Goal: Task Accomplishment & Management: Manage account settings

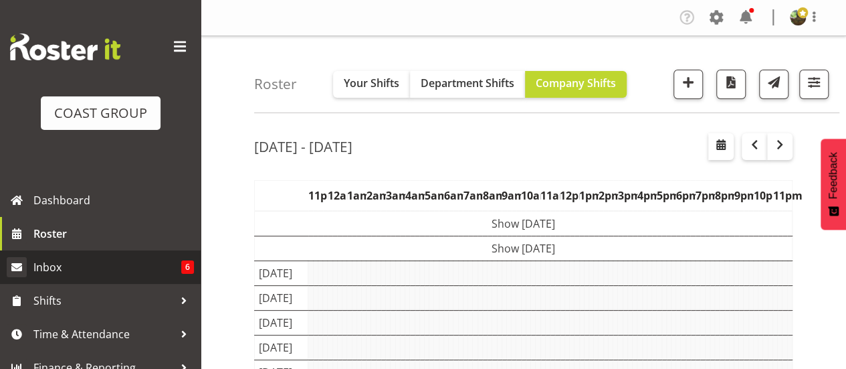
drag, startPoint x: 0, startPoint y: 0, endPoint x: 119, endPoint y: 268, distance: 293.5
click at [119, 268] on span "Inbox" at bounding box center [107, 267] width 148 height 20
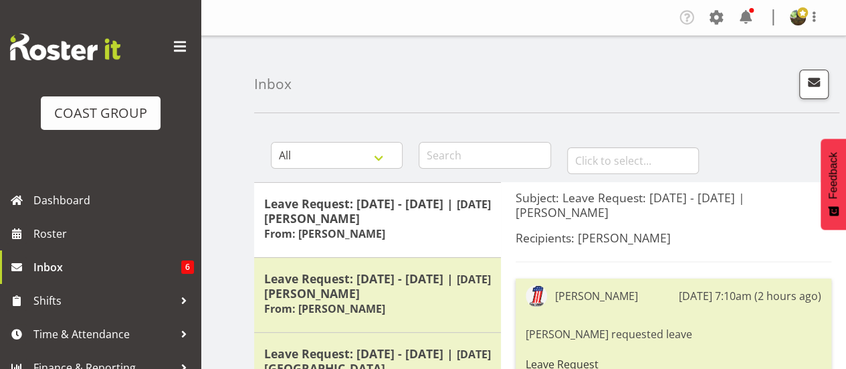
click at [170, 47] on span at bounding box center [179, 46] width 21 height 21
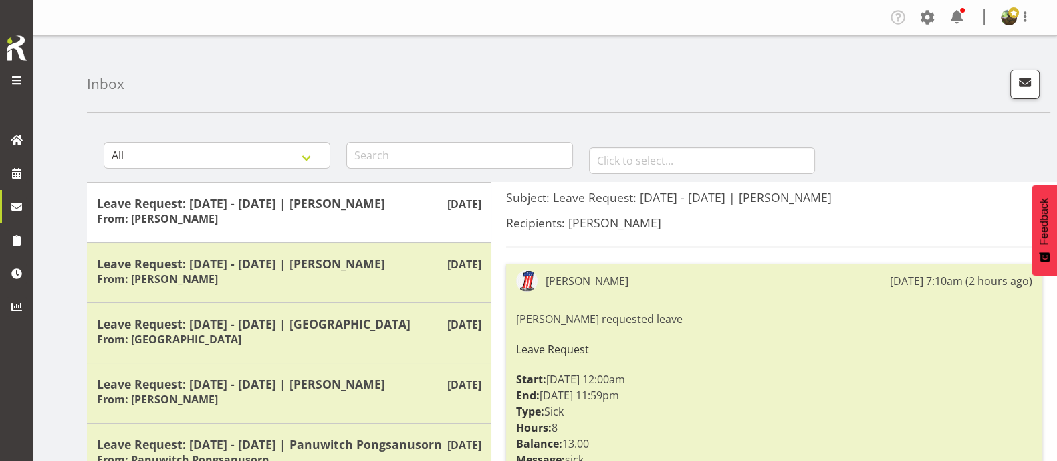
drag, startPoint x: 510, startPoint y: 1, endPoint x: 708, endPoint y: 88, distance: 216.8
click at [708, 88] on div "Inbox" at bounding box center [569, 74] width 964 height 77
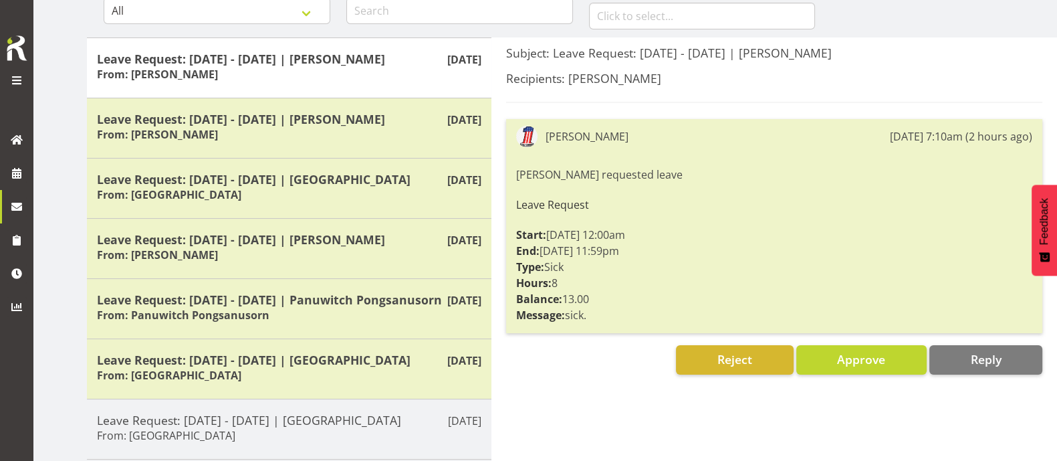
scroll to position [167, 0]
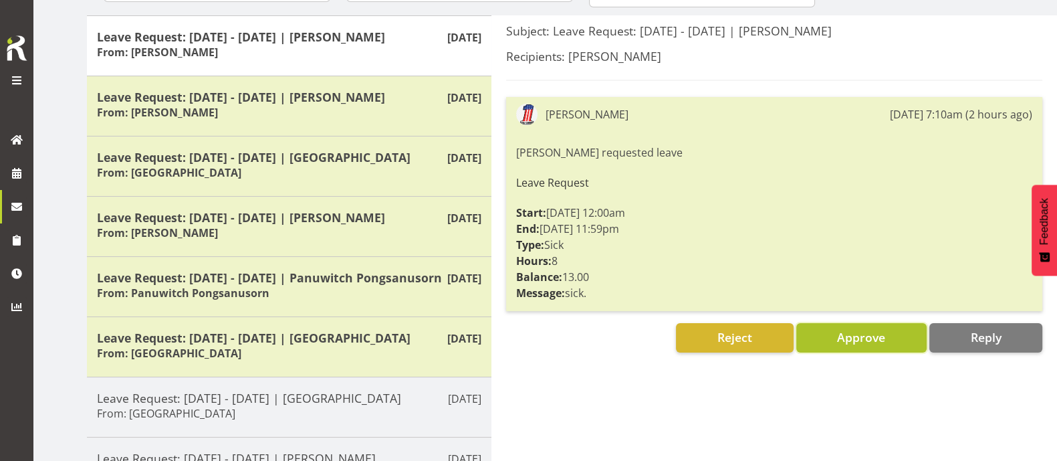
click at [845, 338] on span "Approve" at bounding box center [861, 337] width 48 height 16
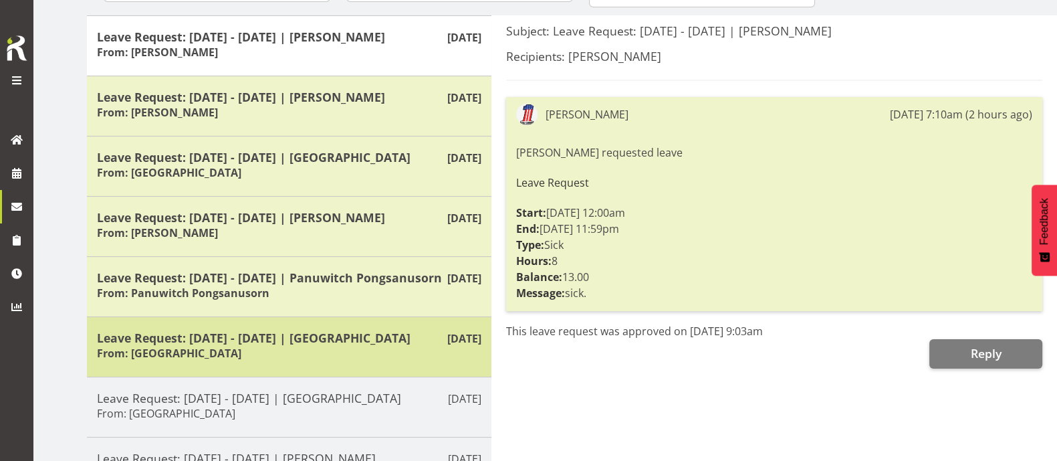
click at [380, 359] on div "Leave Request: 19/08/25 - 19/08/25 | Sanong Phongam From: Sanong Phongam" at bounding box center [289, 346] width 385 height 33
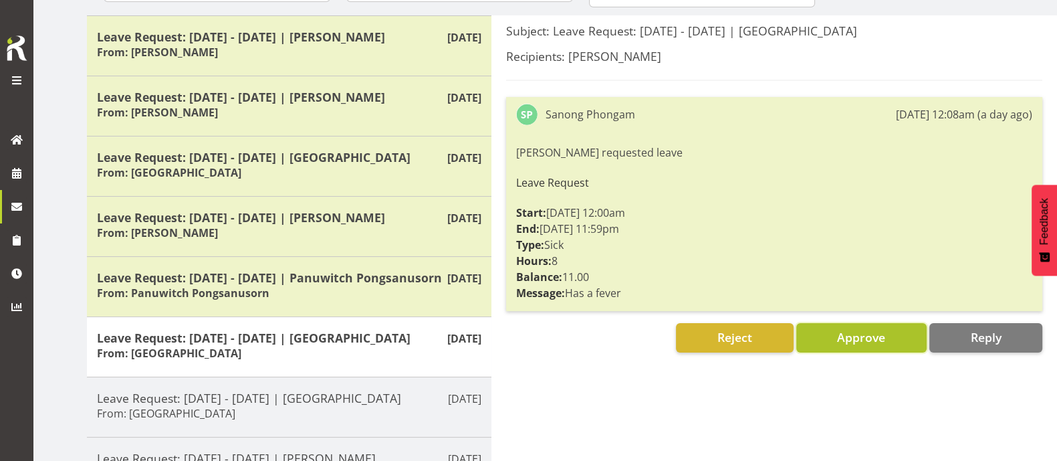
click at [834, 343] on button "Approve" at bounding box center [862, 337] width 130 height 29
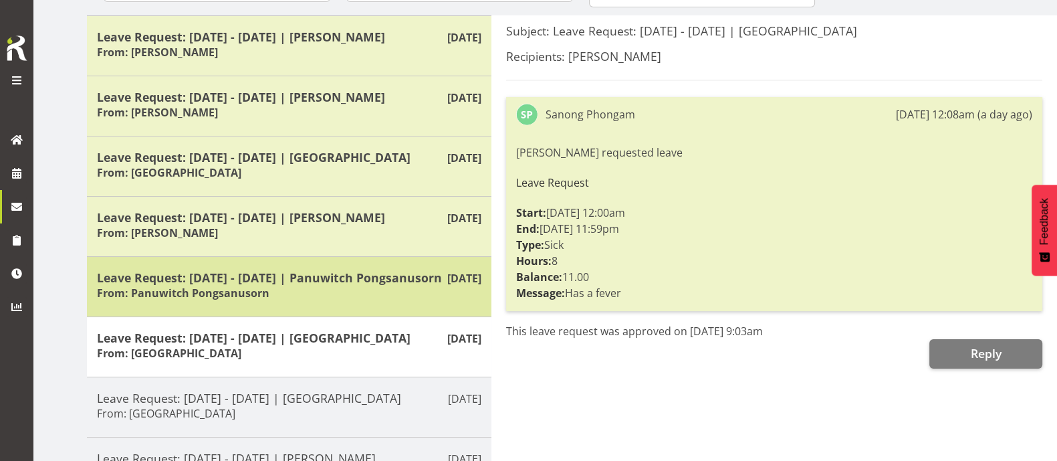
click at [415, 285] on h5 "Leave Request: 19/08/25 - 19/08/25 | Panuwitch Pongsanusorn" at bounding box center [289, 277] width 385 height 15
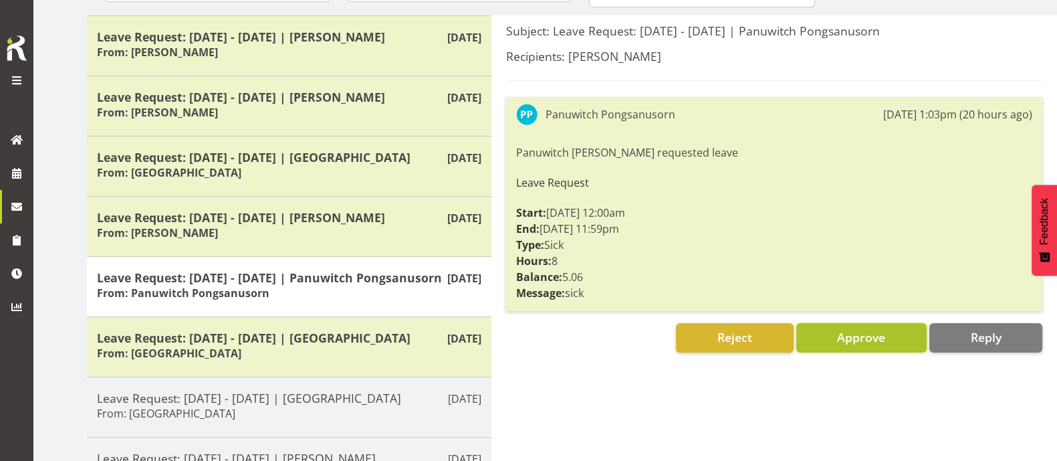
click at [845, 338] on span "Approve" at bounding box center [861, 337] width 48 height 16
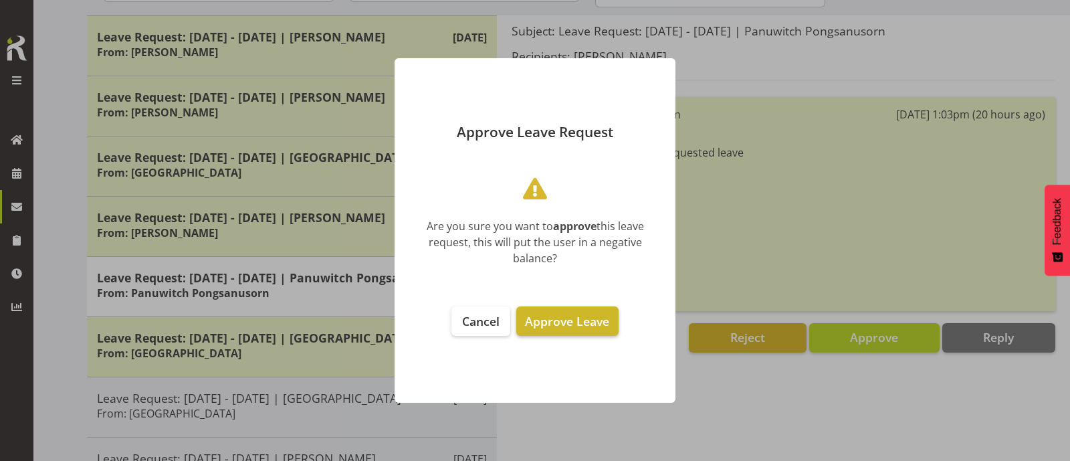
click at [592, 328] on span "Approve Leave" at bounding box center [567, 321] width 84 height 16
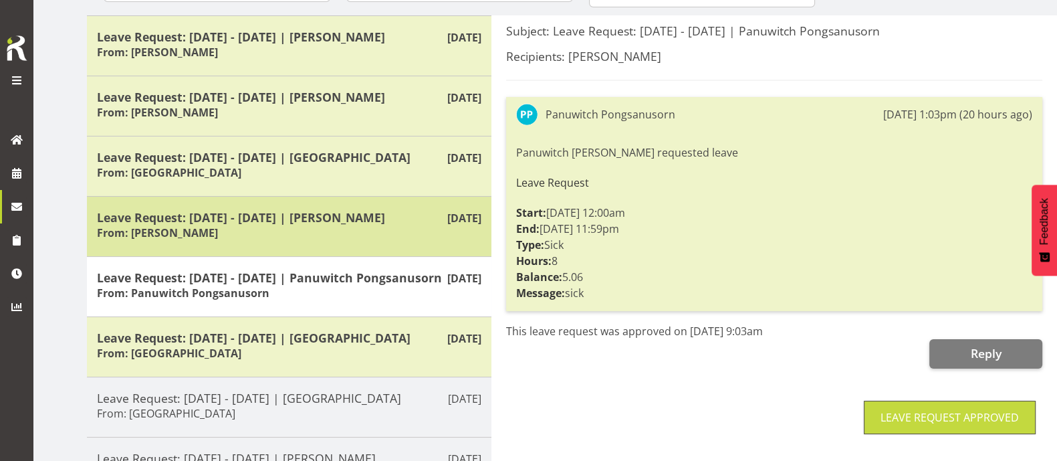
click at [318, 219] on h5 "Leave Request: 19/08/25 - 19/08/25 | Manase Ward" at bounding box center [289, 217] width 385 height 15
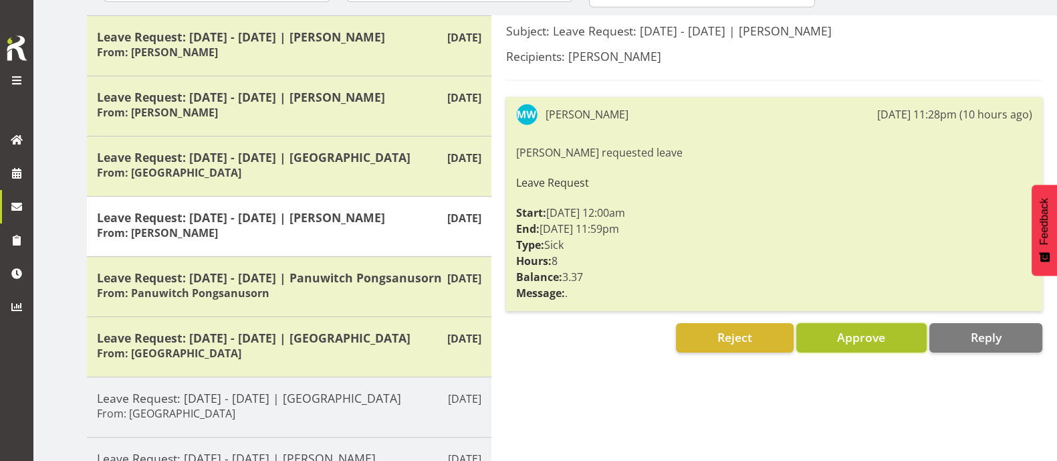
click at [845, 336] on span "Approve" at bounding box center [861, 337] width 48 height 16
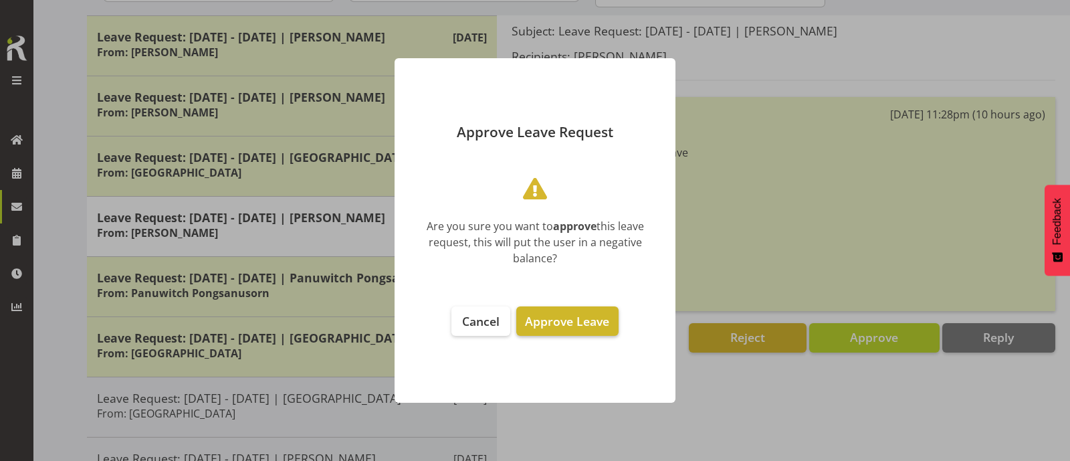
click at [554, 319] on span "Approve Leave" at bounding box center [567, 321] width 84 height 16
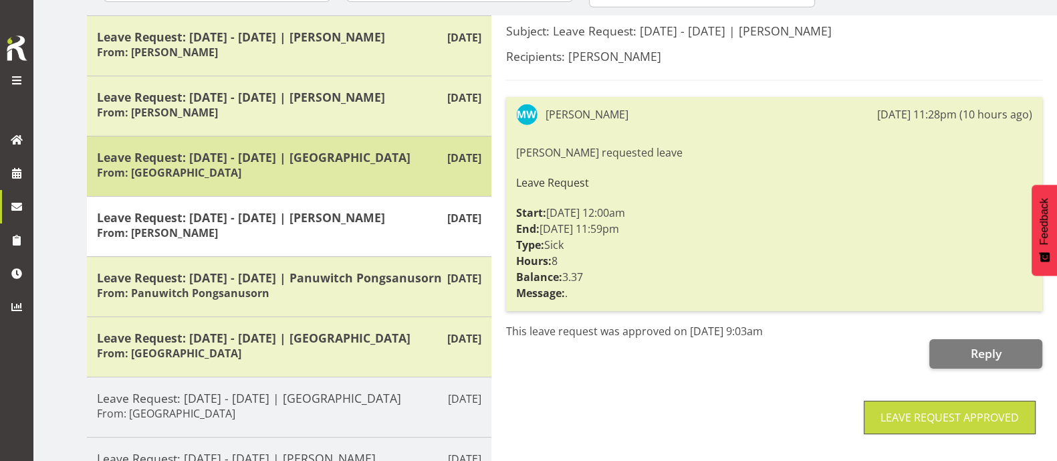
click at [401, 161] on h5 "Leave Request: 20/08/25 - 20/08/25 | Sanong Phongam" at bounding box center [289, 157] width 385 height 15
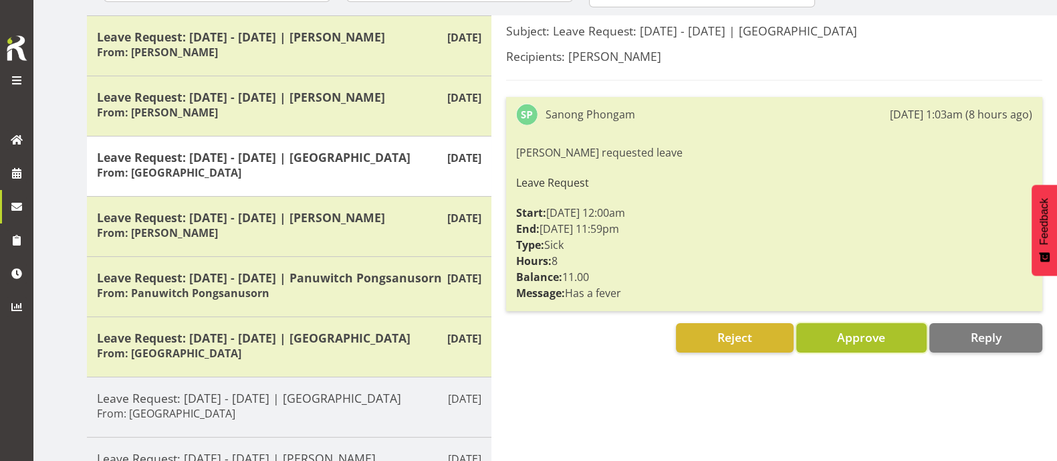
click at [845, 342] on span "Approve" at bounding box center [861, 337] width 48 height 16
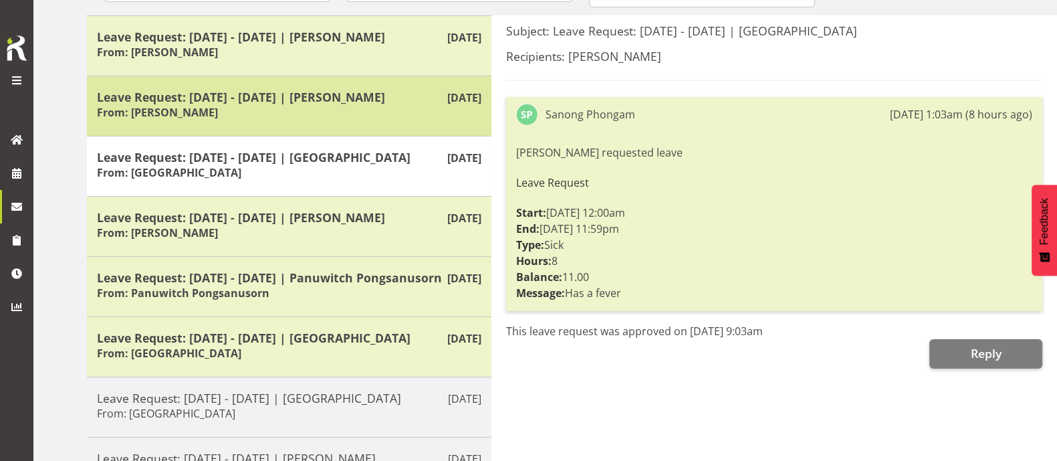
click at [406, 106] on div "Leave Request: 15/08/25 - 15/08/25 | Harley Wongpayuk From: Harley Wongpayuk" at bounding box center [289, 106] width 385 height 33
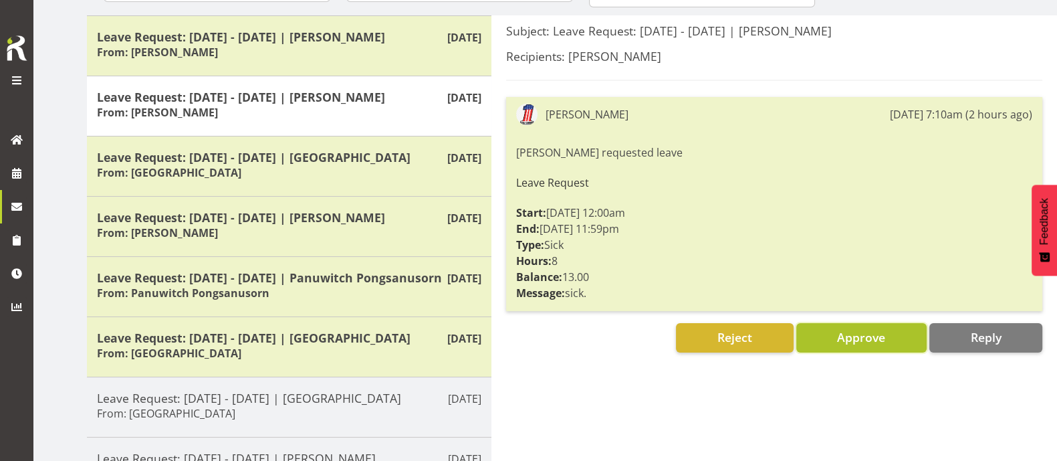
click at [845, 337] on span "Approve" at bounding box center [861, 337] width 48 height 16
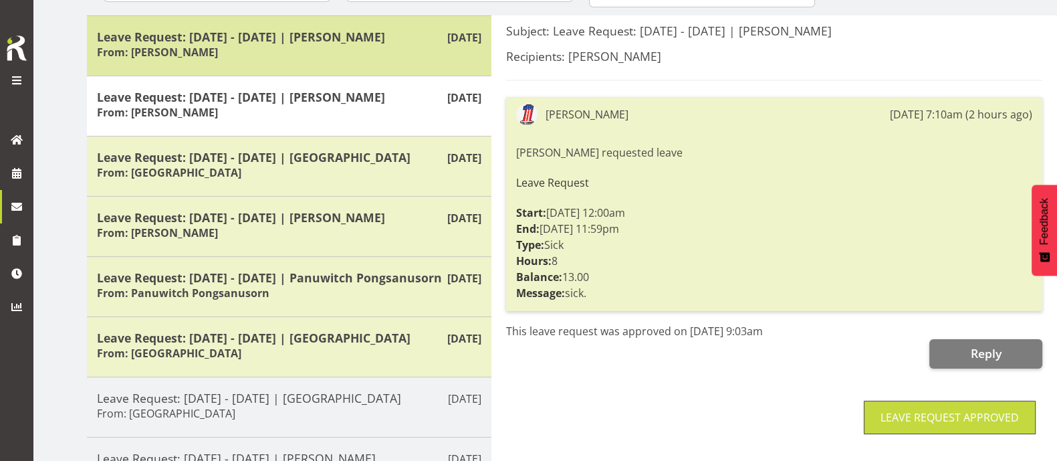
click at [372, 43] on h5 "Leave Request: [DATE] - [DATE] | [PERSON_NAME]" at bounding box center [289, 36] width 385 height 15
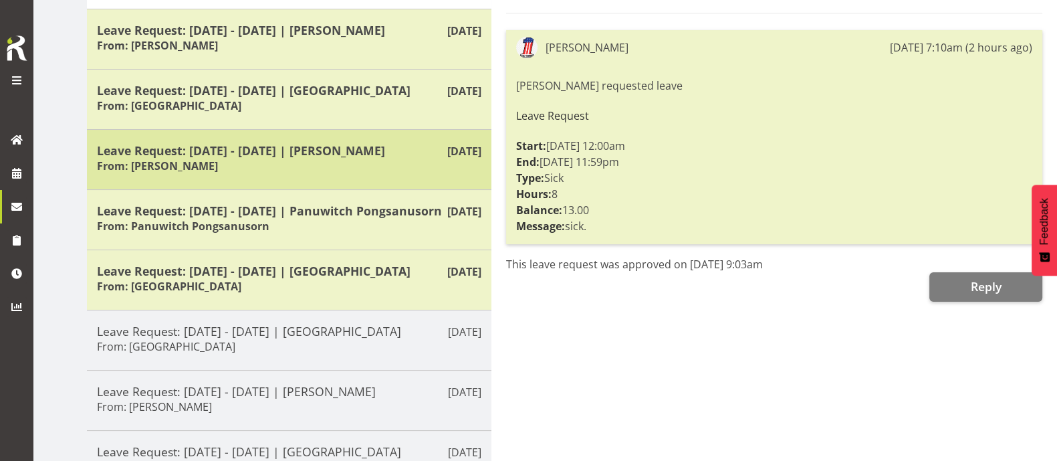
scroll to position [334, 0]
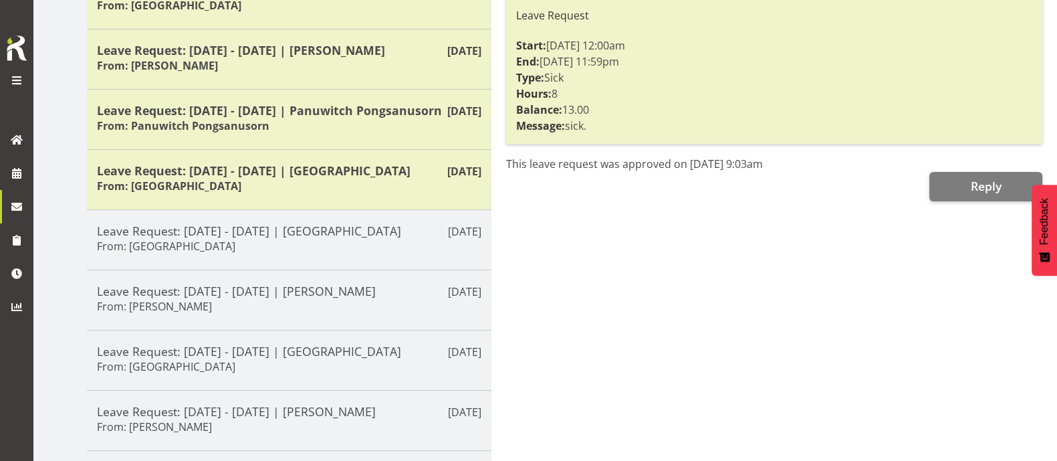
click at [845, 312] on div "Subject: Leave Request: 18/08/25 - 18/08/25 | Harley Wongpayuk Recipients: Fili…" at bounding box center [775, 170] width 566 height 645
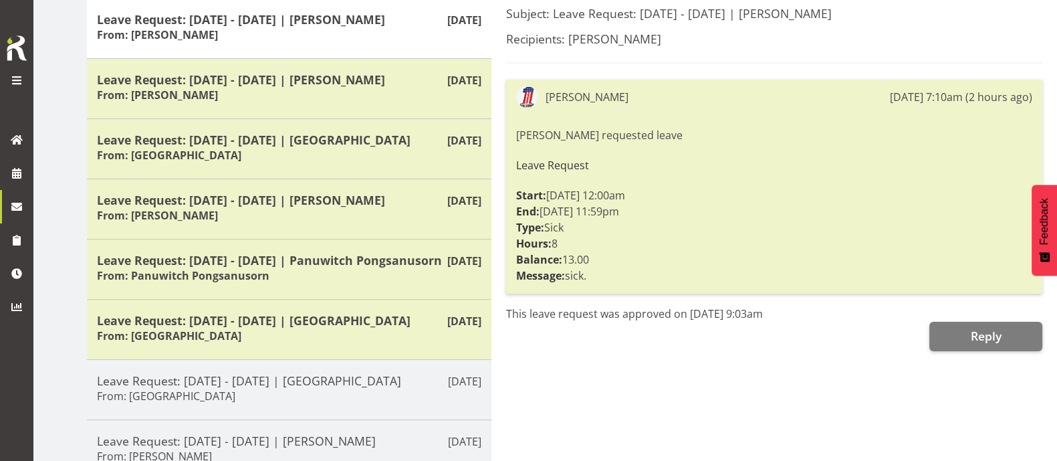
scroll to position [0, 0]
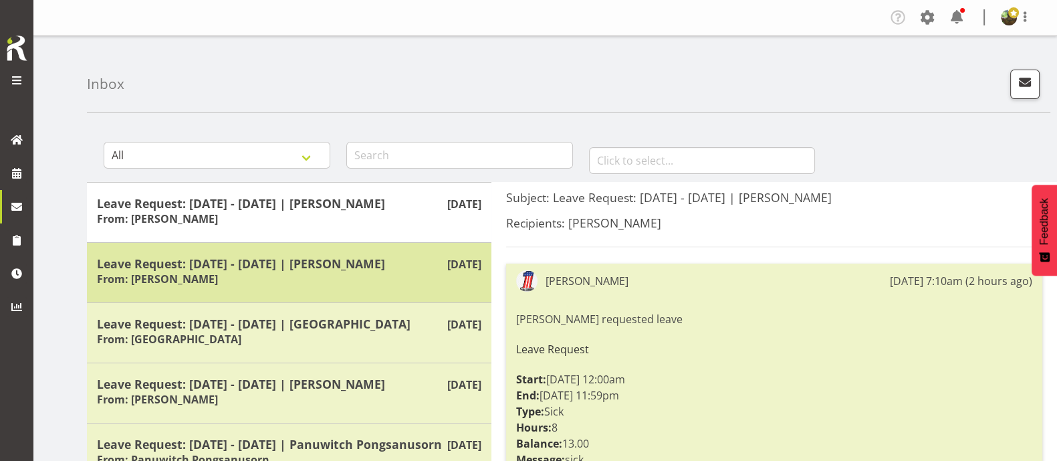
click at [397, 272] on div "Leave Request: 15/08/25 - 15/08/25 | Harley Wongpayuk From: Harley Wongpayuk" at bounding box center [289, 272] width 385 height 33
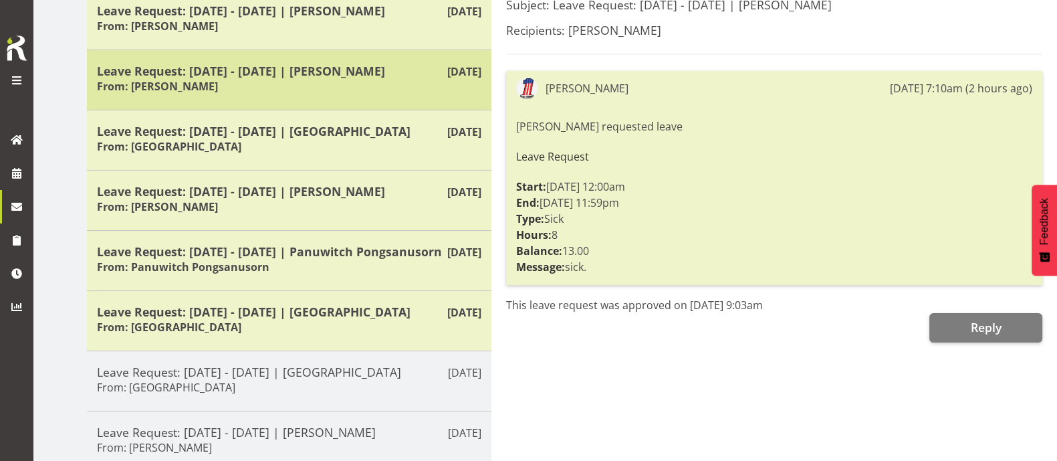
scroll to position [251, 0]
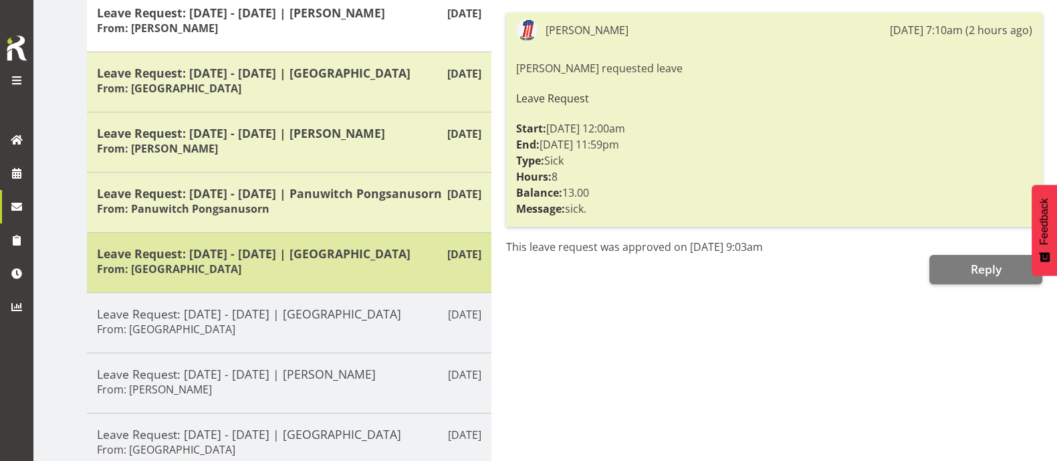
click at [392, 279] on div "Leave Request: 19/08/25 - 19/08/25 | Sanong Phongam From: Sanong Phongam" at bounding box center [289, 262] width 385 height 33
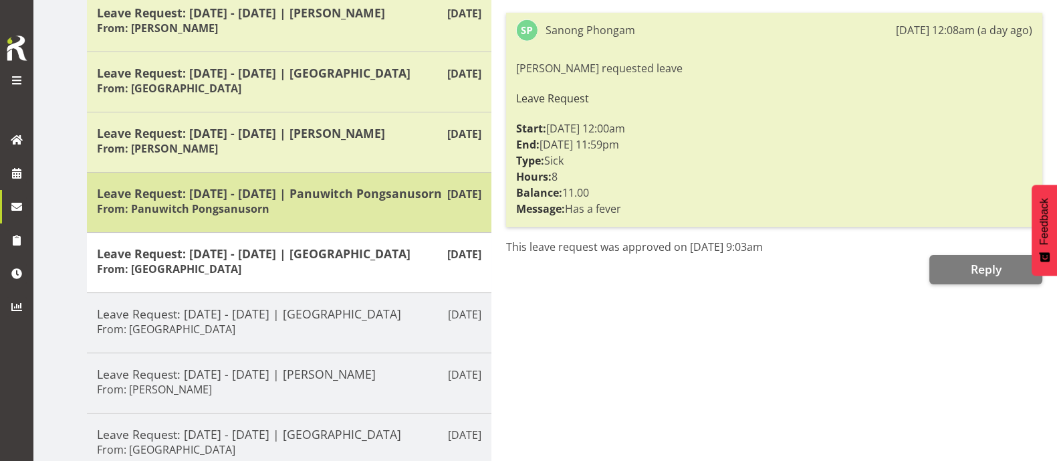
click at [373, 219] on div "Leave Request: 19/08/25 - 19/08/25 | Panuwitch Pongsanusorn From: Panuwitch Pon…" at bounding box center [289, 202] width 385 height 33
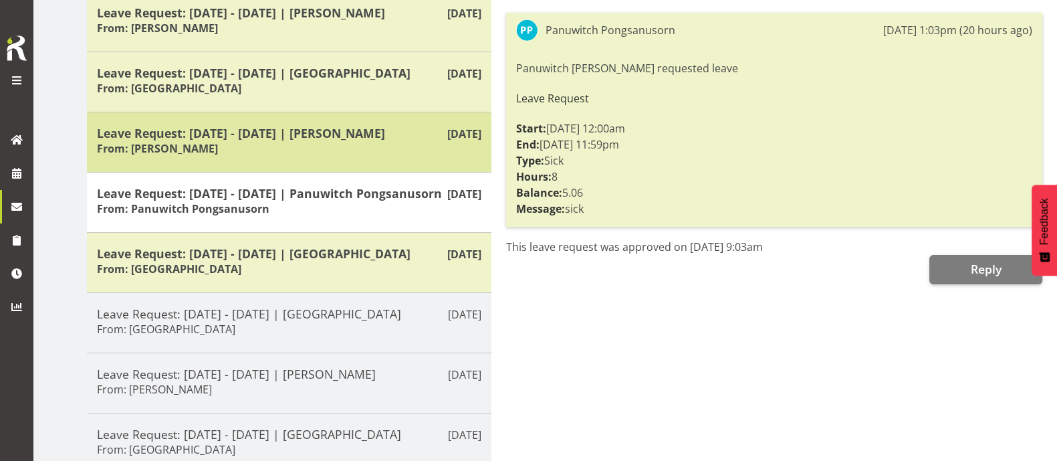
click at [373, 134] on h5 "Leave Request: 19/08/25 - 19/08/25 | Manase Ward" at bounding box center [289, 133] width 385 height 15
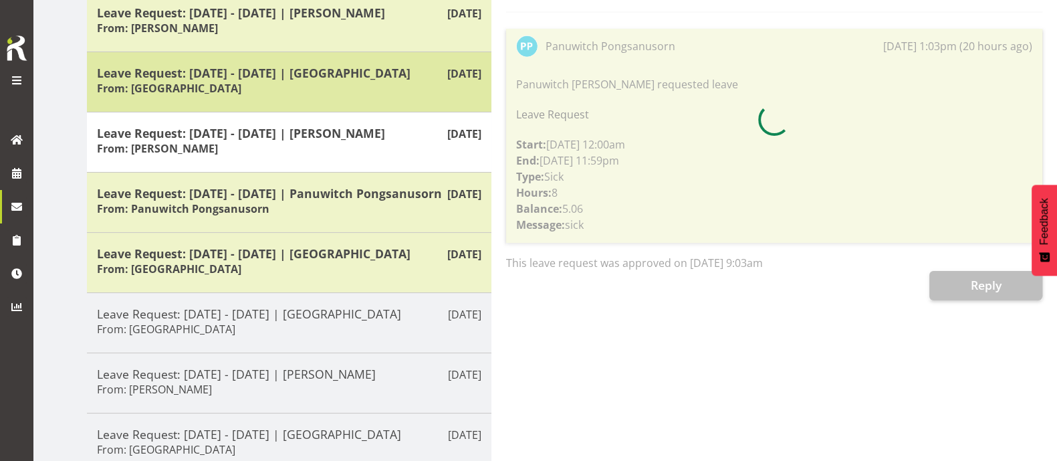
click at [373, 72] on h5 "Leave Request: 20/08/25 - 20/08/25 | Sanong Phongam" at bounding box center [289, 73] width 385 height 15
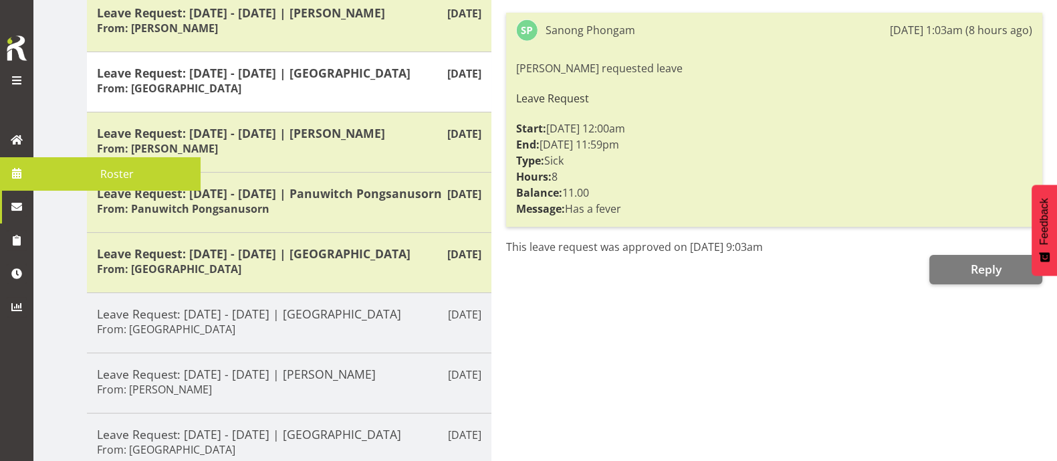
click at [102, 176] on span "Roster" at bounding box center [117, 174] width 154 height 20
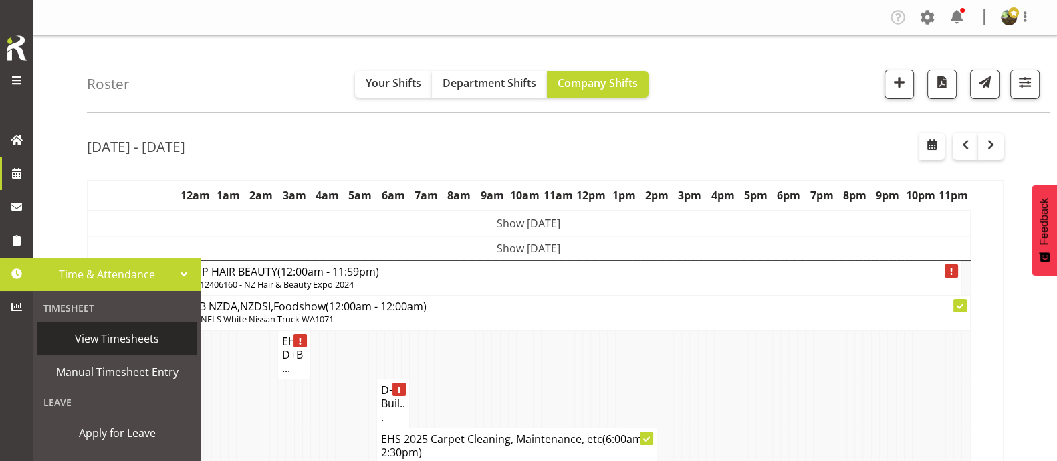
click at [138, 343] on span "View Timesheets" at bounding box center [116, 338] width 147 height 20
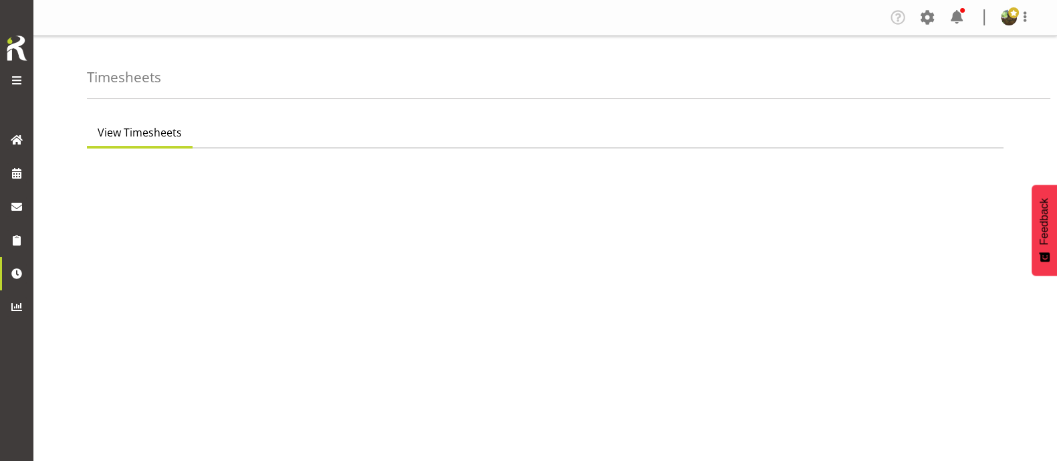
select select "7"
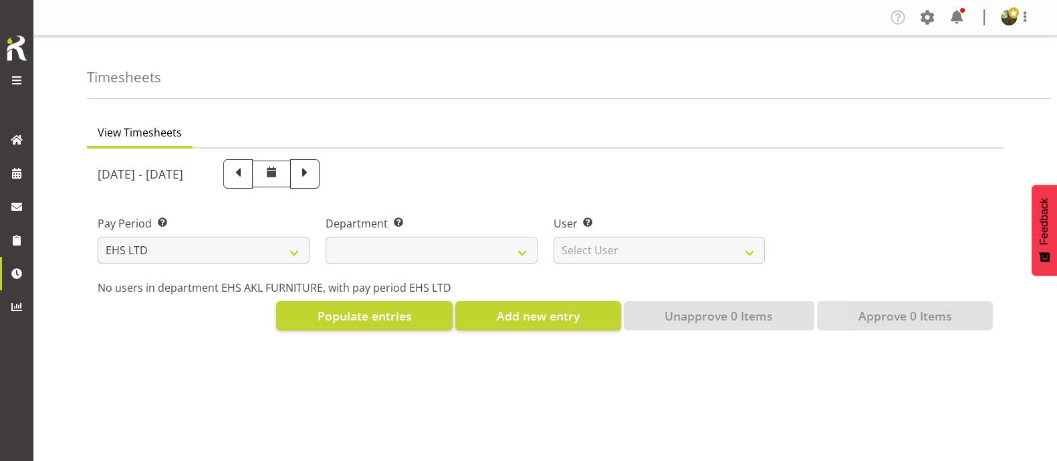
select select
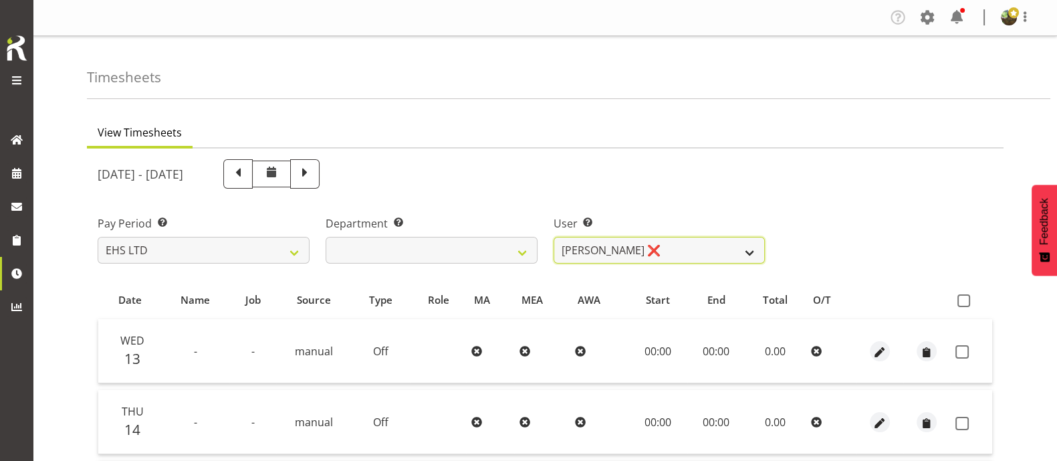
click at [726, 249] on select "[PERSON_NAME] ❌ [PERSON_NAME] ❌ [PERSON_NAME] ❌ [PERSON_NAME] ❌ [PERSON_NAME] ❌…" at bounding box center [660, 250] width 212 height 27
select select "889"
click at [554, 237] on select "[PERSON_NAME] ❌ [PERSON_NAME] ❌ [PERSON_NAME] ❌ [PERSON_NAME] ❌ [PERSON_NAME] ❌…" at bounding box center [660, 250] width 212 height 27
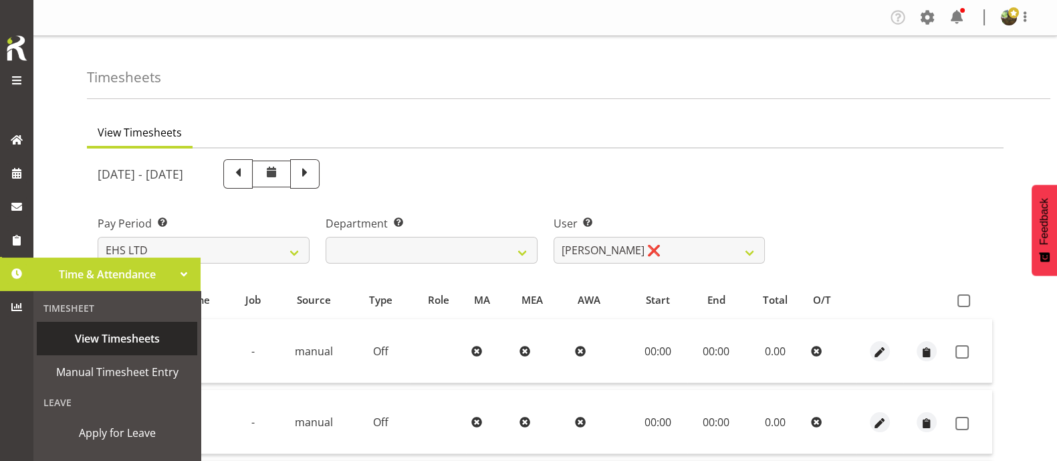
click at [123, 336] on span "View Timesheets" at bounding box center [116, 338] width 147 height 20
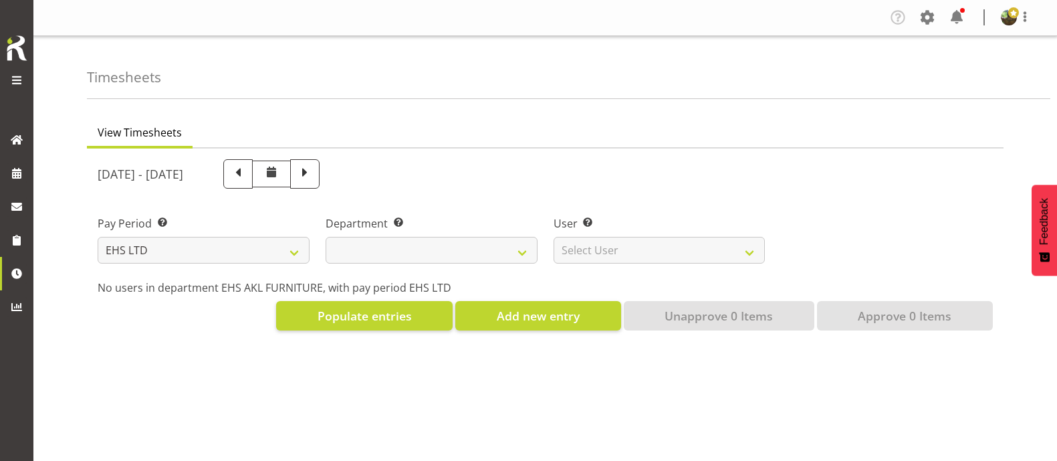
select select "7"
select select
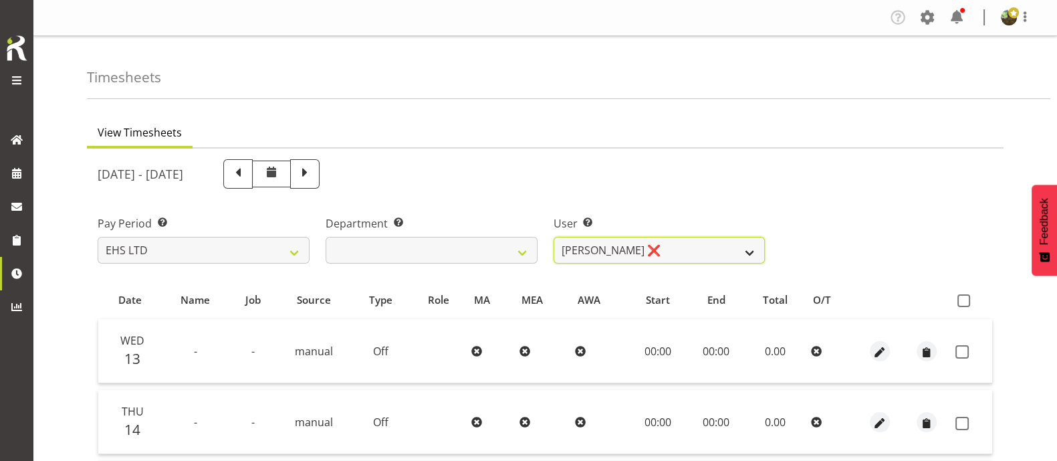
click at [752, 251] on select "Daniel Tini ❌ Filipo Iupeli ❌ Harley Wongpayuk ❌ Malae Toleafoa ❌ Manase Ward ❌…" at bounding box center [660, 250] width 212 height 27
select select "1109"
click at [554, 237] on select "Daniel Tini ❌ Filipo Iupeli ❌ Harley Wongpayuk ❌ Malae Toleafoa ❌ Manase Ward ❌…" at bounding box center [660, 250] width 212 height 27
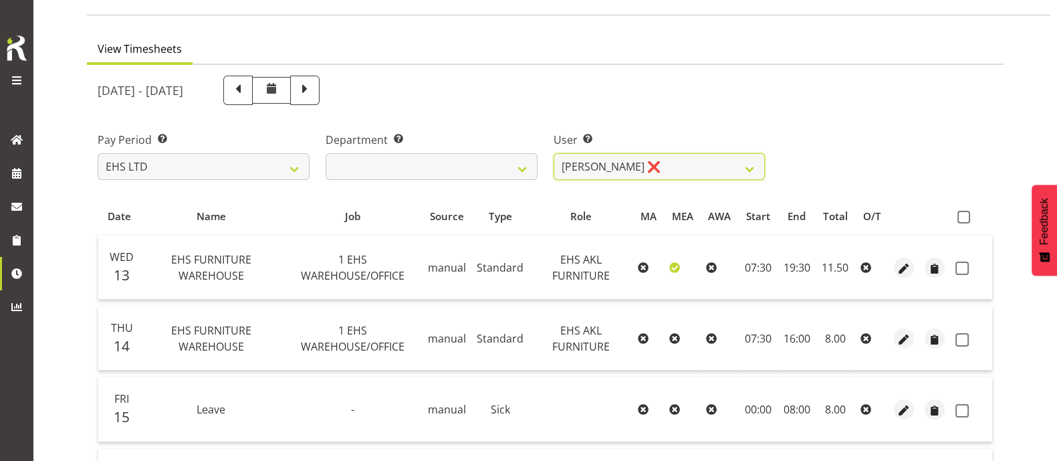
scroll to position [83, 0]
click at [969, 219] on span at bounding box center [964, 217] width 13 height 13
click at [967, 219] on input "checkbox" at bounding box center [962, 217] width 9 height 9
checkbox input "true"
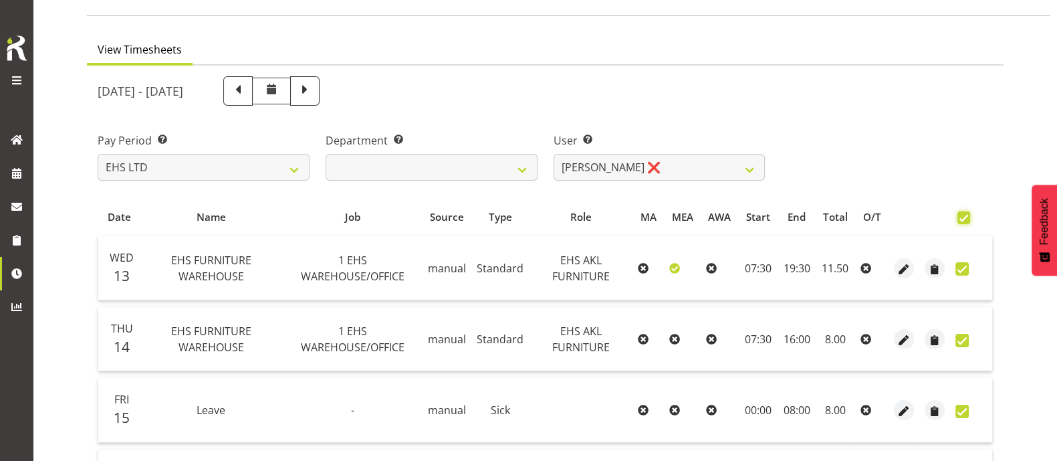
checkbox input "true"
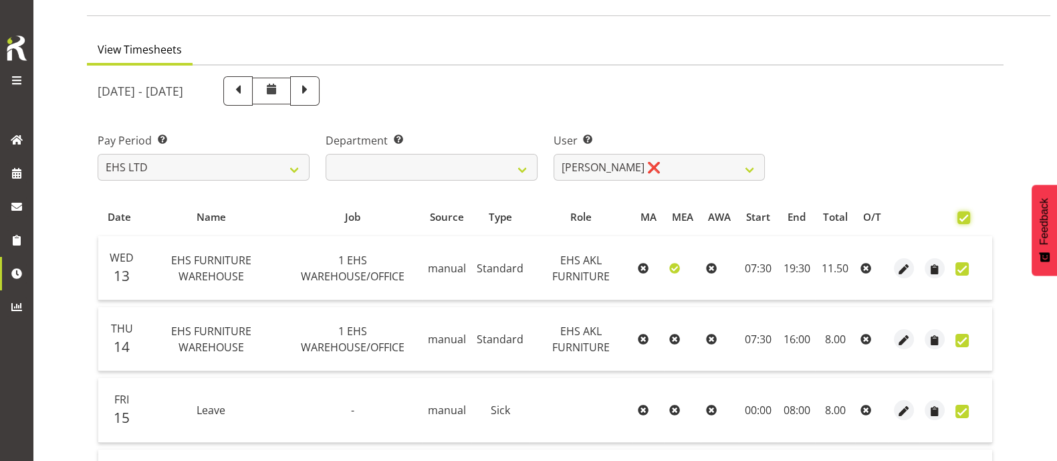
checkbox input "true"
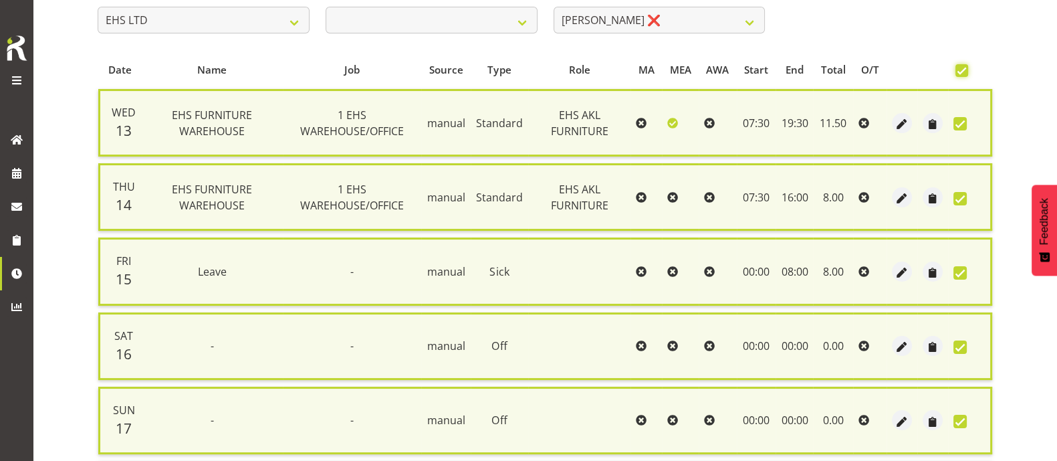
scroll to position [475, 0]
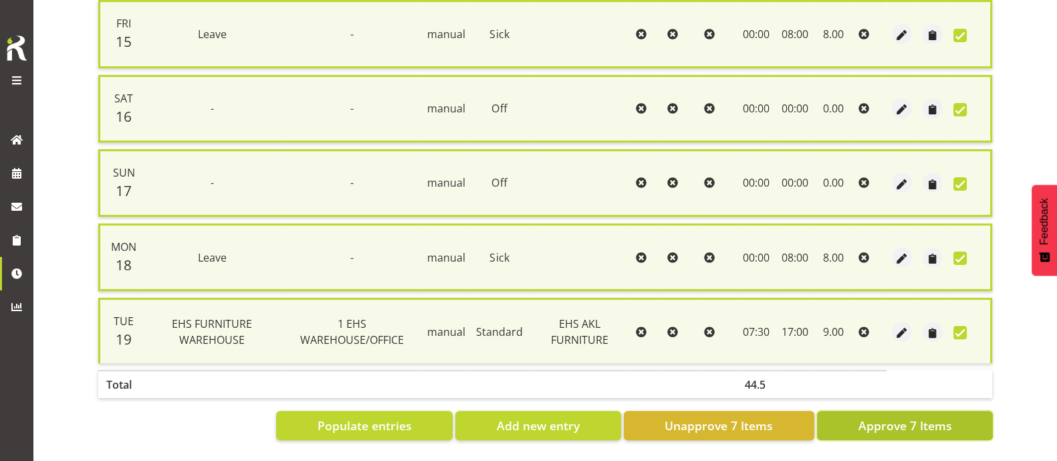
click at [907, 417] on span "Approve 7 Items" at bounding box center [905, 425] width 94 height 17
checkbox input "false"
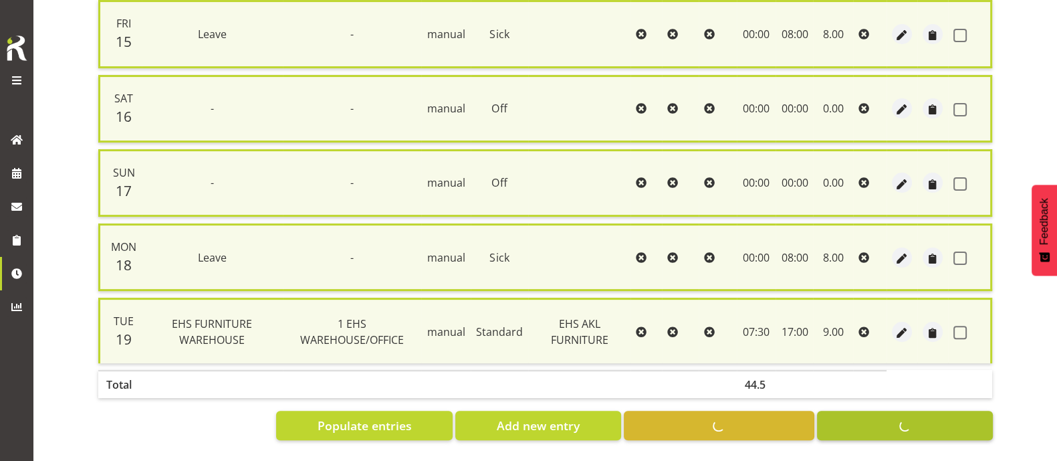
checkbox input "false"
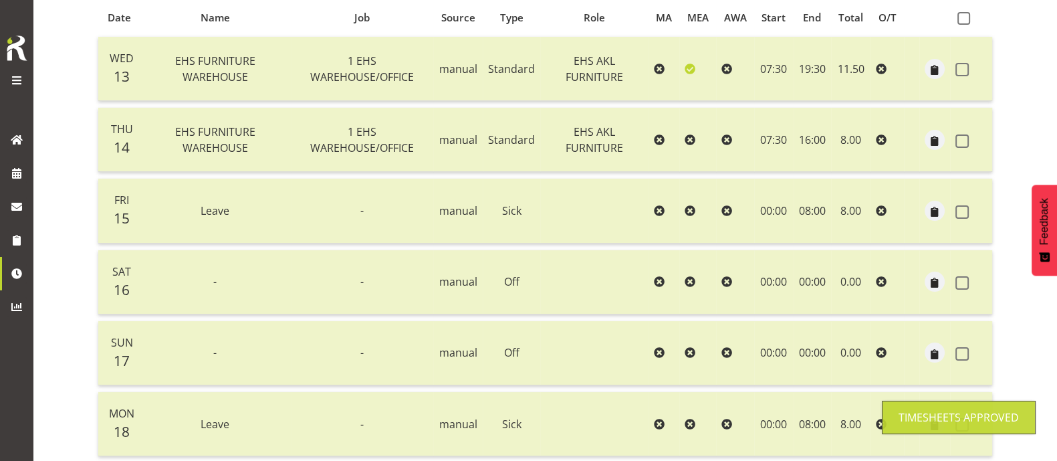
scroll to position [39, 0]
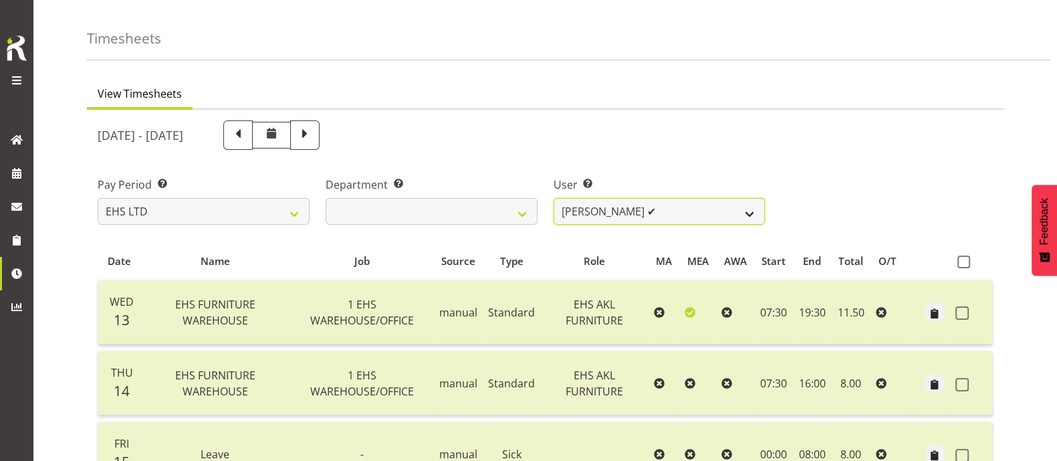
click at [718, 209] on select "Daniel Tini ❌ Filipo Iupeli ❌ Harley Wongpayuk ✔ Malae Toleafoa ❌ Manase Ward ❌…" at bounding box center [660, 211] width 212 height 27
select select "1112"
click at [554, 198] on select "Daniel Tini ❌ Filipo Iupeli ❌ Harley Wongpayuk ✔ Malae Toleafoa ❌ Manase Ward ❌…" at bounding box center [660, 211] width 212 height 27
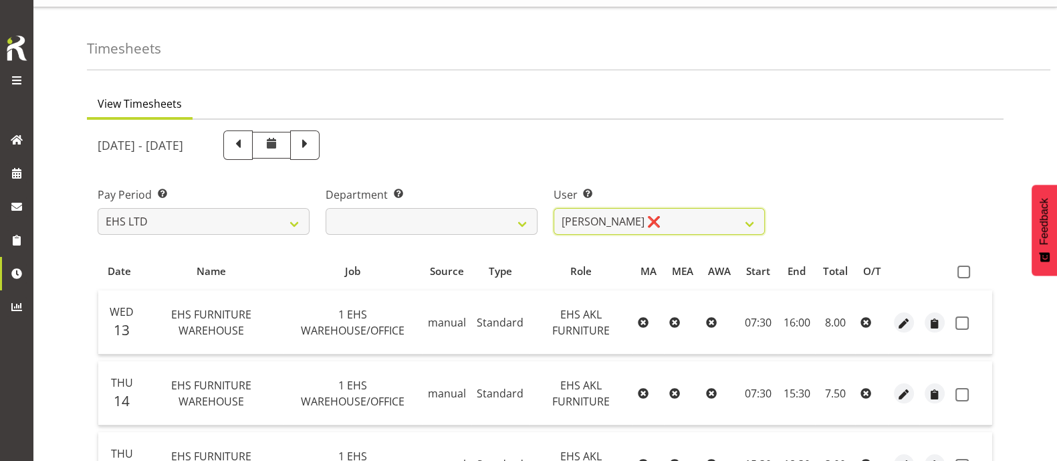
scroll to position [26, 0]
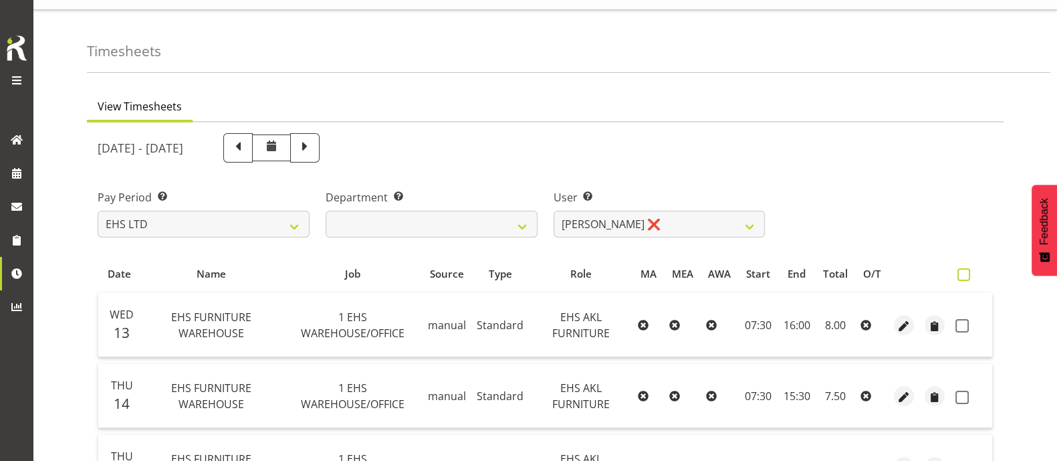
click at [967, 276] on span at bounding box center [964, 274] width 13 height 13
click at [967, 276] on input "checkbox" at bounding box center [962, 274] width 9 height 9
checkbox input "true"
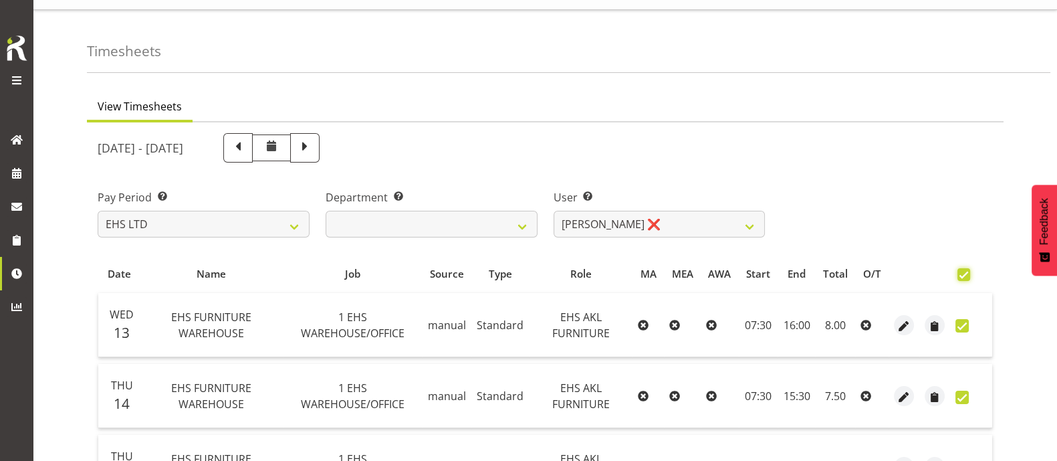
checkbox input "true"
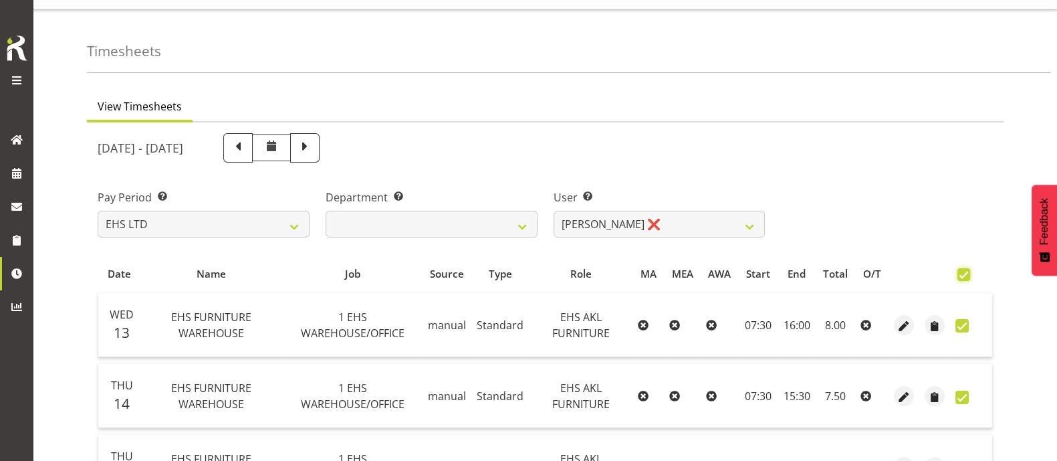
checkbox input "true"
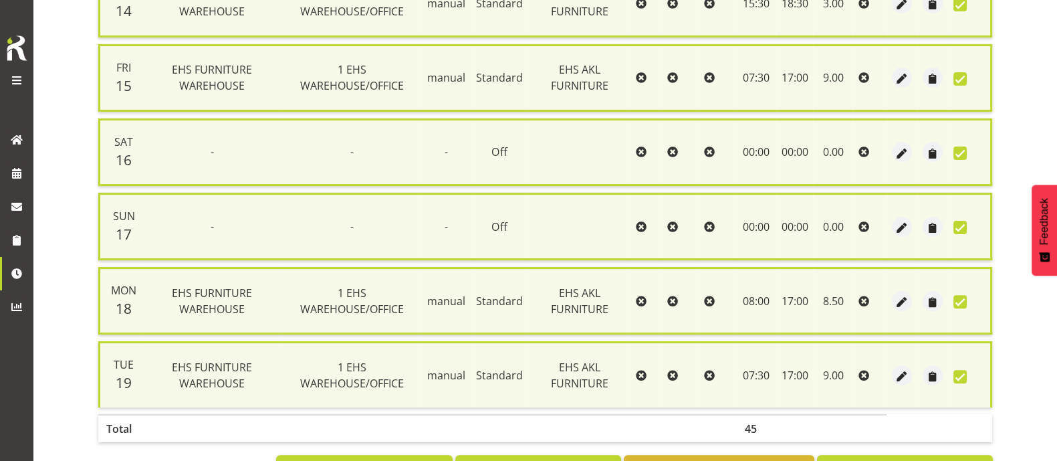
scroll to position [548, 0]
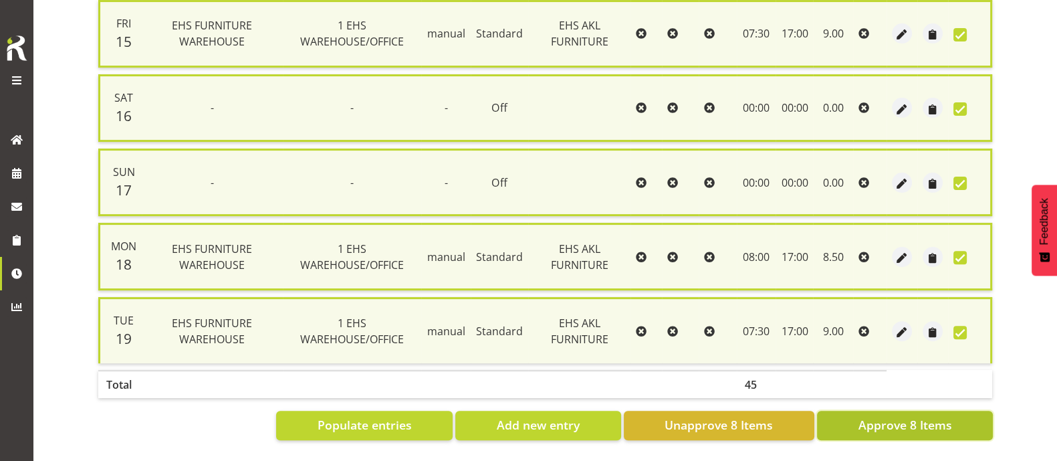
click at [890, 416] on span "Approve 8 Items" at bounding box center [905, 424] width 94 height 17
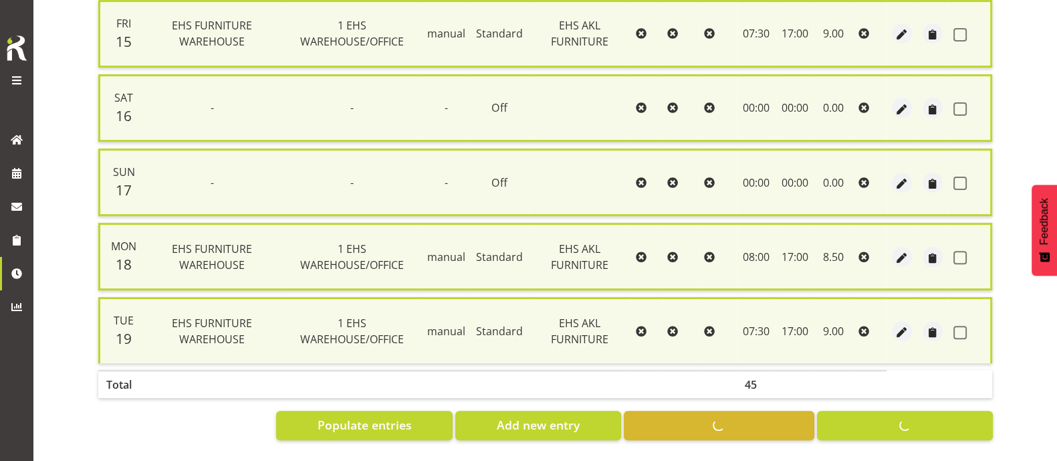
checkbox input "false"
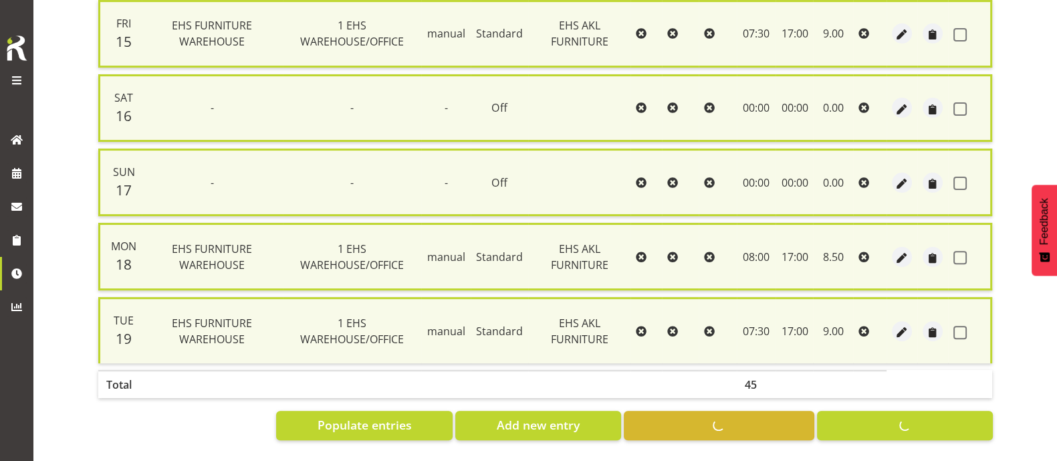
checkbox input "false"
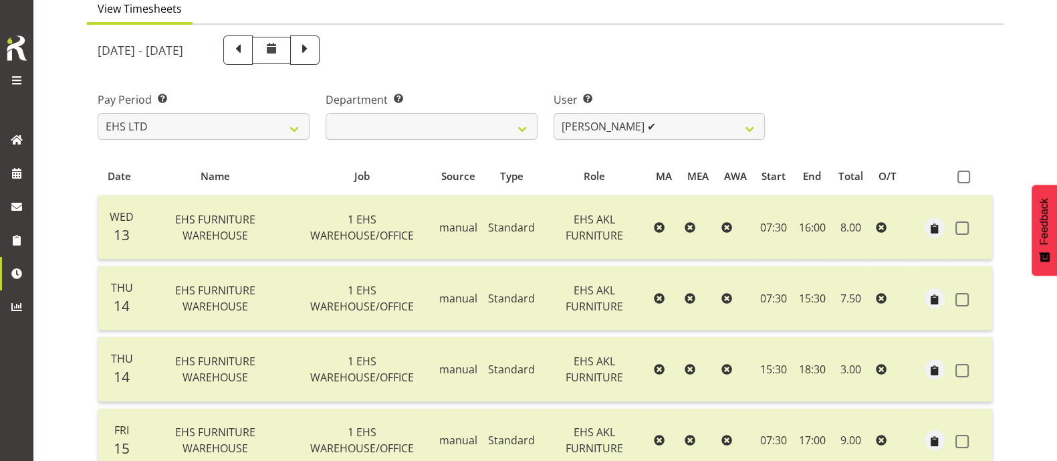
scroll to position [110, 0]
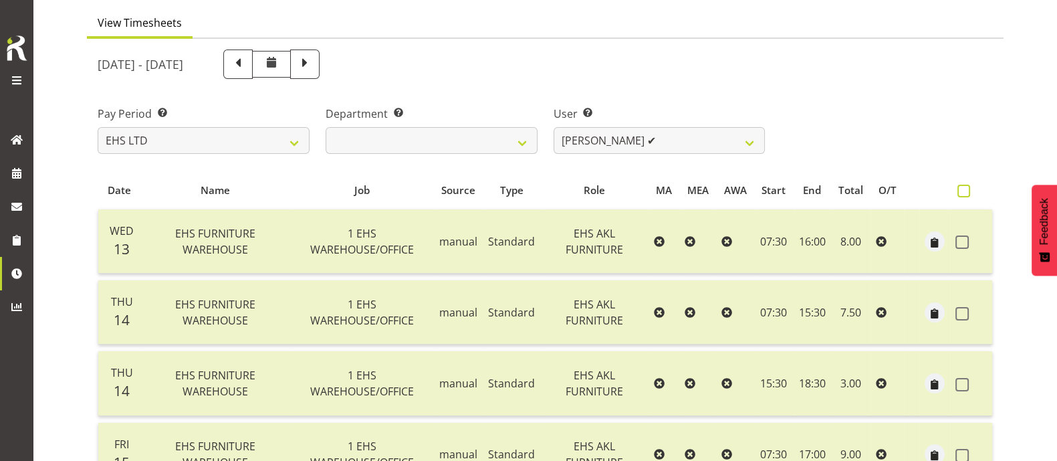
click at [967, 193] on span at bounding box center [964, 191] width 13 height 13
click at [967, 193] on input "checkbox" at bounding box center [962, 191] width 9 height 9
checkbox input "true"
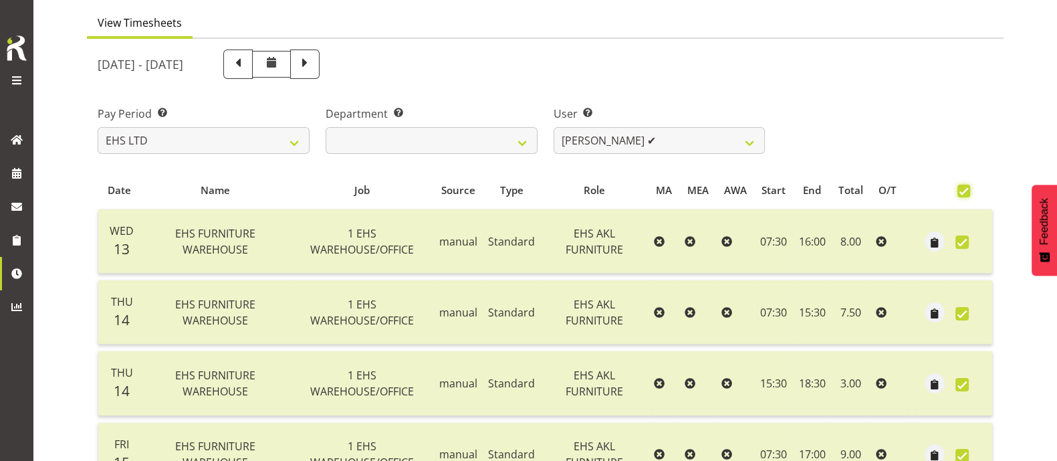
checkbox input "true"
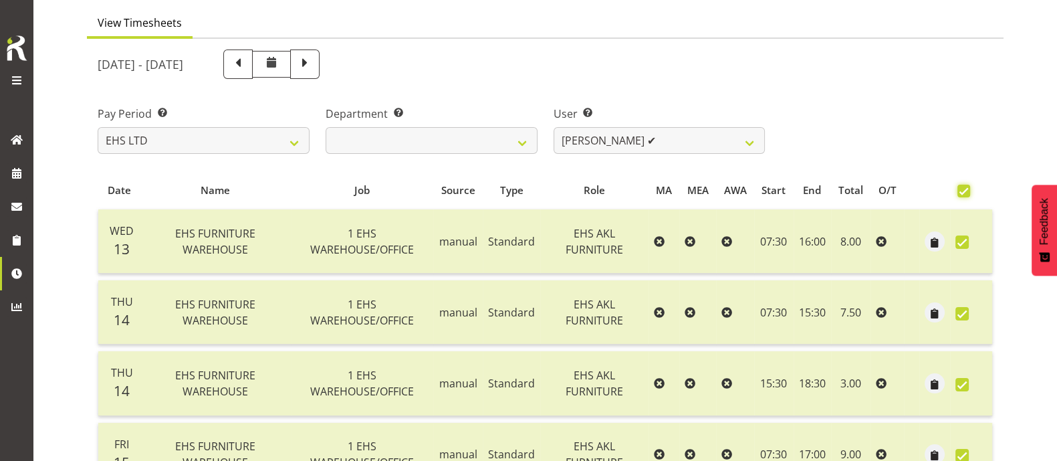
checkbox input "true"
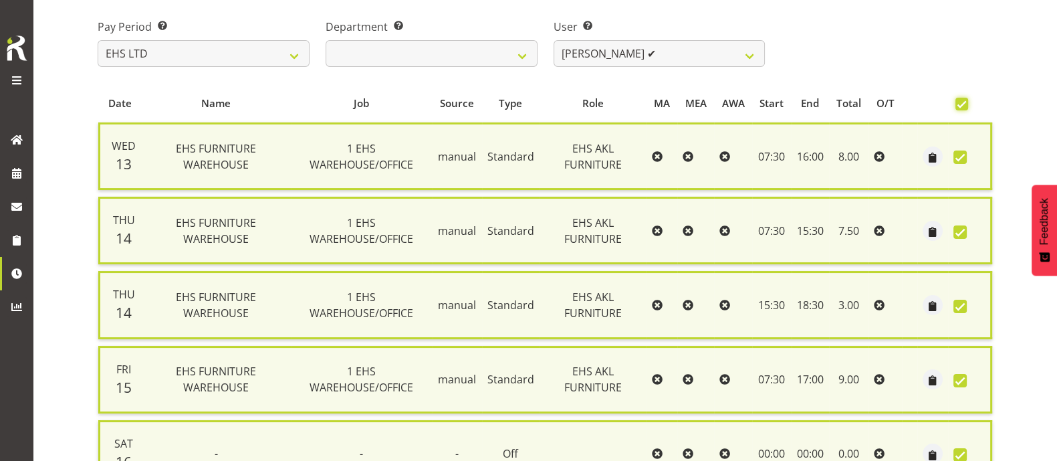
scroll to position [548, 0]
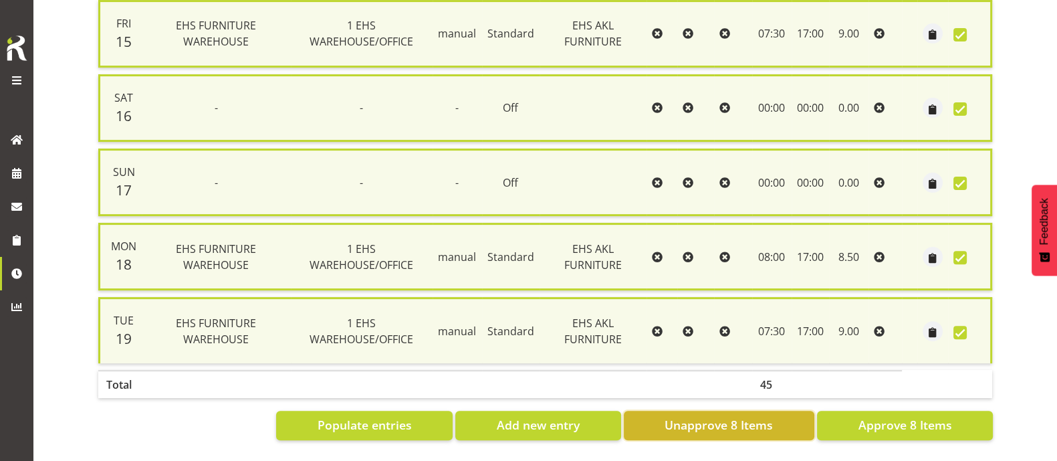
click at [698, 418] on span "Unapprove 8 Items" at bounding box center [719, 424] width 108 height 17
checkbox input "false"
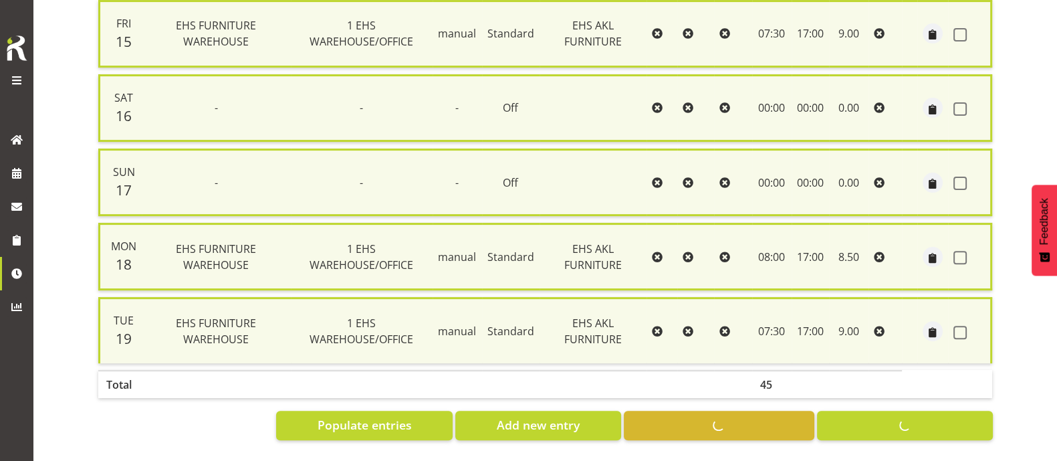
checkbox input "false"
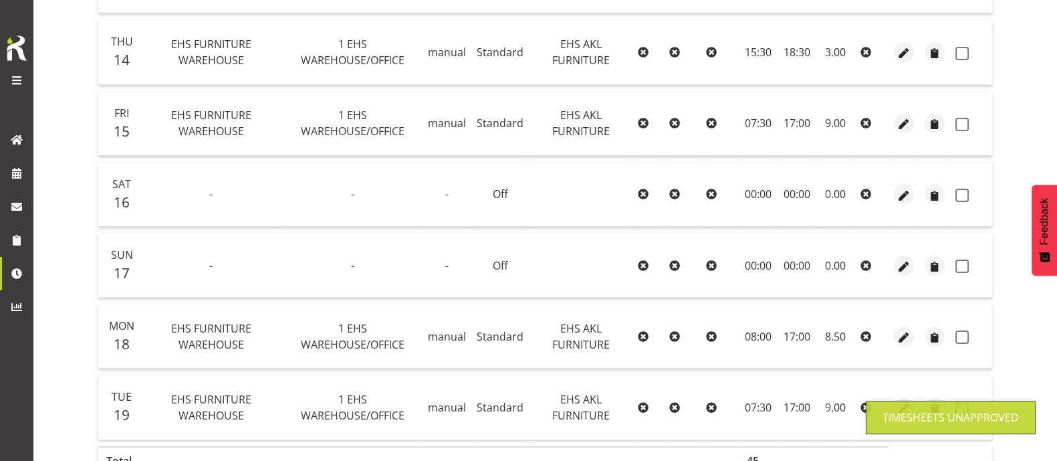
scroll to position [193, 0]
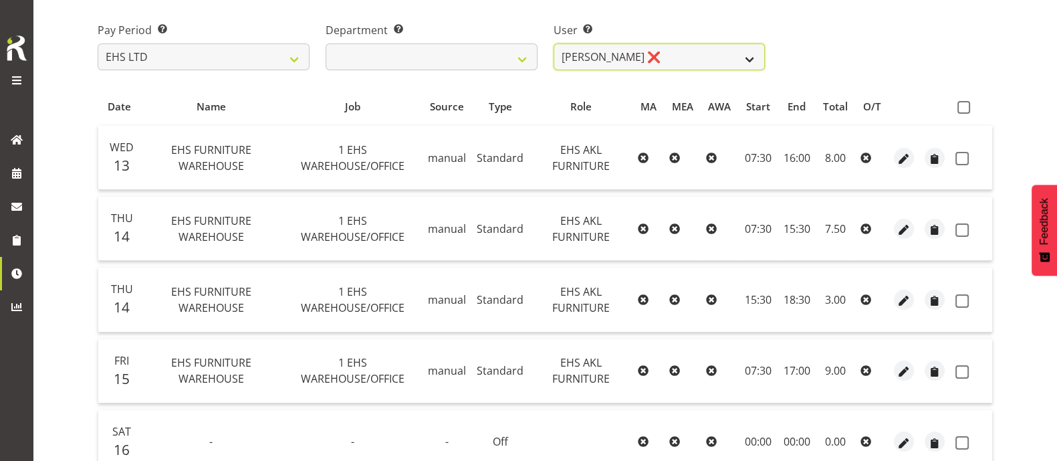
click at [675, 55] on select "Daniel Tini ❌ Filipo Iupeli ❌ Harley Wongpayuk ✔ Malae Toleafoa ❌ Manase Ward ❌…" at bounding box center [660, 56] width 212 height 27
click at [554, 43] on select "Daniel Tini ❌ Filipo Iupeli ❌ Harley Wongpayuk ✔ Malae Toleafoa ❌ Manase Ward ❌…" at bounding box center [660, 56] width 212 height 27
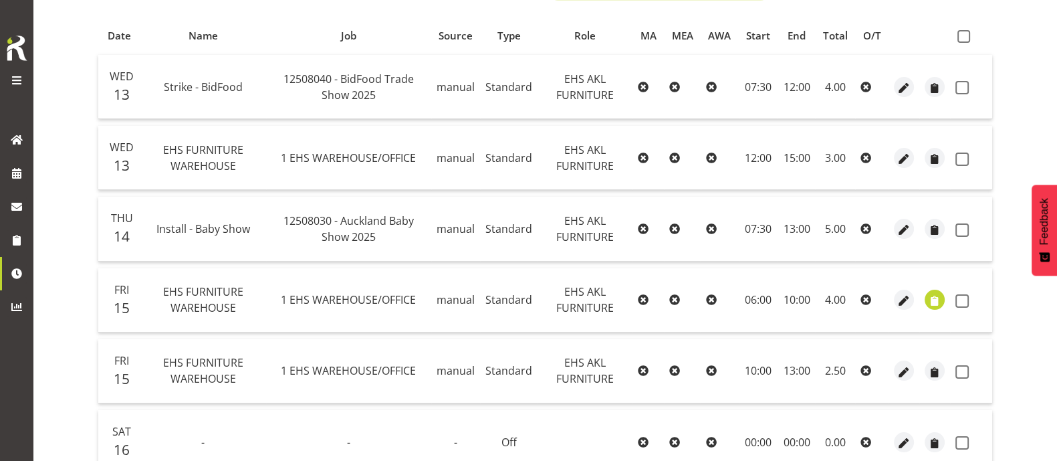
scroll to position [238, 0]
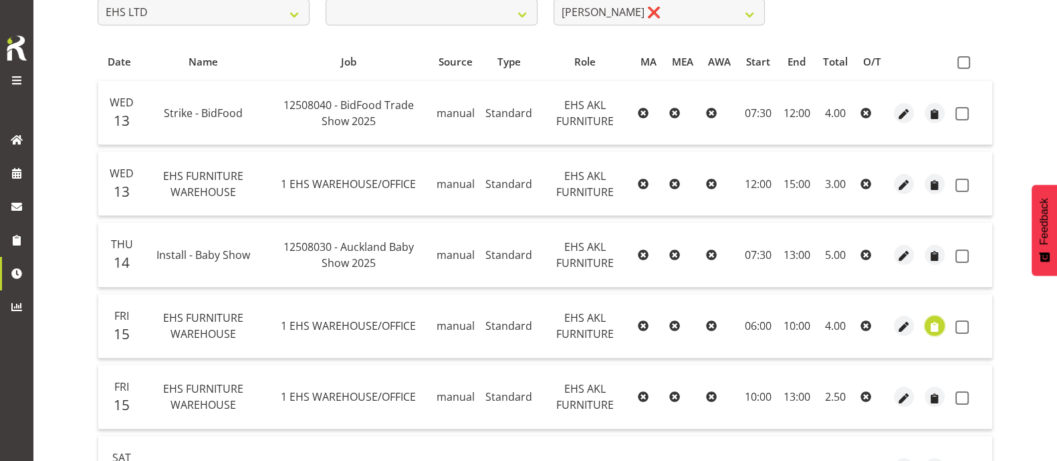
click at [934, 326] on span "button" at bounding box center [935, 327] width 15 height 15
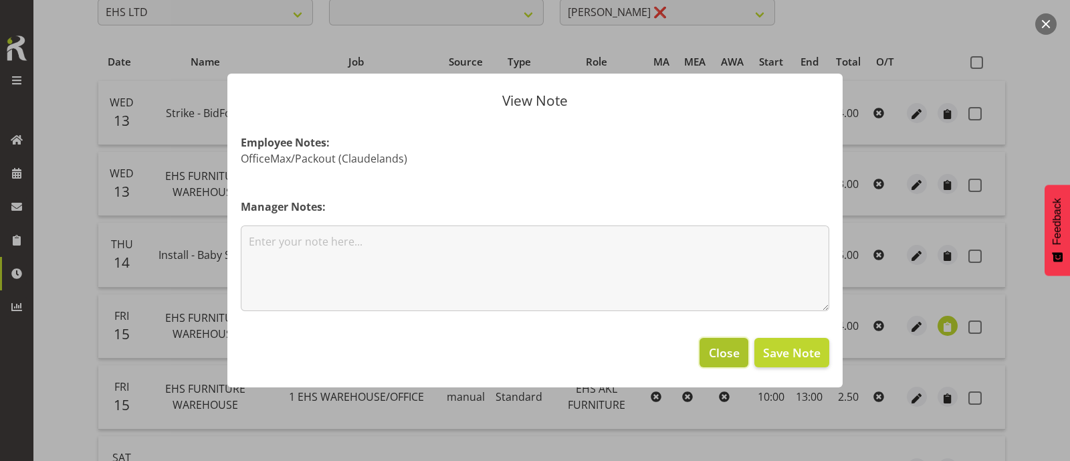
click at [719, 358] on span "Close" at bounding box center [724, 352] width 31 height 17
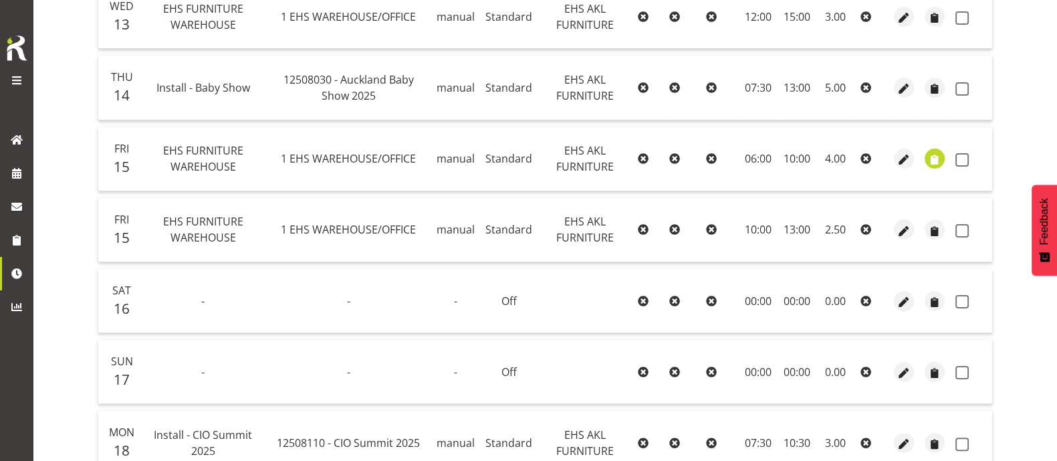
scroll to position [155, 0]
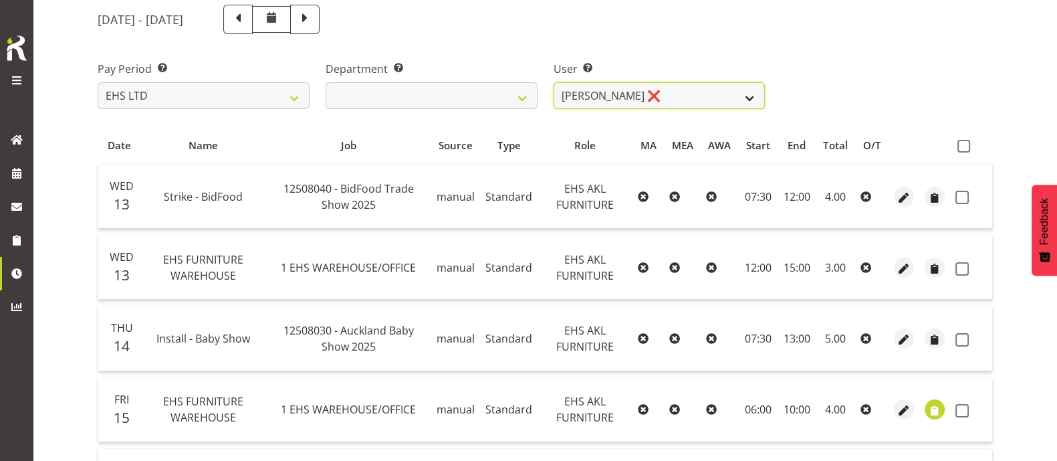
drag, startPoint x: 654, startPoint y: 89, endPoint x: 663, endPoint y: 92, distance: 9.3
click at [654, 90] on select "Daniel Tini ❌ Filipo Iupeli ❌ Harley Wongpayuk ✔ Malae Toleafoa ❌ Manase Ward ❌…" at bounding box center [660, 95] width 212 height 27
click at [554, 82] on select "Daniel Tini ❌ Filipo Iupeli ❌ Harley Wongpayuk ✔ Malae Toleafoa ❌ Manase Ward ❌…" at bounding box center [660, 95] width 212 height 27
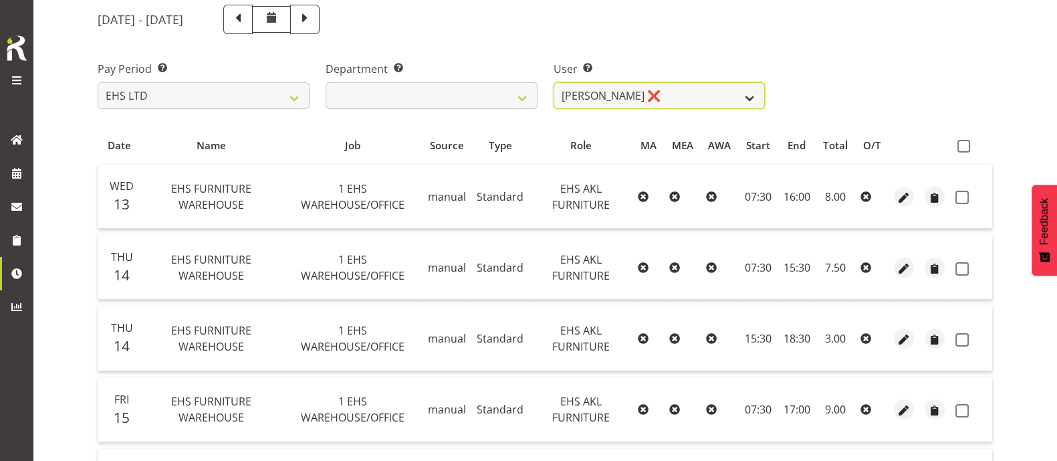
click at [716, 92] on select "Daniel Tini ❌ Filipo Iupeli ❌ Harley Wongpayuk ✔ Malae Toleafoa ❌ Manase Ward ❌…" at bounding box center [660, 95] width 212 height 27
click at [554, 82] on select "Daniel Tini ❌ Filipo Iupeli ❌ Harley Wongpayuk ✔ Malae Toleafoa ❌ Manase Ward ❌…" at bounding box center [660, 95] width 212 height 27
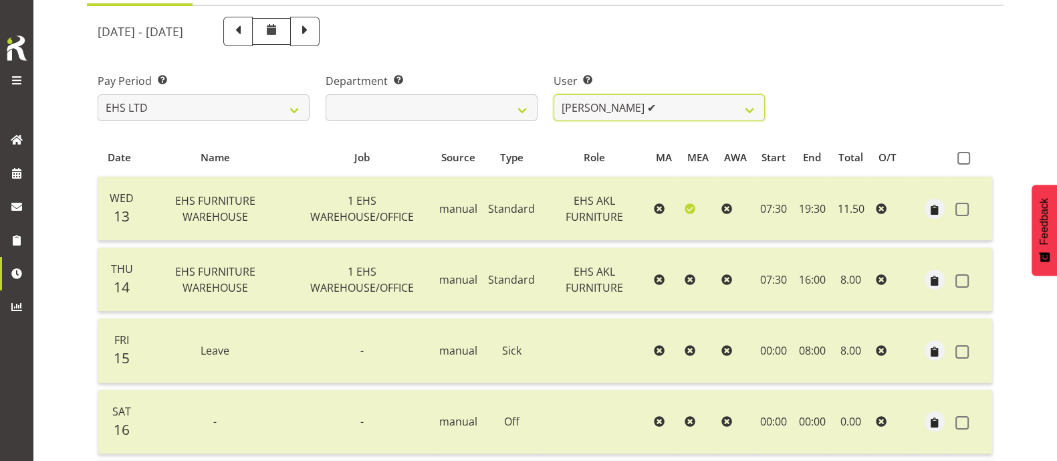
scroll to position [39, 0]
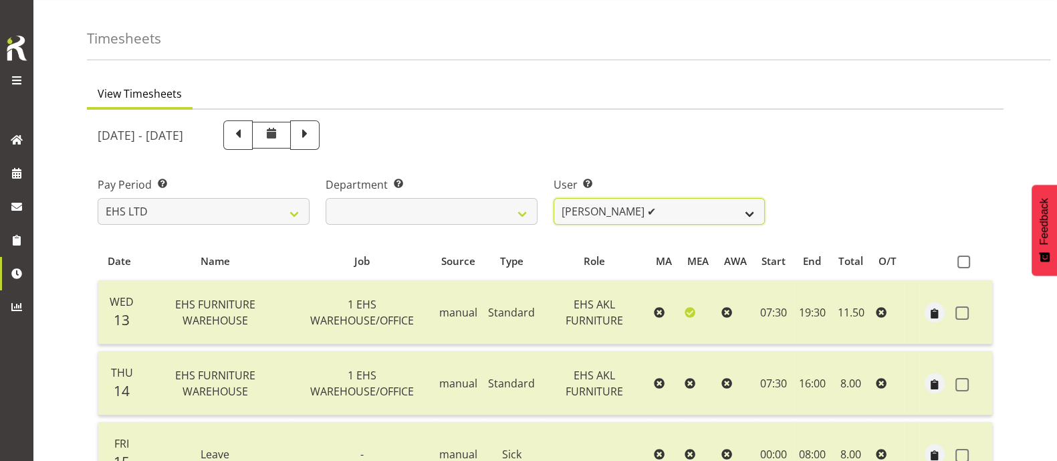
click at [705, 202] on select "Daniel Tini ❌ Filipo Iupeli ❌ Harley Wongpayuk ✔ Malae Toleafoa ❌ Manase Ward ❌…" at bounding box center [660, 211] width 212 height 27
click at [554, 198] on select "Daniel Tini ❌ Filipo Iupeli ❌ Harley Wongpayuk ✔ Malae Toleafoa ❌ Manase Ward ❌…" at bounding box center [660, 211] width 212 height 27
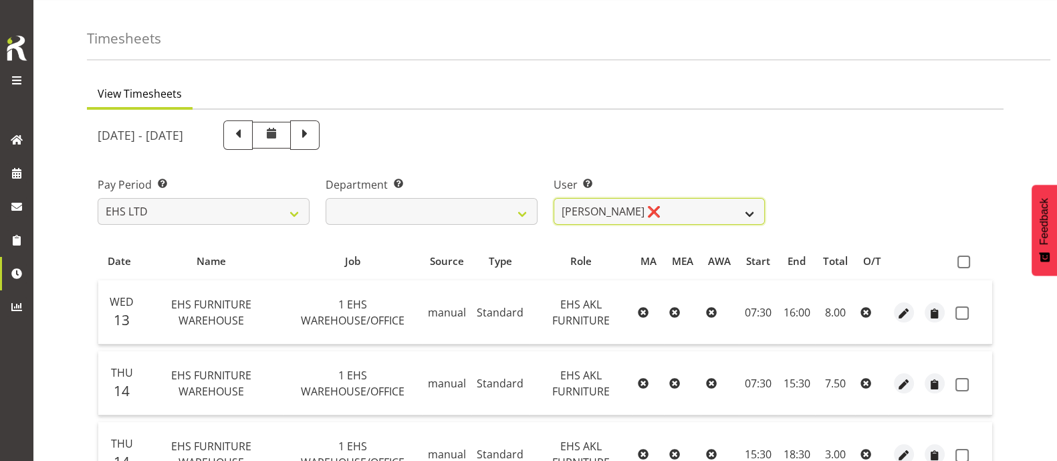
click at [710, 213] on select "Daniel Tini ❌ Filipo Iupeli ❌ Harley Wongpayuk ✔ Malae Toleafoa ❌ Manase Ward ❌…" at bounding box center [660, 211] width 212 height 27
click at [554, 198] on select "Daniel Tini ❌ Filipo Iupeli ❌ Harley Wongpayuk ✔ Malae Toleafoa ❌ Manase Ward ❌…" at bounding box center [660, 211] width 212 height 27
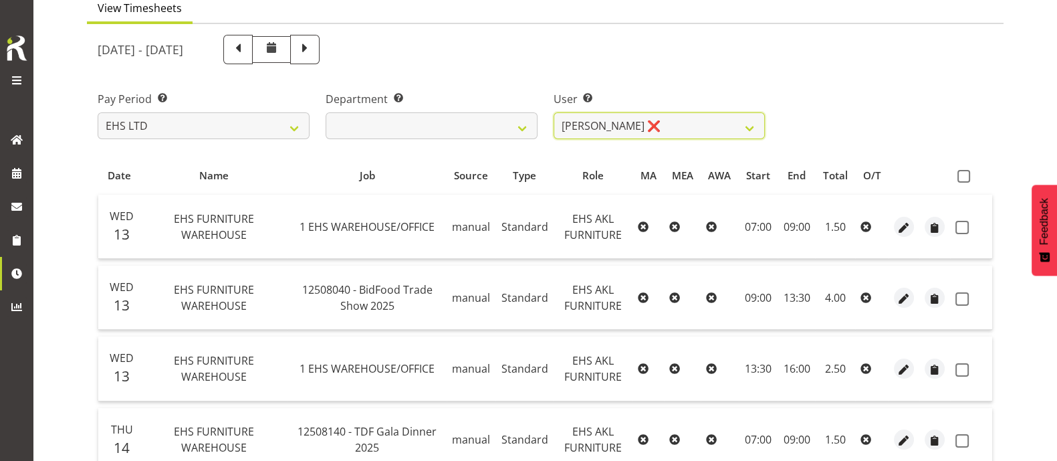
scroll to position [124, 0]
click at [704, 129] on select "Daniel Tini ❌ Filipo Iupeli ❌ Harley Wongpayuk ✔ Malae Toleafoa ❌ Manase Ward ❌…" at bounding box center [660, 126] width 212 height 27
select select "10038"
click at [554, 113] on select "Daniel Tini ❌ Filipo Iupeli ❌ Harley Wongpayuk ✔ Malae Toleafoa ❌ Manase Ward ❌…" at bounding box center [660, 126] width 212 height 27
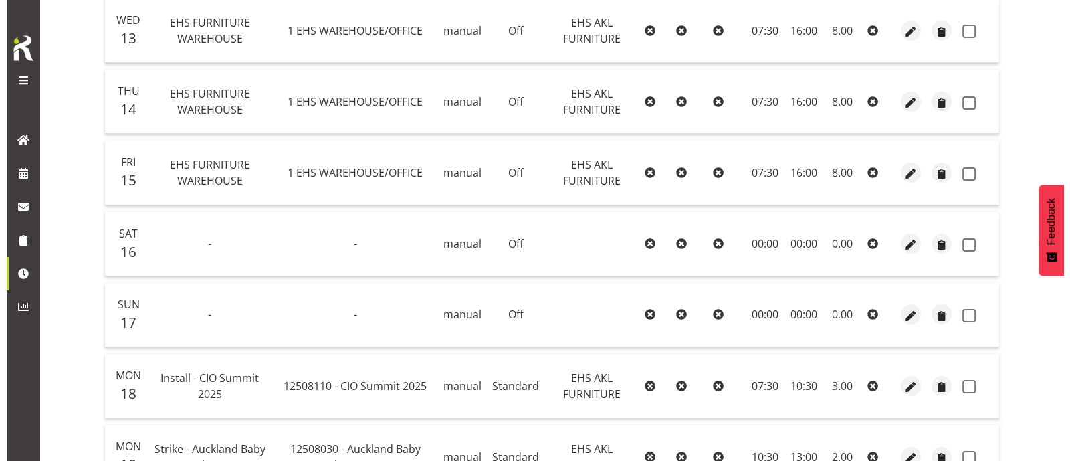
scroll to position [264, 0]
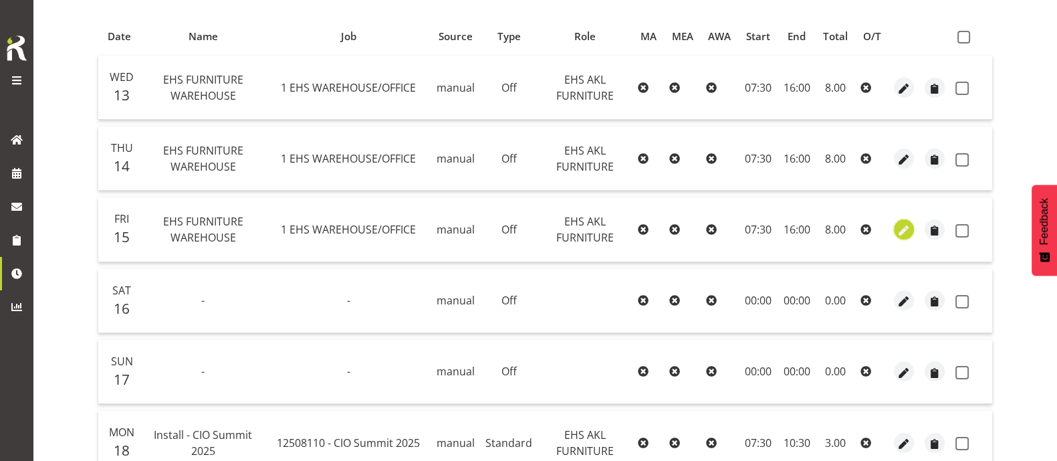
click at [897, 223] on span "button" at bounding box center [904, 230] width 15 height 15
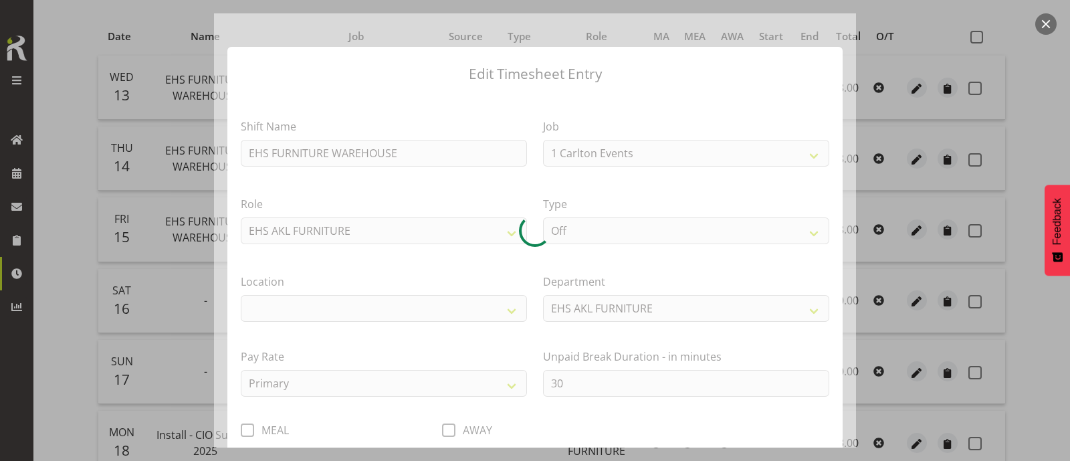
select select "69"
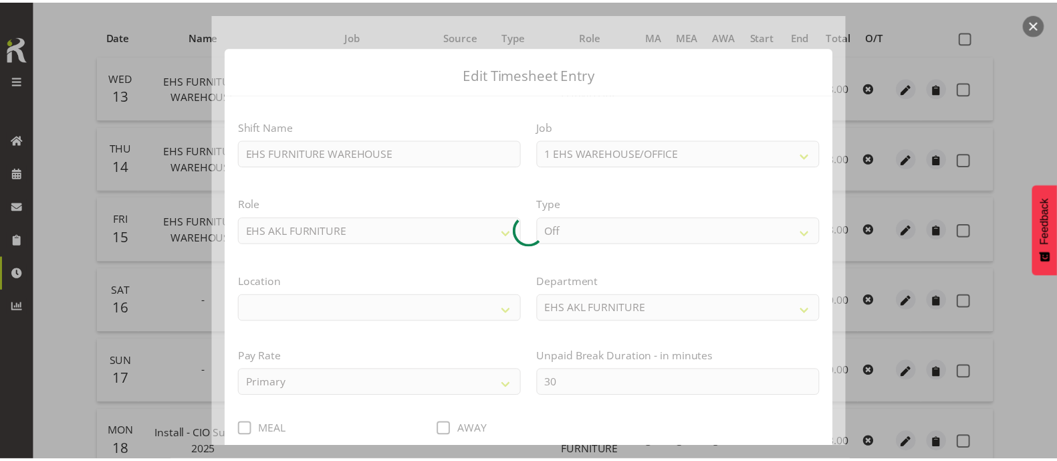
scroll to position [86, 0]
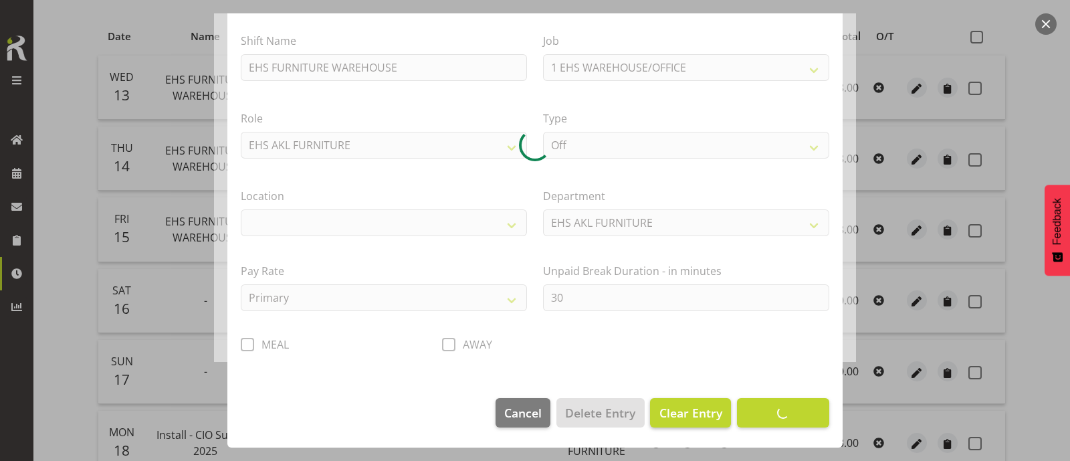
select select "35"
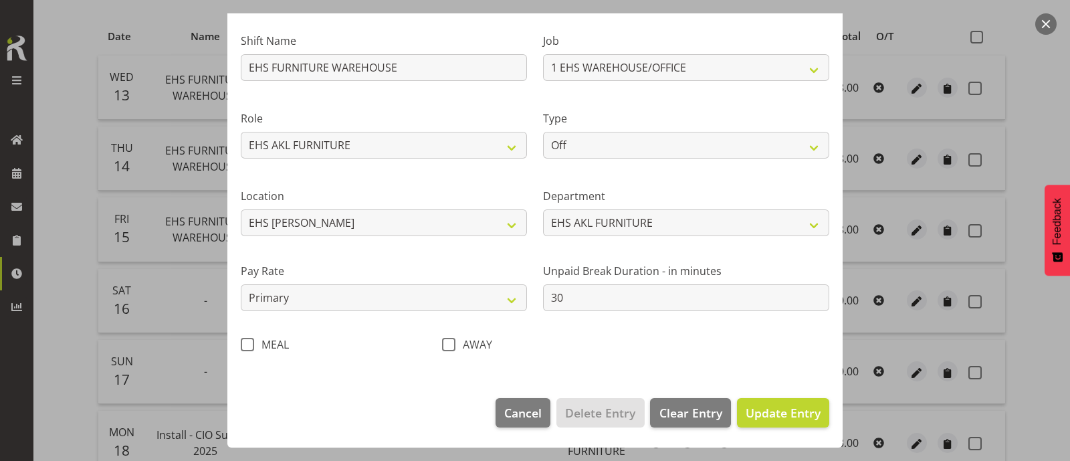
click at [1047, 21] on button "button" at bounding box center [1045, 23] width 21 height 21
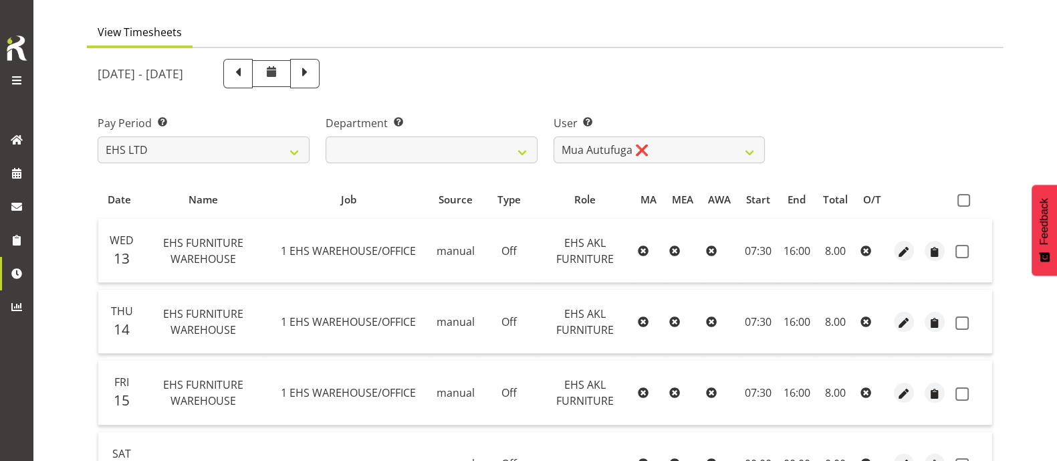
scroll to position [97, 0]
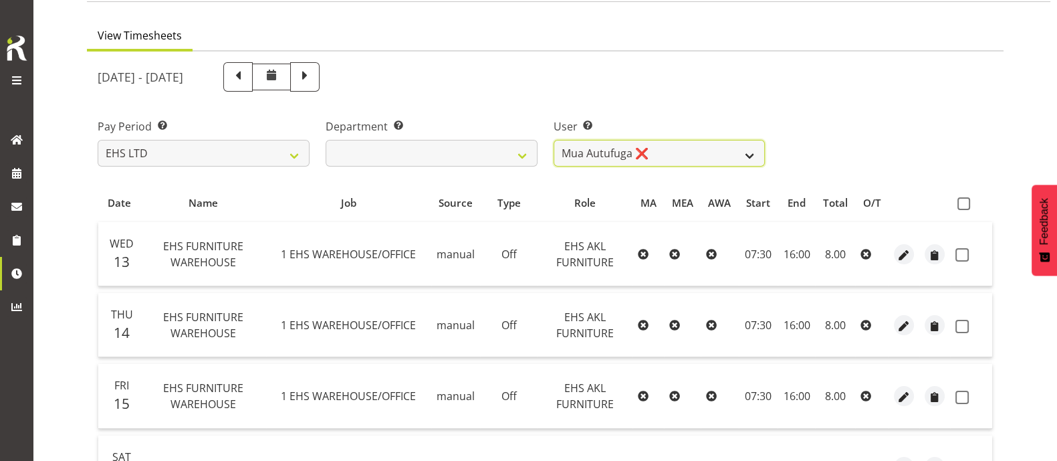
click at [698, 152] on select "Daniel Tini ❌ Filipo Iupeli ❌ Harley Wongpayuk ✔ Malae Toleafoa ❌ Manase Ward ❌…" at bounding box center [660, 153] width 212 height 27
select select "1114"
click at [554, 140] on select "Daniel Tini ❌ Filipo Iupeli ❌ Harley Wongpayuk ✔ Malae Toleafoa ❌ Manase Ward ❌…" at bounding box center [660, 153] width 212 height 27
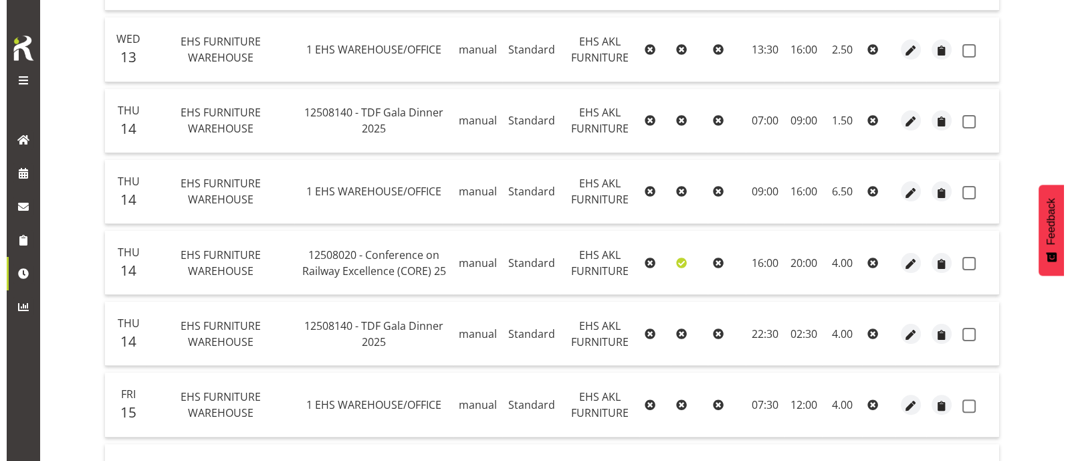
scroll to position [431, 0]
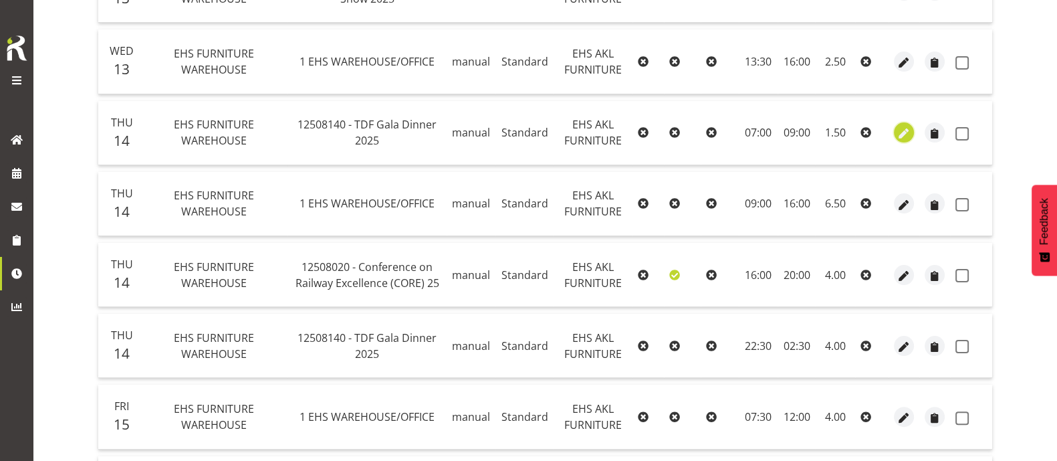
click at [901, 126] on span "button" at bounding box center [904, 133] width 15 height 15
select select "Standard"
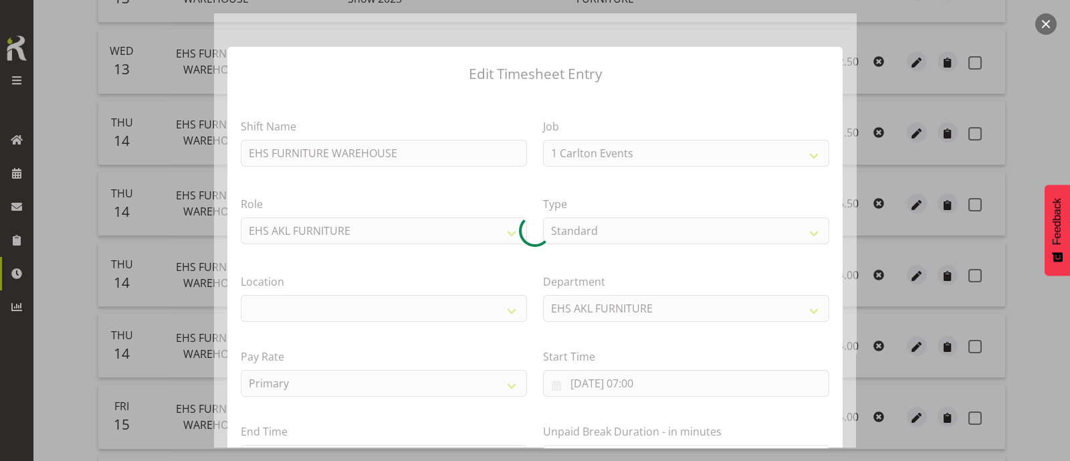
select select "9808"
select select "35"
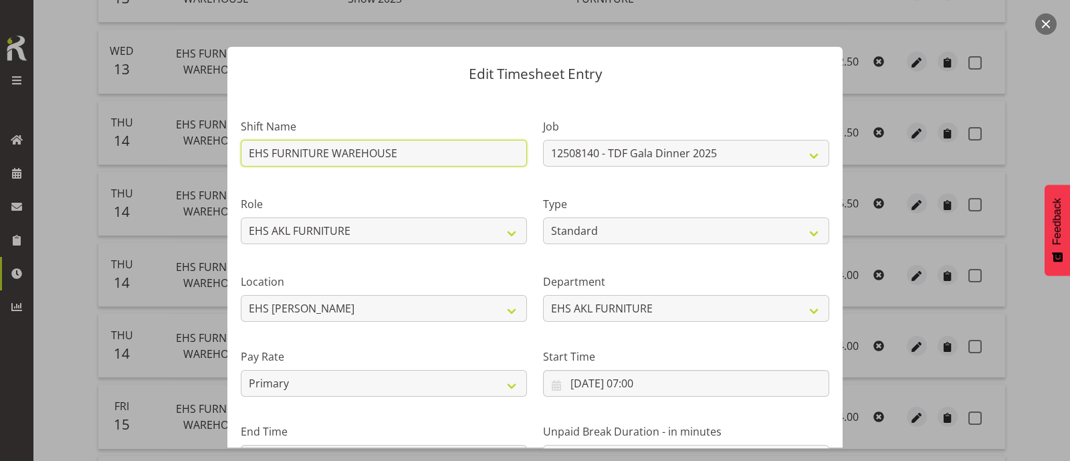
drag, startPoint x: 406, startPoint y: 154, endPoint x: 142, endPoint y: 173, distance: 264.2
click at [187, 160] on div "Edit Timesheet Entry Shift Name EHS FURNITURE WAREHOUSE Job 1 Carlton Events 1 …" at bounding box center [535, 230] width 1070 height 461
type input "="
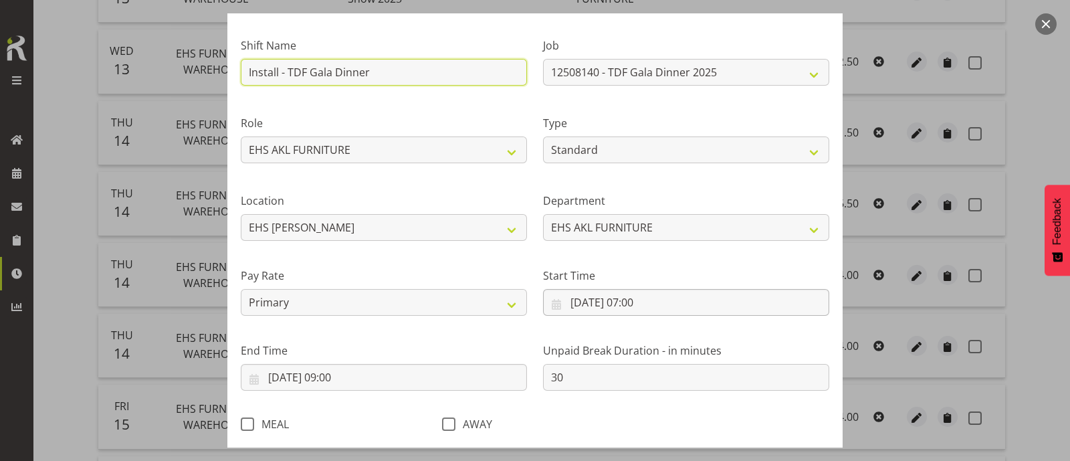
scroll to position [160, 0]
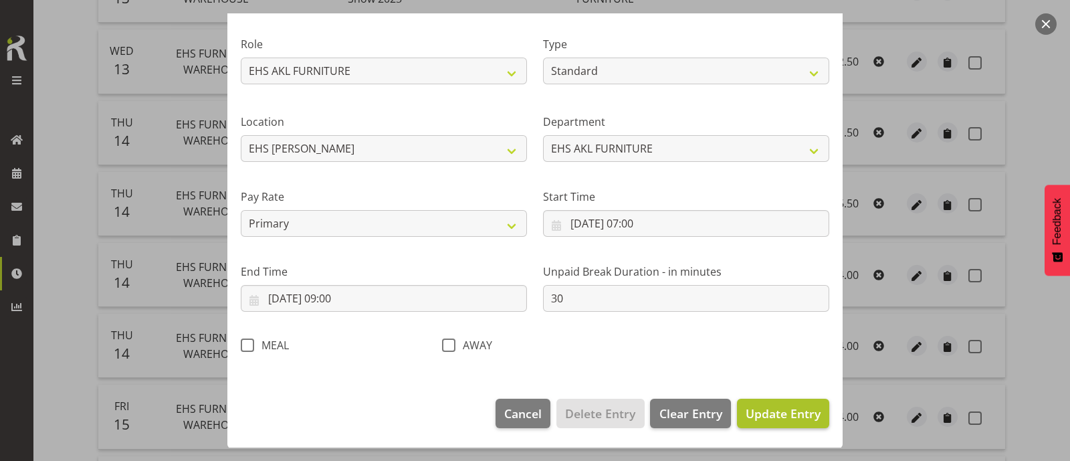
type input "Install - TDF Gala Dinner"
click at [765, 410] on span "Update Entry" at bounding box center [783, 413] width 75 height 16
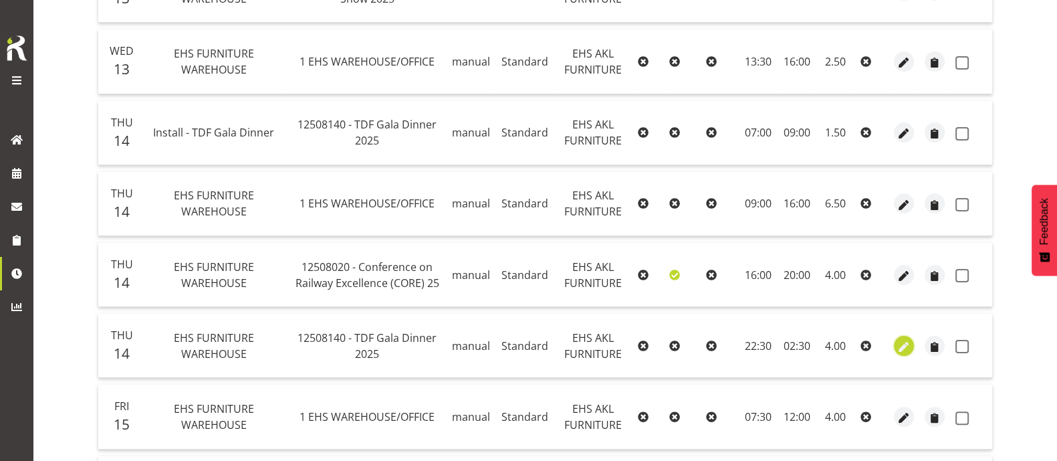
click at [898, 346] on span "button" at bounding box center [904, 346] width 15 height 15
select select "Standard"
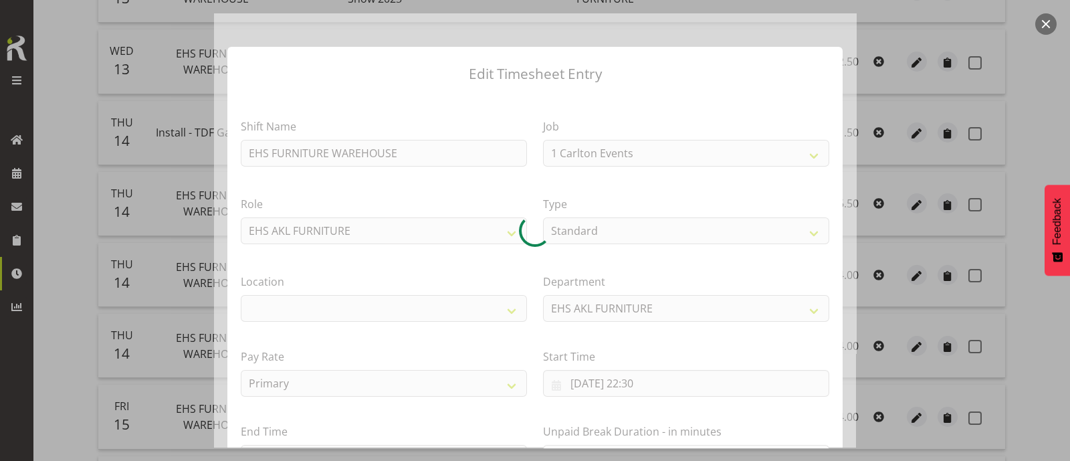
select select "9808"
select select "35"
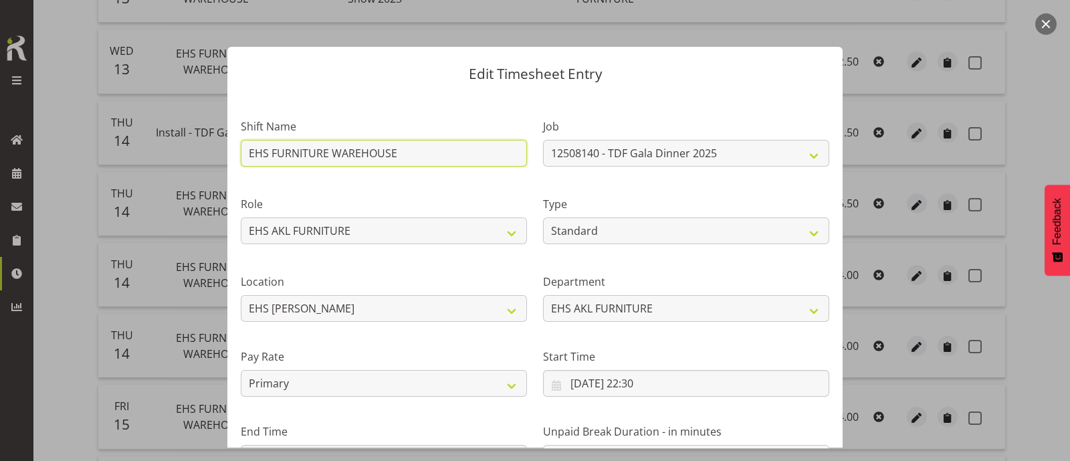
drag, startPoint x: 405, startPoint y: 153, endPoint x: 171, endPoint y: 168, distance: 233.9
click at [171, 168] on div "Edit Timesheet Entry Shift Name EHS FURNITURE WAREHOUSE Job 1 Carlton Events 1 …" at bounding box center [535, 230] width 1070 height 461
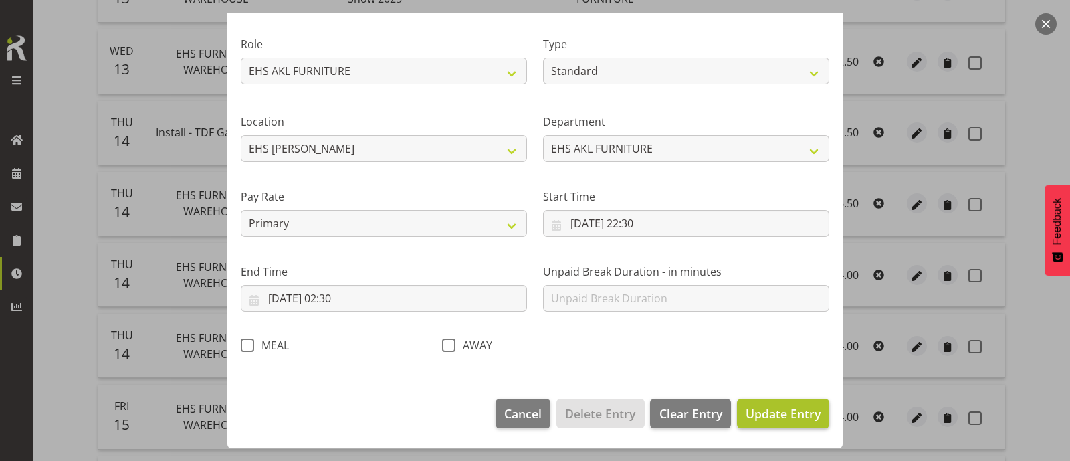
type input "Strike - TDF Gala Dinner"
click at [799, 419] on span "Update Entry" at bounding box center [783, 413] width 75 height 16
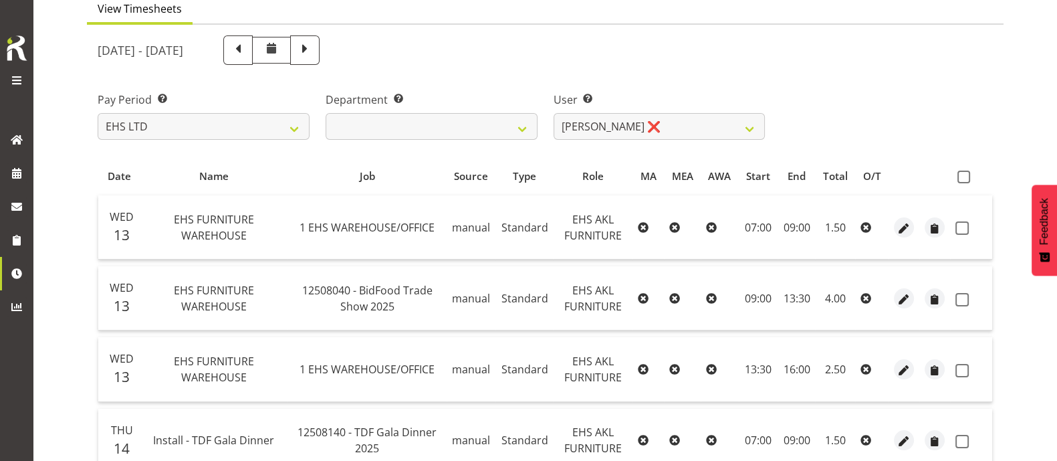
scroll to position [0, 0]
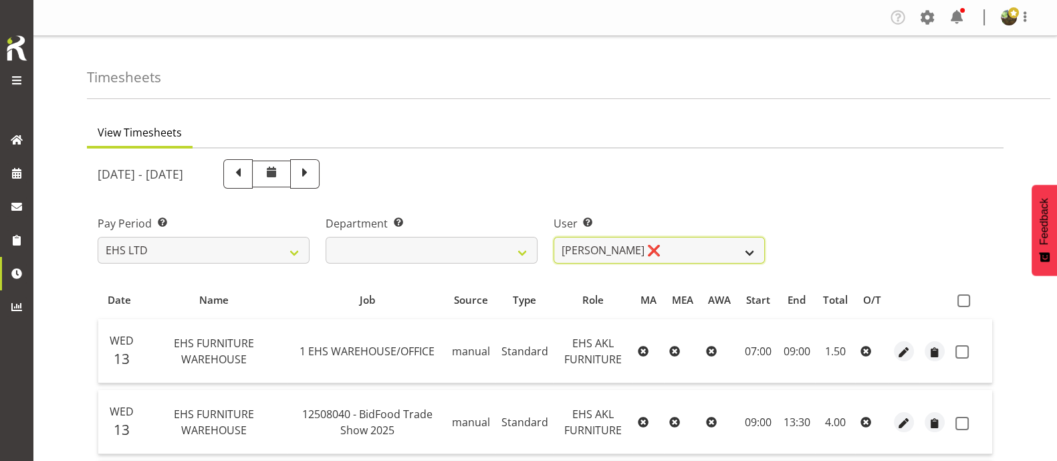
click at [743, 252] on select "Daniel Tini ❌ Filipo Iupeli ❌ Harley Wongpayuk ✔ Malae Toleafoa ❌ Manase Ward ❌…" at bounding box center [660, 250] width 212 height 27
click at [554, 237] on select "Daniel Tini ❌ Filipo Iupeli ❌ Harley Wongpayuk ✔ Malae Toleafoa ❌ Manase Ward ❌…" at bounding box center [660, 250] width 212 height 27
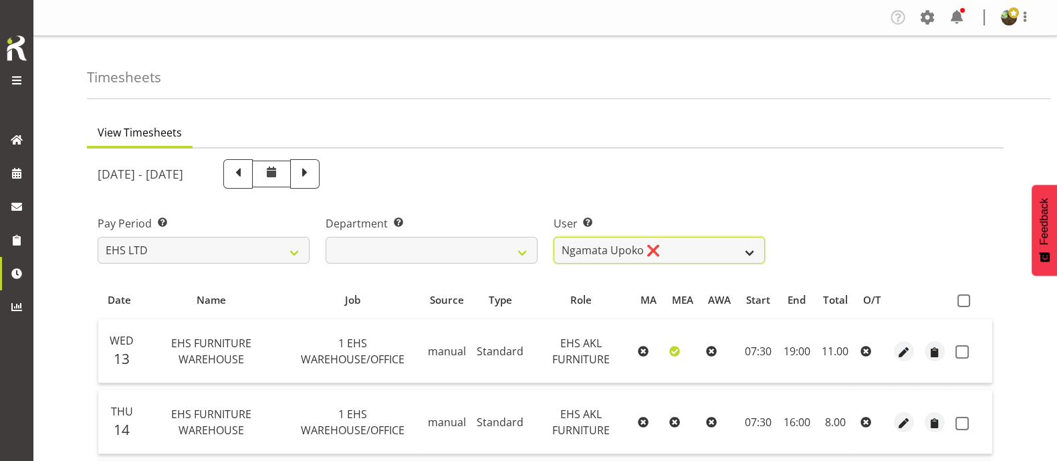
click at [706, 248] on select "Daniel Tini ❌ Filipo Iupeli ❌ Harley Wongpayuk ✔ Malae Toleafoa ❌ Manase Ward ❌…" at bounding box center [660, 250] width 212 height 27
select select "8681"
click at [554, 237] on select "Daniel Tini ❌ Filipo Iupeli ❌ Harley Wongpayuk ✔ Malae Toleafoa ❌ Manase Ward ❌…" at bounding box center [660, 250] width 212 height 27
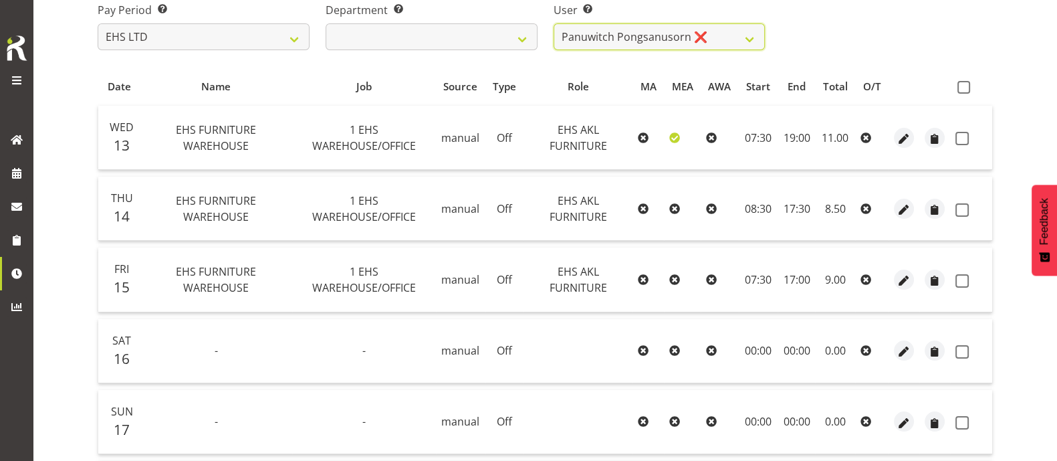
scroll to position [206, 0]
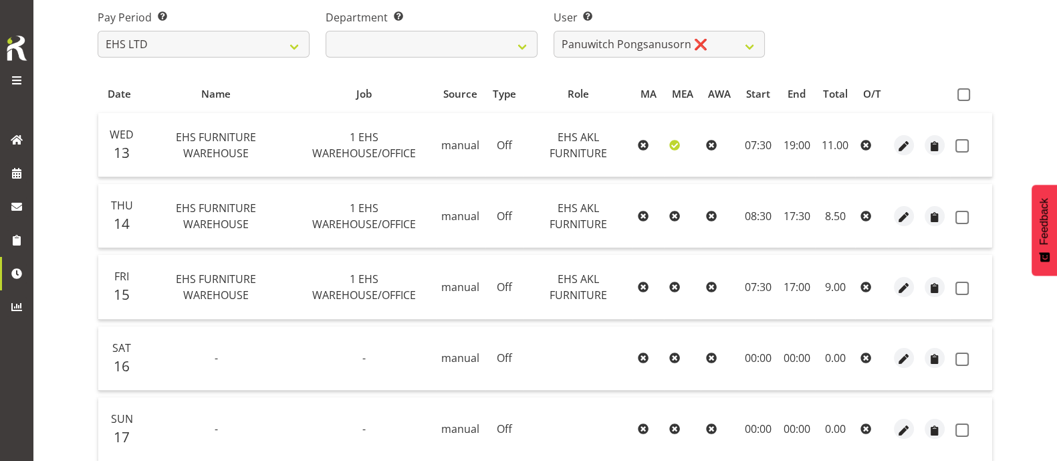
drag, startPoint x: 971, startPoint y: 94, endPoint x: 972, endPoint y: 130, distance: 36.8
click at [972, 95] on label at bounding box center [967, 94] width 19 height 13
click at [967, 95] on input "checkbox" at bounding box center [962, 94] width 9 height 9
checkbox input "true"
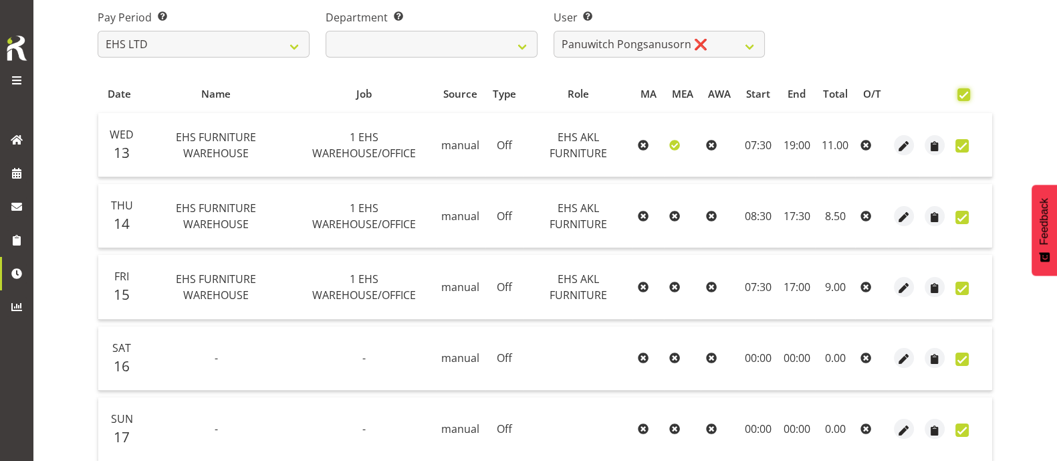
checkbox input "true"
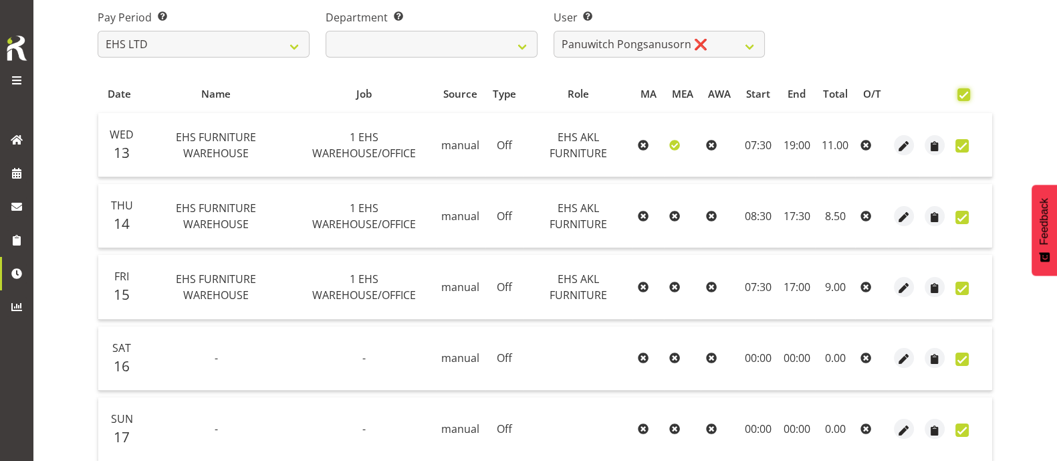
checkbox input "true"
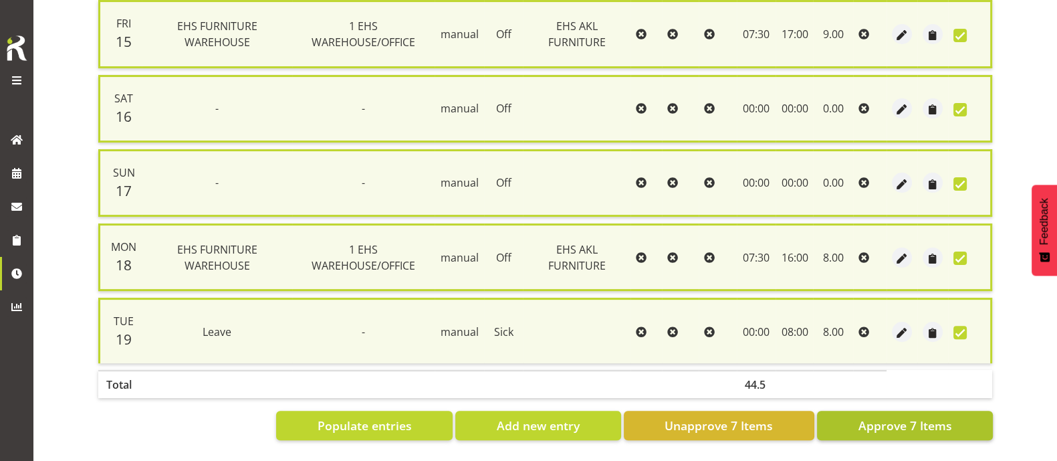
scroll to position [475, 0]
click at [883, 417] on span "Approve 7 Items" at bounding box center [905, 425] width 94 height 17
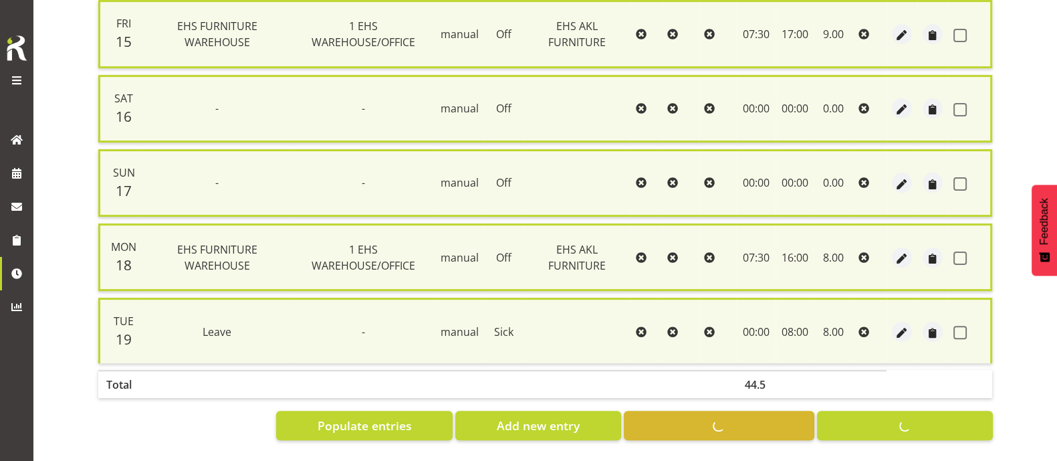
checkbox input "false"
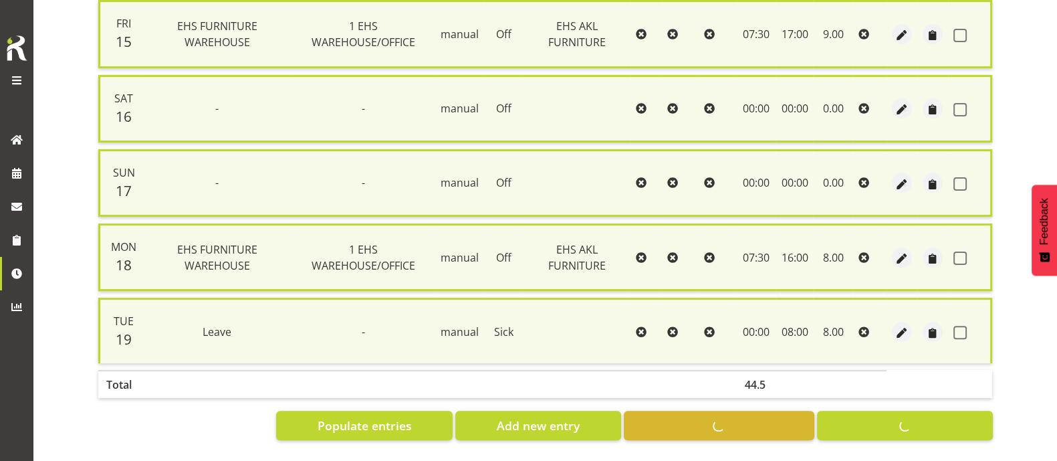
checkbox input "false"
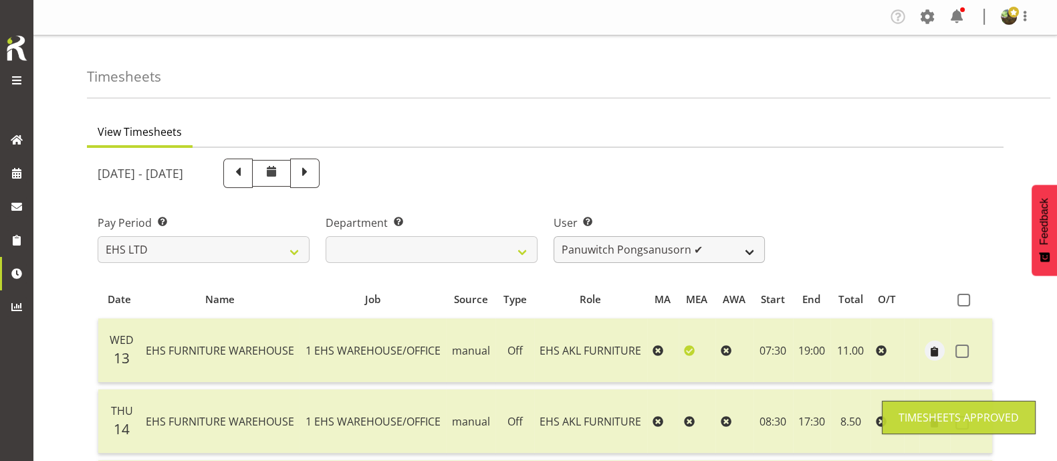
scroll to position [0, 0]
click at [696, 247] on select "Daniel Tini ❌ Filipo Iupeli ❌ Harley Wongpayuk ✔ Malae Toleafoa ❌ Manase Ward ❌…" at bounding box center [660, 250] width 212 height 27
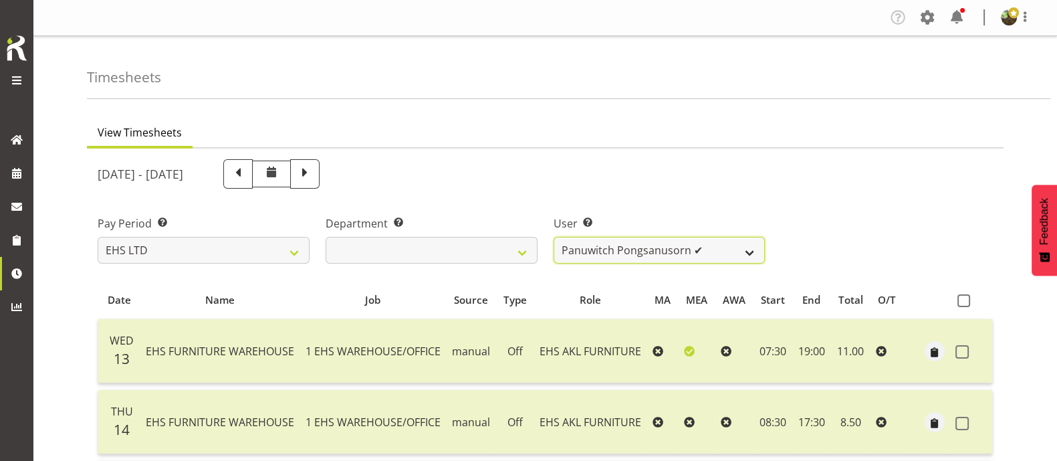
select select "11396"
click at [554, 237] on select "Daniel Tini ❌ Filipo Iupeli ❌ Harley Wongpayuk ✔ Malae Toleafoa ❌ Manase Ward ❌…" at bounding box center [660, 250] width 212 height 27
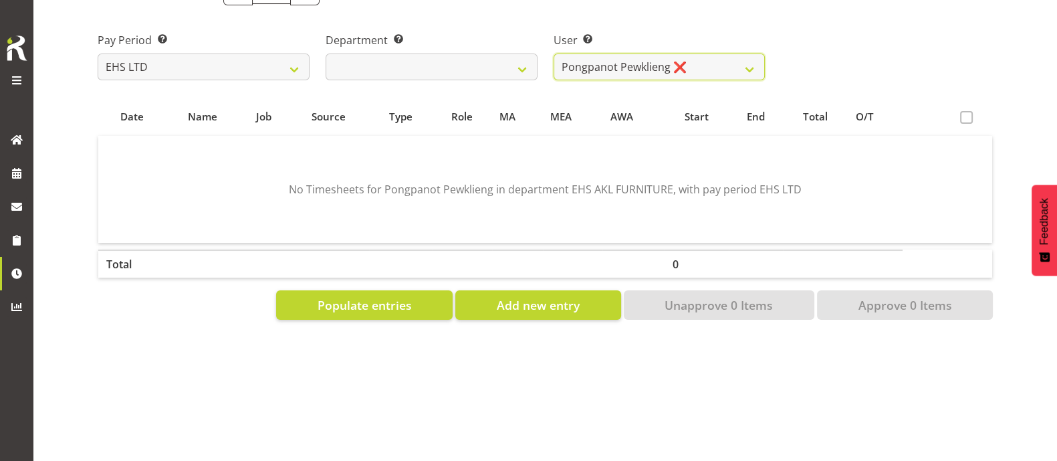
scroll to position [196, 0]
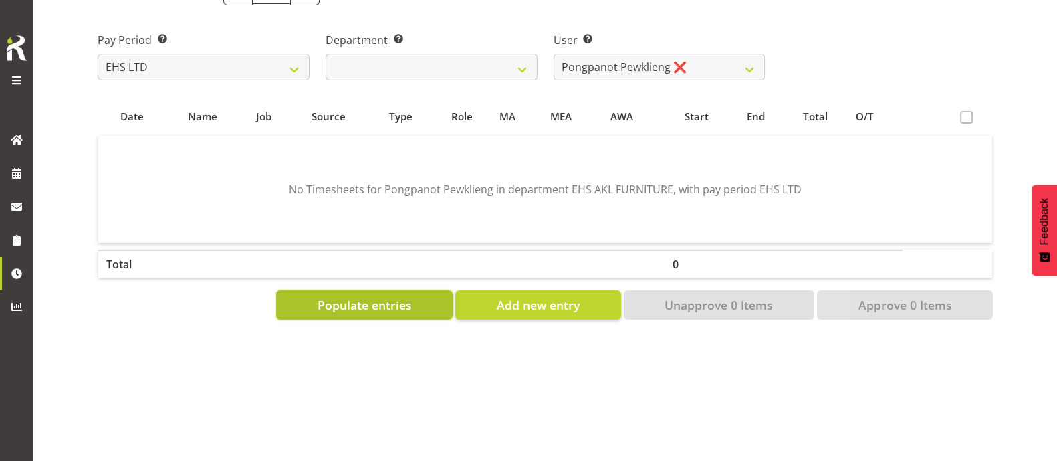
click at [388, 296] on span "Populate entries" at bounding box center [365, 304] width 94 height 17
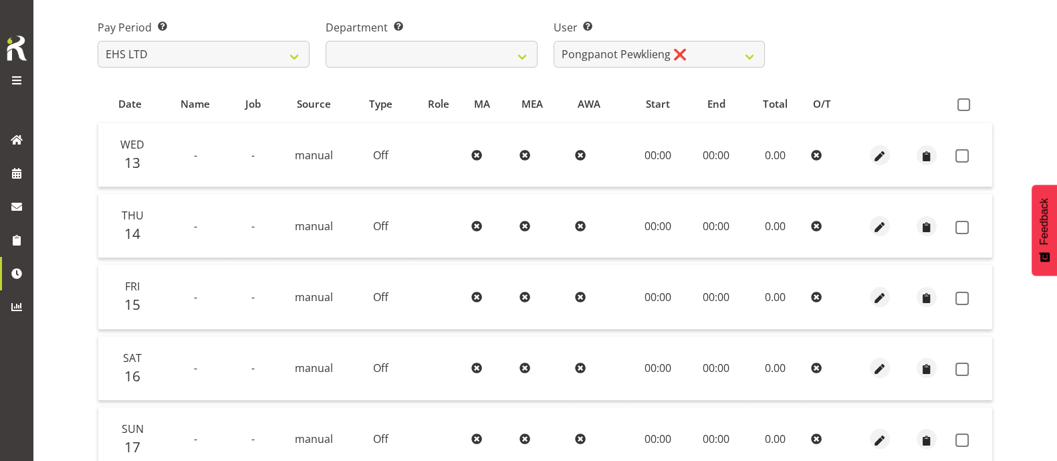
drag, startPoint x: 970, startPoint y: 106, endPoint x: 971, endPoint y: 125, distance: 18.7
click at [970, 106] on span at bounding box center [964, 104] width 13 height 13
click at [967, 106] on input "checkbox" at bounding box center [962, 104] width 9 height 9
checkbox input "true"
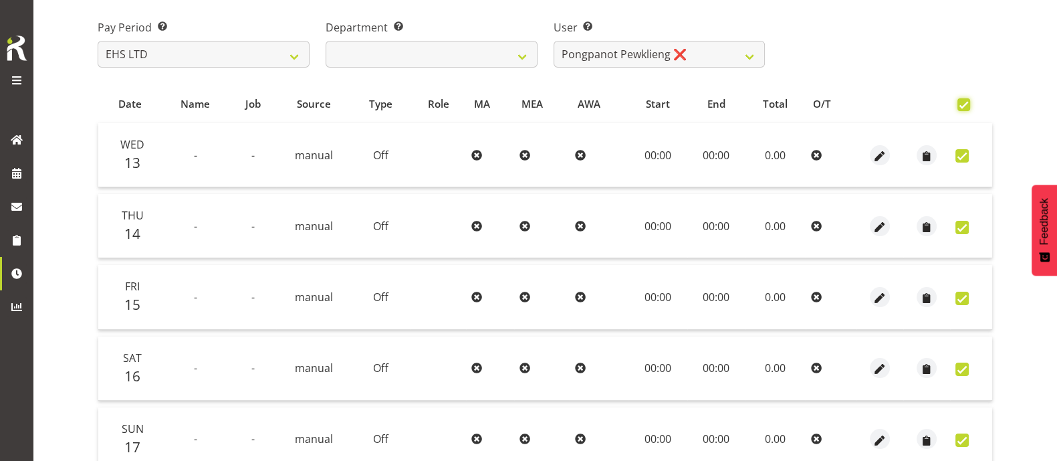
checkbox input "true"
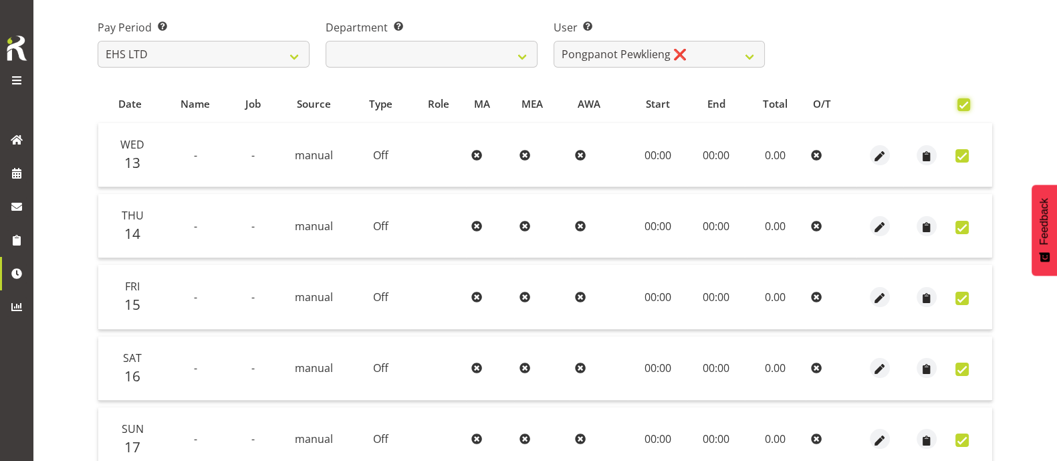
checkbox input "true"
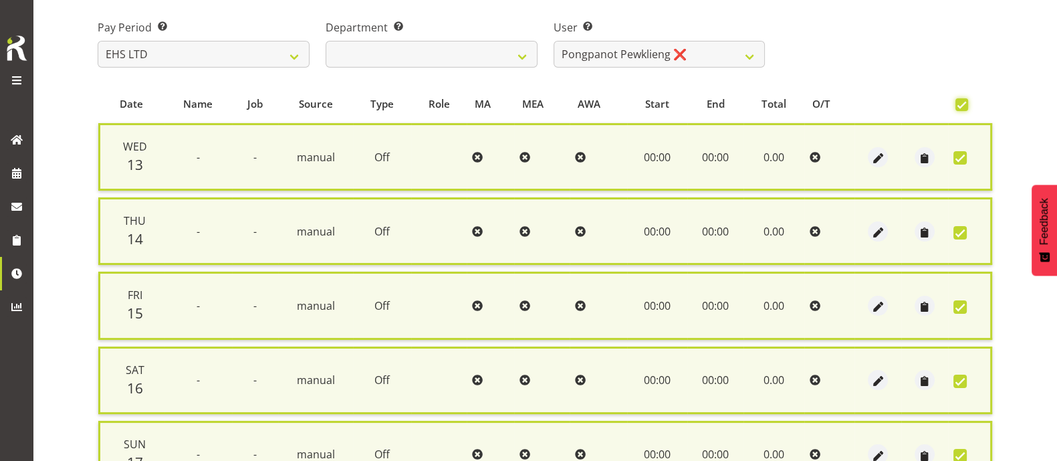
scroll to position [475, 0]
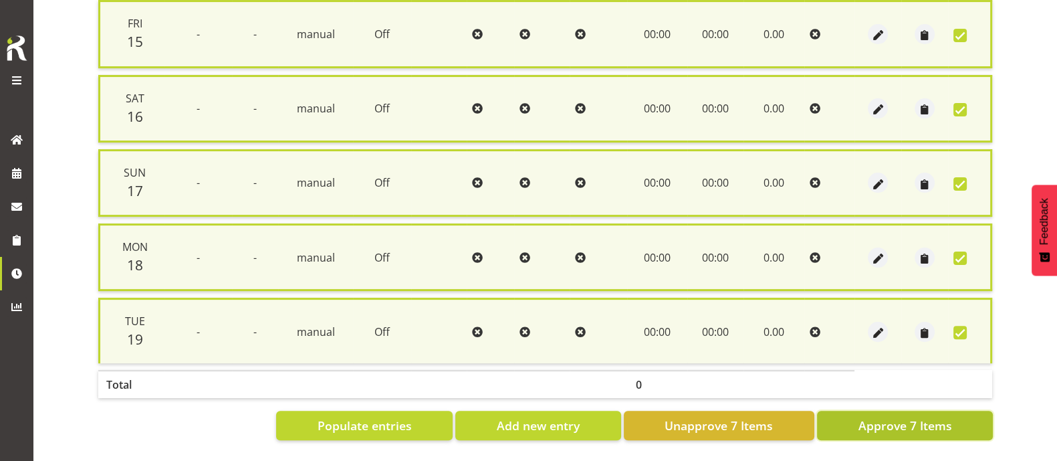
click at [912, 417] on span "Approve 7 Items" at bounding box center [905, 425] width 94 height 17
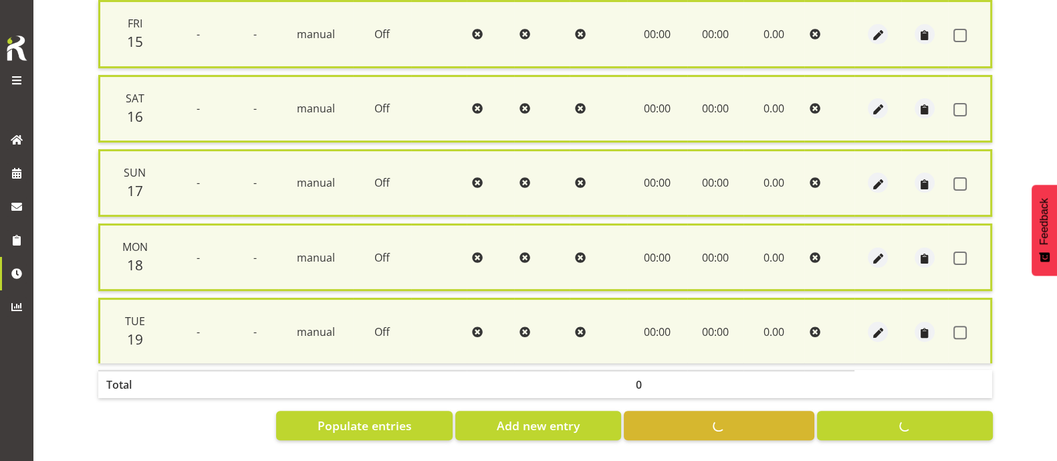
checkbox input "false"
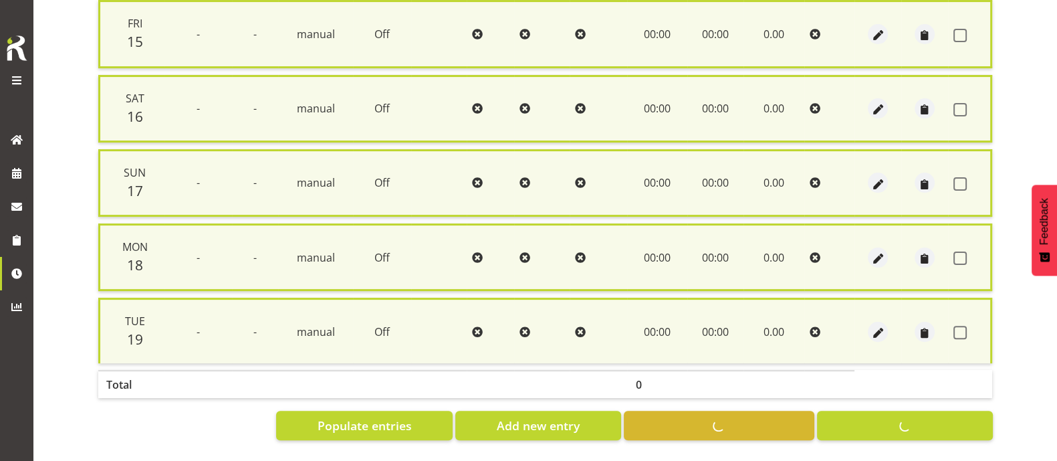
checkbox input "false"
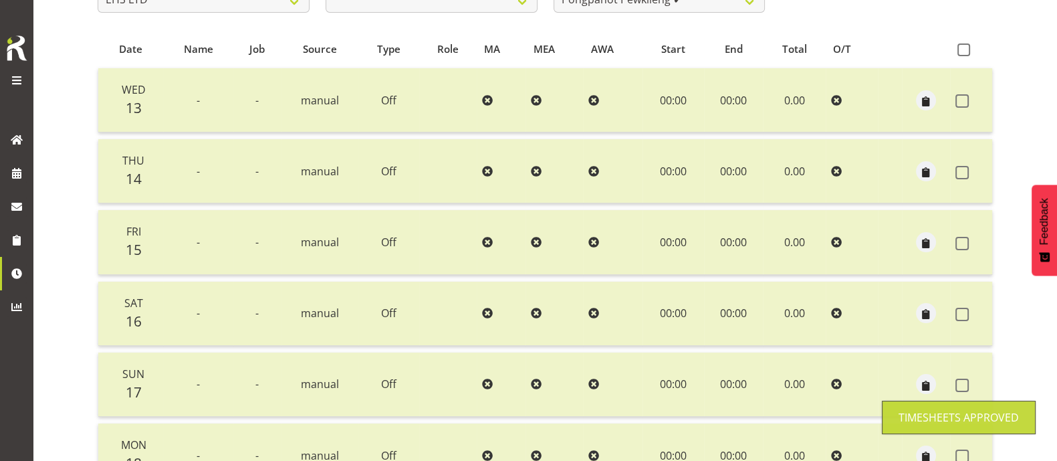
scroll to position [0, 0]
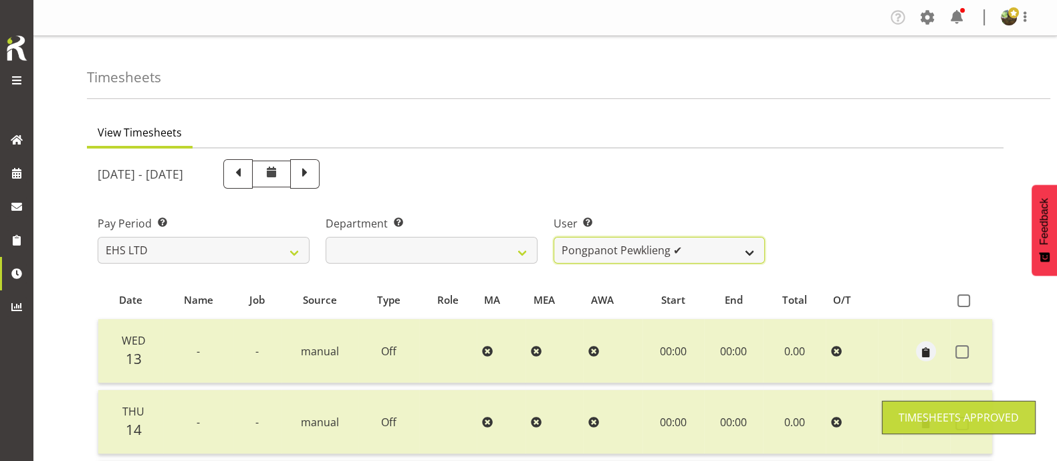
click at [717, 249] on select "Daniel Tini ❌ Filipo Iupeli ❌ Harley Wongpayuk ✔ Malae Toleafoa ❌ Manase Ward ❌…" at bounding box center [660, 250] width 212 height 27
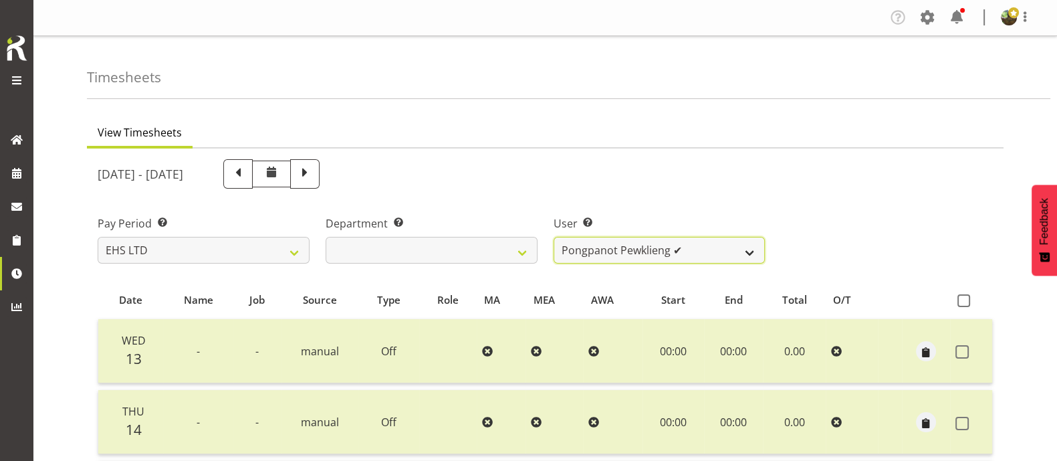
select select "1115"
click at [554, 237] on select "Daniel Tini ❌ Filipo Iupeli ❌ Harley Wongpayuk ✔ Malae Toleafoa ❌ Manase Ward ❌…" at bounding box center [660, 250] width 212 height 27
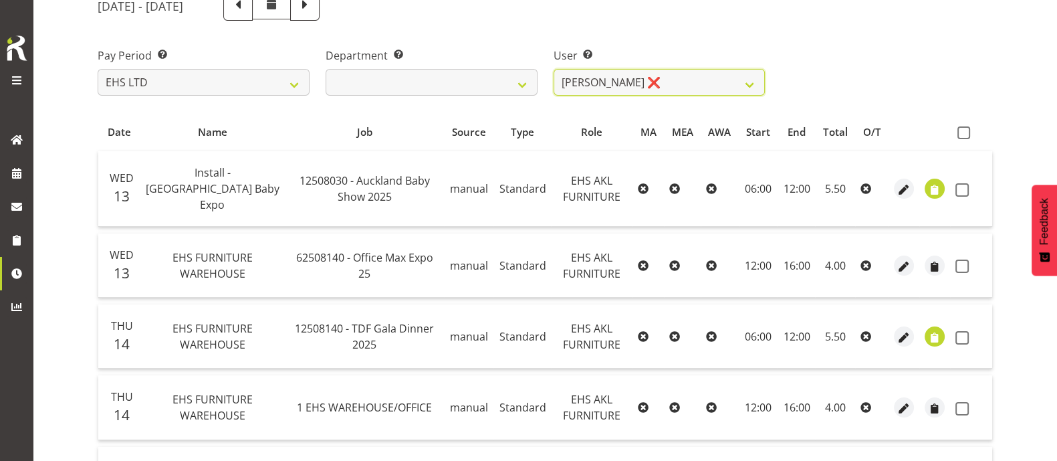
scroll to position [167, 0]
click at [968, 128] on span at bounding box center [964, 134] width 13 height 13
click at [967, 130] on input "checkbox" at bounding box center [962, 134] width 9 height 9
checkbox input "true"
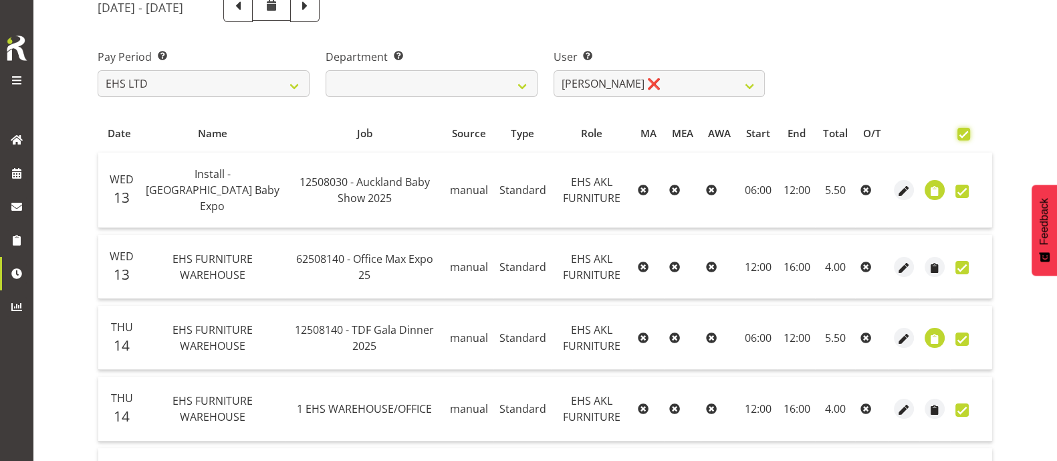
checkbox input "true"
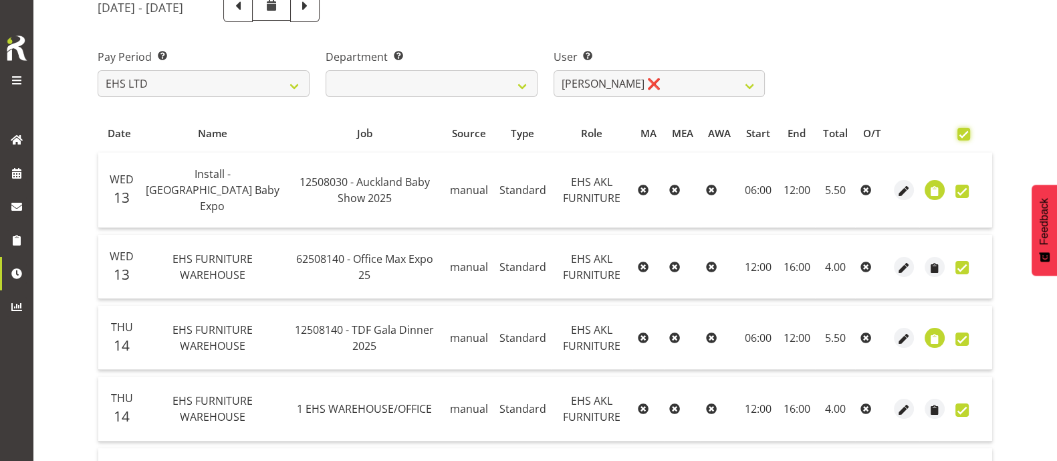
checkbox input "true"
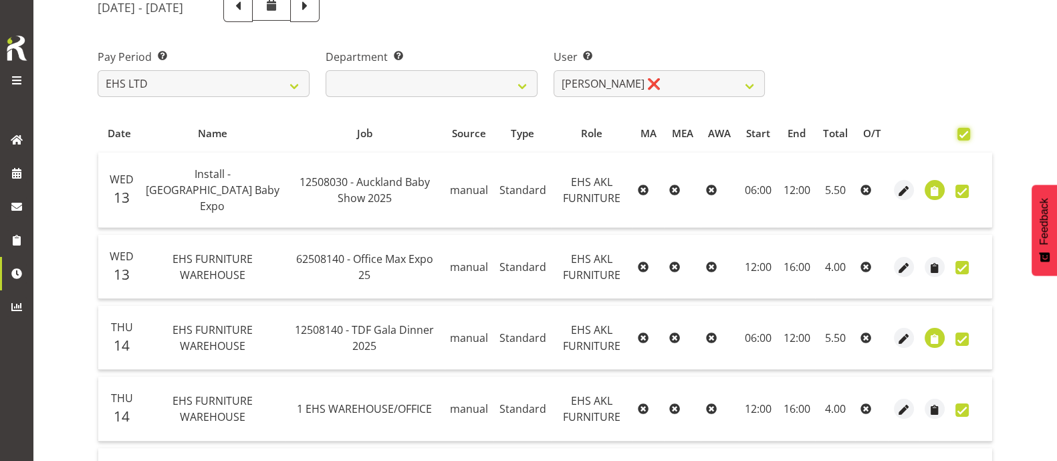
checkbox input "true"
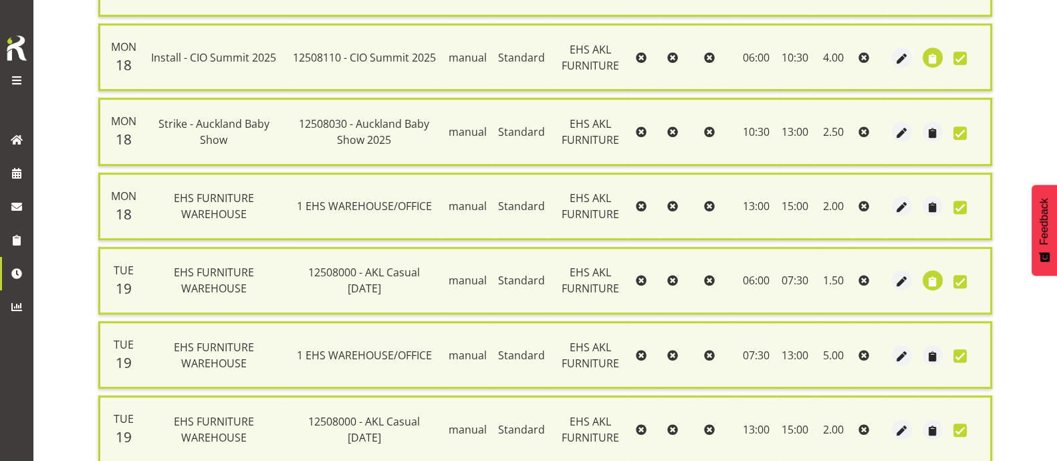
scroll to position [991, 0]
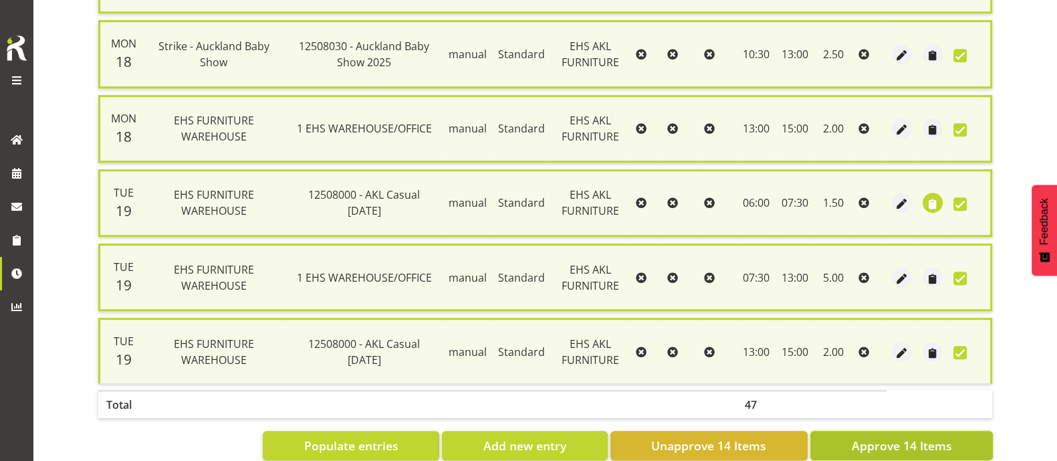
click at [898, 431] on button "Approve 14 Items" at bounding box center [902, 445] width 183 height 29
checkbox input "false"
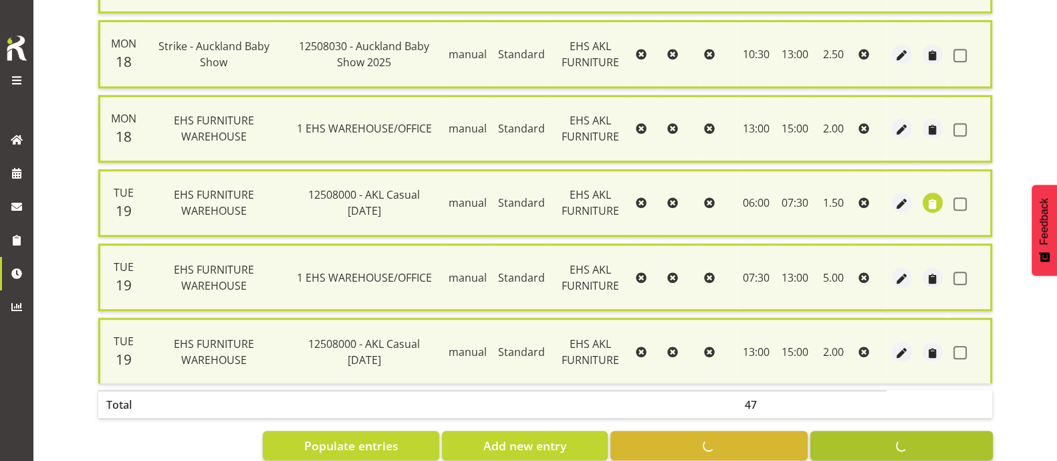
checkbox input "false"
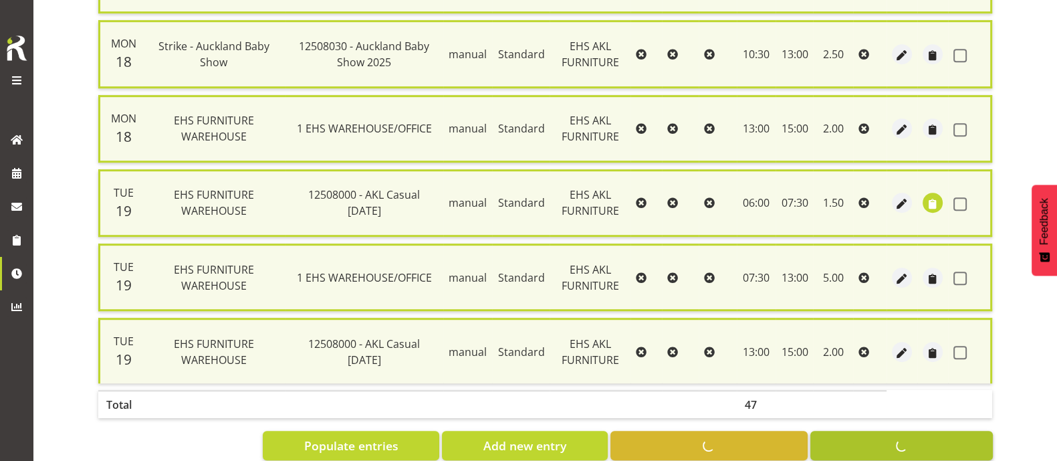
checkbox input "false"
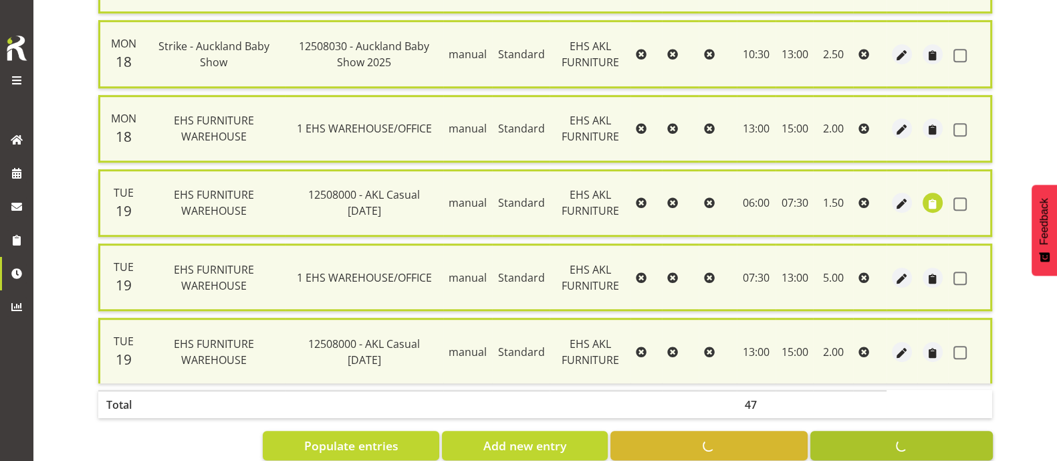
checkbox input "false"
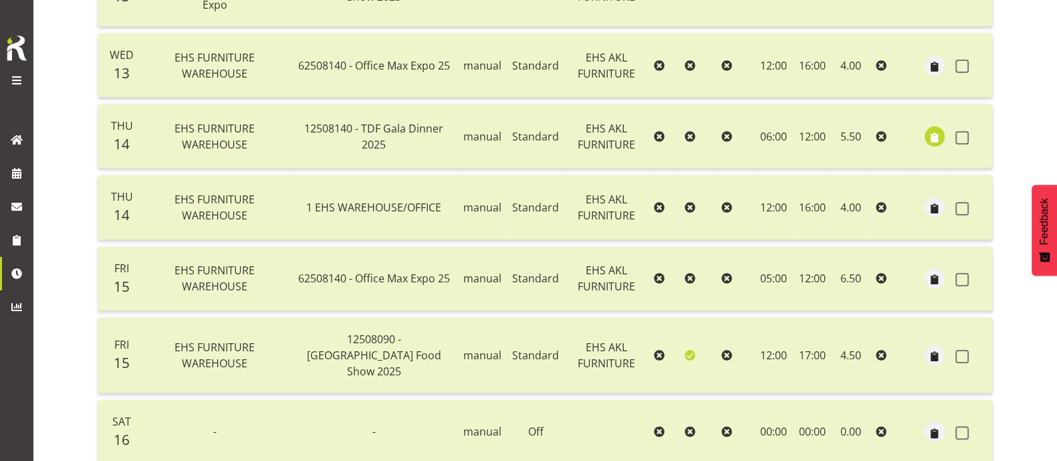
scroll to position [0, 0]
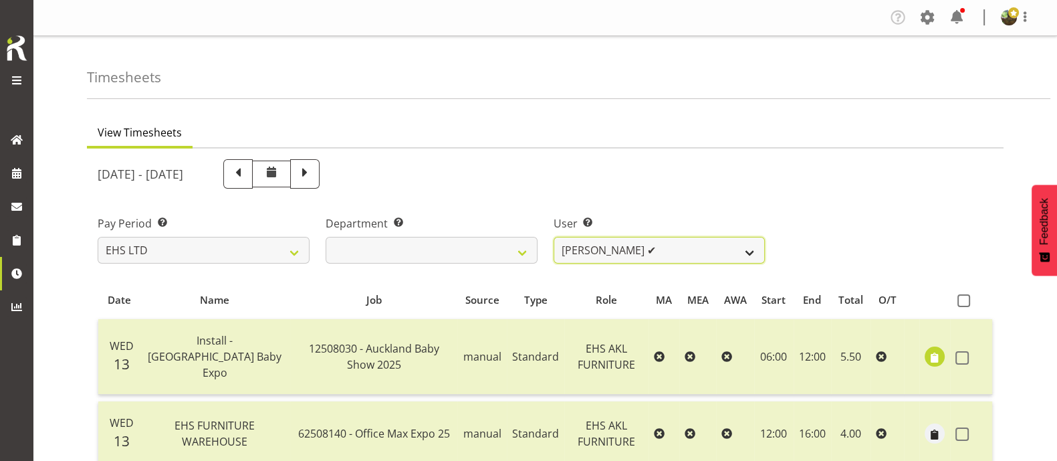
click at [699, 248] on select "[PERSON_NAME] ❌ [PERSON_NAME] ❌ [PERSON_NAME] ✔ [PERSON_NAME] ❌ [PERSON_NAME] ❌…" at bounding box center [660, 250] width 212 height 27
select select "1116"
click at [554, 237] on select "[PERSON_NAME] ❌ [PERSON_NAME] ❌ [PERSON_NAME] ✔ [PERSON_NAME] ❌ [PERSON_NAME] ❌…" at bounding box center [660, 250] width 212 height 27
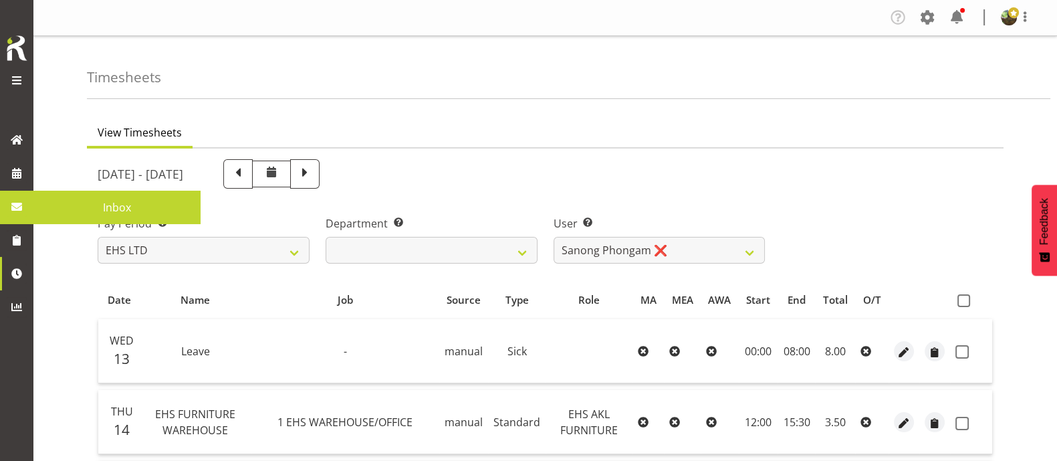
click at [60, 204] on span "Inbox" at bounding box center [117, 207] width 154 height 20
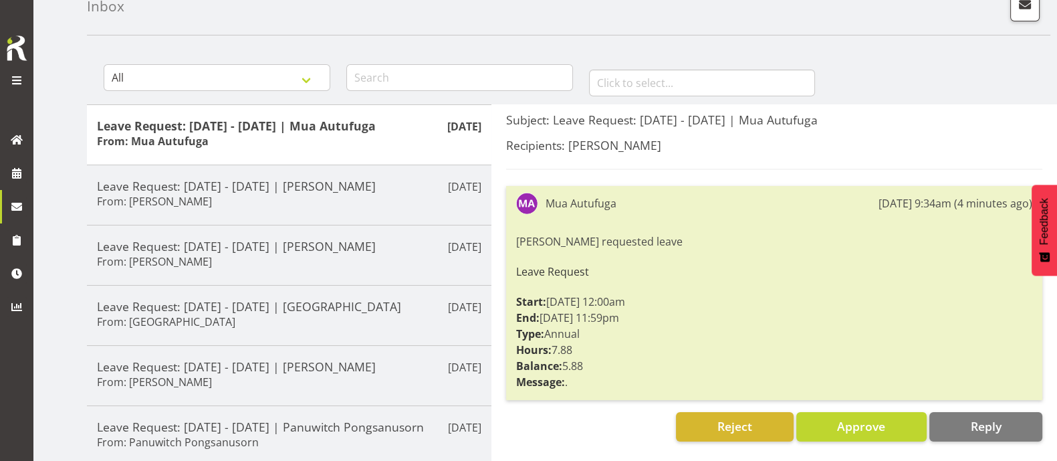
scroll to position [167, 0]
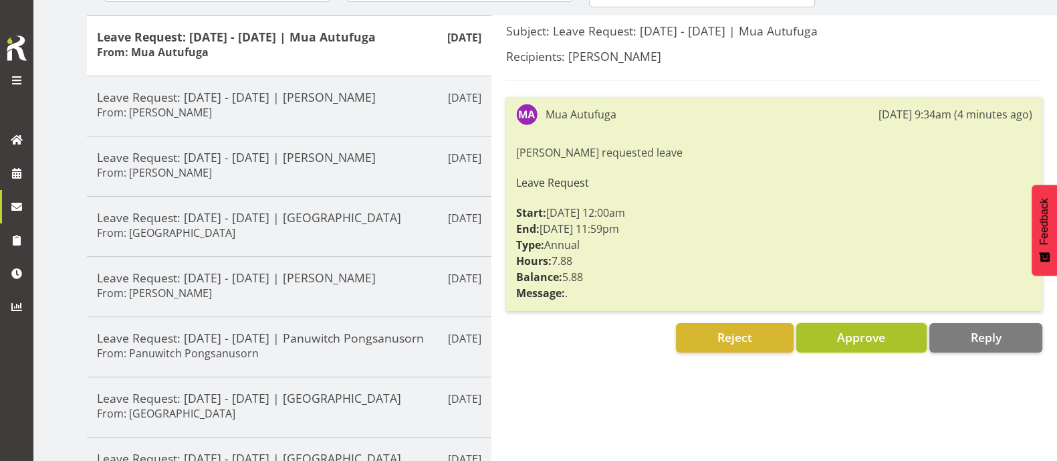
click at [853, 339] on span "Approve" at bounding box center [861, 337] width 48 height 16
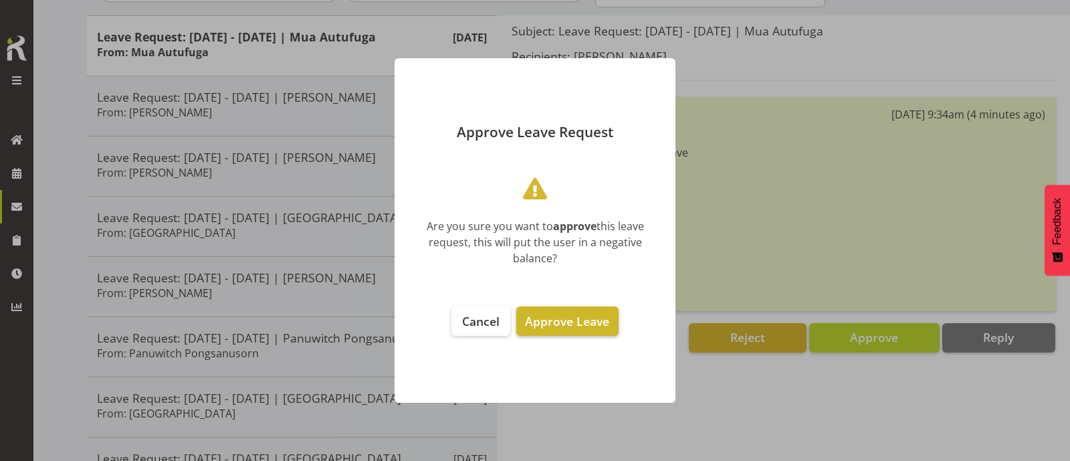
click at [577, 319] on span "Approve Leave" at bounding box center [567, 321] width 84 height 16
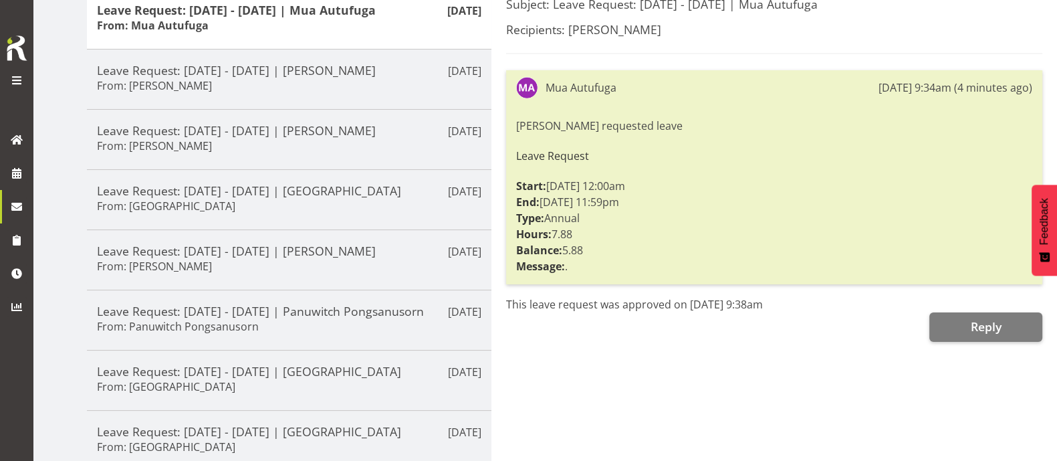
scroll to position [0, 0]
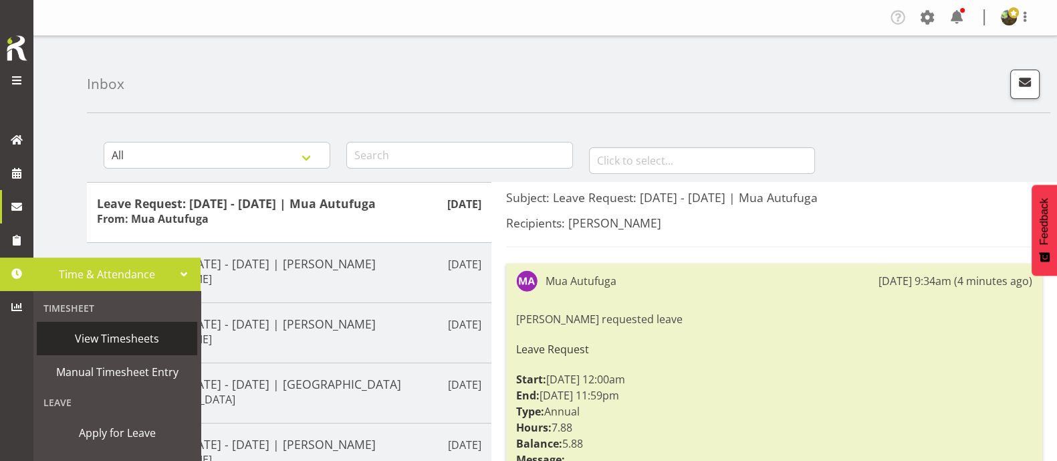
click at [114, 342] on span "View Timesheets" at bounding box center [116, 338] width 147 height 20
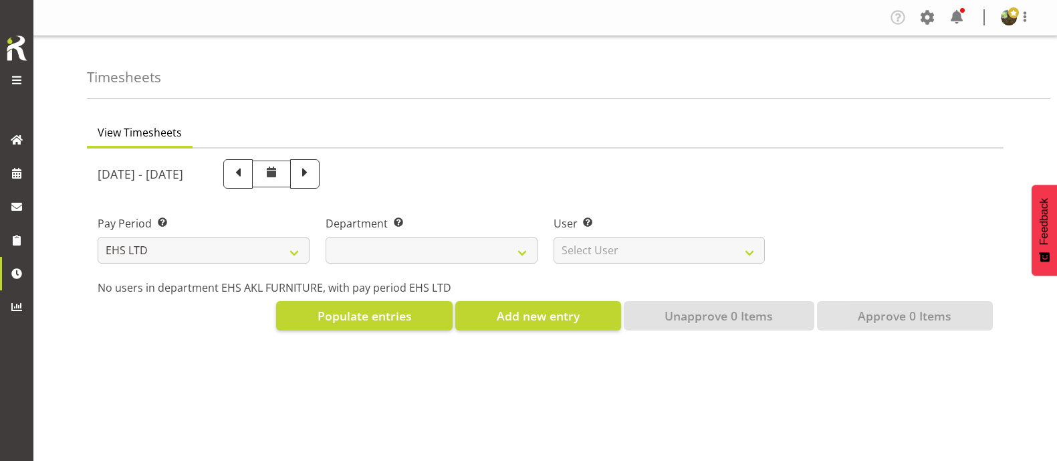
select select "7"
select select
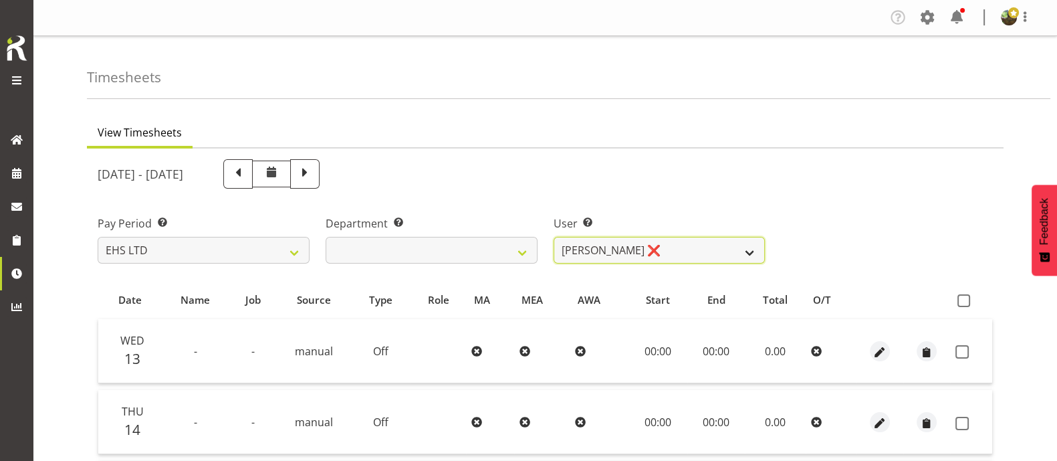
click at [710, 250] on select "[PERSON_NAME] ❌ [PERSON_NAME] ❌ [PERSON_NAME] ✔ [PERSON_NAME] ❌ [PERSON_NAME] ❌…" at bounding box center [660, 250] width 212 height 27
click at [554, 237] on select "[PERSON_NAME] ❌ [PERSON_NAME] ❌ [PERSON_NAME] ✔ [PERSON_NAME] ❌ [PERSON_NAME] ❌…" at bounding box center [660, 250] width 212 height 27
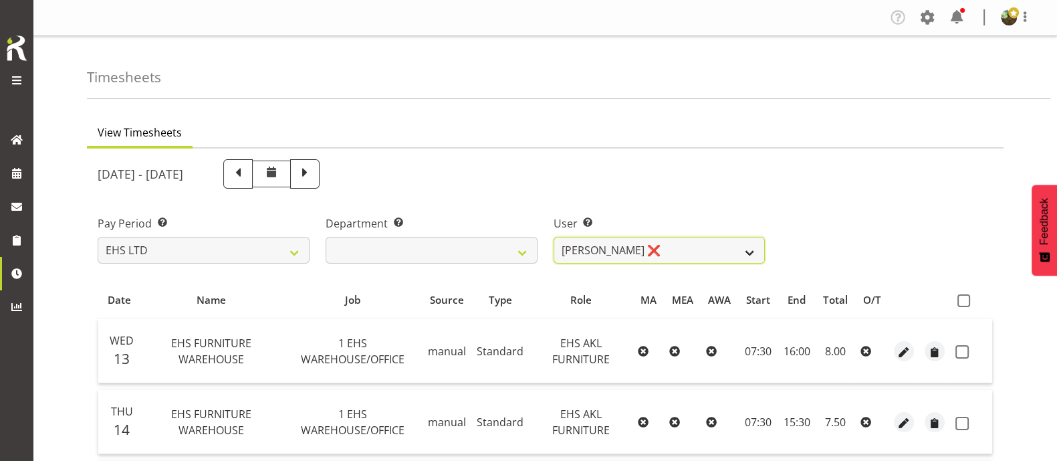
click at [689, 256] on select "[PERSON_NAME] ❌ [PERSON_NAME] ❌ [PERSON_NAME] ✔ [PERSON_NAME] ❌ [PERSON_NAME] ❌…" at bounding box center [660, 250] width 212 height 27
select select "1114"
click at [554, 237] on select "[PERSON_NAME] ❌ [PERSON_NAME] ❌ [PERSON_NAME] ✔ [PERSON_NAME] ❌ [PERSON_NAME] ❌…" at bounding box center [660, 250] width 212 height 27
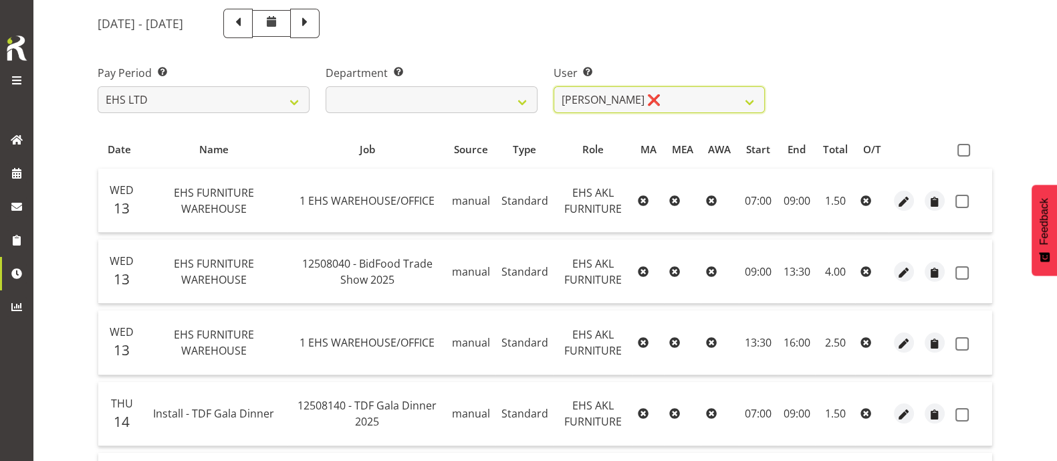
scroll to position [124, 0]
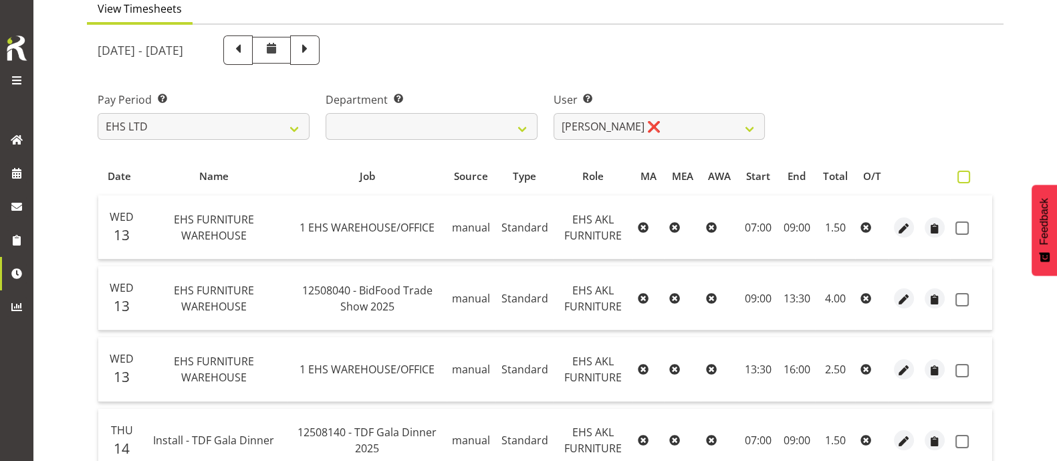
click at [965, 178] on span at bounding box center [964, 177] width 13 height 13
click at [965, 178] on input "checkbox" at bounding box center [962, 177] width 9 height 9
checkbox input "true"
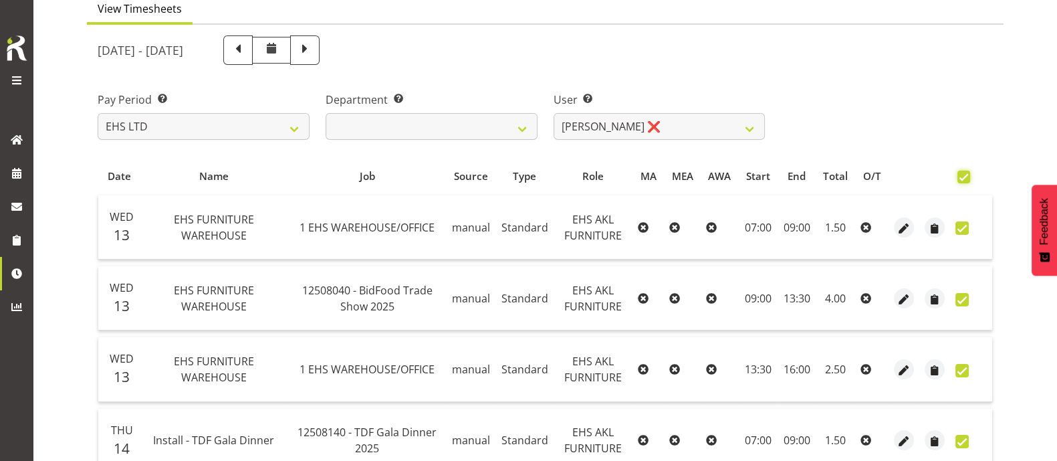
checkbox input "true"
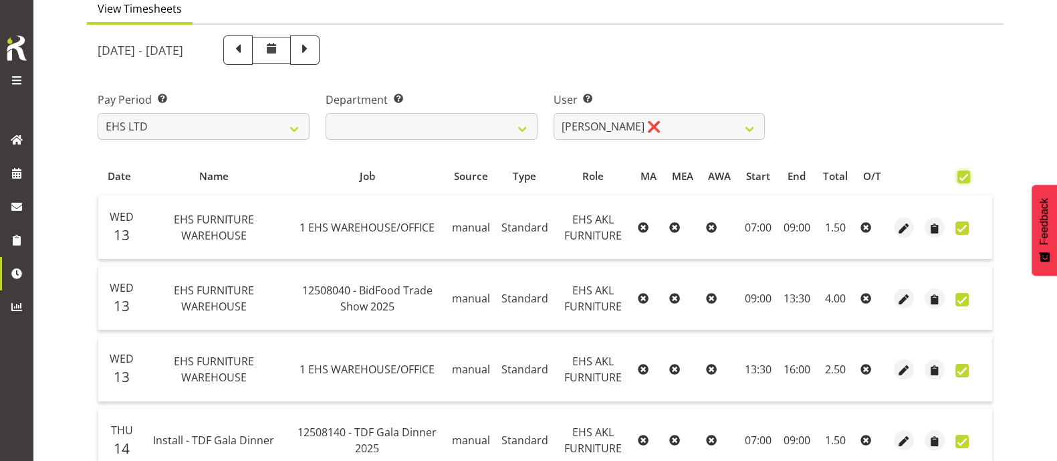
checkbox input "true"
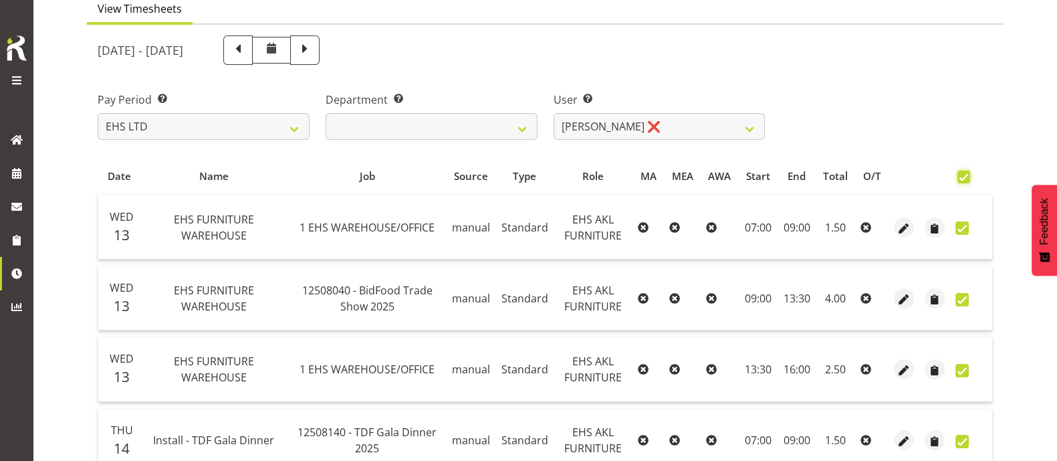
checkbox input "true"
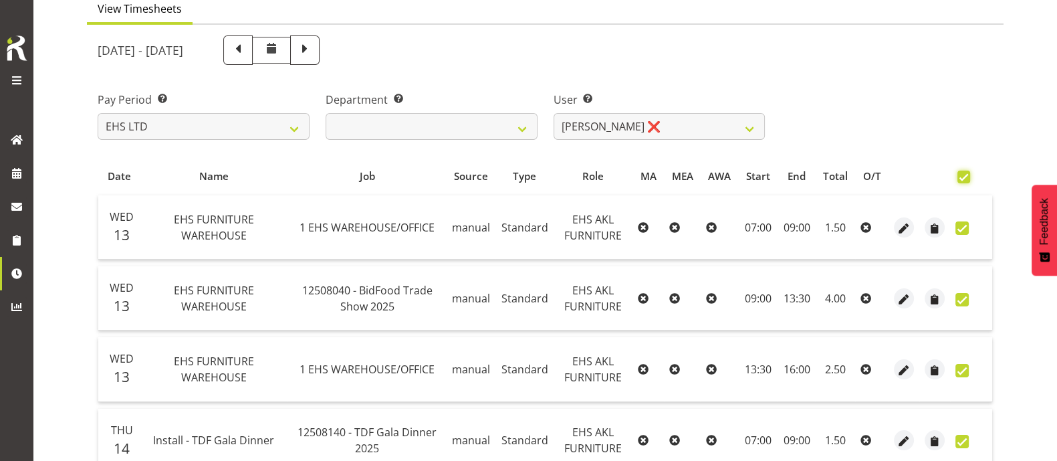
checkbox input "true"
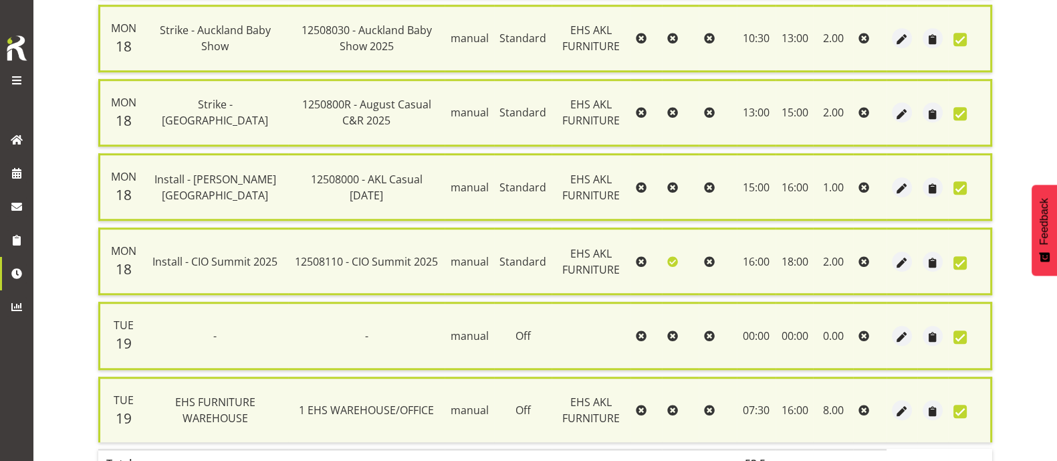
scroll to position [1433, 0]
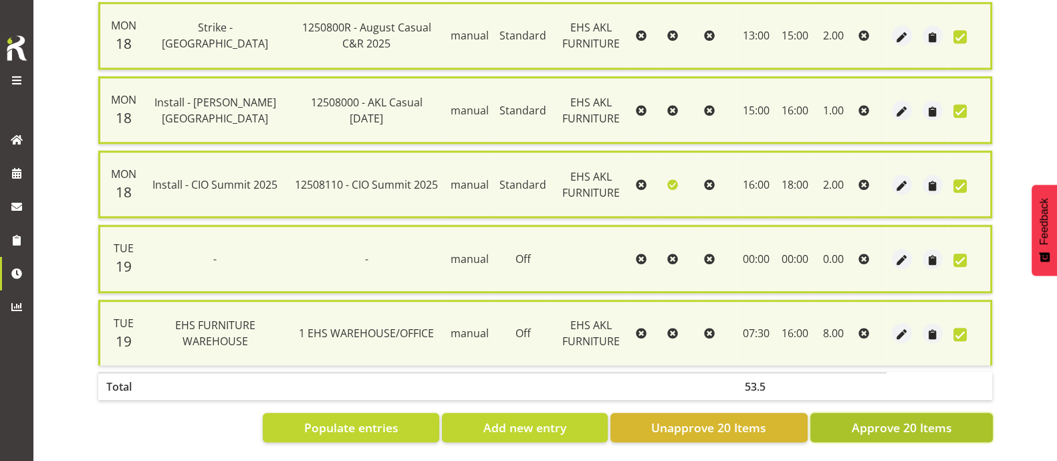
click at [868, 419] on span "Approve 20 Items" at bounding box center [901, 427] width 100 height 17
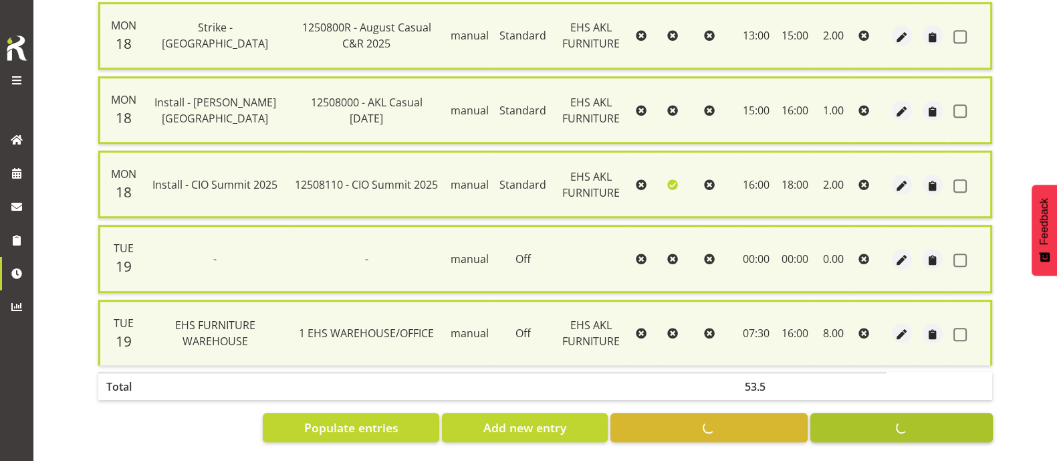
checkbox input "false"
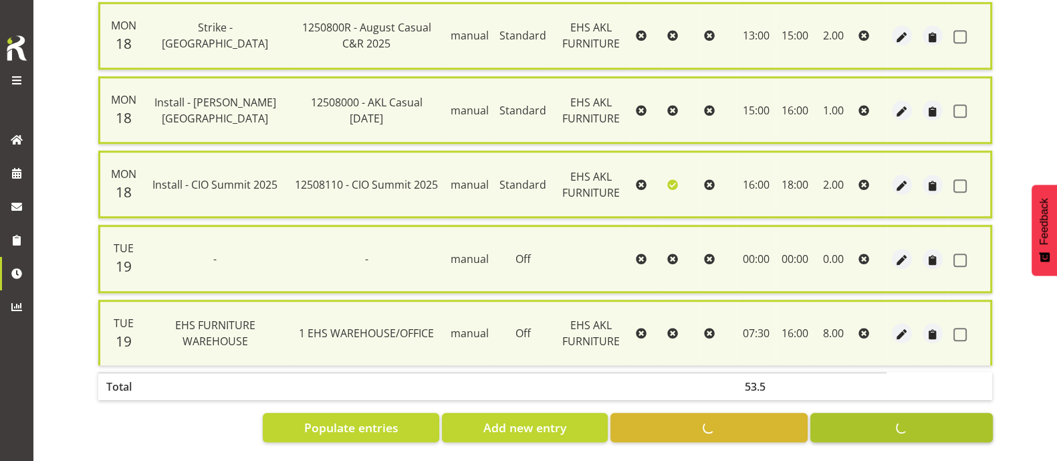
checkbox input "false"
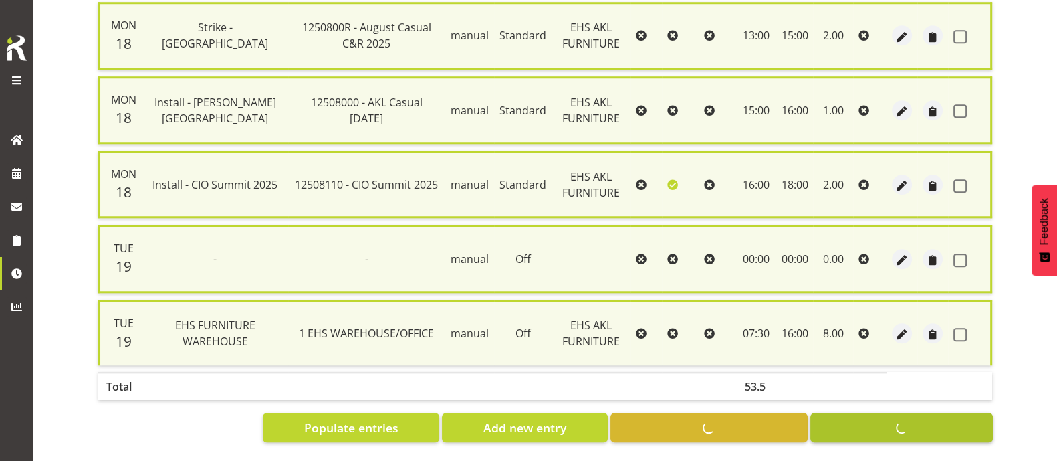
checkbox input "false"
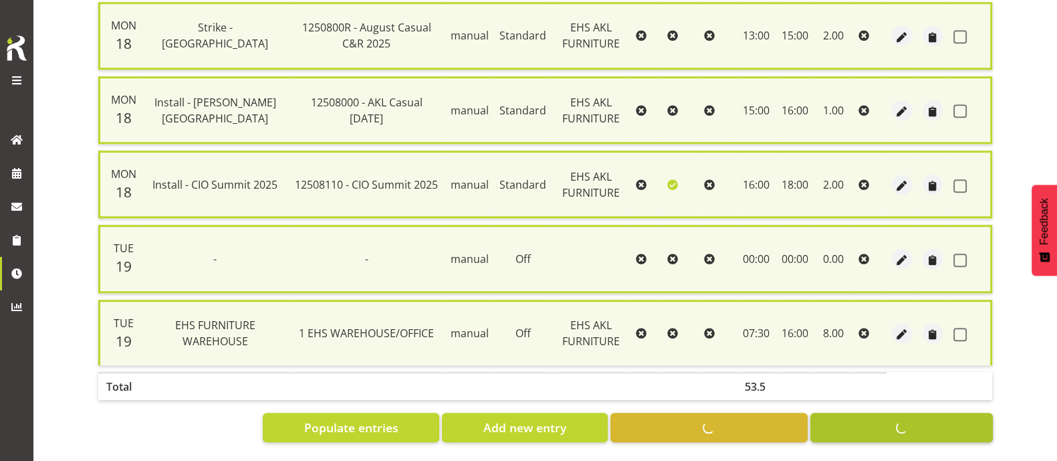
checkbox input "false"
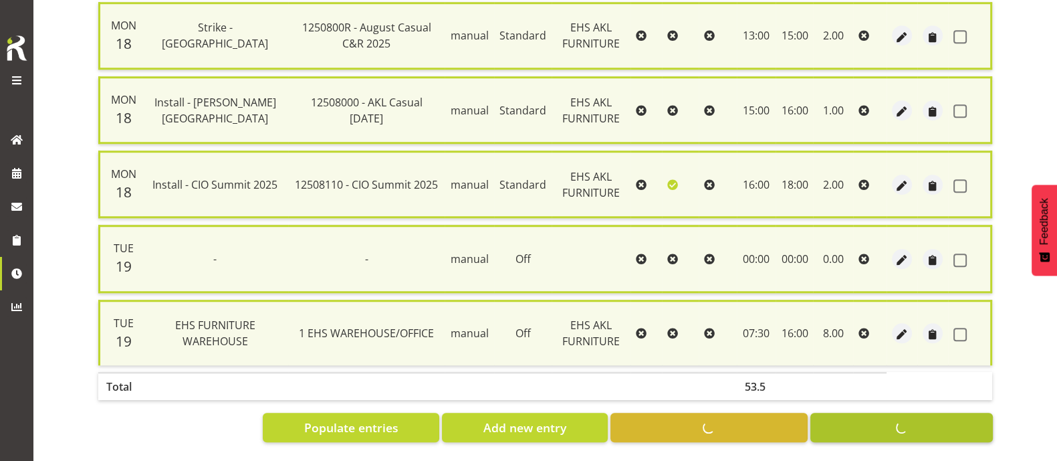
checkbox input "false"
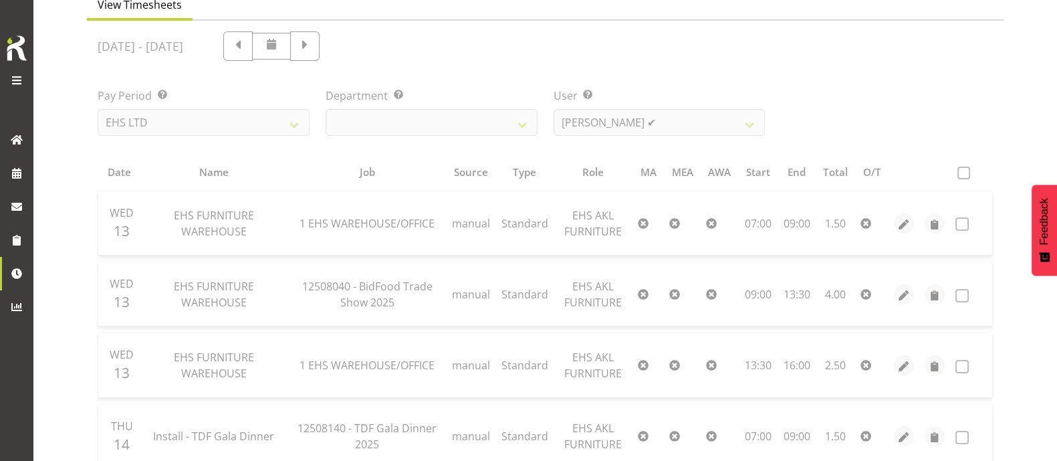
scroll to position [124, 0]
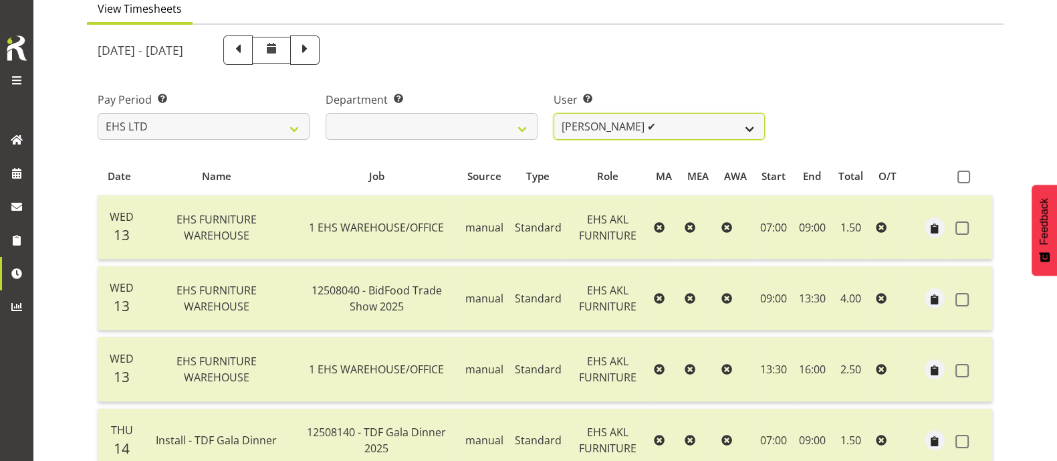
click at [710, 123] on select "[PERSON_NAME] ❌ [PERSON_NAME] ❌ [PERSON_NAME] ✔ [PERSON_NAME] ❌ [PERSON_NAME] ❌…" at bounding box center [660, 126] width 212 height 27
select select "10038"
click at [554, 113] on select "[PERSON_NAME] ❌ [PERSON_NAME] ❌ [PERSON_NAME] ✔ [PERSON_NAME] ❌ [PERSON_NAME] ❌…" at bounding box center [660, 126] width 212 height 27
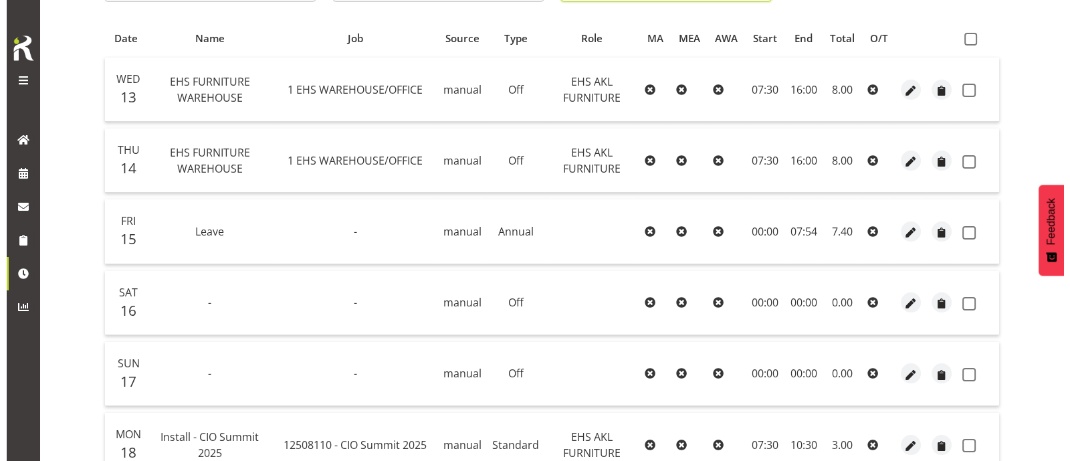
scroll to position [251, 0]
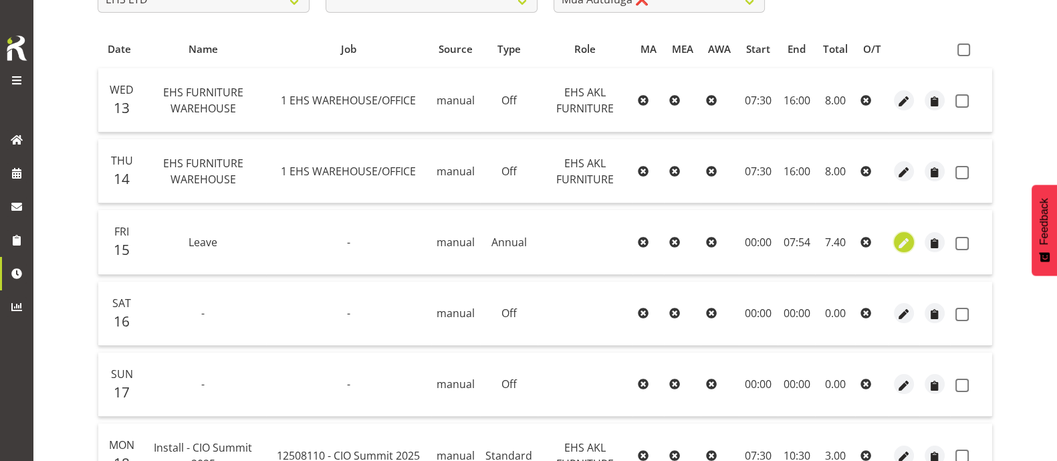
click at [906, 243] on span "button" at bounding box center [904, 242] width 15 height 15
select select "Annual"
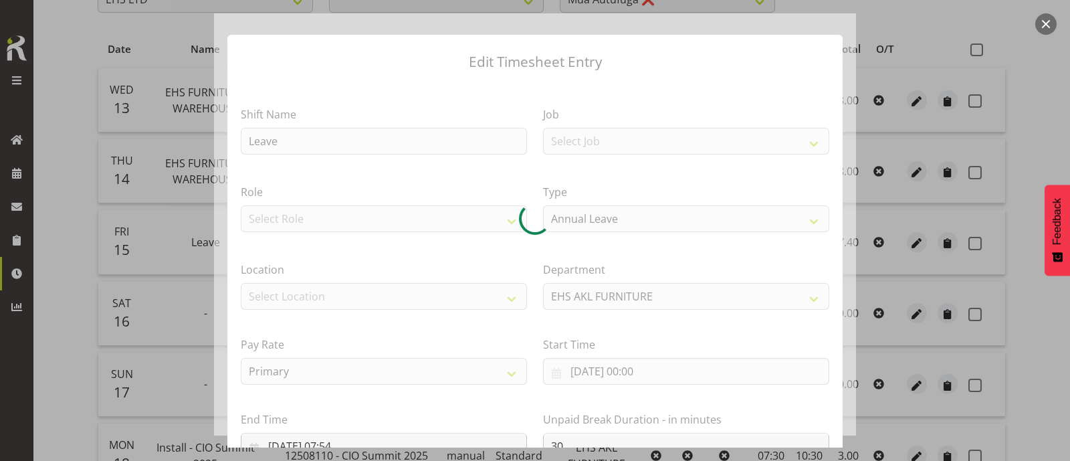
scroll to position [160, 0]
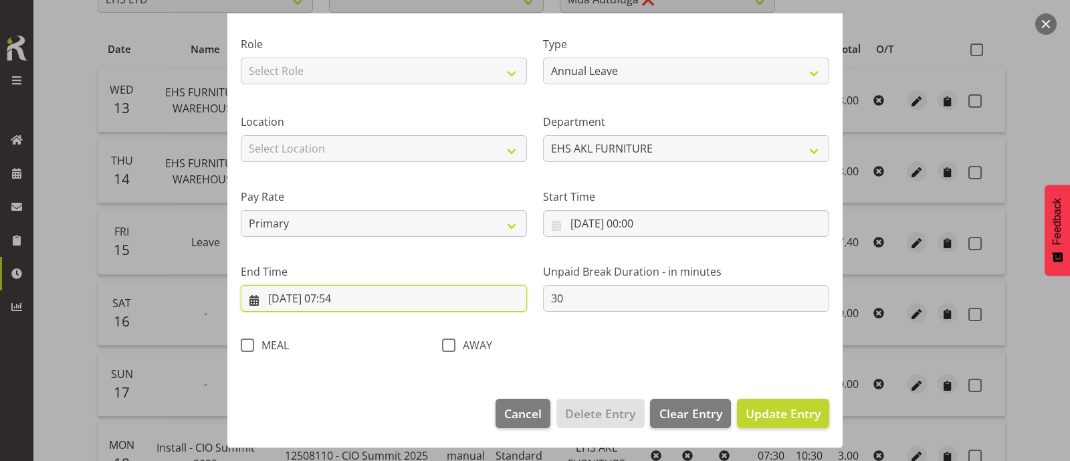
click at [357, 304] on input "[DATE] 07:54" at bounding box center [384, 298] width 286 height 27
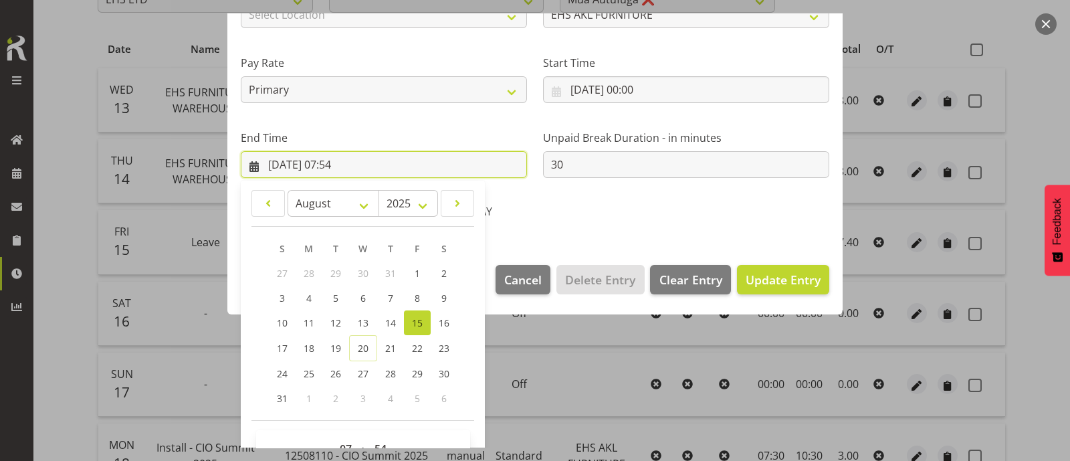
scroll to position [327, 0]
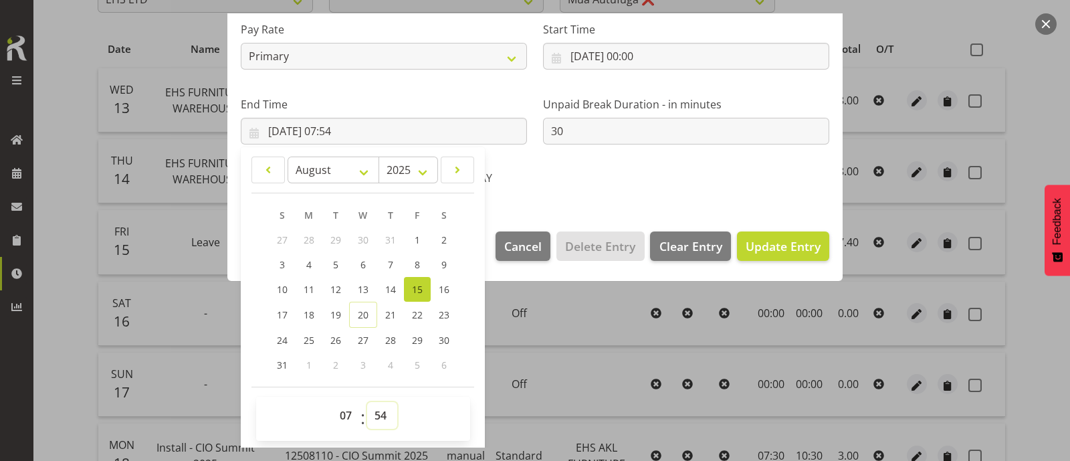
click at [379, 410] on select "00 01 02 03 04 05 06 07 08 09 10 11 12 13 14 15 16 17 18 19 20 21 22 23 24 25 2…" at bounding box center [382, 415] width 30 height 27
select select "0"
click at [367, 402] on select "00 01 02 03 04 05 06 07 08 09 10 11 12 13 14 15 16 17 18 19 20 21 22 23 24 25 2…" at bounding box center [382, 415] width 30 height 27
type input "[DATE] 07:00"
click at [353, 413] on select "00 01 02 03 04 05 06 07 08 09 10 11 12 13 14 15 16 17 18 19 20 21 22 23" at bounding box center [347, 415] width 30 height 27
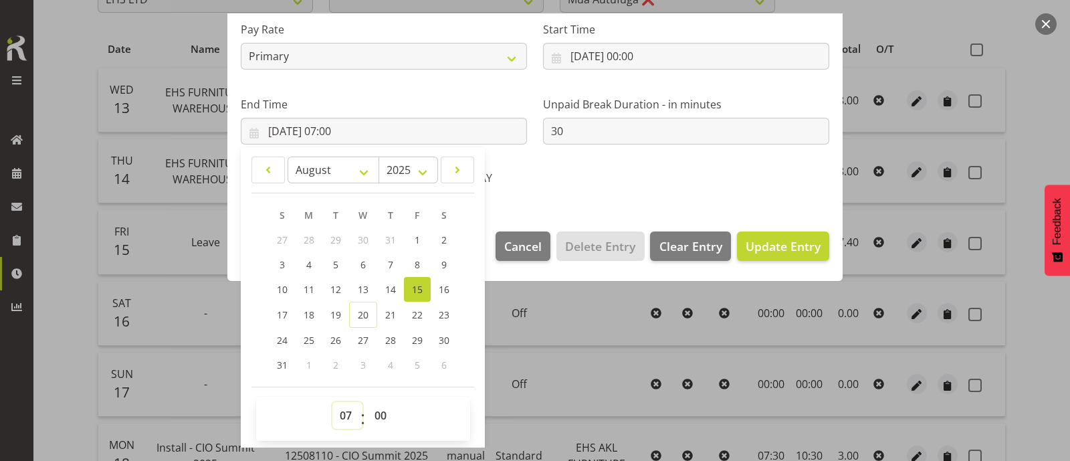
select select "8"
click at [332, 402] on select "00 01 02 03 04 05 06 07 08 09 10 11 12 13 14 15 16 17 18 19 20 21 22 23" at bounding box center [347, 415] width 30 height 27
type input "[DATE] 08:00"
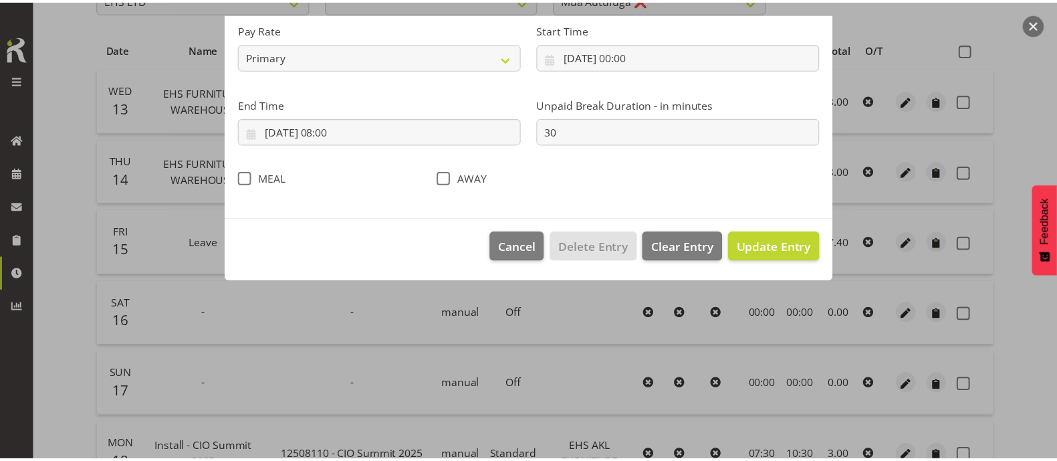
scroll to position [160, 0]
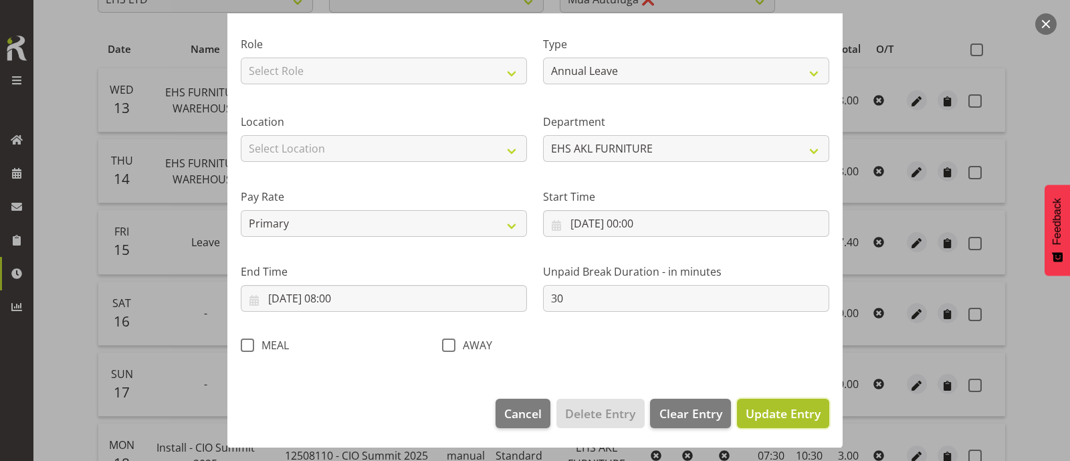
click at [769, 417] on span "Update Entry" at bounding box center [783, 413] width 75 height 16
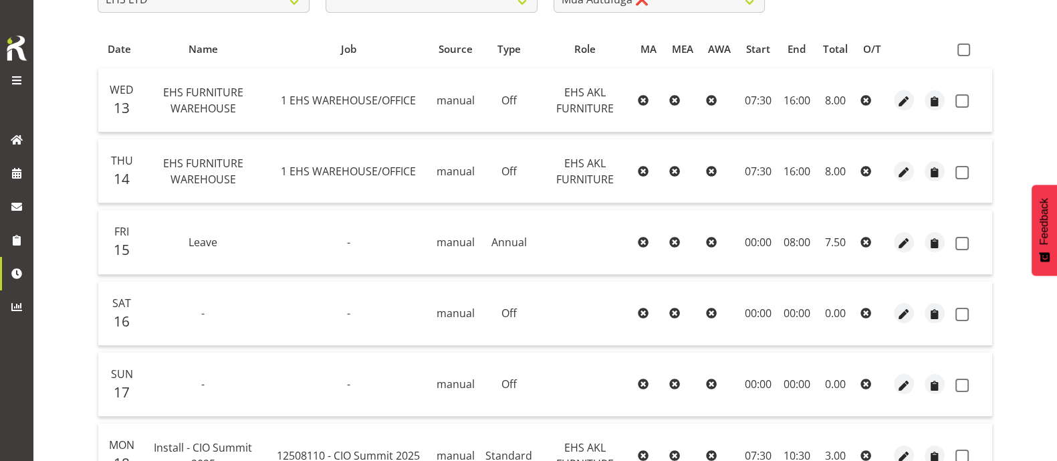
scroll to position [0, 0]
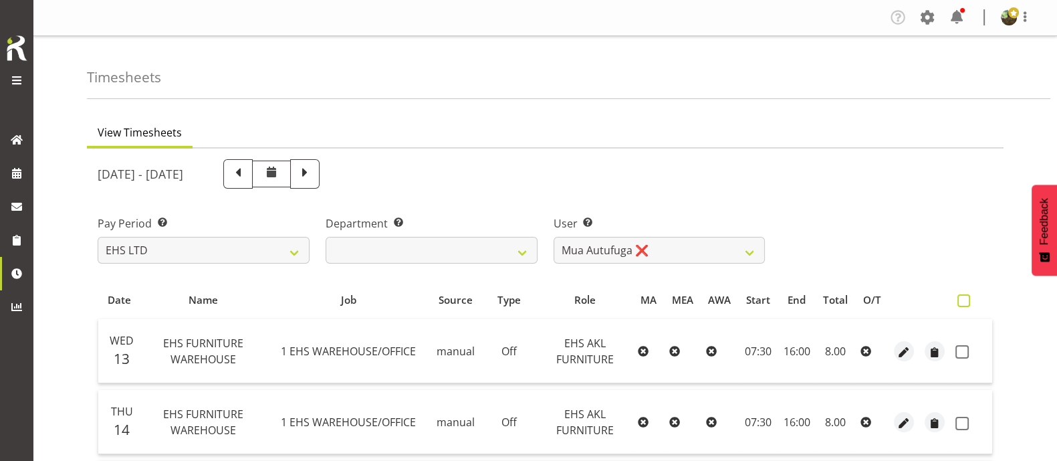
click at [966, 300] on span at bounding box center [964, 300] width 13 height 13
click at [966, 300] on input "checkbox" at bounding box center [962, 300] width 9 height 9
checkbox input "true"
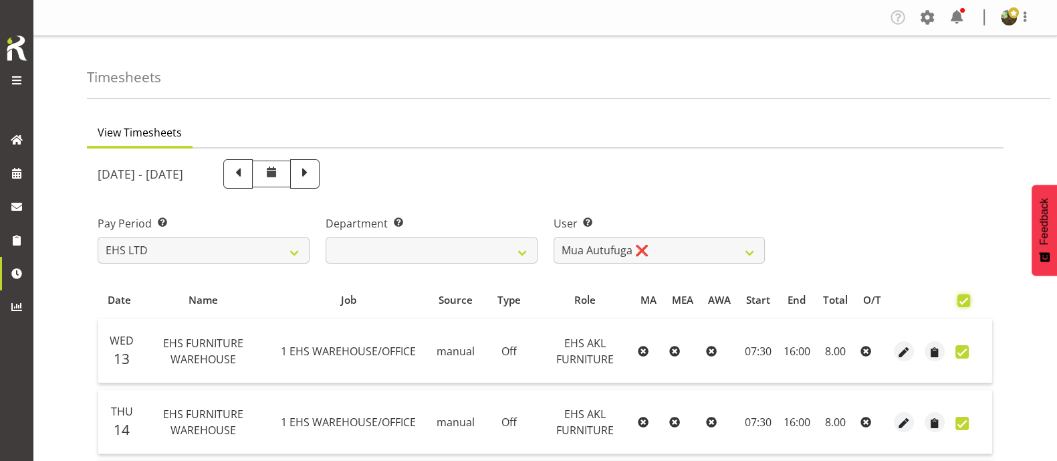
checkbox input "true"
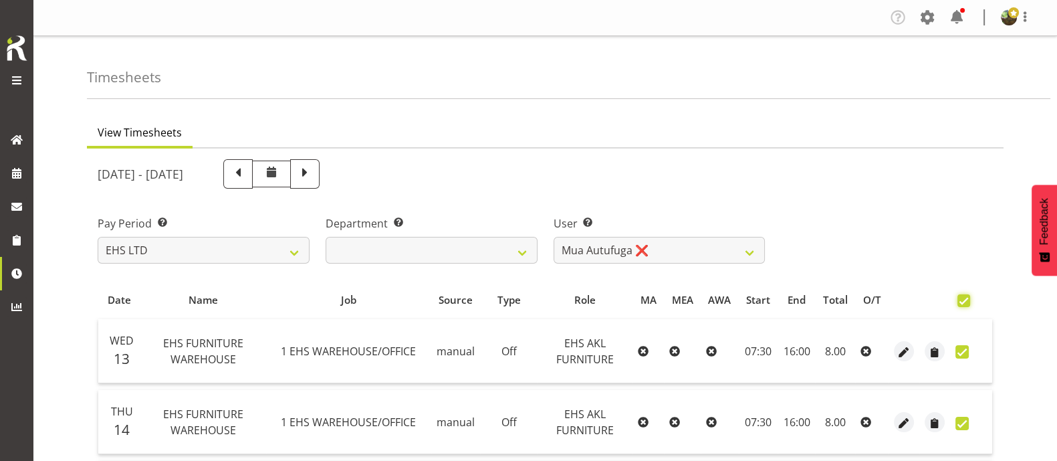
checkbox input "true"
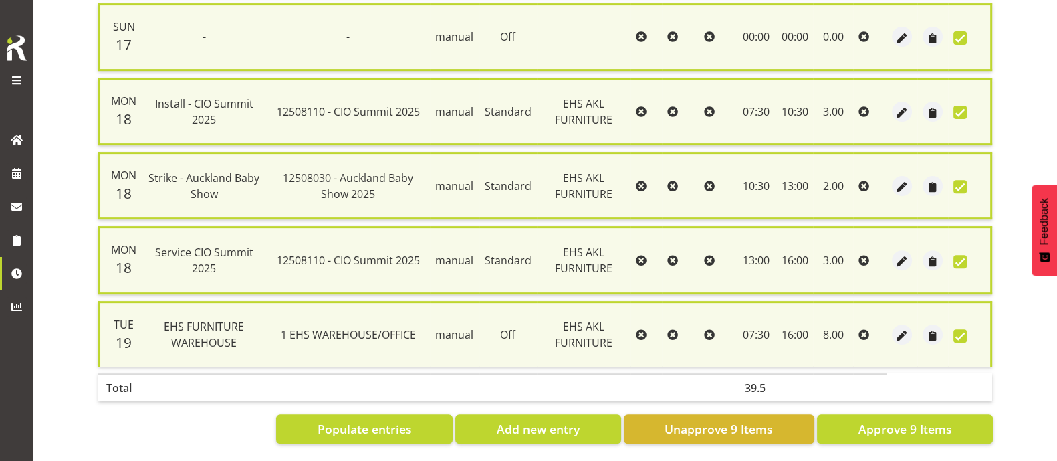
scroll to position [622, 0]
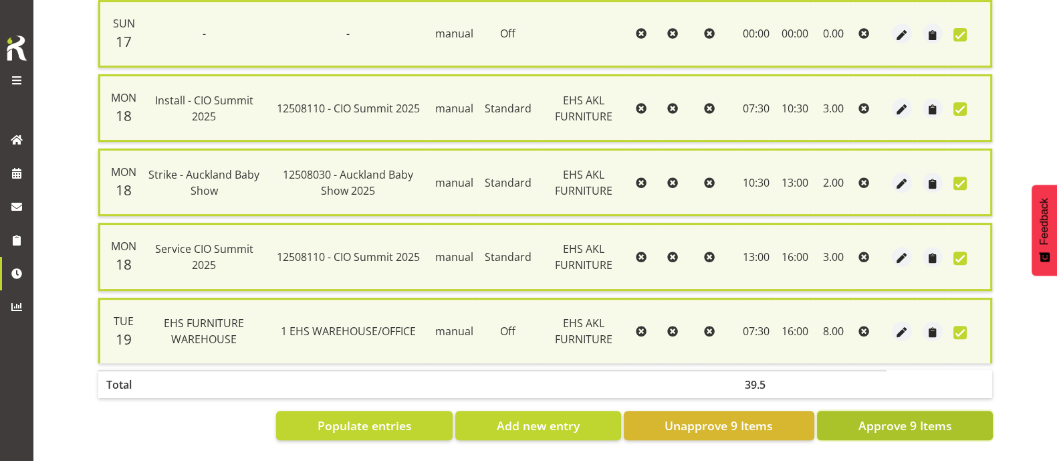
click at [896, 417] on span "Approve 9 Items" at bounding box center [905, 425] width 94 height 17
checkbox input "false"
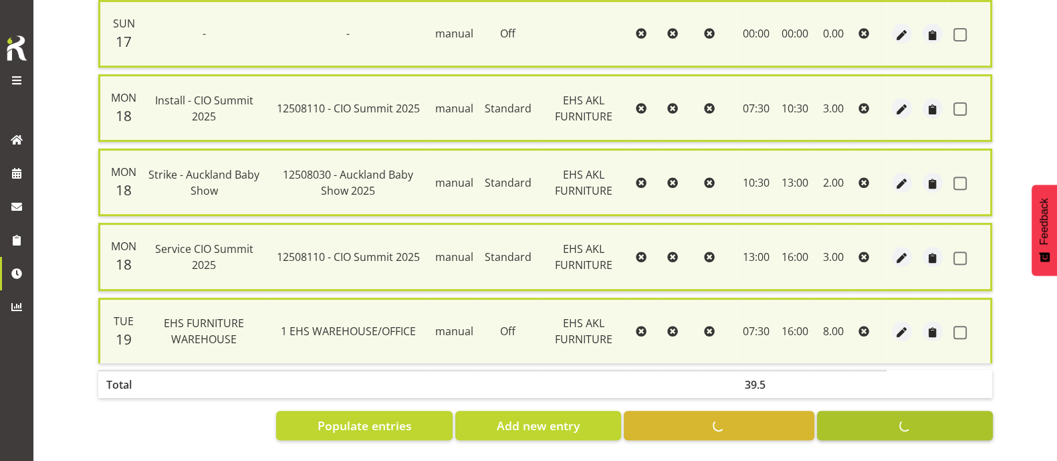
checkbox input "false"
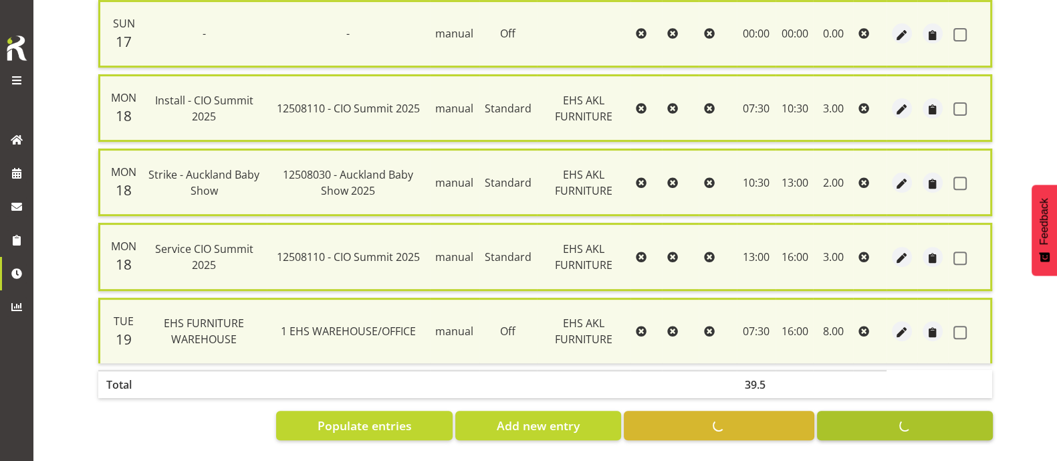
checkbox input "false"
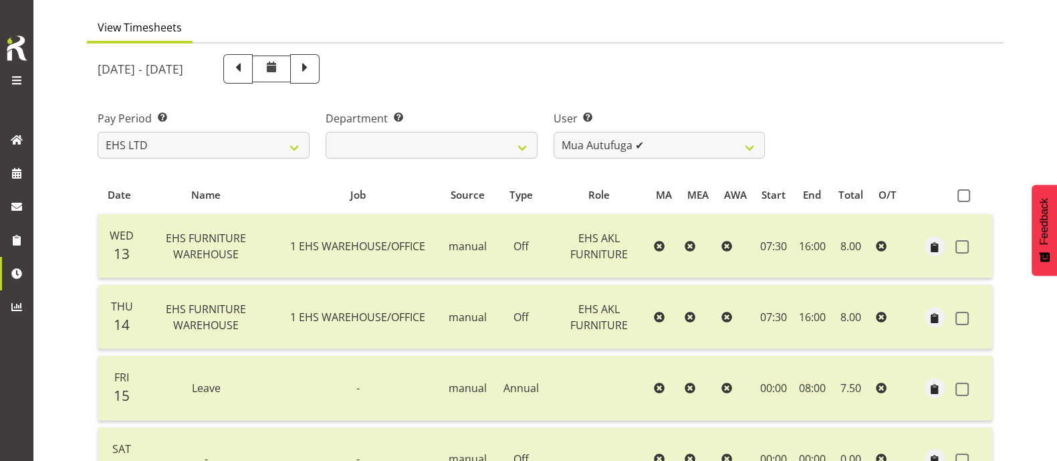
scroll to position [97, 0]
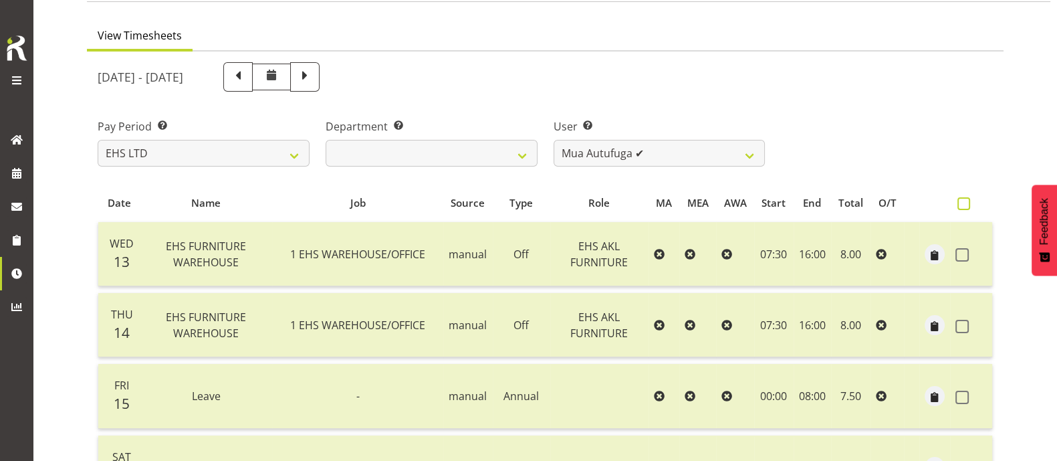
drag, startPoint x: 967, startPoint y: 199, endPoint x: 966, endPoint y: 209, distance: 10.1
click at [967, 199] on span at bounding box center [964, 203] width 13 height 13
click at [967, 199] on input "checkbox" at bounding box center [962, 203] width 9 height 9
checkbox input "true"
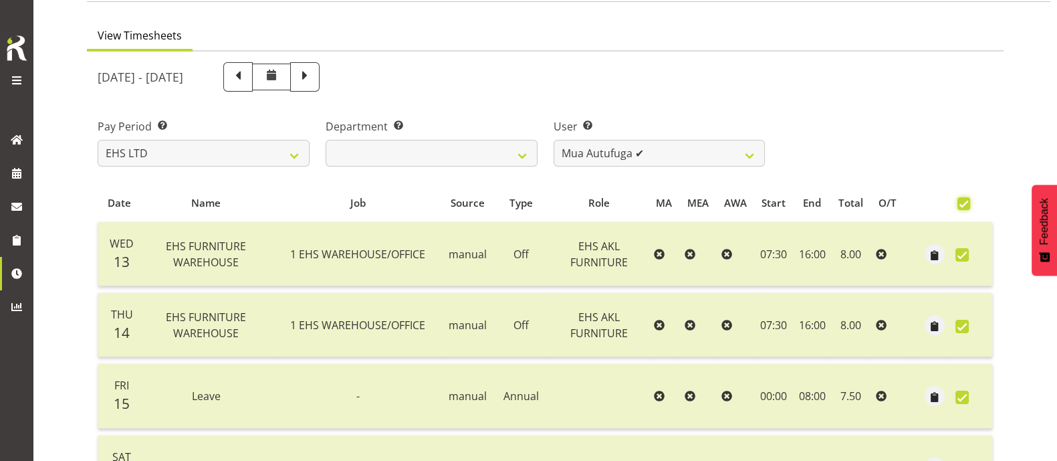
checkbox input "true"
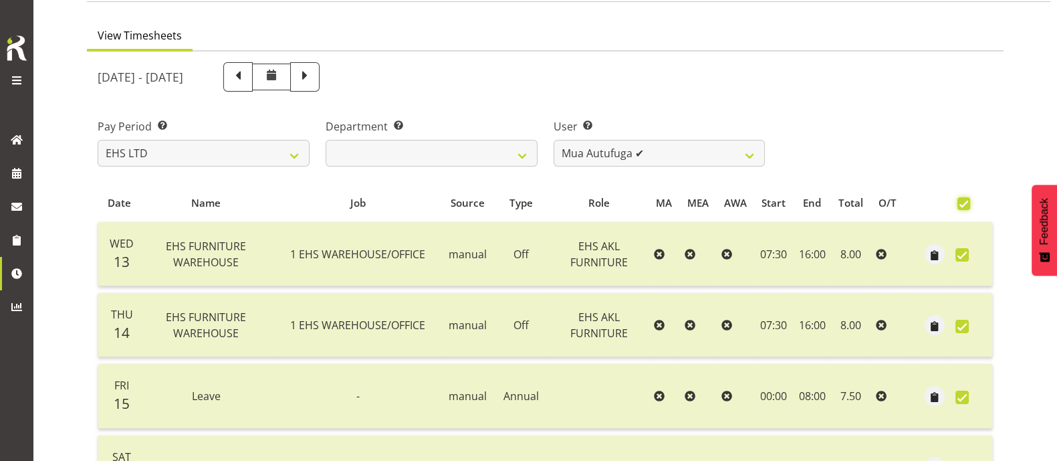
checkbox input "true"
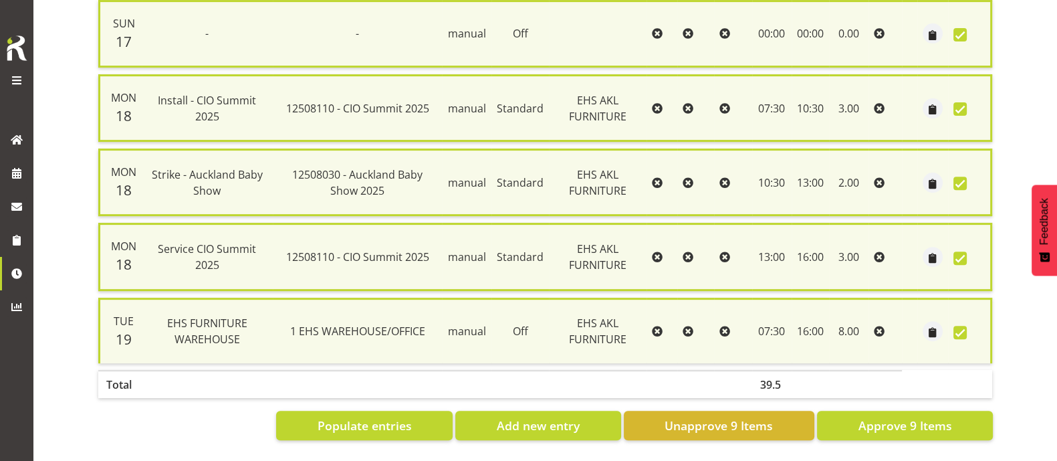
scroll to position [622, 0]
click at [716, 417] on span "Unapprove 9 Items" at bounding box center [719, 425] width 108 height 17
checkbox input "false"
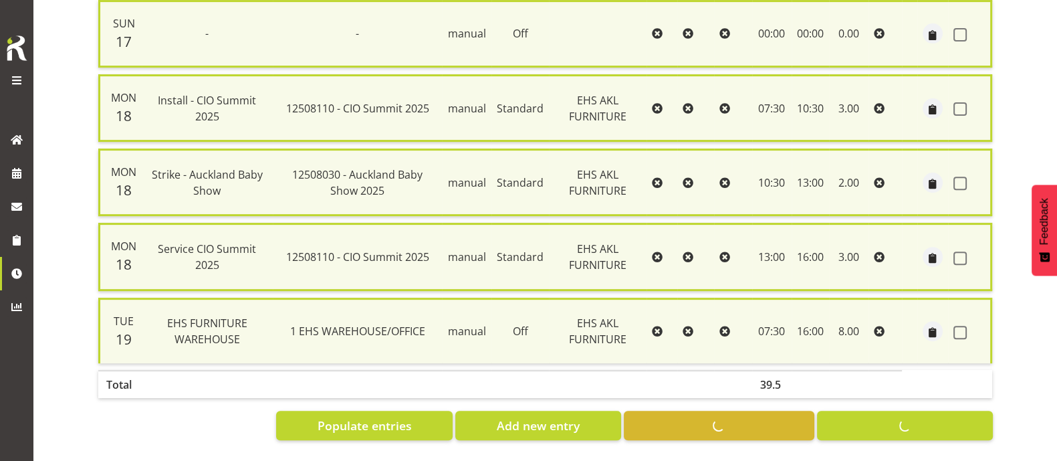
checkbox input "false"
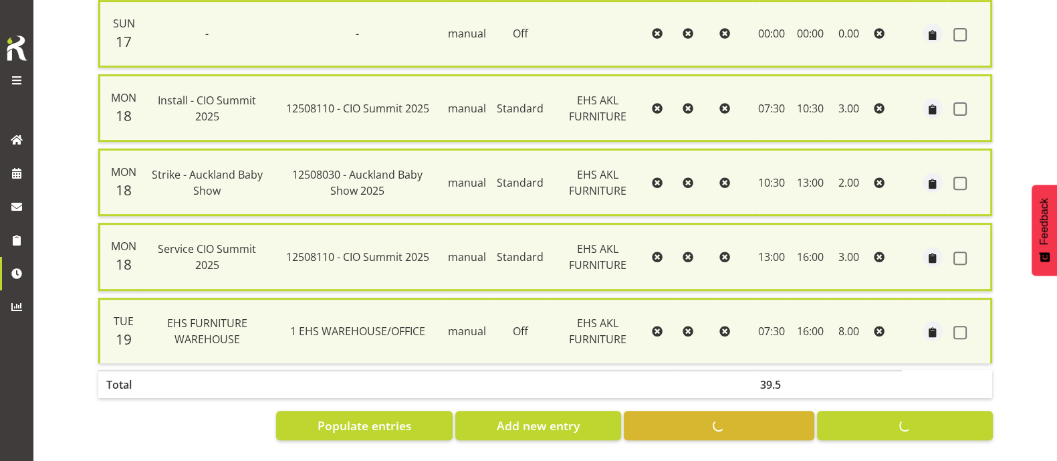
checkbox input "false"
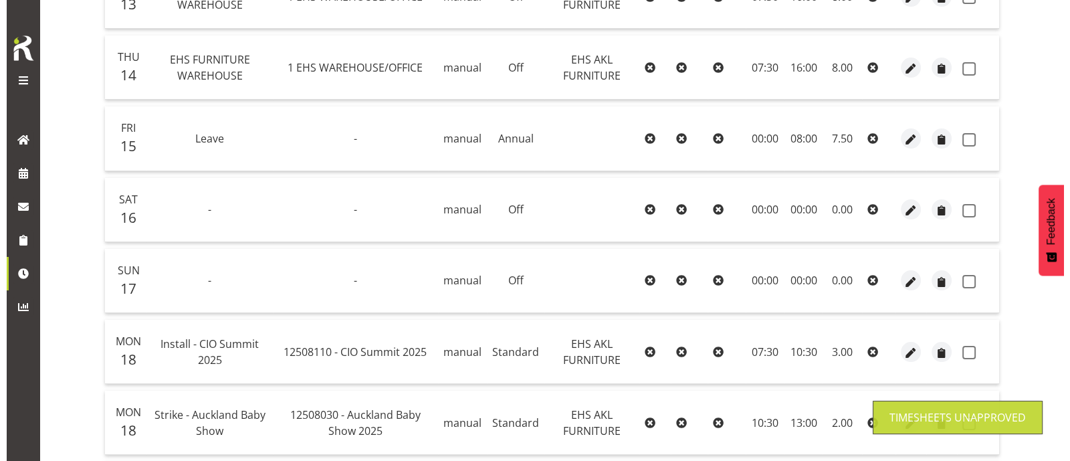
scroll to position [348, 0]
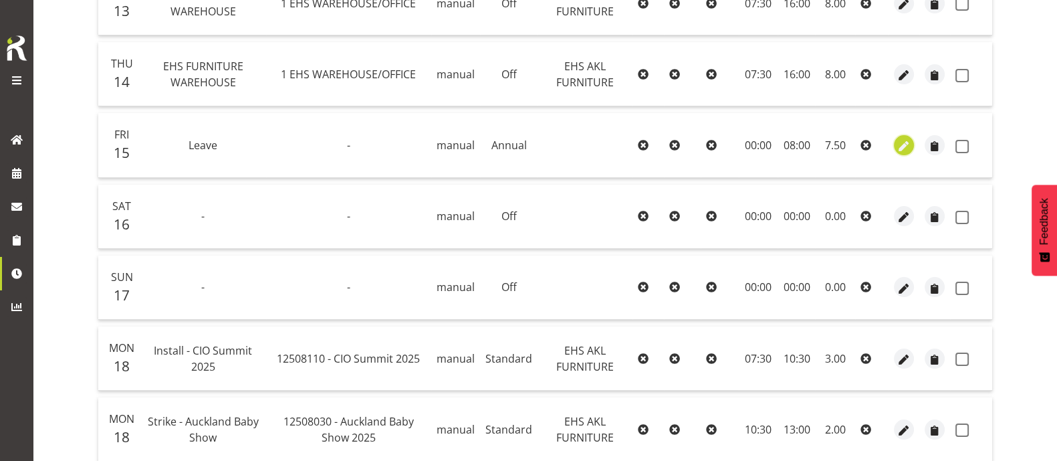
click at [908, 144] on span "button" at bounding box center [904, 145] width 15 height 15
select select "Annual"
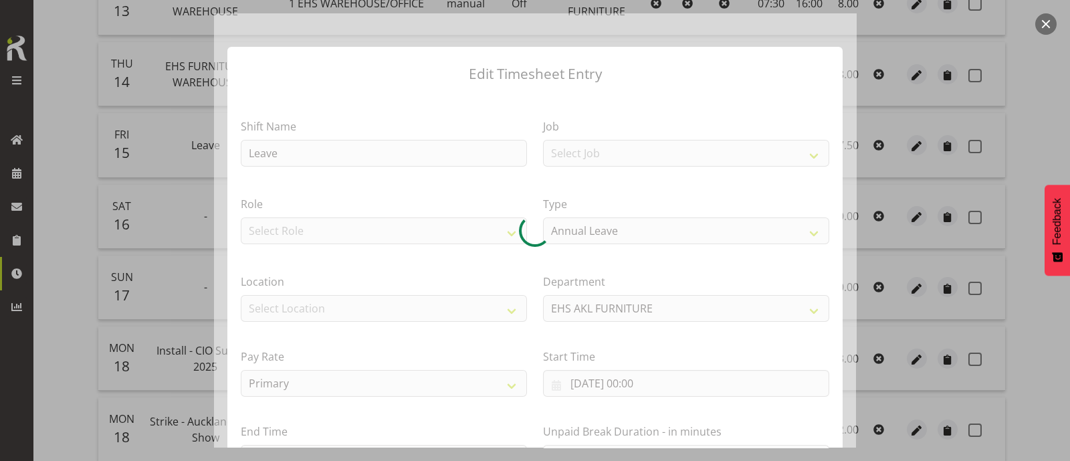
scroll to position [160, 0]
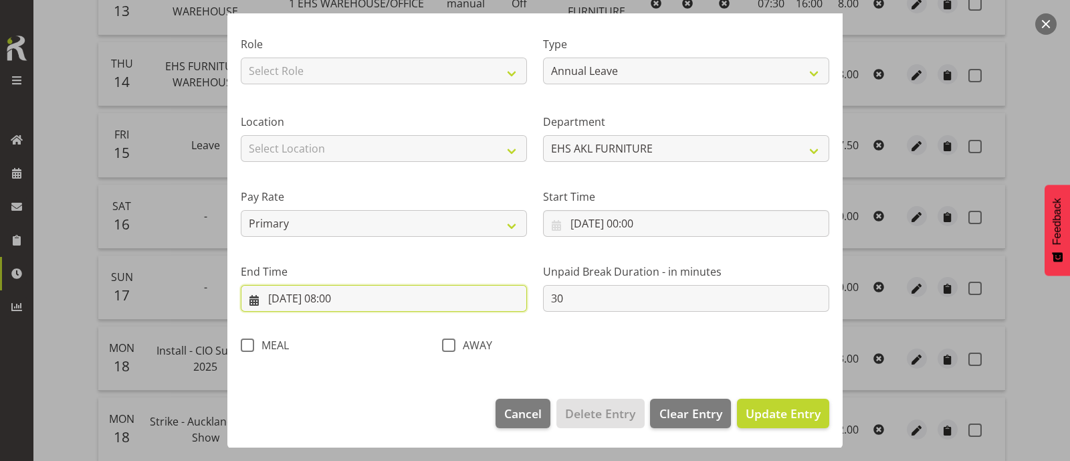
click at [358, 303] on input "[DATE] 08:00" at bounding box center [384, 298] width 286 height 27
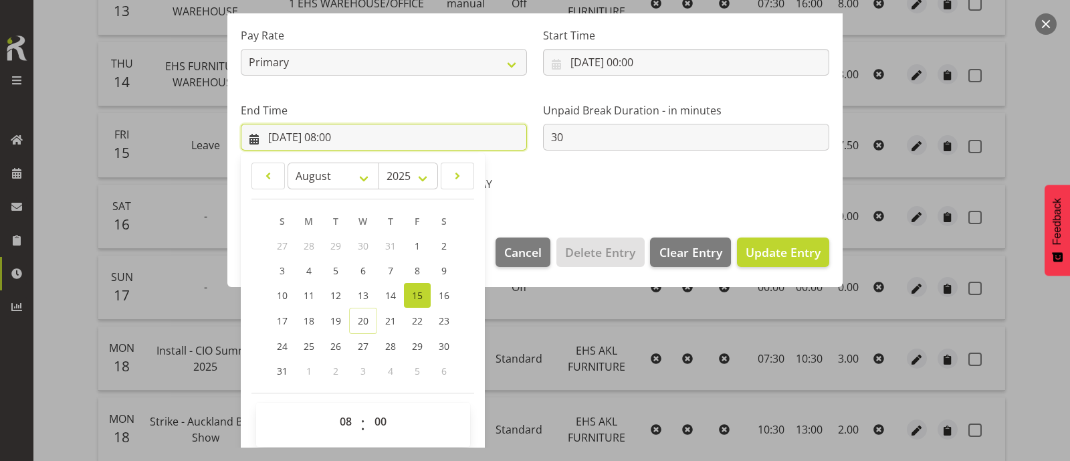
scroll to position [328, 0]
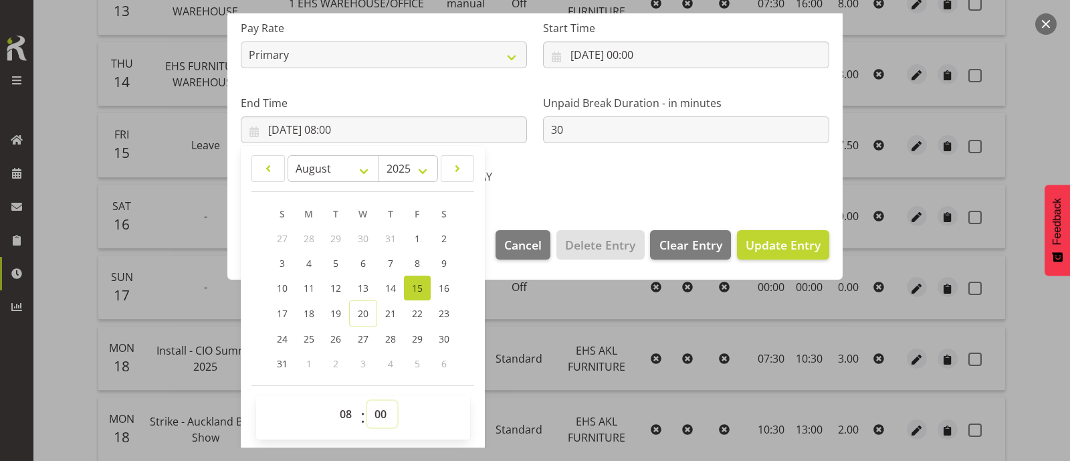
click at [385, 416] on select "00 01 02 03 04 05 06 07 08 09 10 11 12 13 14 15 16 17 18 19 20 21 22 23 24 25 2…" at bounding box center [382, 414] width 30 height 27
select select "30"
click at [367, 401] on select "00 01 02 03 04 05 06 07 08 09 10 11 12 13 14 15 16 17 18 19 20 21 22 23 24 25 2…" at bounding box center [382, 414] width 30 height 27
type input "[DATE] 08:30"
click at [769, 245] on span "Update Entry" at bounding box center [783, 245] width 75 height 16
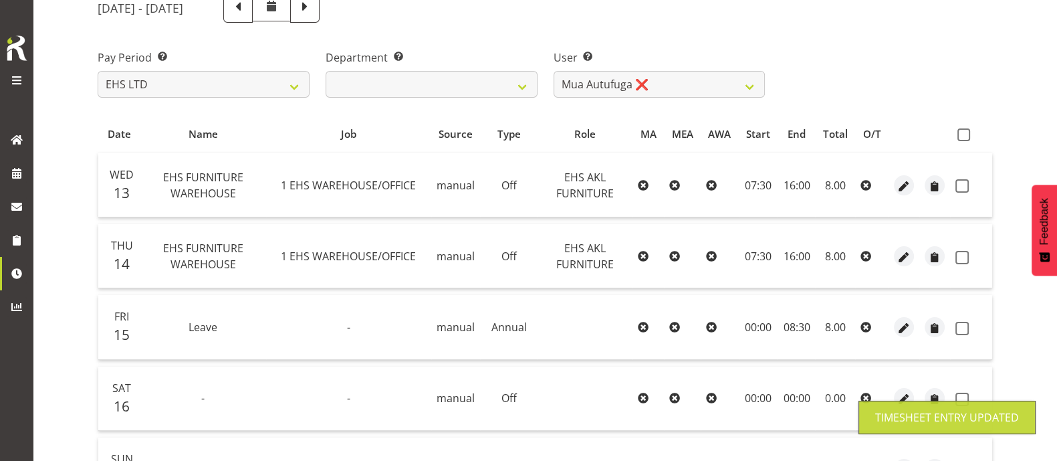
scroll to position [97, 0]
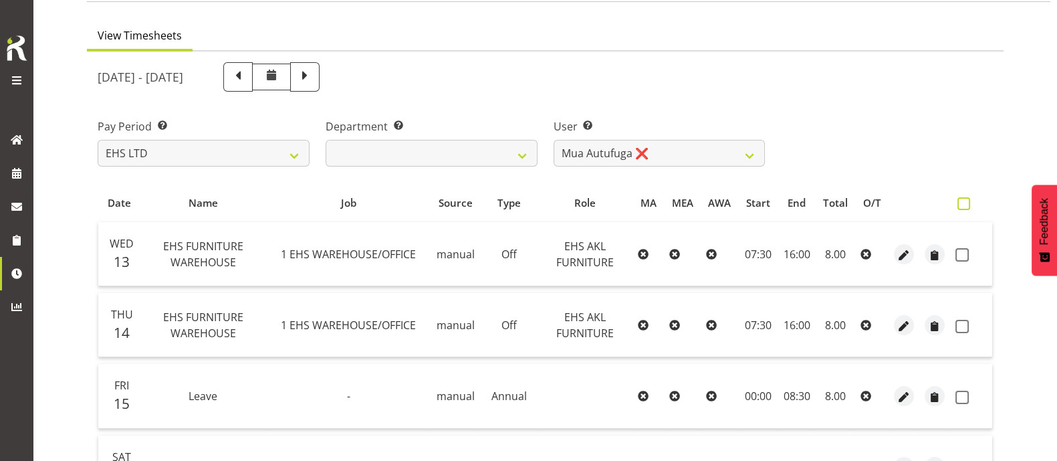
click at [966, 202] on span at bounding box center [964, 203] width 13 height 13
click at [966, 202] on input "checkbox" at bounding box center [962, 203] width 9 height 9
checkbox input "true"
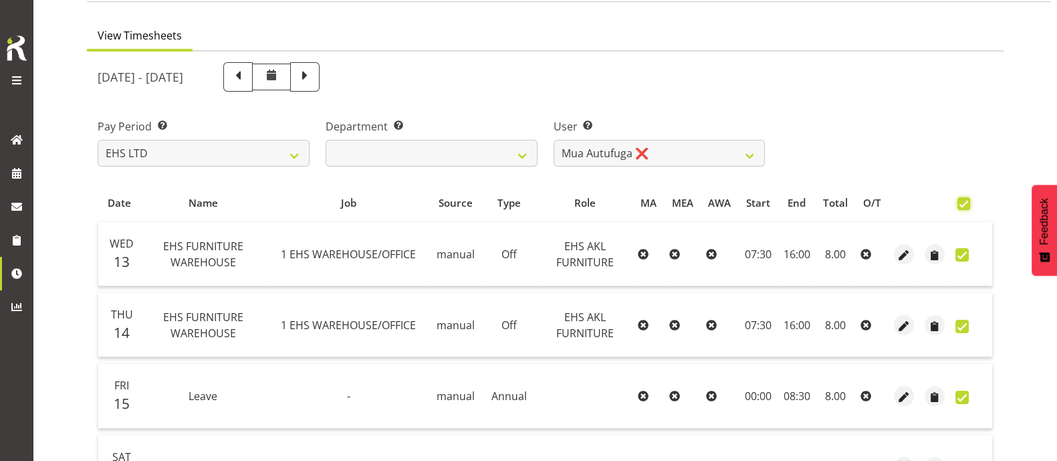
checkbox input "true"
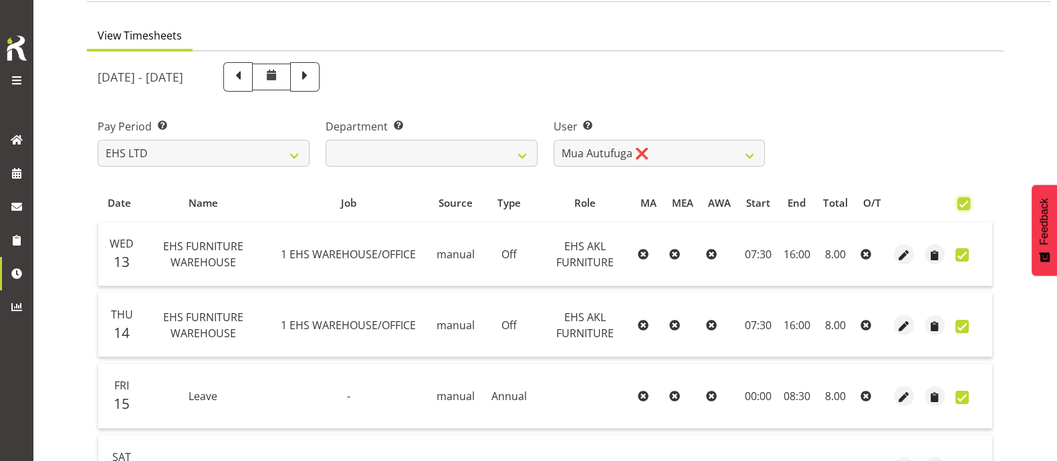
checkbox input "true"
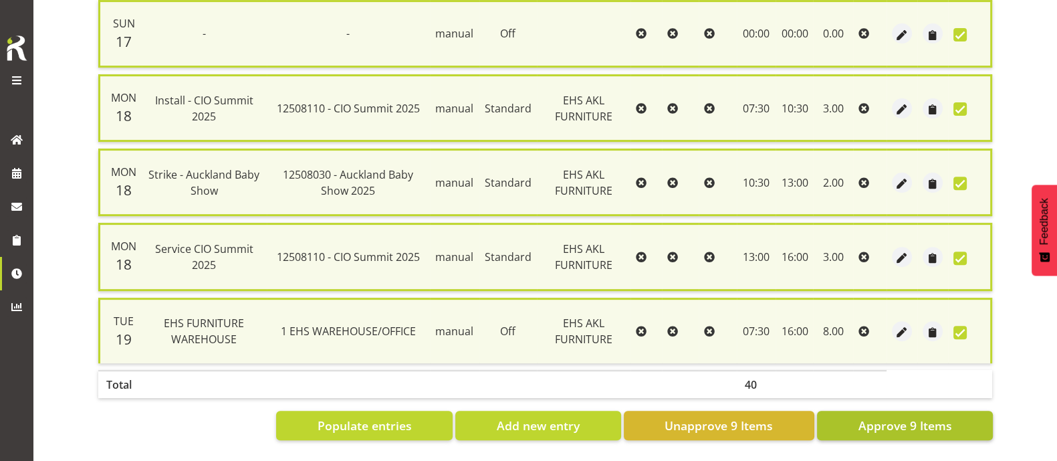
scroll to position [622, 0]
click at [910, 417] on span "Approve 9 Items" at bounding box center [905, 425] width 94 height 17
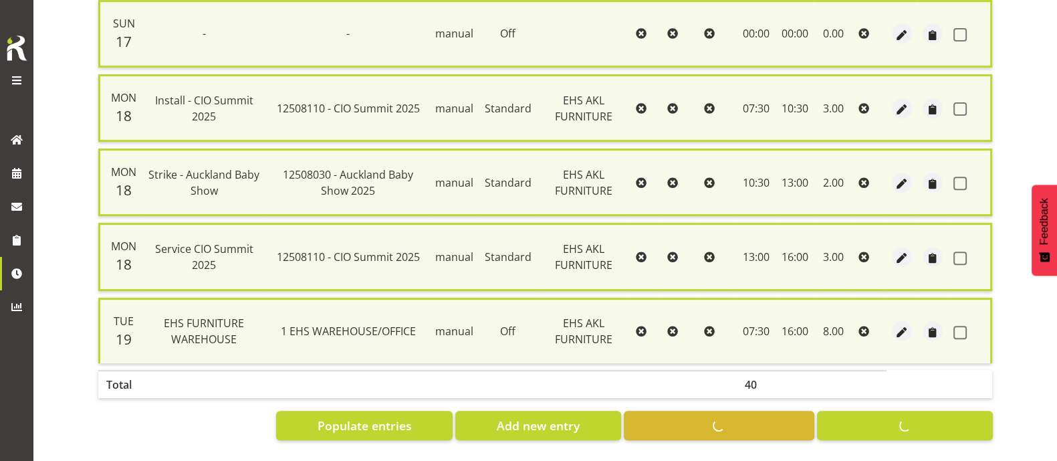
checkbox input "false"
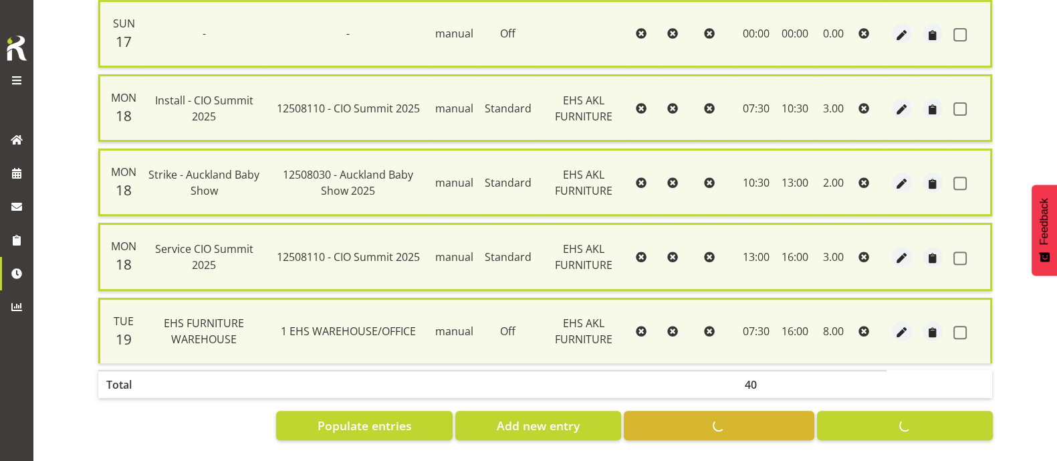
checkbox input "false"
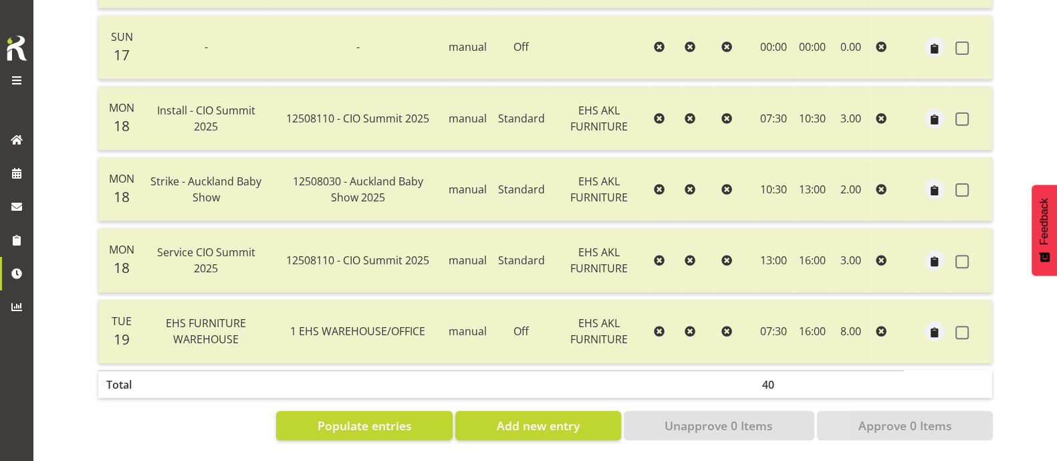
scroll to position [97, 0]
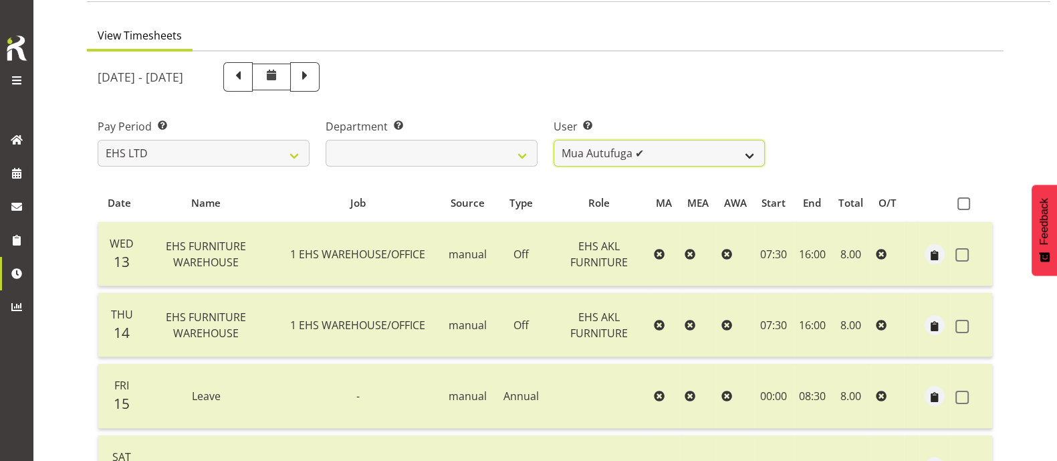
click at [690, 152] on select "[PERSON_NAME] ❌ [PERSON_NAME] ❌ [PERSON_NAME] ✔ [PERSON_NAME] ❌ [PERSON_NAME] ❌…" at bounding box center [660, 153] width 212 height 27
click at [554, 140] on select "[PERSON_NAME] ❌ [PERSON_NAME] ❌ [PERSON_NAME] ✔ [PERSON_NAME] ❌ [PERSON_NAME] ❌…" at bounding box center [660, 153] width 212 height 27
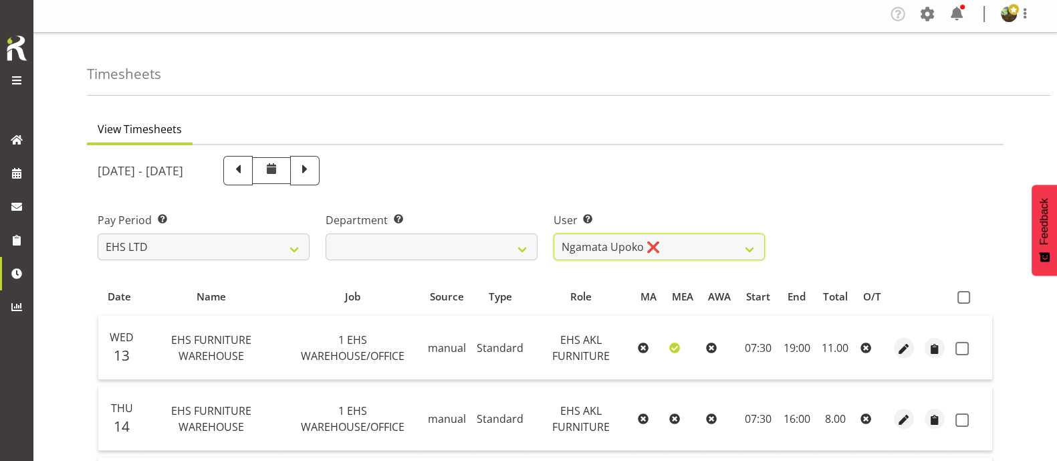
scroll to position [0, 0]
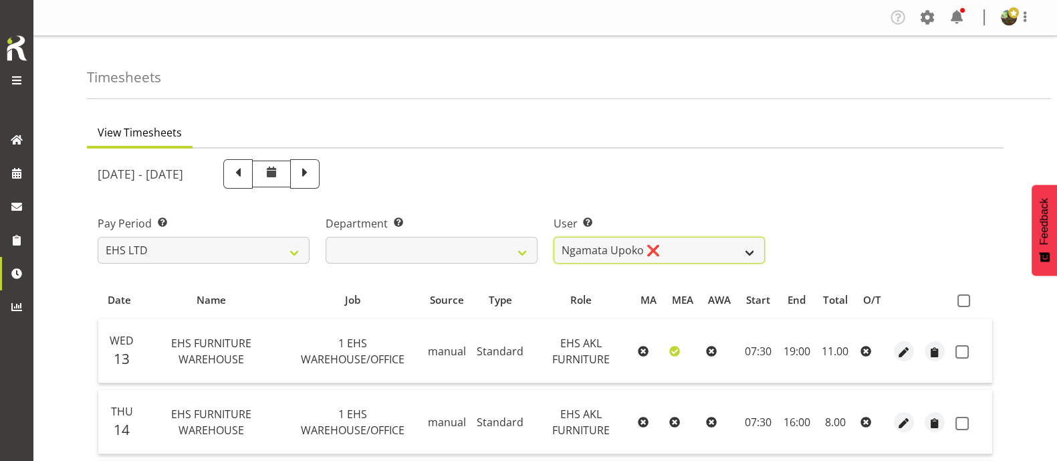
click at [750, 253] on select "[PERSON_NAME] ❌ [PERSON_NAME] ❌ [PERSON_NAME] ✔ [PERSON_NAME] ❌ [PERSON_NAME] ❌…" at bounding box center [660, 250] width 212 height 27
select select "1116"
click at [554, 237] on select "[PERSON_NAME] ❌ [PERSON_NAME] ❌ [PERSON_NAME] ✔ [PERSON_NAME] ❌ [PERSON_NAME] ❌…" at bounding box center [660, 250] width 212 height 27
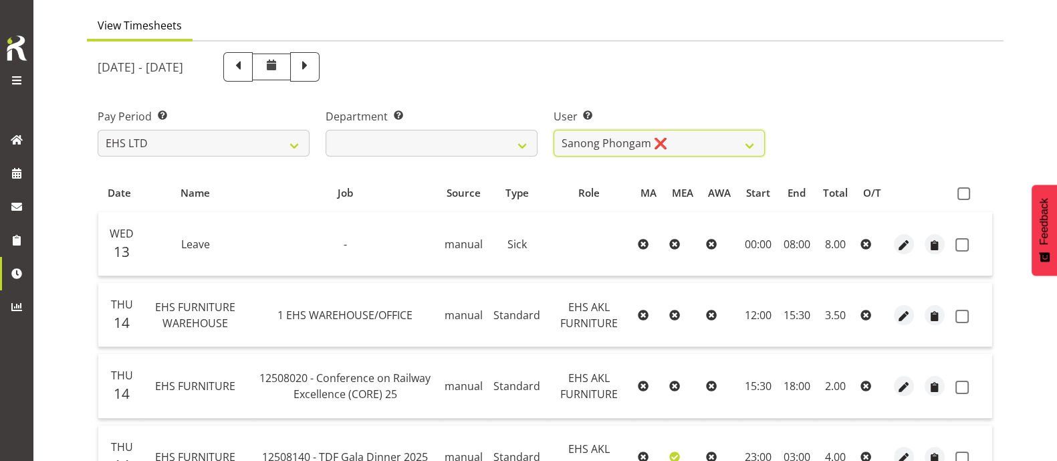
scroll to position [84, 0]
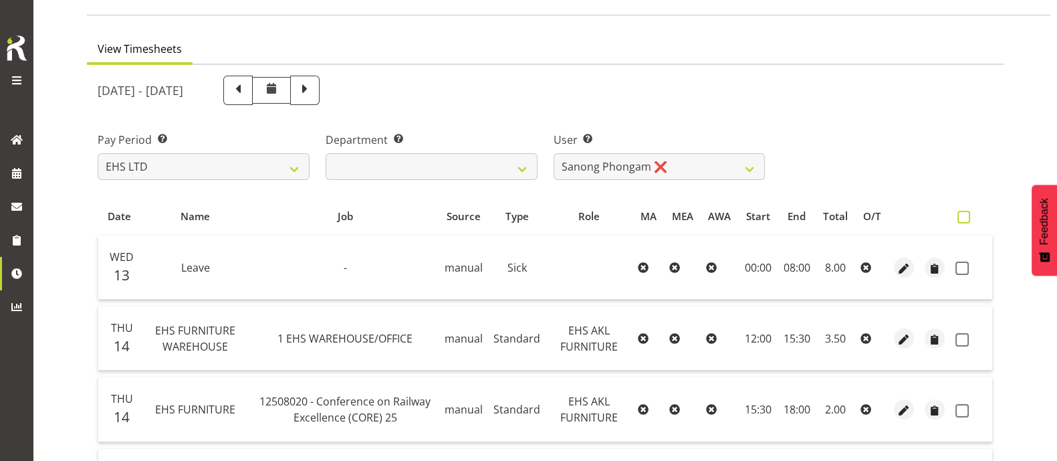
click at [965, 212] on span at bounding box center [964, 217] width 13 height 13
click at [965, 213] on input "checkbox" at bounding box center [962, 217] width 9 height 9
checkbox input "true"
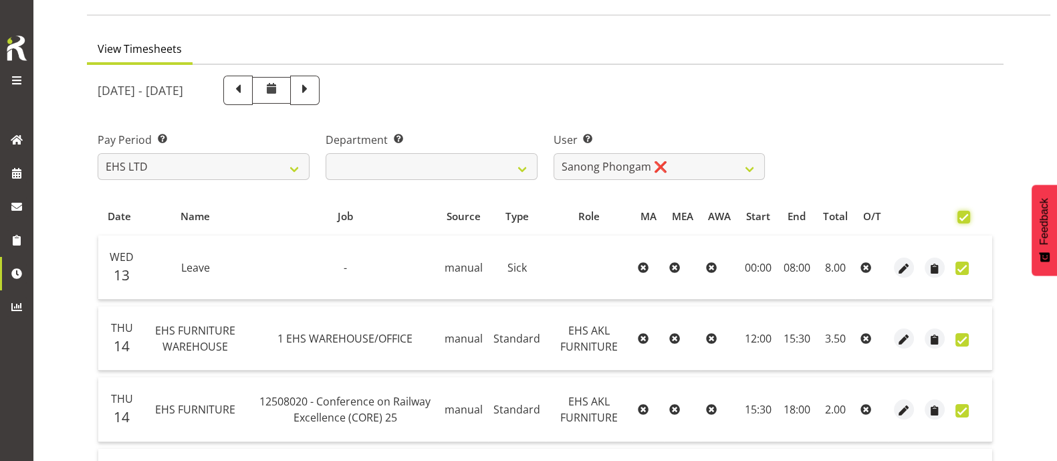
checkbox input "true"
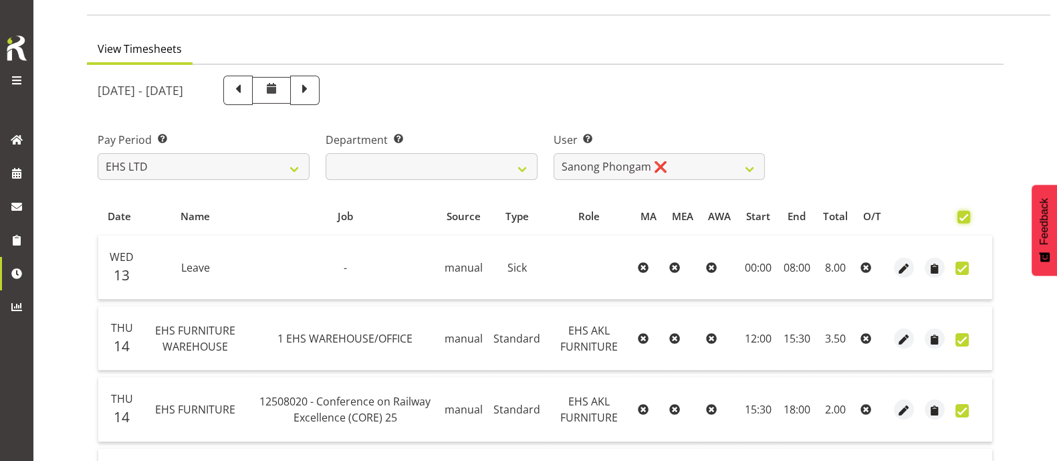
checkbox input "true"
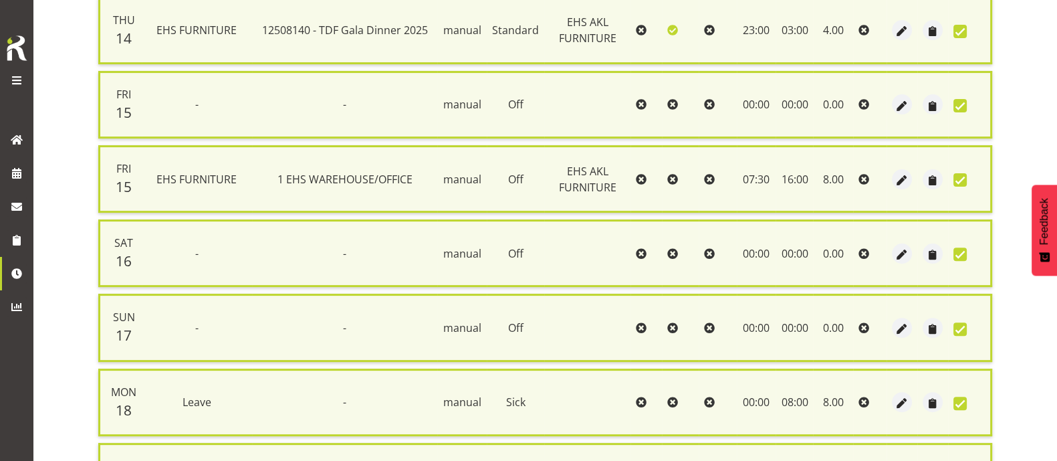
scroll to position [696, 0]
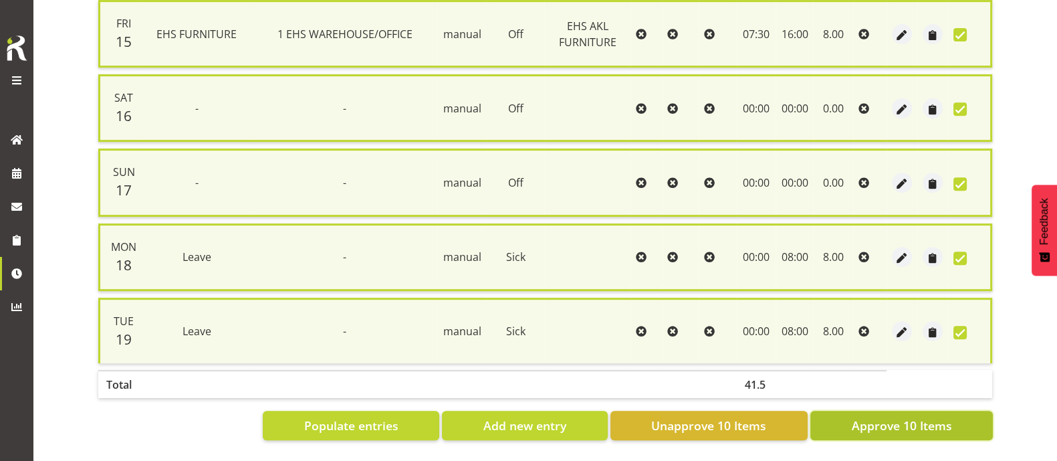
click at [960, 413] on button "Approve 10 Items" at bounding box center [902, 425] width 183 height 29
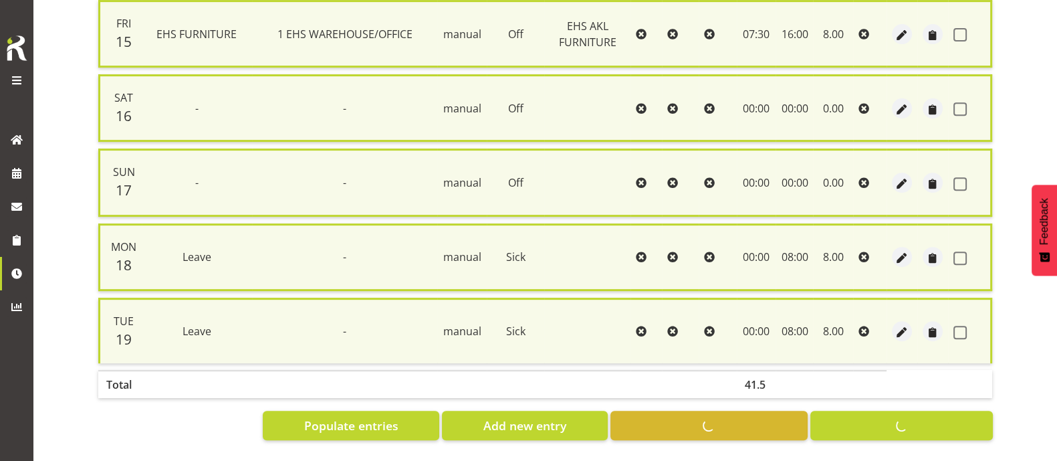
checkbox input "false"
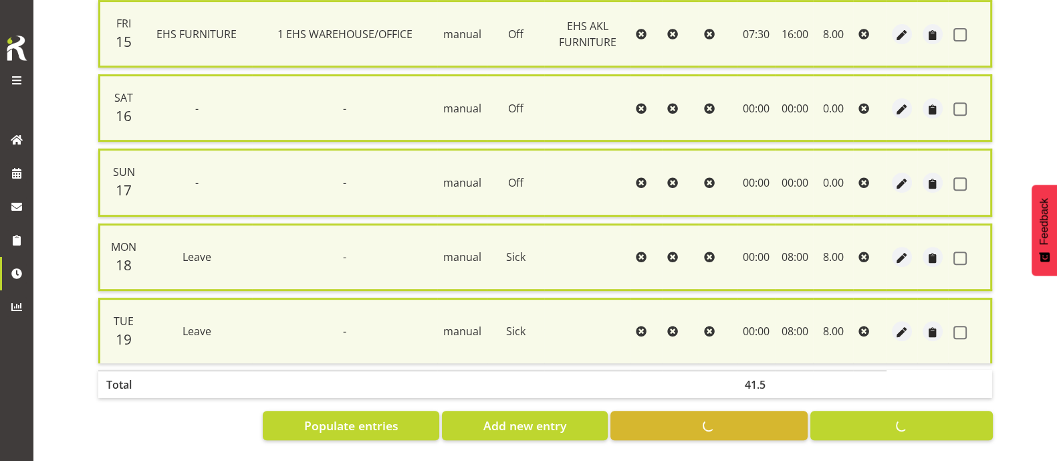
checkbox input "false"
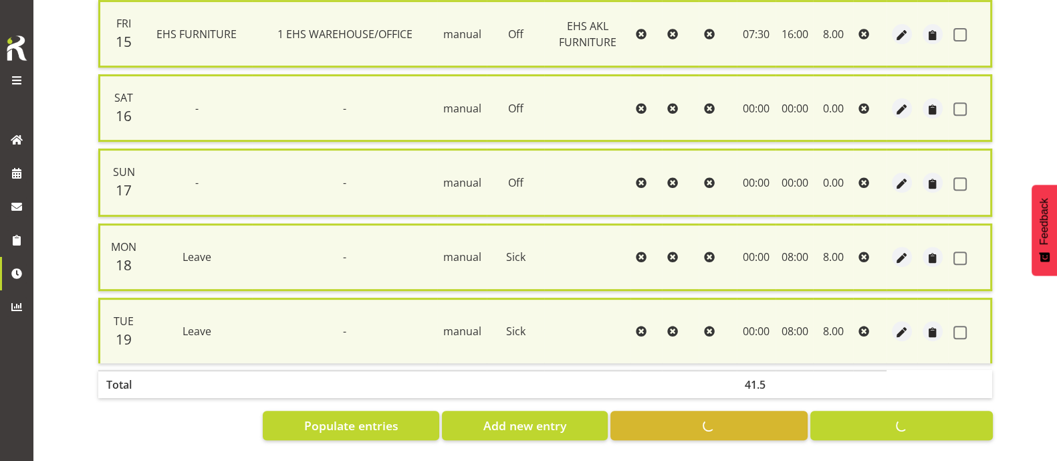
checkbox input "false"
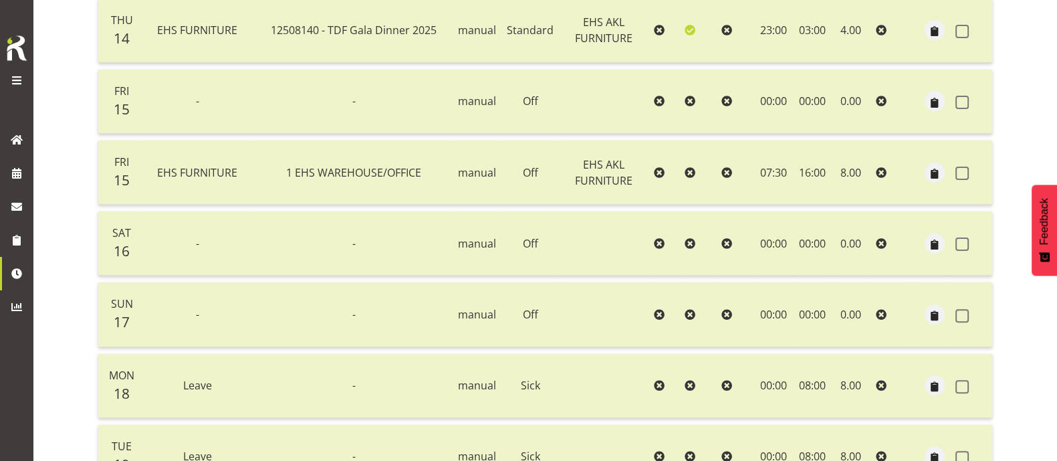
scroll to position [0, 0]
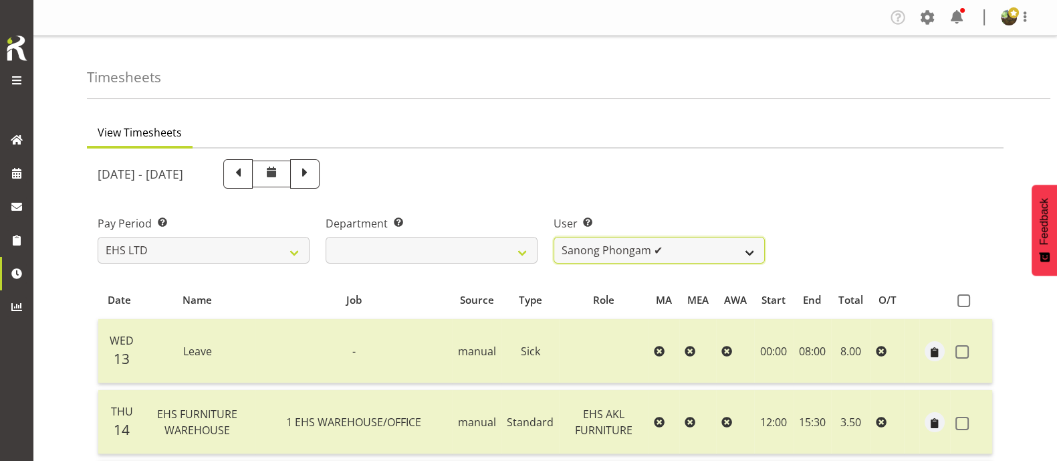
click at [710, 256] on select "[PERSON_NAME] ❌ [PERSON_NAME] ❌ [PERSON_NAME] ✔ [PERSON_NAME] ❌ [PERSON_NAME] ❌…" at bounding box center [660, 250] width 212 height 27
click at [554, 237] on select "[PERSON_NAME] ❌ [PERSON_NAME] ❌ [PERSON_NAME] ✔ [PERSON_NAME] ❌ [PERSON_NAME] ❌…" at bounding box center [660, 250] width 212 height 27
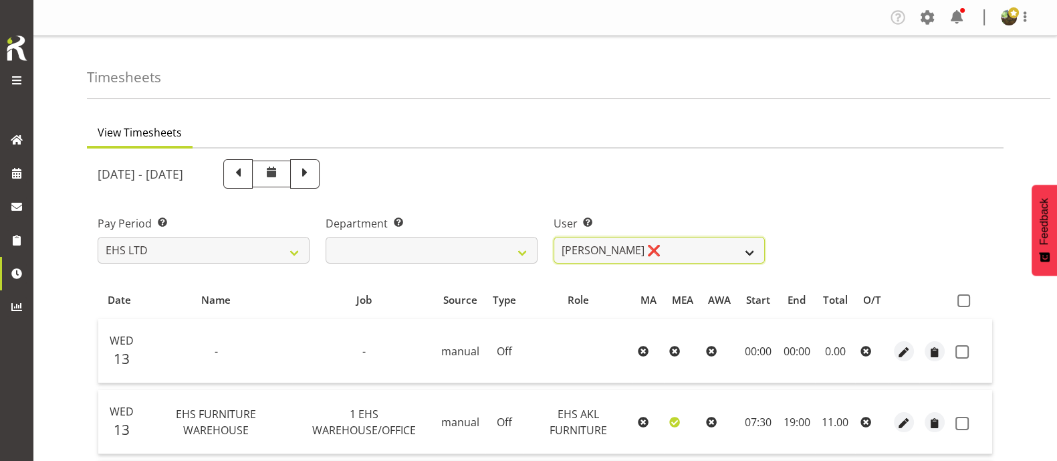
click at [655, 251] on select "[PERSON_NAME] ❌ [PERSON_NAME] ❌ [PERSON_NAME] ✔ [PERSON_NAME] ❌ [PERSON_NAME] ❌…" at bounding box center [660, 250] width 212 height 27
click at [554, 237] on select "[PERSON_NAME] ❌ [PERSON_NAME] ❌ [PERSON_NAME] ✔ [PERSON_NAME] ❌ [PERSON_NAME] ❌…" at bounding box center [660, 250] width 212 height 27
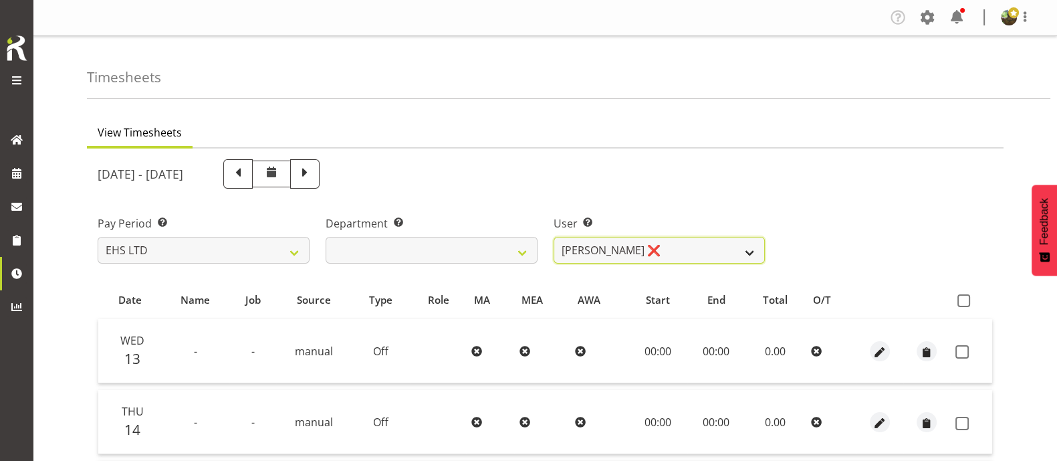
click at [674, 252] on select "[PERSON_NAME] ❌ [PERSON_NAME] ❌ [PERSON_NAME] ✔ [PERSON_NAME] ❌ [PERSON_NAME] ❌…" at bounding box center [660, 250] width 212 height 27
select select "1118"
click at [554, 237] on select "[PERSON_NAME] ❌ [PERSON_NAME] ❌ [PERSON_NAME] ✔ [PERSON_NAME] ❌ [PERSON_NAME] ❌…" at bounding box center [660, 250] width 212 height 27
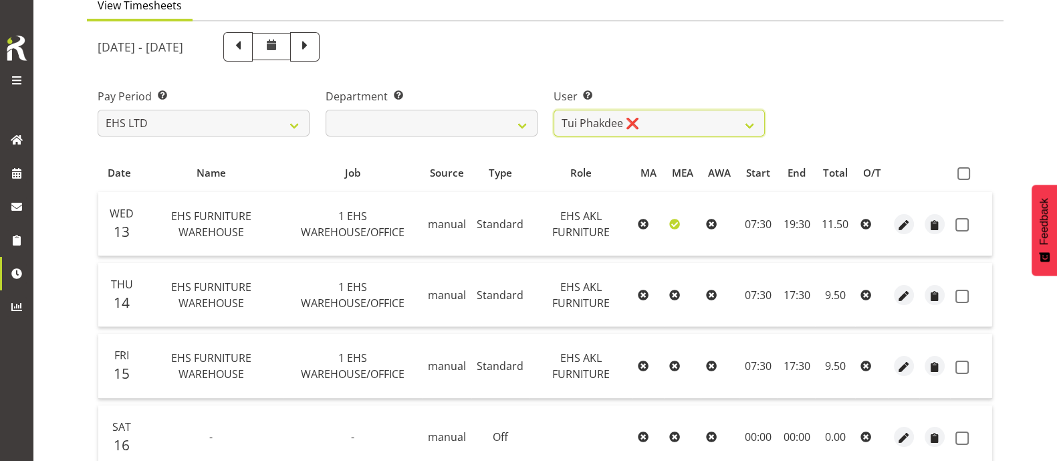
scroll to position [122, 0]
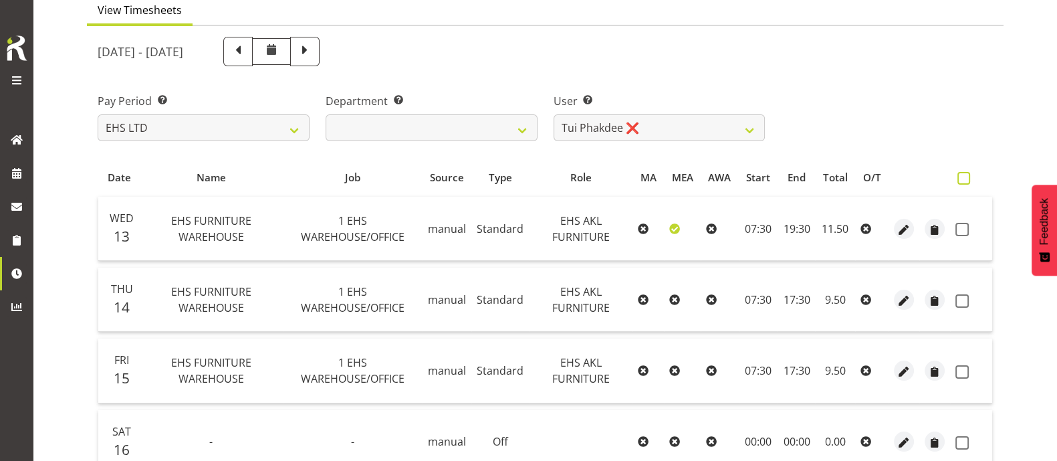
click at [967, 181] on span at bounding box center [964, 178] width 13 height 13
click at [967, 181] on input "checkbox" at bounding box center [962, 178] width 9 height 9
checkbox input "true"
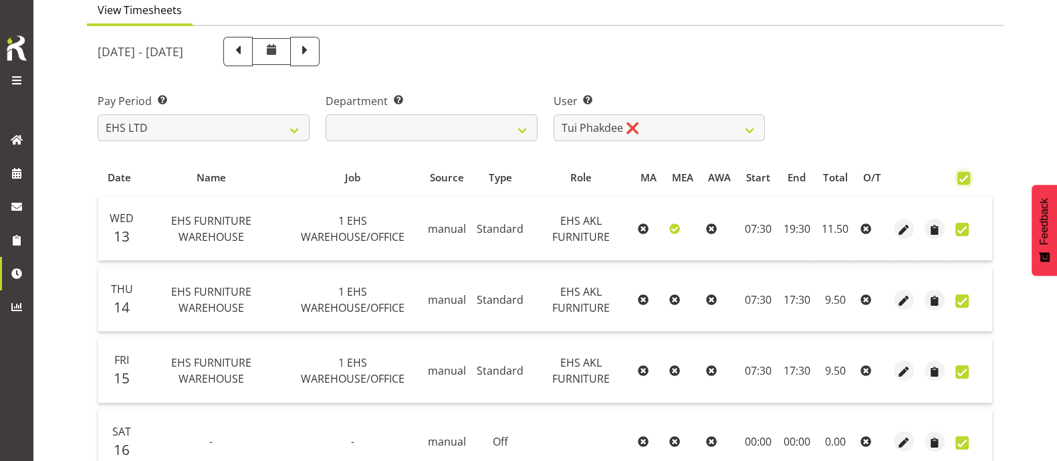
checkbox input "true"
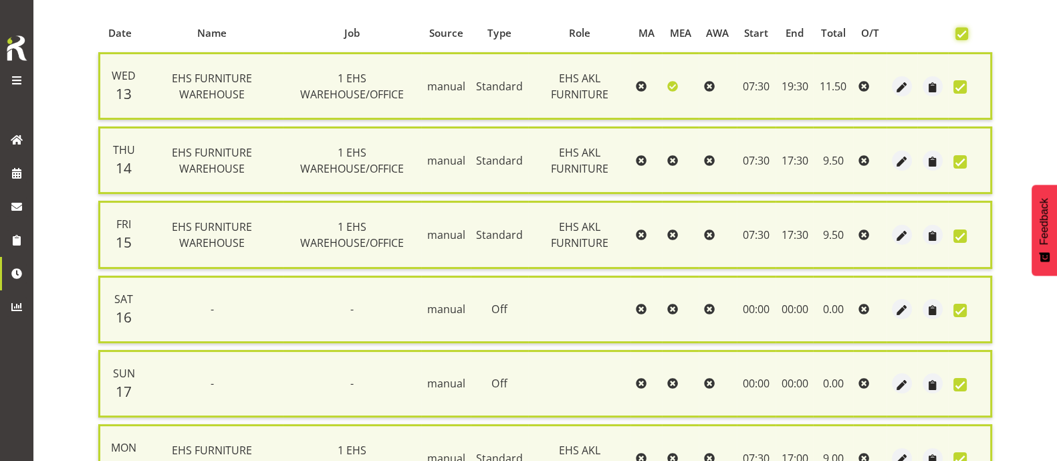
scroll to position [475, 0]
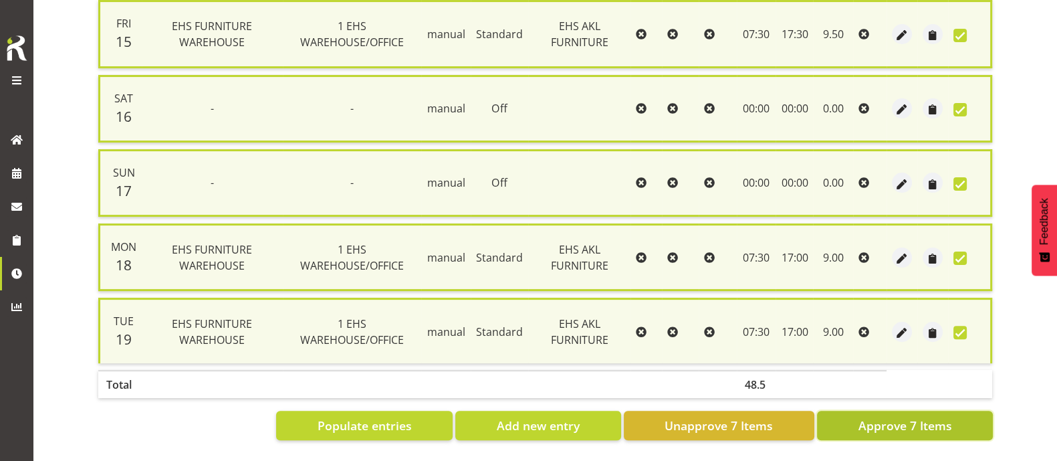
click at [882, 417] on span "Approve 7 Items" at bounding box center [905, 425] width 94 height 17
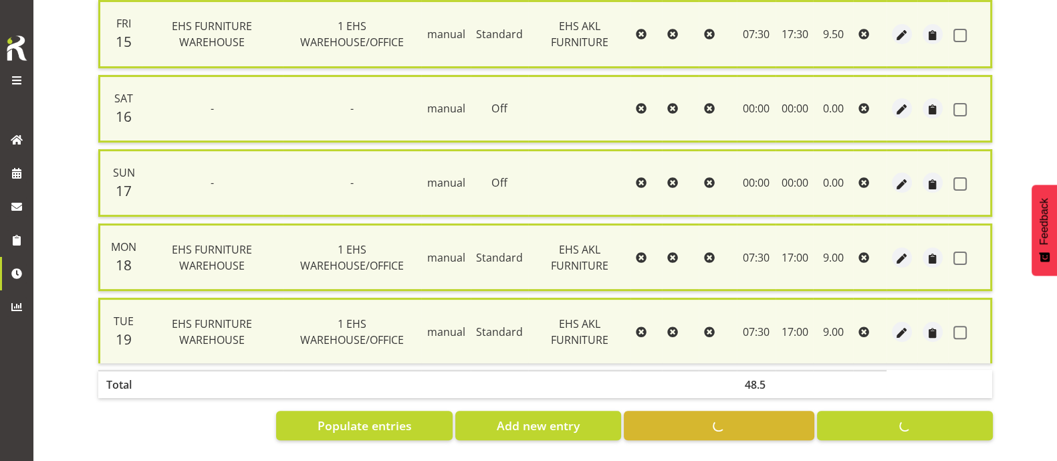
checkbox input "false"
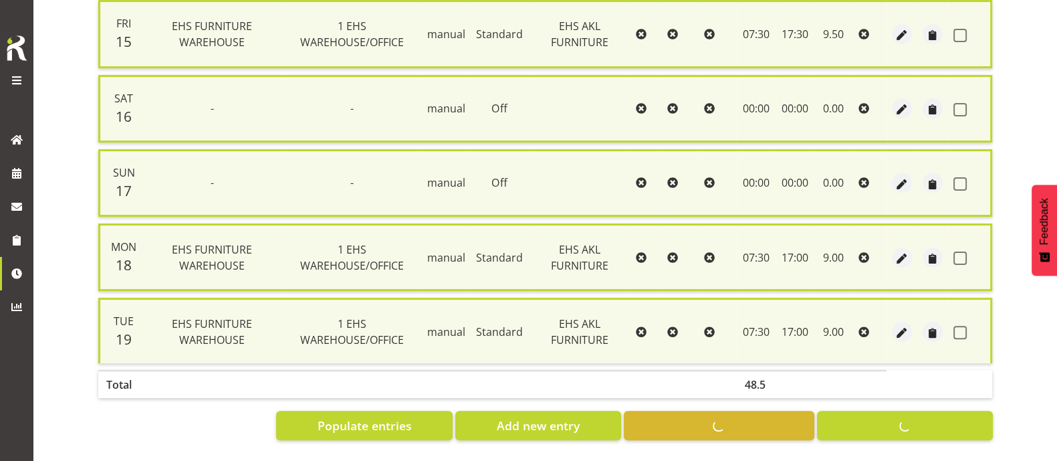
checkbox input "false"
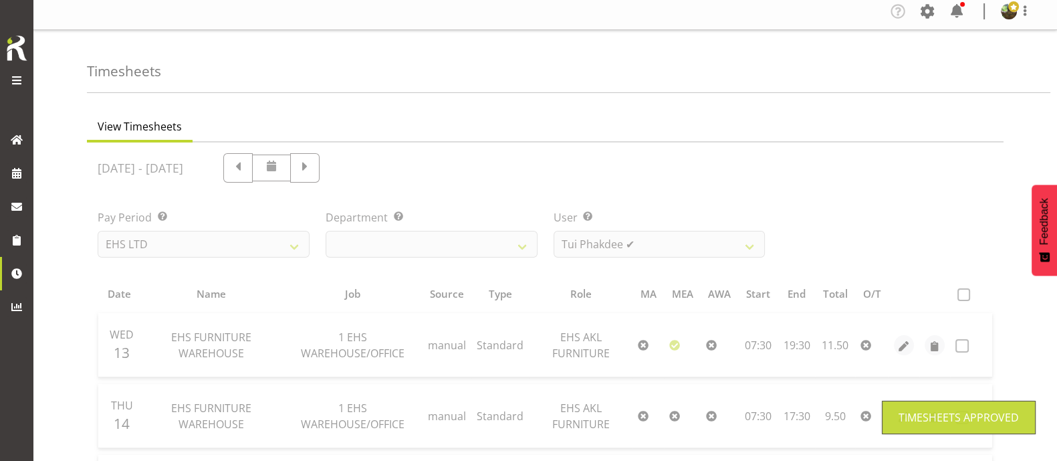
scroll to position [0, 0]
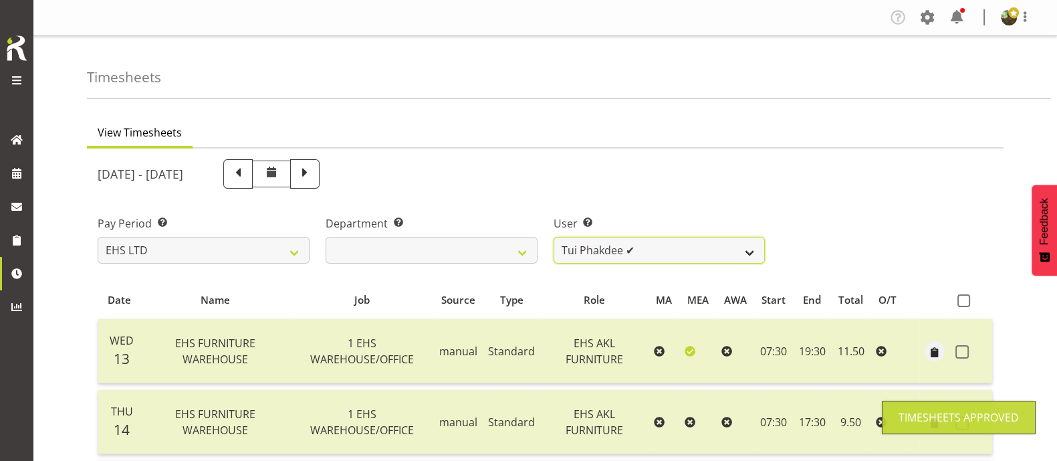
click at [696, 250] on select "[PERSON_NAME] ❌ [PERSON_NAME] ❌ [PERSON_NAME] ✔ [PERSON_NAME] ❌ [PERSON_NAME] ❌…" at bounding box center [660, 250] width 212 height 27
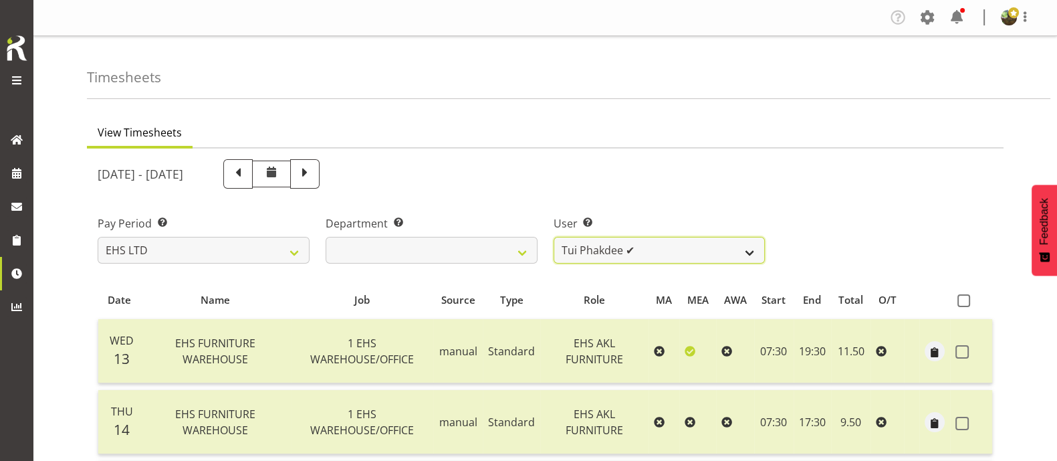
select select "11397"
click at [554, 237] on select "[PERSON_NAME] ❌ [PERSON_NAME] ❌ [PERSON_NAME] ✔ [PERSON_NAME] ❌ [PERSON_NAME] ❌…" at bounding box center [660, 250] width 212 height 27
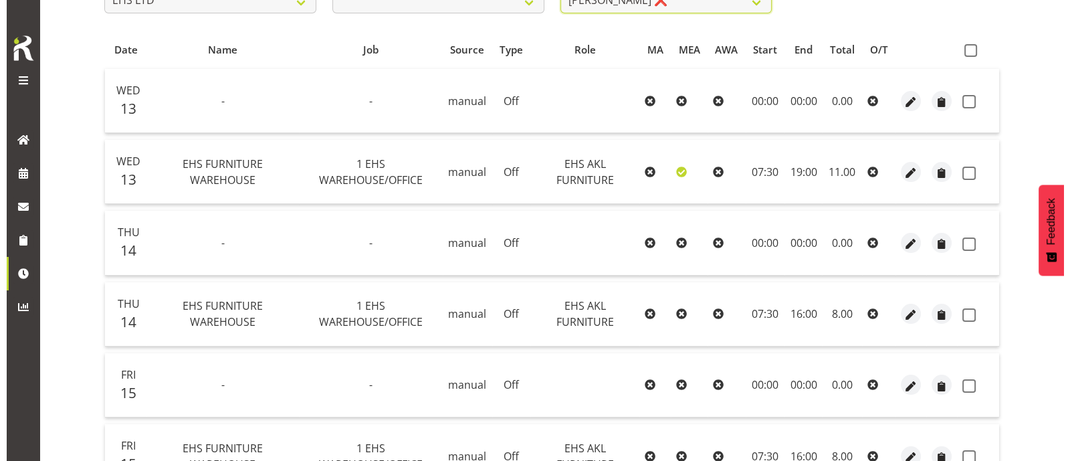
scroll to position [251, 0]
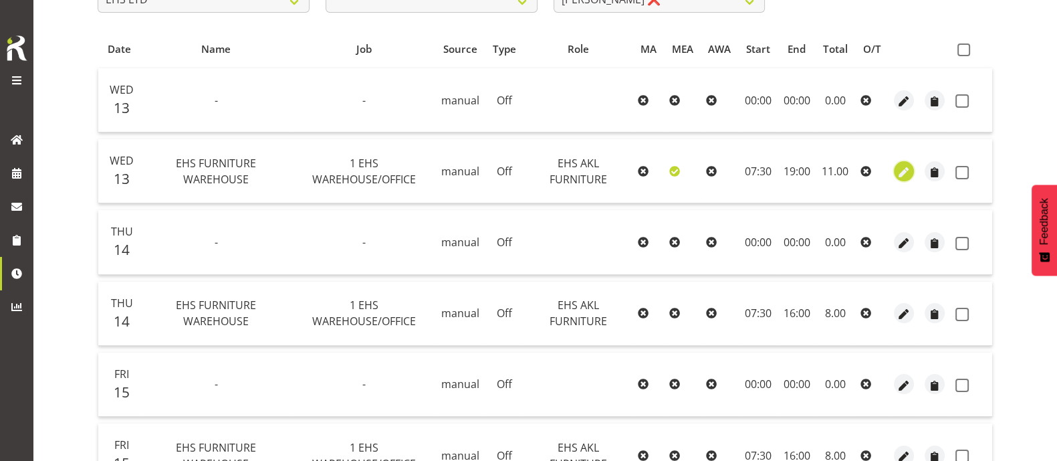
click at [900, 173] on span "button" at bounding box center [904, 172] width 15 height 15
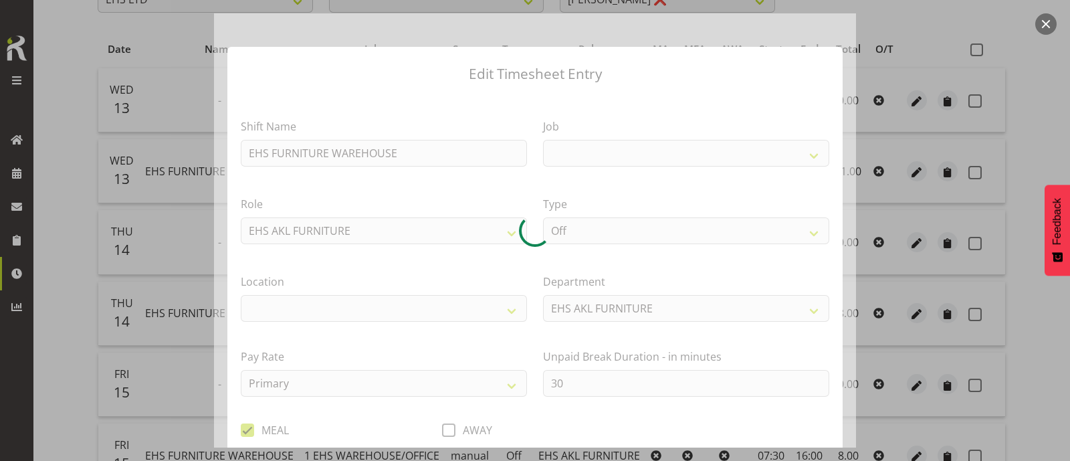
select select
select select "69"
select select "35"
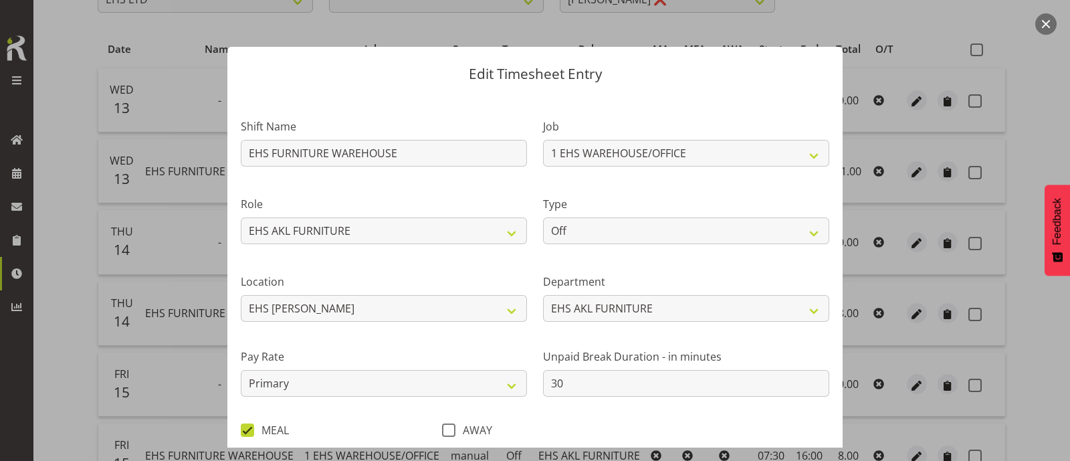
click at [597, 234] on section "Shift Name EHS FURNITURE WAREHOUSE Job 1 Carlton Events 1 [PERSON_NAME][GEOGRAP…" at bounding box center [534, 282] width 615 height 376
click at [599, 234] on select "Off Standard Public Holiday Public Holiday (Worked) Day In Lieu Annual Leave Si…" at bounding box center [686, 230] width 286 height 27
select select "Standard"
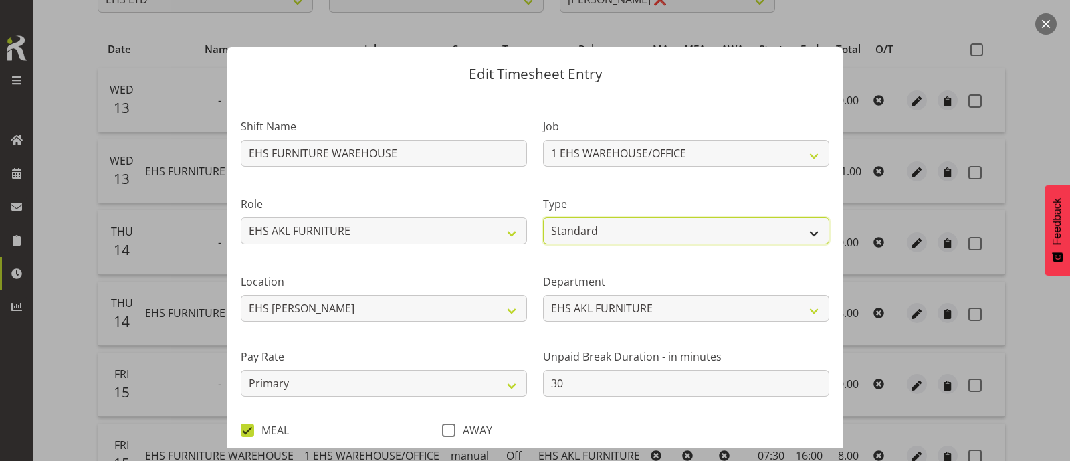
click at [543, 217] on select "Off Standard Public Holiday Public Holiday (Worked) Day In Lieu Annual Leave Si…" at bounding box center [686, 230] width 286 height 27
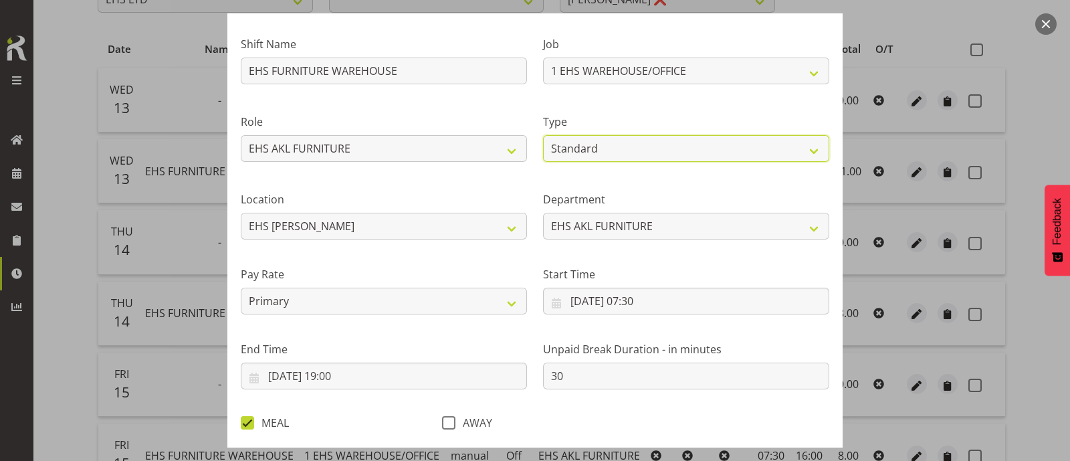
scroll to position [160, 0]
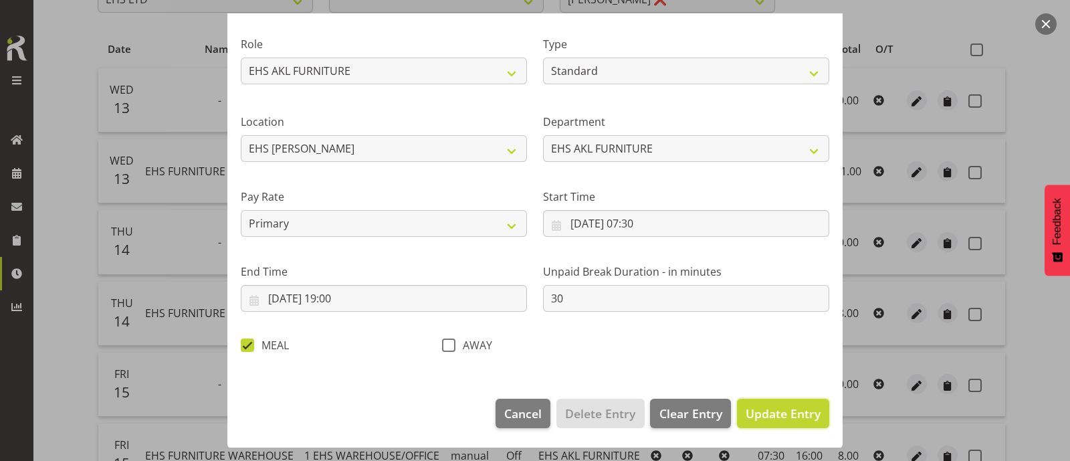
click at [776, 411] on span "Update Entry" at bounding box center [783, 413] width 75 height 16
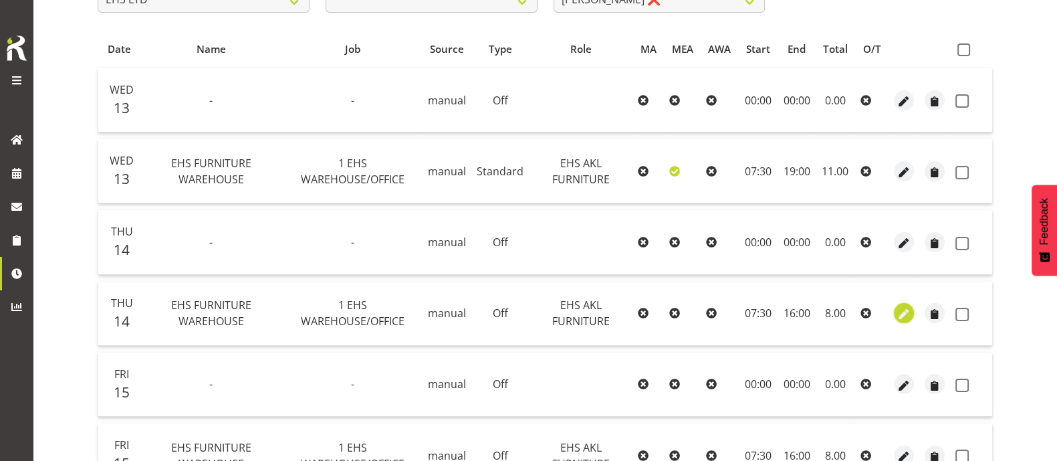
click at [905, 308] on span "button" at bounding box center [904, 314] width 15 height 15
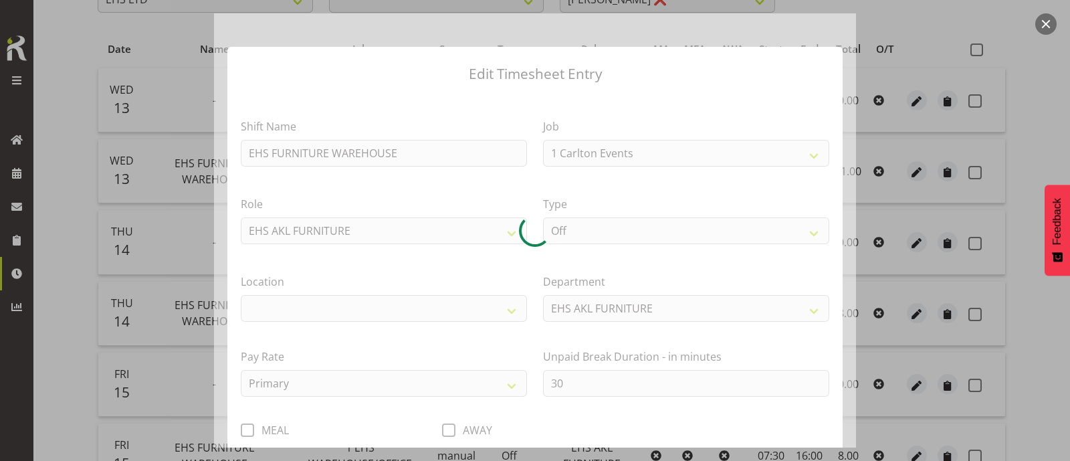
select select "69"
click at [620, 225] on div at bounding box center [535, 230] width 642 height 434
select select "35"
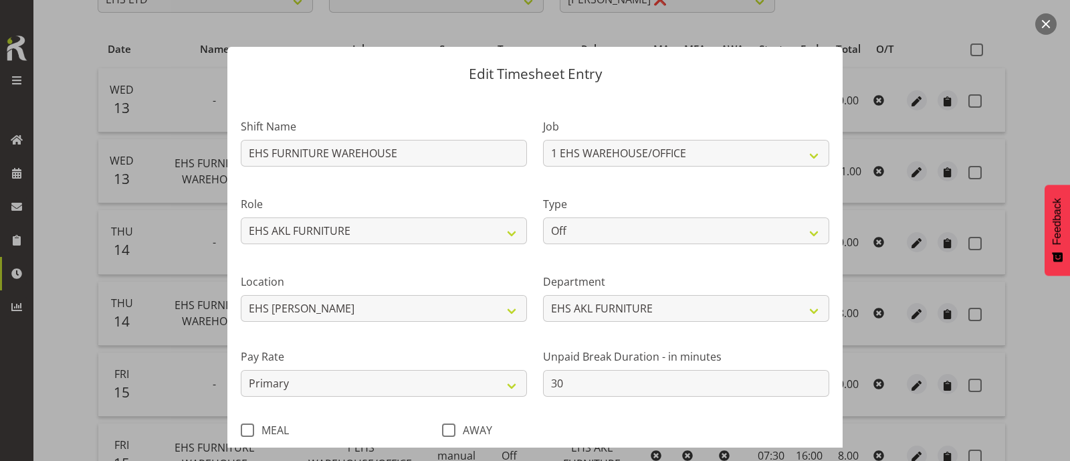
click at [621, 234] on section "Shift Name EHS FURNITURE WAREHOUSE Job 1 Carlton Events 1 [PERSON_NAME][GEOGRAP…" at bounding box center [534, 282] width 615 height 376
click at [621, 235] on select "Off Standard Public Holiday Public Holiday (Worked) Day In Lieu Annual Leave Si…" at bounding box center [686, 230] width 286 height 27
select select "Standard"
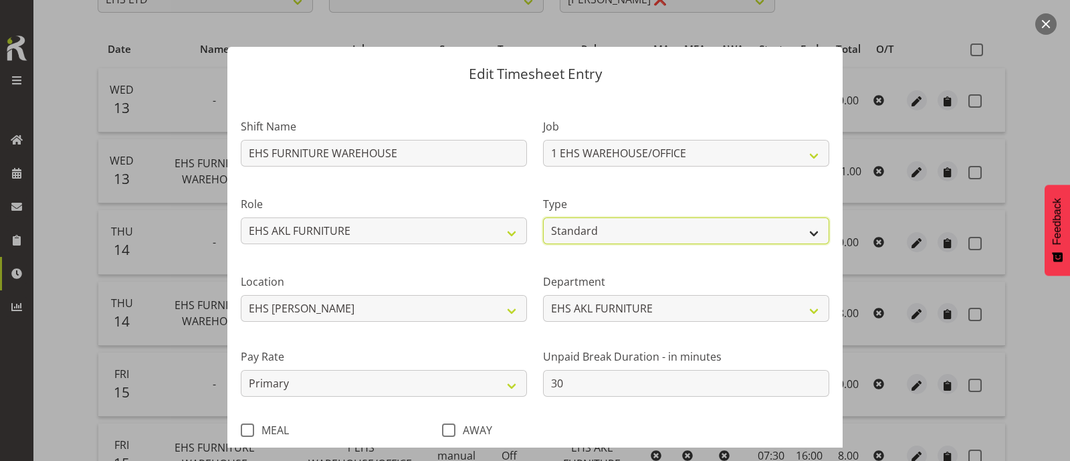
click at [543, 217] on select "Off Standard Public Holiday Public Holiday (Worked) Day In Lieu Annual Leave Si…" at bounding box center [686, 230] width 286 height 27
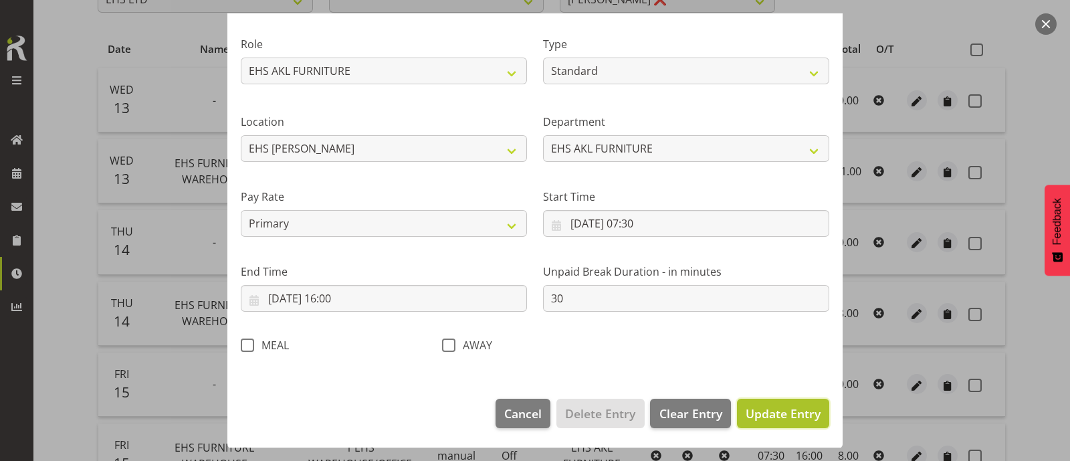
click at [762, 405] on span "Update Entry" at bounding box center [783, 413] width 75 height 16
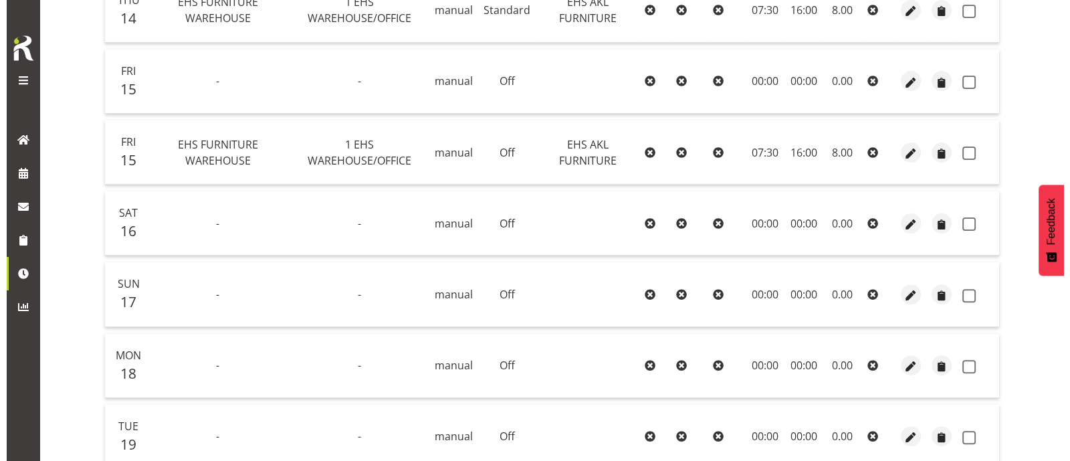
scroll to position [585, 0]
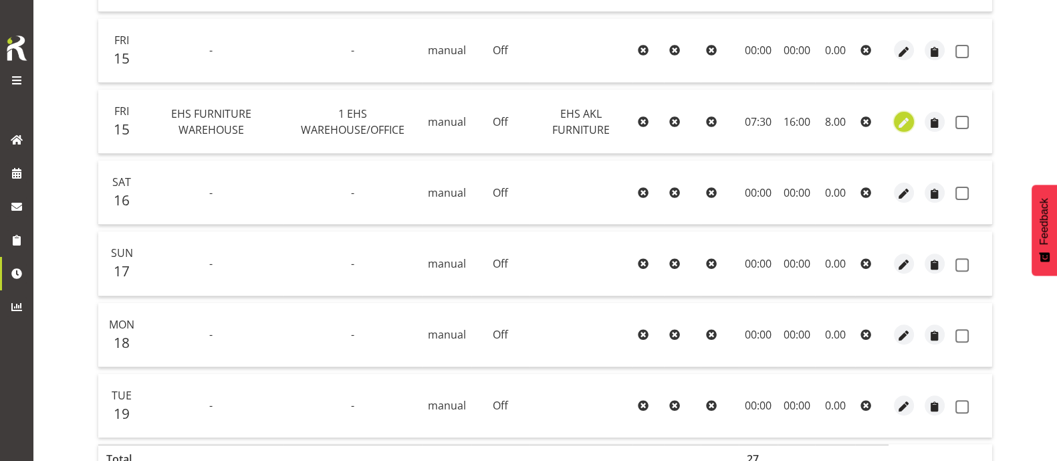
click at [903, 120] on span "button" at bounding box center [904, 122] width 15 height 15
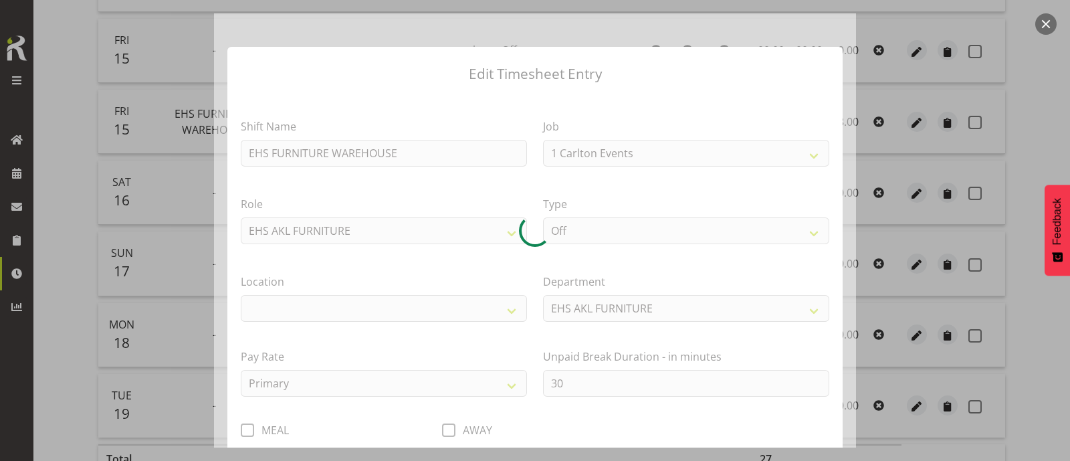
select select "69"
select select "35"
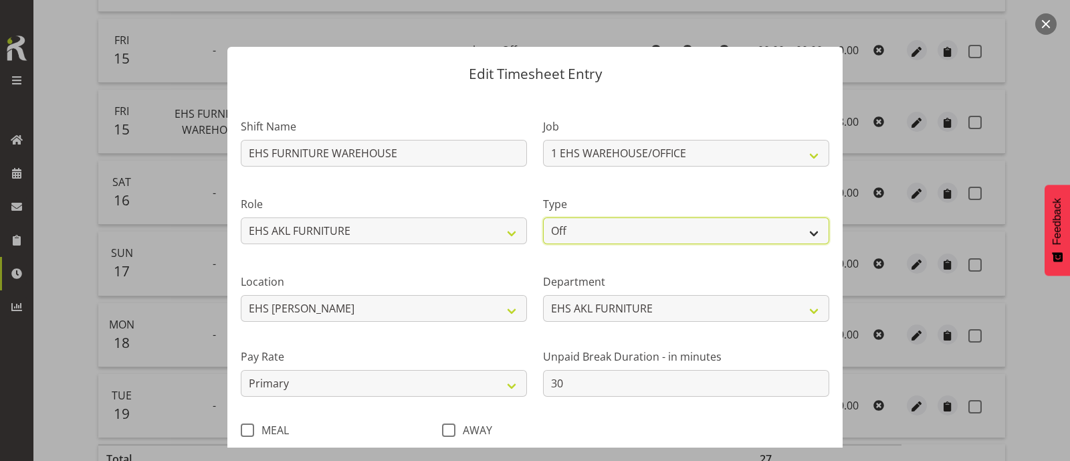
click at [691, 239] on select "Off Standard Public Holiday Public Holiday (Worked) Day In Lieu Annual Leave Si…" at bounding box center [686, 230] width 286 height 27
select select "Standard"
click at [543, 217] on select "Off Standard Public Holiday Public Holiday (Worked) Day In Lieu Annual Leave Si…" at bounding box center [686, 230] width 286 height 27
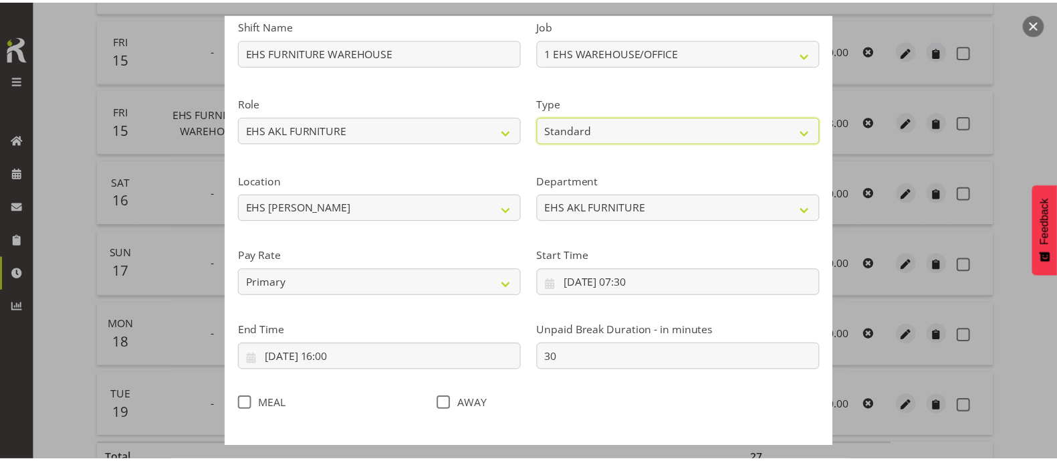
scroll to position [160, 0]
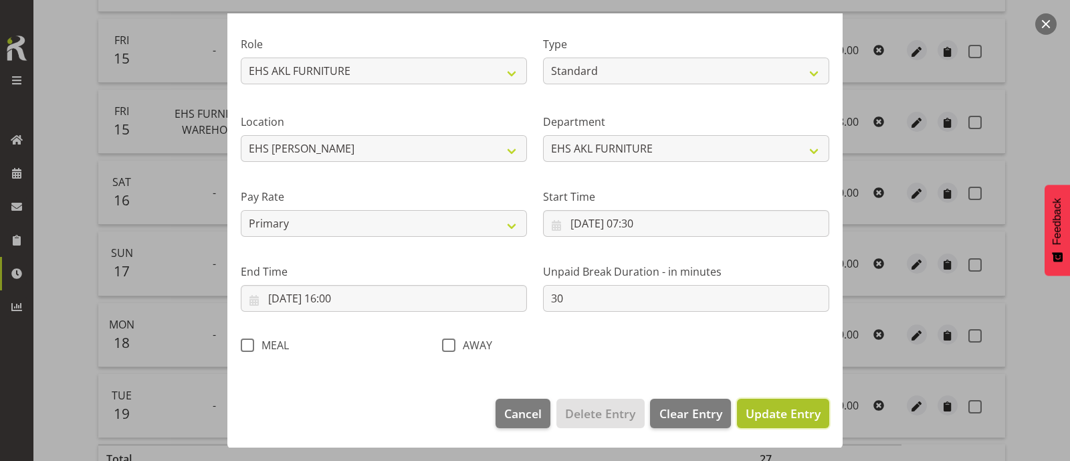
click at [781, 411] on span "Update Entry" at bounding box center [783, 413] width 75 height 16
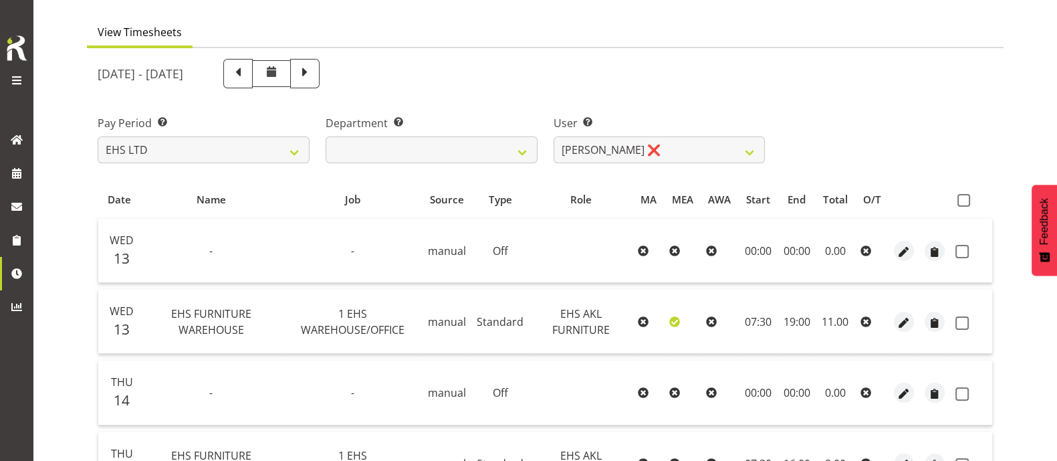
scroll to position [84, 0]
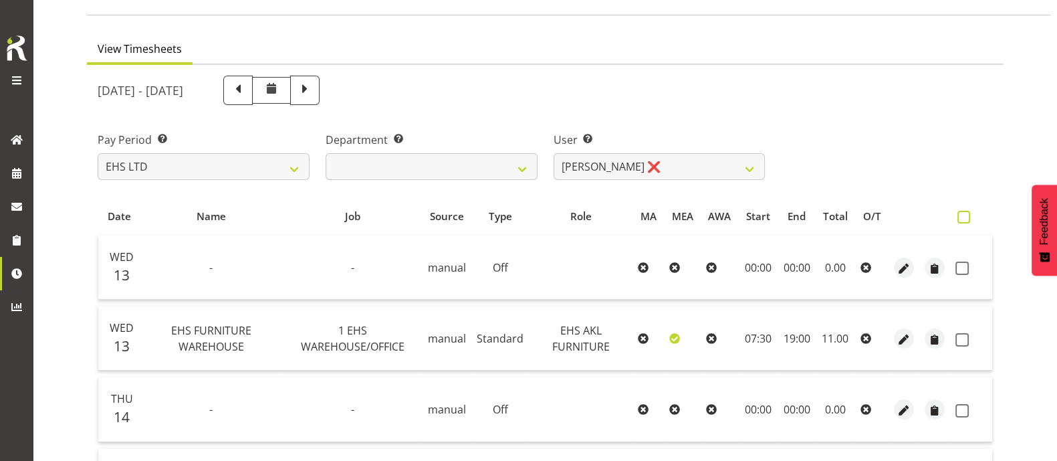
click at [965, 215] on span at bounding box center [964, 217] width 13 height 13
click at [965, 215] on input "checkbox" at bounding box center [962, 217] width 9 height 9
checkbox input "true"
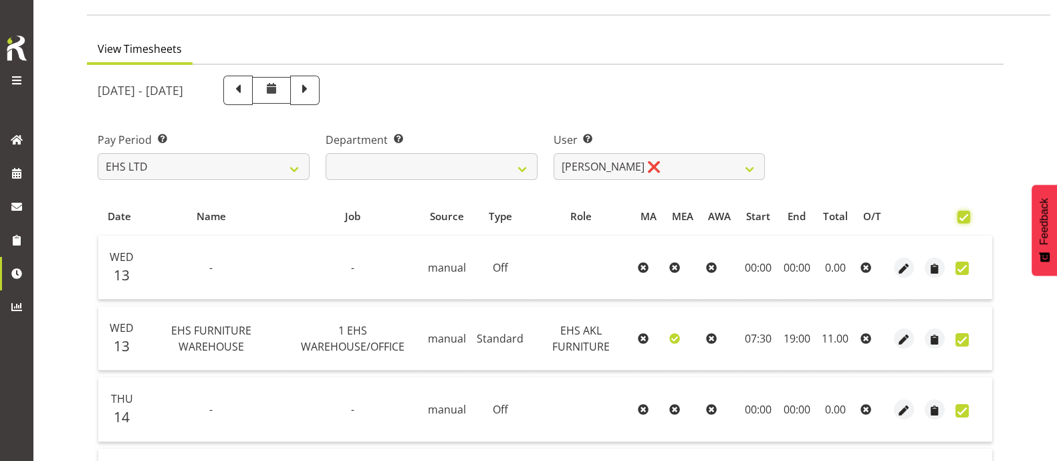
checkbox input "true"
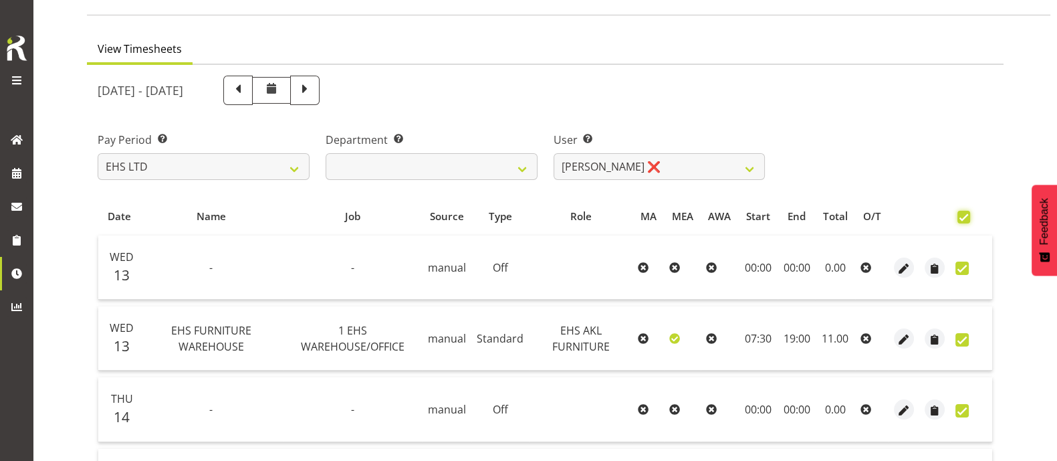
checkbox input "true"
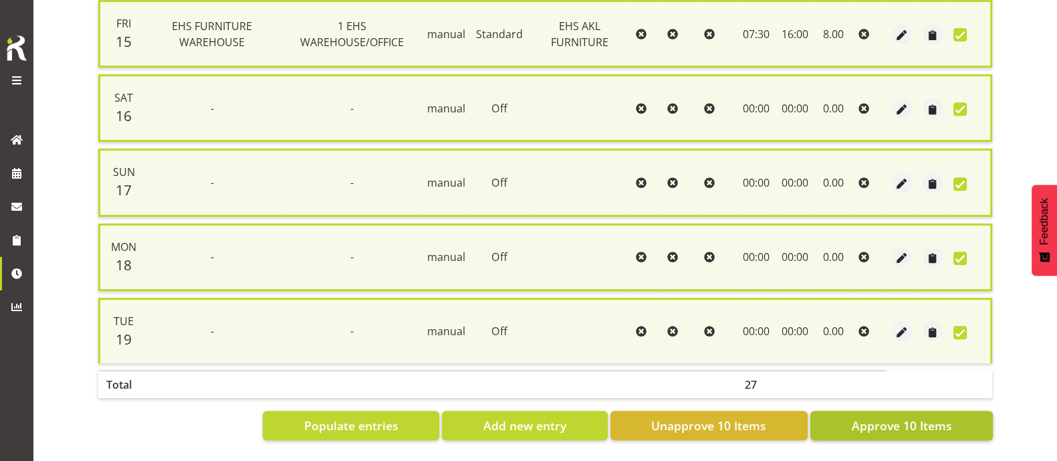
scroll to position [696, 0]
click at [921, 417] on span "Approve 10 Items" at bounding box center [901, 425] width 100 height 17
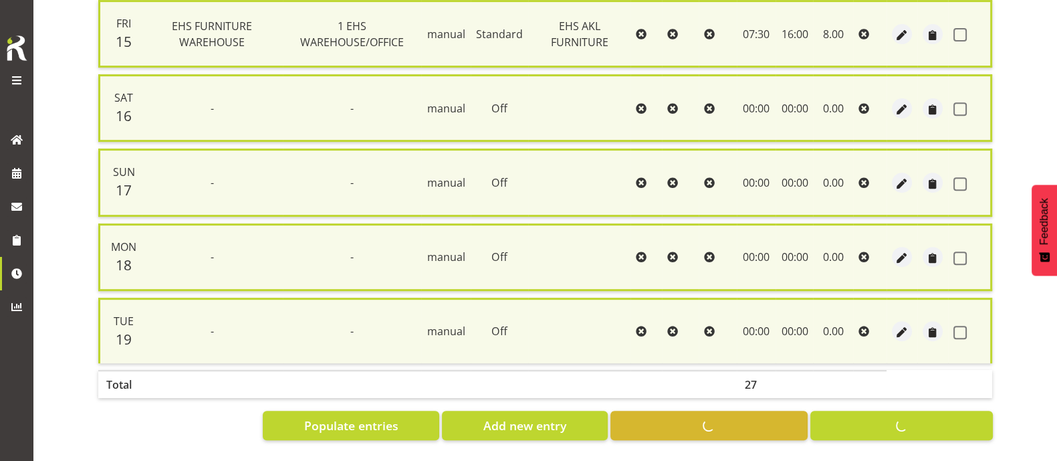
checkbox input "false"
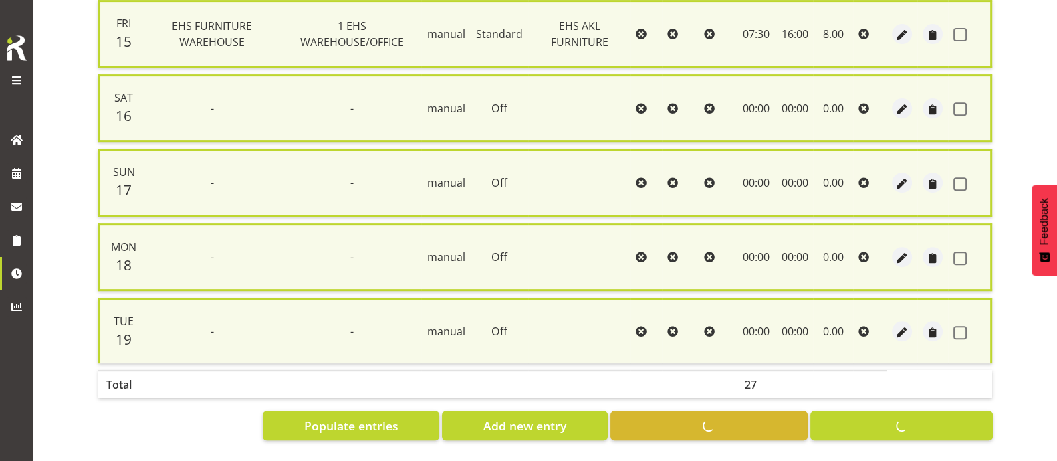
checkbox input "false"
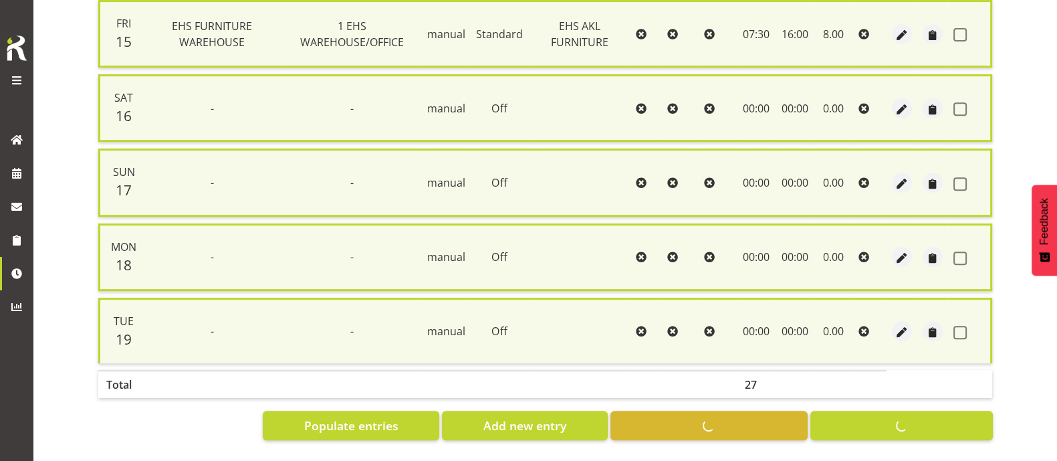
checkbox input "false"
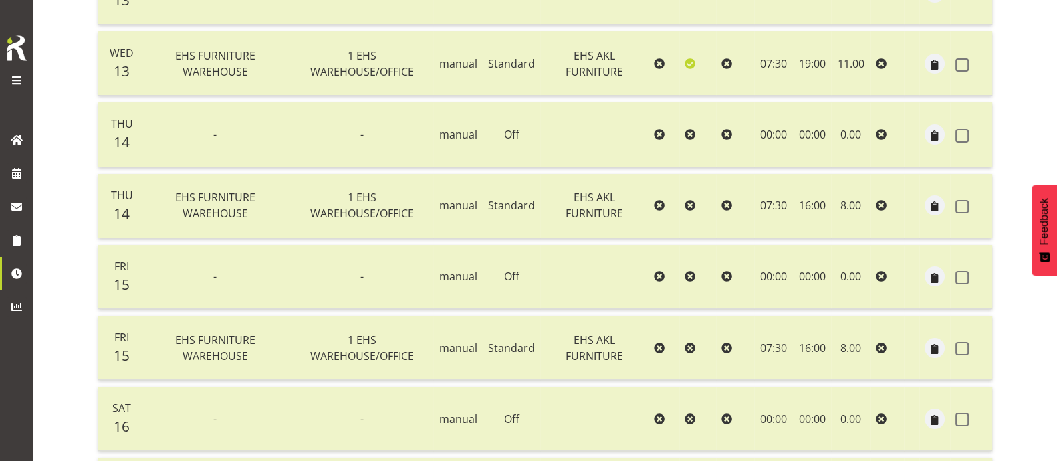
scroll to position [84, 0]
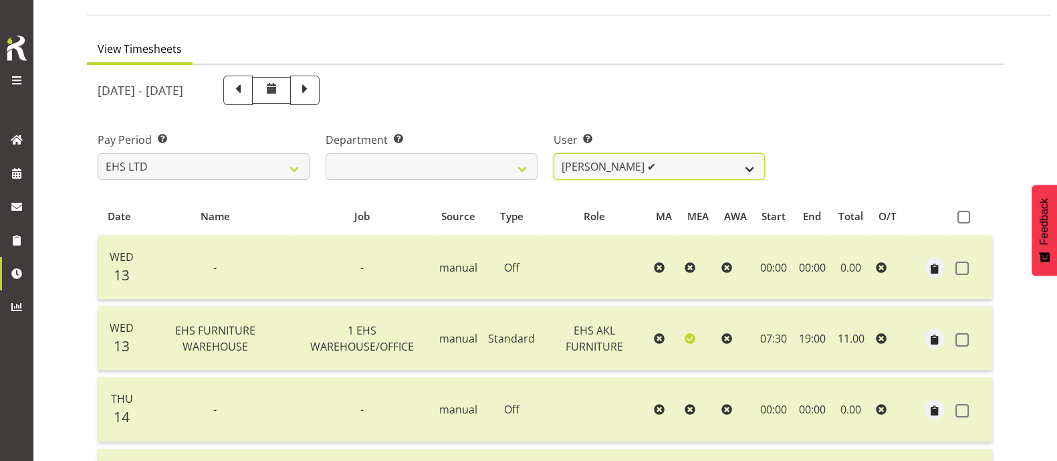
click at [720, 167] on select "[PERSON_NAME] ❌ [PERSON_NAME] ❌ [PERSON_NAME] ✔ [PERSON_NAME] ❌ [PERSON_NAME] ❌…" at bounding box center [660, 166] width 212 height 27
click at [554, 153] on select "[PERSON_NAME] ❌ [PERSON_NAME] ❌ [PERSON_NAME] ✔ [PERSON_NAME] ❌ [PERSON_NAME] ❌…" at bounding box center [660, 166] width 212 height 27
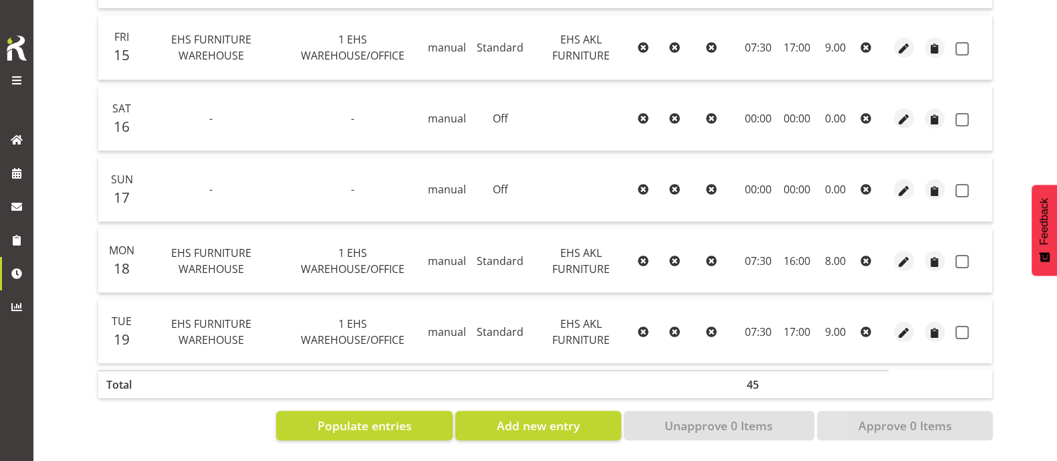
scroll to position [39, 0]
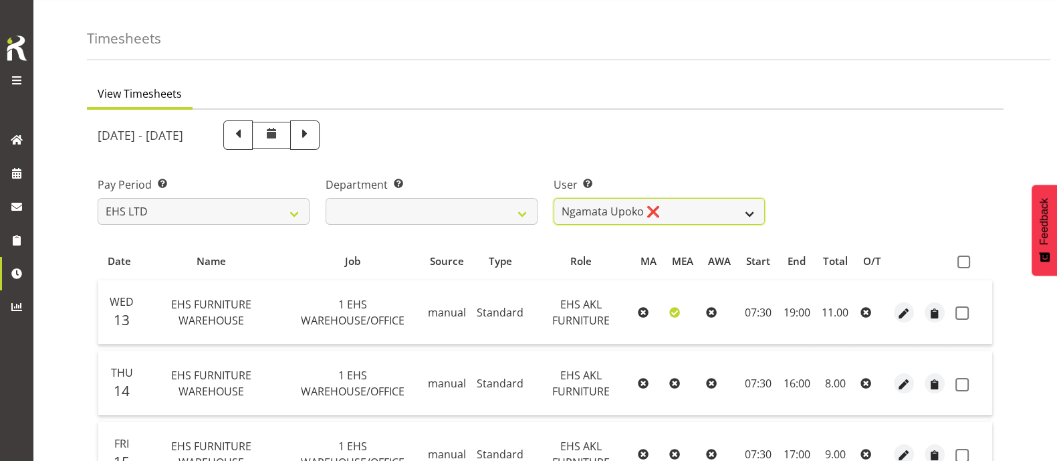
click at [723, 212] on select "[PERSON_NAME] ❌ [PERSON_NAME] ❌ [PERSON_NAME] ✔ [PERSON_NAME] ❌ [PERSON_NAME] ❌…" at bounding box center [660, 211] width 212 height 27
select select "7523"
click at [554, 198] on select "[PERSON_NAME] ❌ [PERSON_NAME] ❌ [PERSON_NAME] ✔ [PERSON_NAME] ❌ [PERSON_NAME] ❌…" at bounding box center [660, 211] width 212 height 27
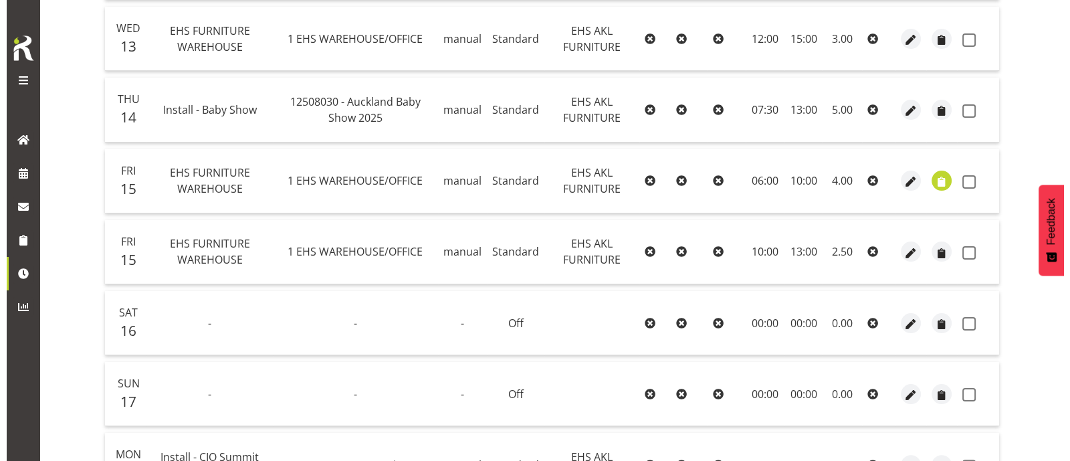
scroll to position [373, 0]
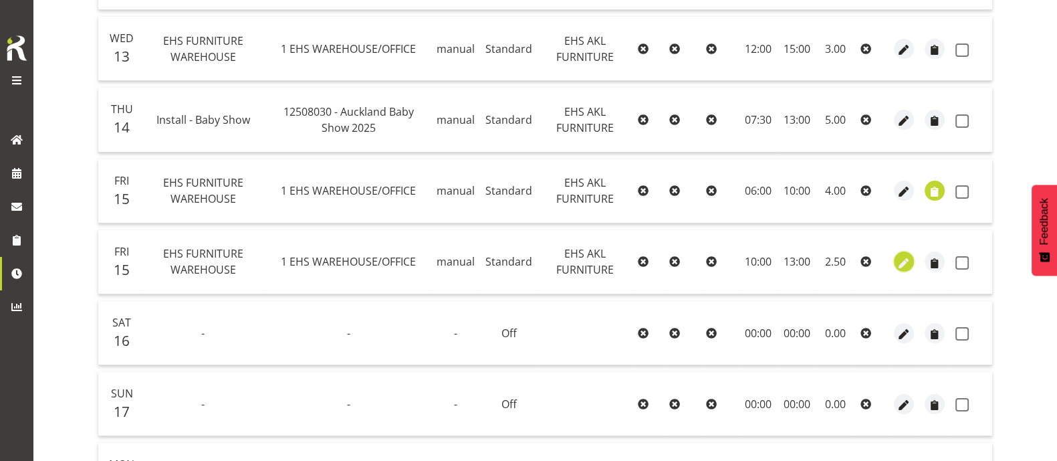
click at [908, 262] on span "button" at bounding box center [904, 263] width 15 height 15
select select "Standard"
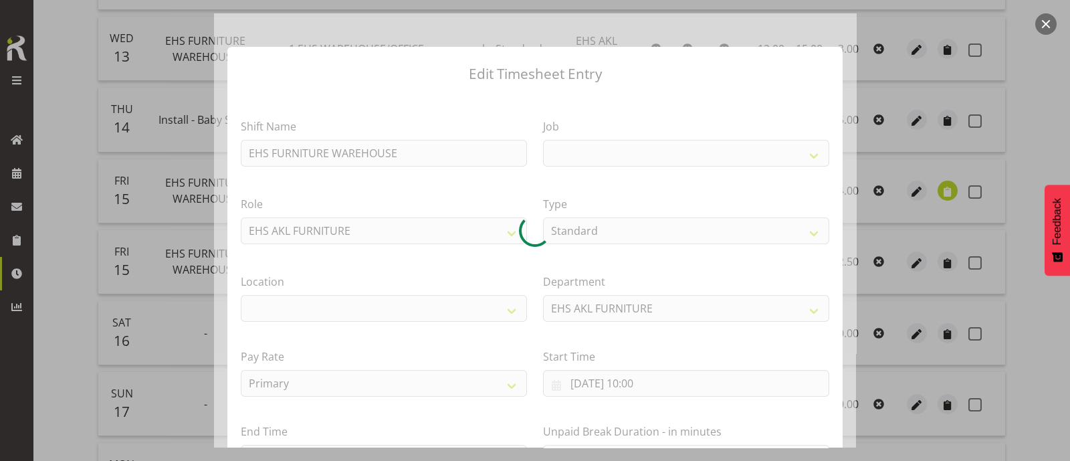
select select
select select "69"
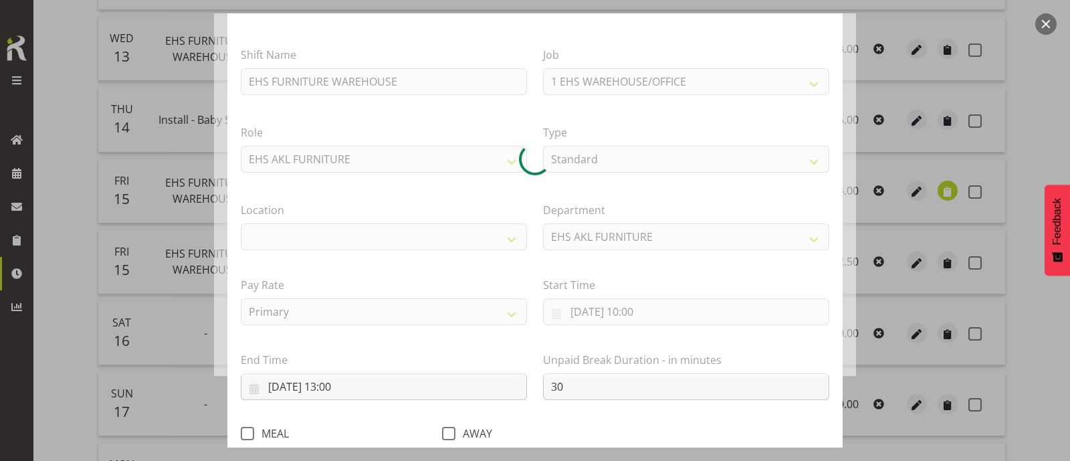
scroll to position [160, 0]
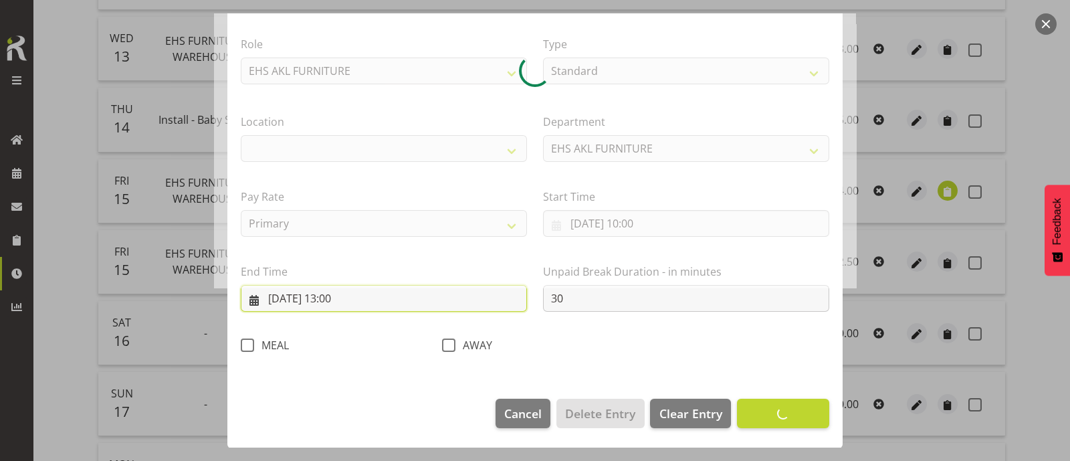
click at [341, 298] on input "[DATE] 13:00" at bounding box center [384, 298] width 286 height 27
select select "35"
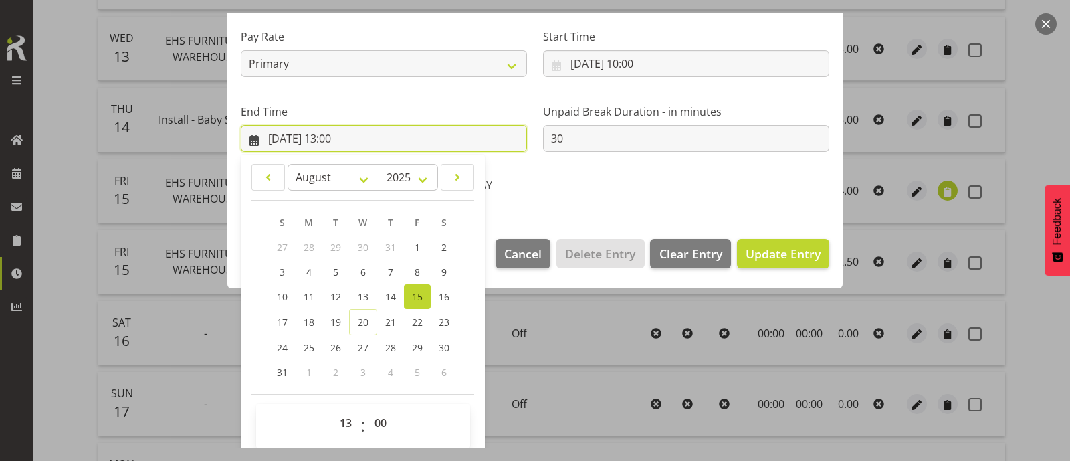
scroll to position [328, 0]
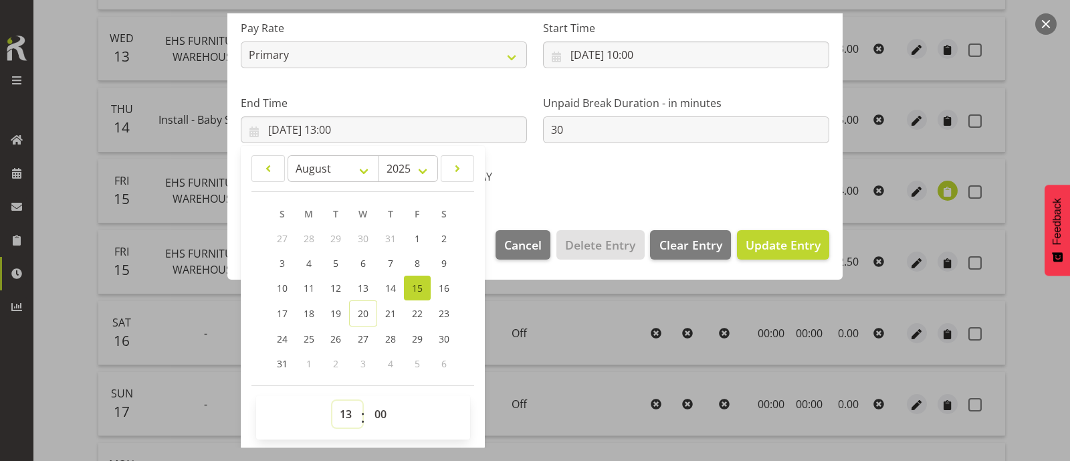
click at [343, 411] on select "00 01 02 03 04 05 06 07 08 09 10 11 12 13 14 15 16 17 18 19 20 21 22 23" at bounding box center [347, 414] width 30 height 27
select select "16"
click at [332, 401] on select "00 01 02 03 04 05 06 07 08 09 10 11 12 13 14 15 16 17 18 19 20 21 22 23" at bounding box center [347, 414] width 30 height 27
type input "[DATE] 16:00"
click at [669, 290] on div "Edit Timesheet Entry Shift Name EHS FURNITURE WAREHOUSE Job 1 Carlton Events 1 …" at bounding box center [535, 230] width 642 height 434
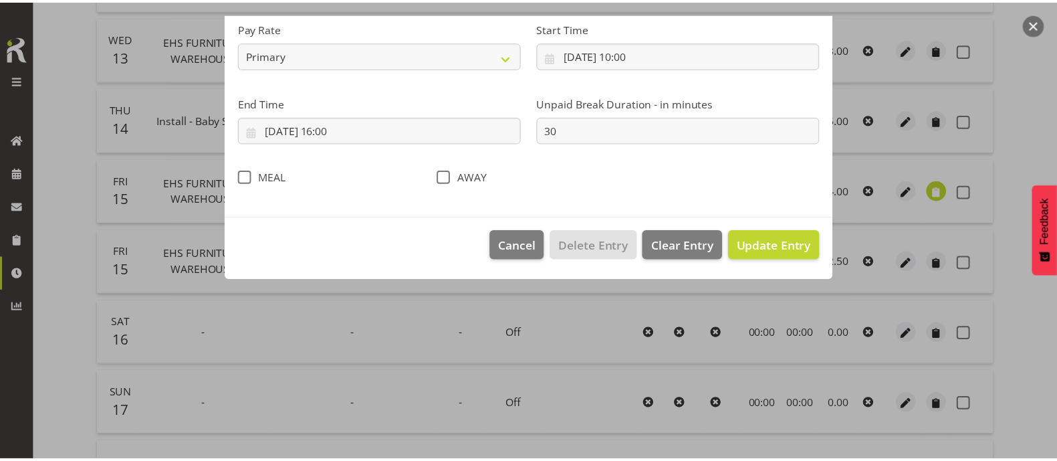
scroll to position [160, 0]
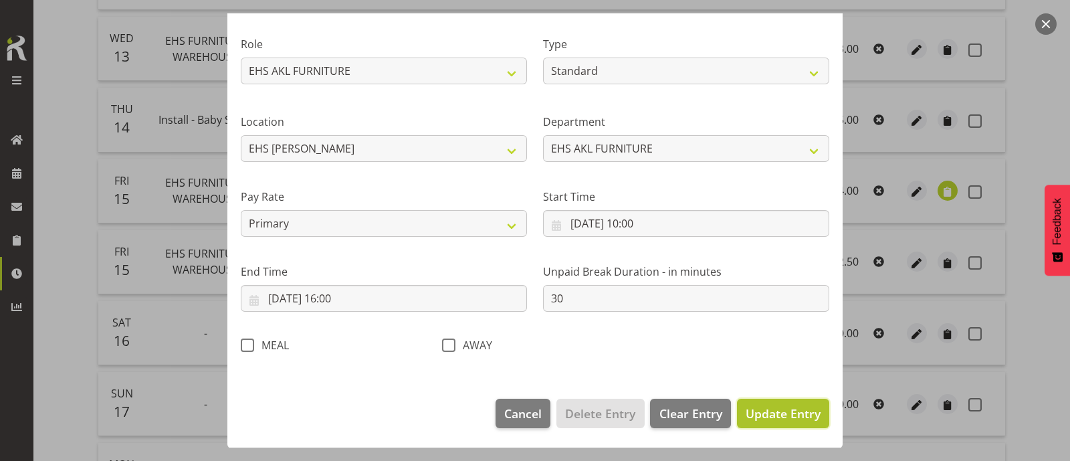
click at [766, 413] on span "Update Entry" at bounding box center [783, 413] width 75 height 16
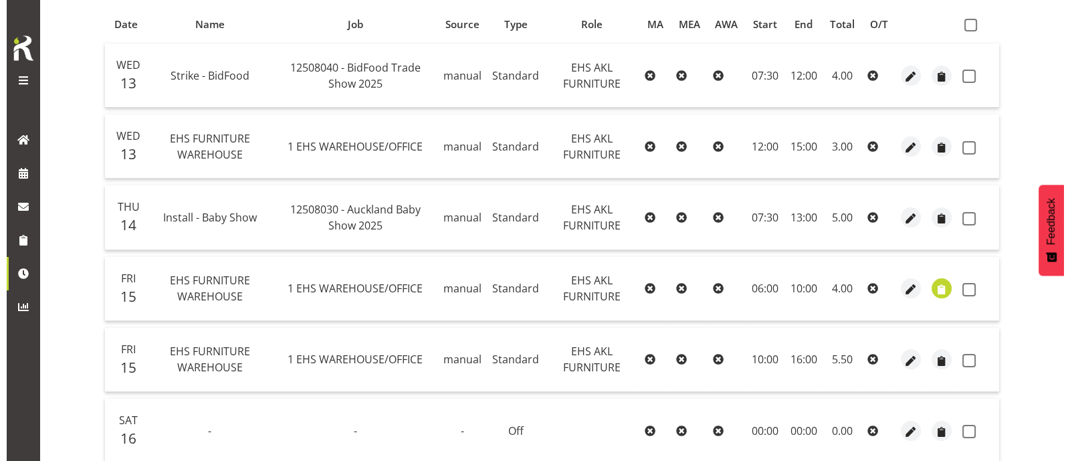
scroll to position [238, 0]
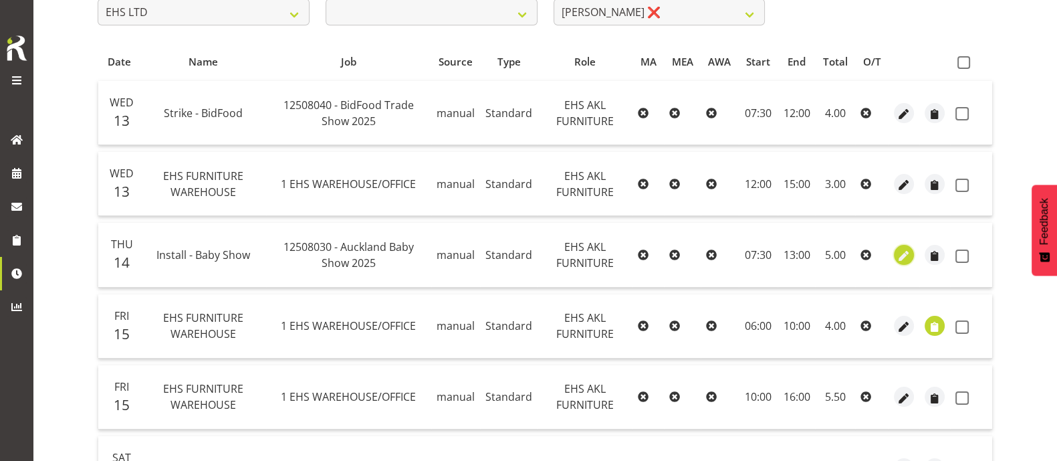
click at [908, 251] on span "button" at bounding box center [904, 255] width 15 height 15
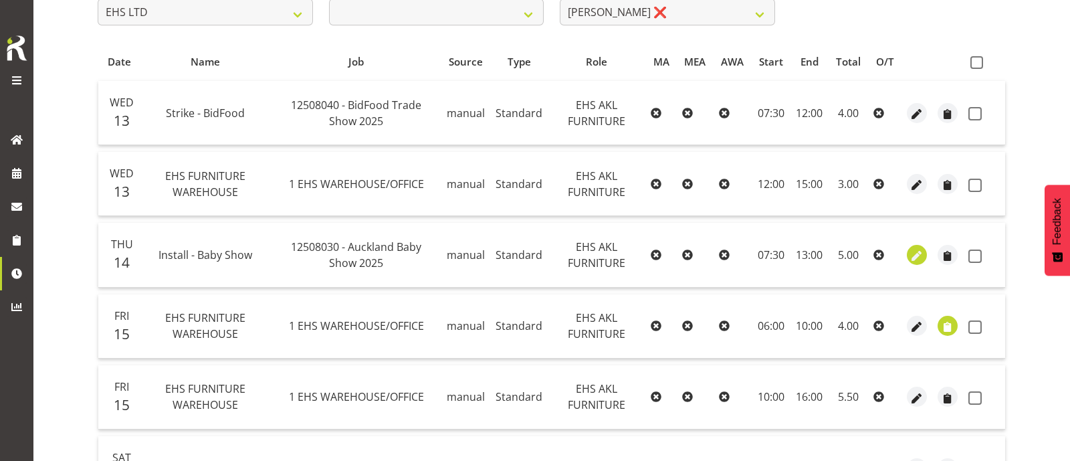
select select "Standard"
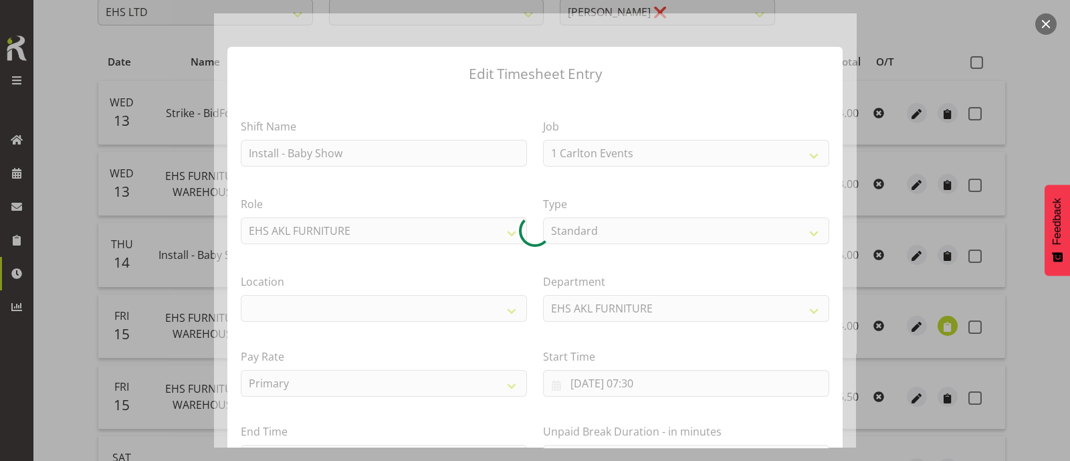
select select "9032"
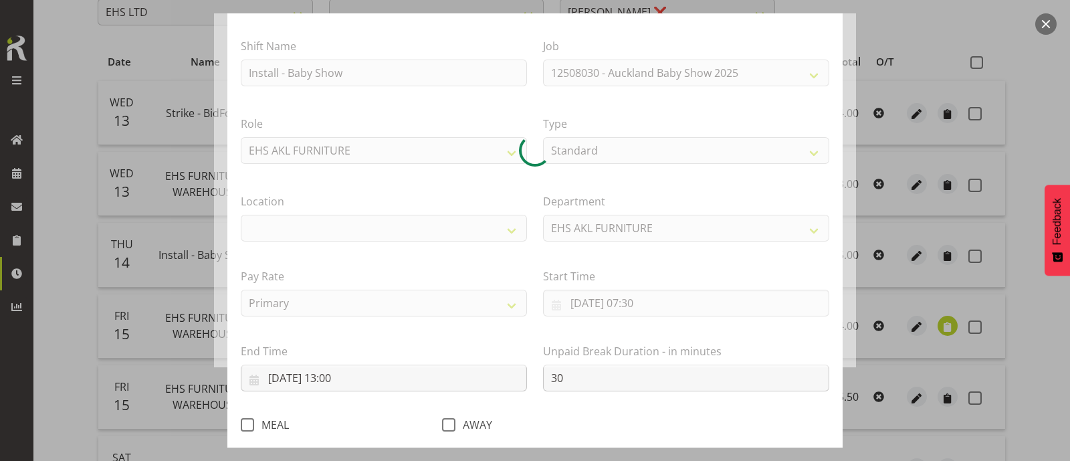
select select "35"
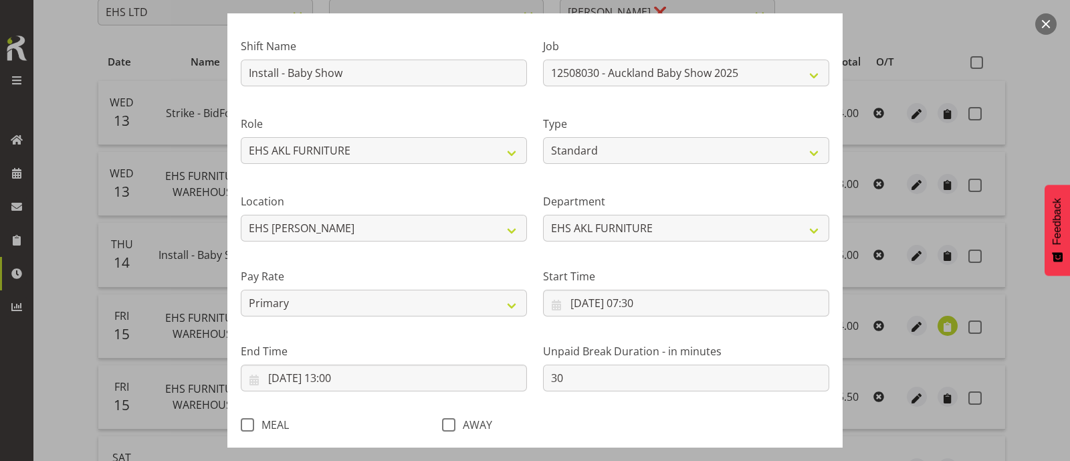
scroll to position [160, 0]
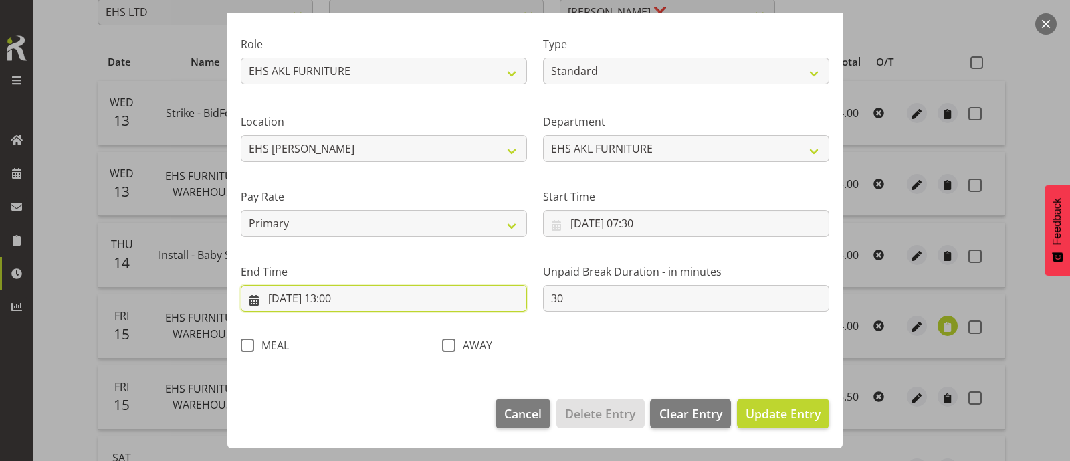
click at [348, 293] on input "[DATE] 13:00" at bounding box center [384, 298] width 286 height 27
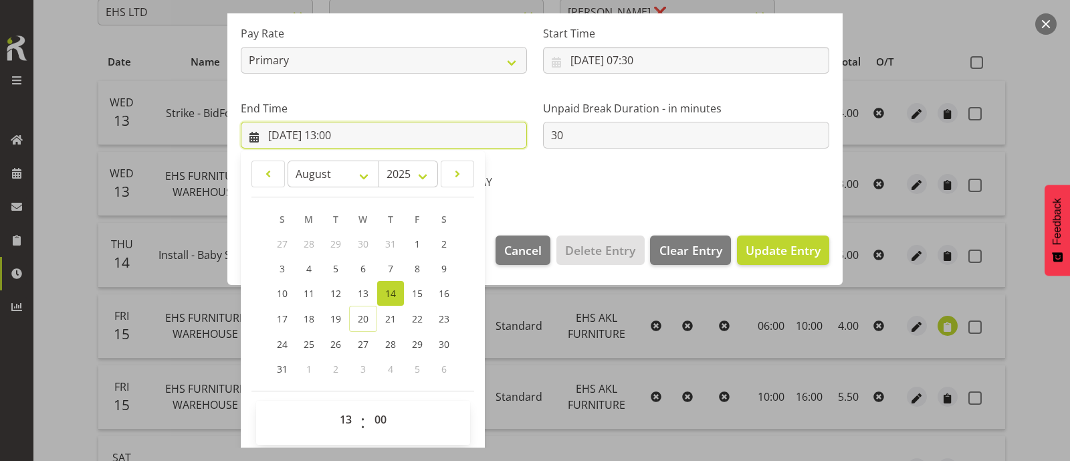
scroll to position [328, 0]
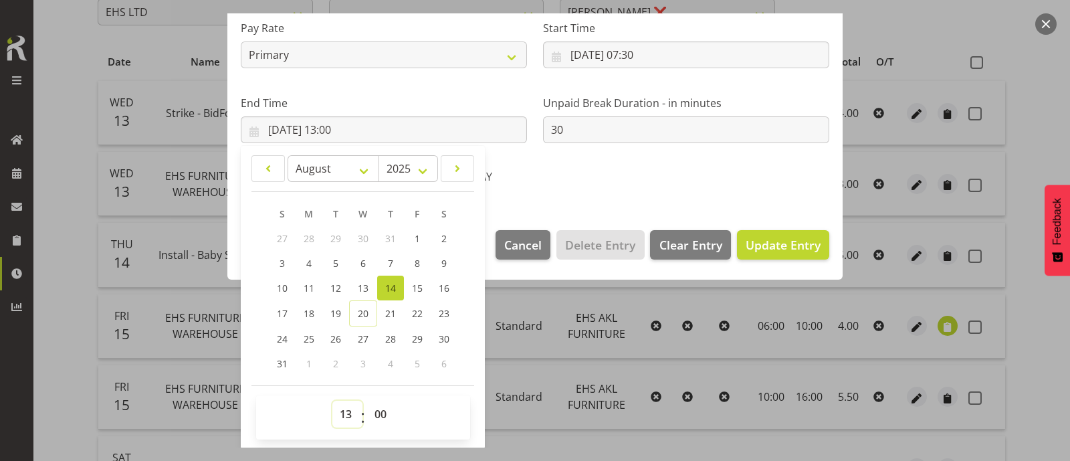
click at [348, 416] on select "00 01 02 03 04 05 06 07 08 09 10 11 12 13 14 15 16 17 18 19 20 21 22 23" at bounding box center [347, 414] width 30 height 27
select select "16"
click at [332, 401] on select "00 01 02 03 04 05 06 07 08 09 10 11 12 13 14 15 16 17 18 19 20 21 22 23" at bounding box center [347, 414] width 30 height 27
type input "[DATE] 16:00"
click at [749, 245] on span "Update Entry" at bounding box center [783, 245] width 75 height 16
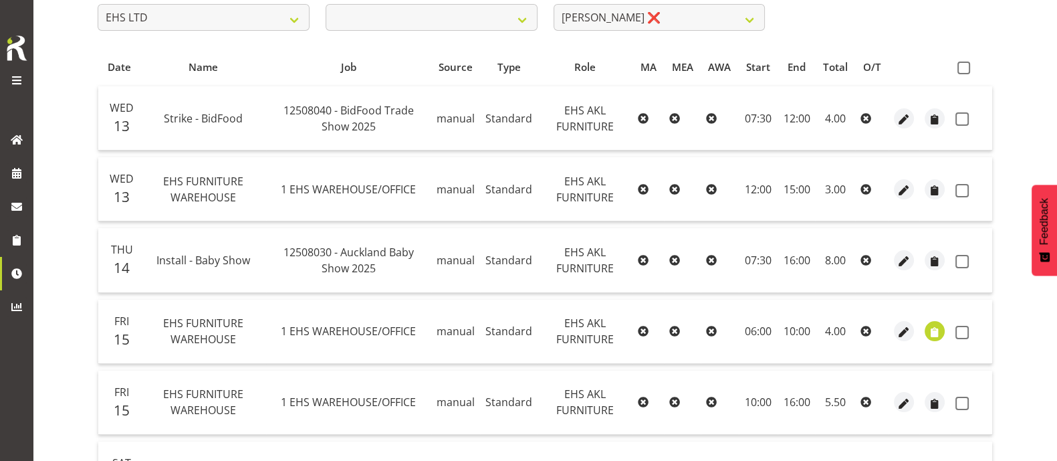
scroll to position [155, 0]
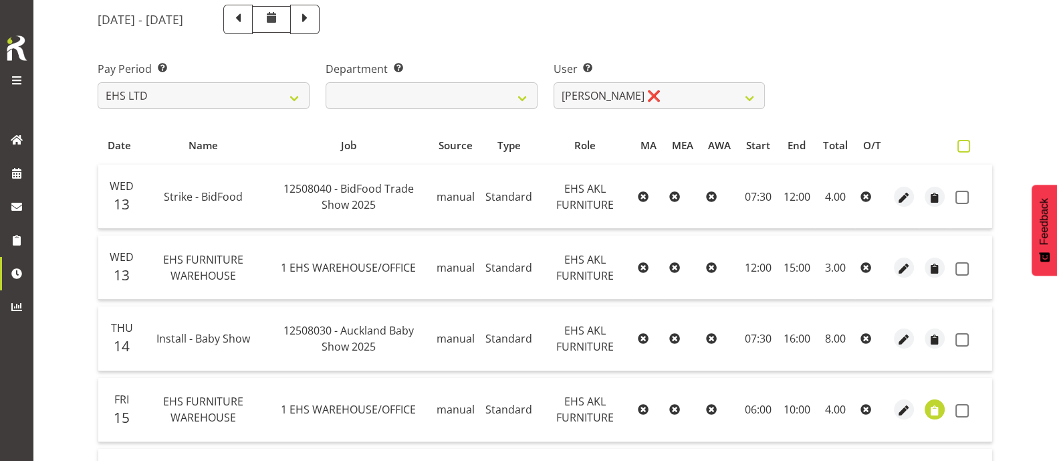
click at [965, 140] on span at bounding box center [964, 146] width 13 height 13
click at [965, 142] on input "checkbox" at bounding box center [962, 146] width 9 height 9
checkbox input "true"
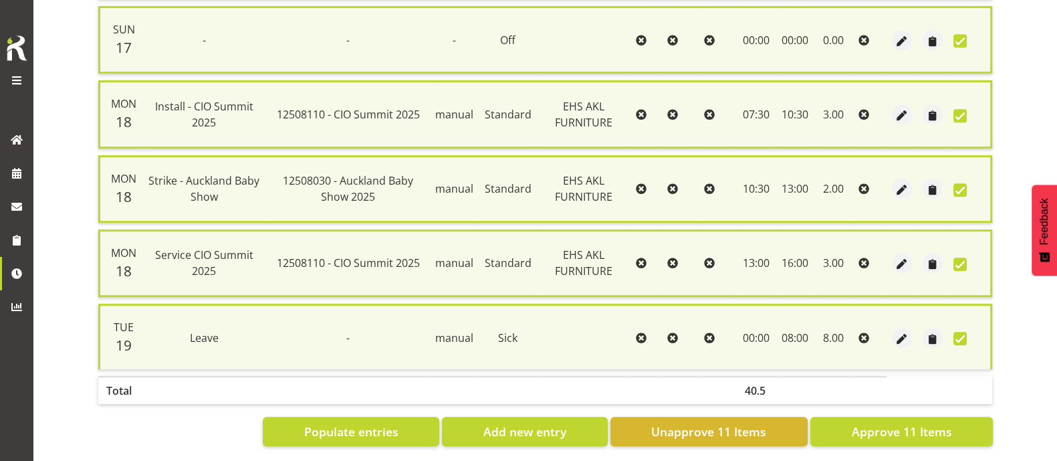
scroll to position [769, 0]
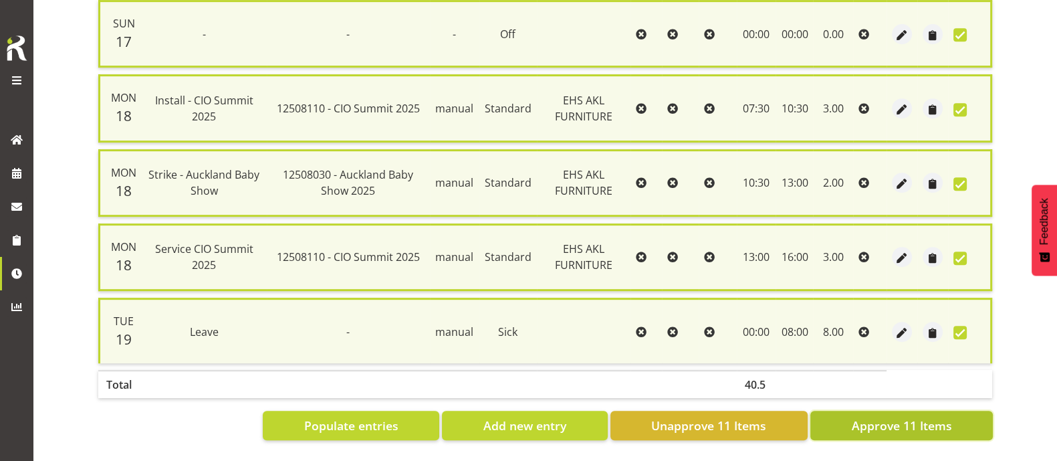
click at [890, 418] on span "Approve 11 Items" at bounding box center [901, 425] width 100 height 17
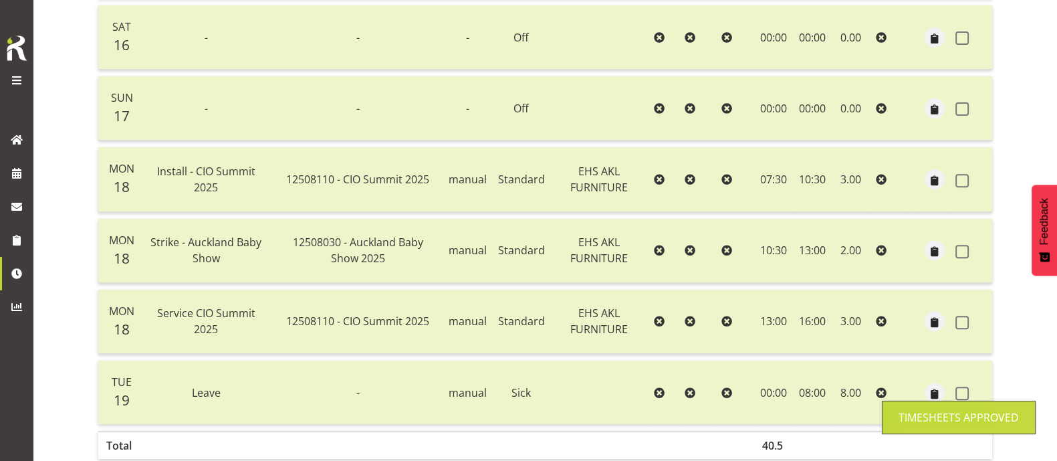
scroll to position [71, 0]
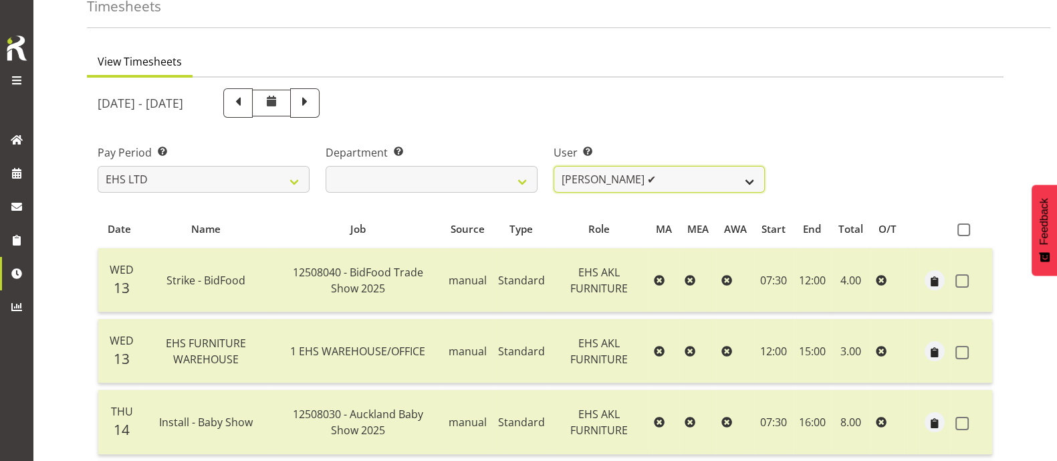
click at [688, 181] on select "[PERSON_NAME] ❌ [PERSON_NAME] ❌ [PERSON_NAME] ✔ [PERSON_NAME] ❌ [PERSON_NAME] ✔…" at bounding box center [660, 179] width 212 height 27
click at [554, 166] on select "[PERSON_NAME] ❌ [PERSON_NAME] ❌ [PERSON_NAME] ✔ [PERSON_NAME] ❌ [PERSON_NAME] ✔…" at bounding box center [660, 179] width 212 height 27
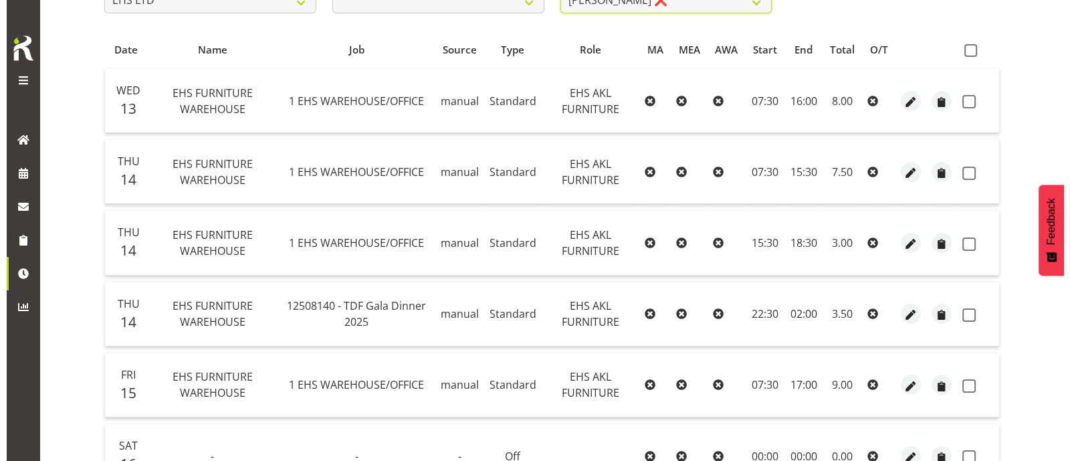
scroll to position [238, 0]
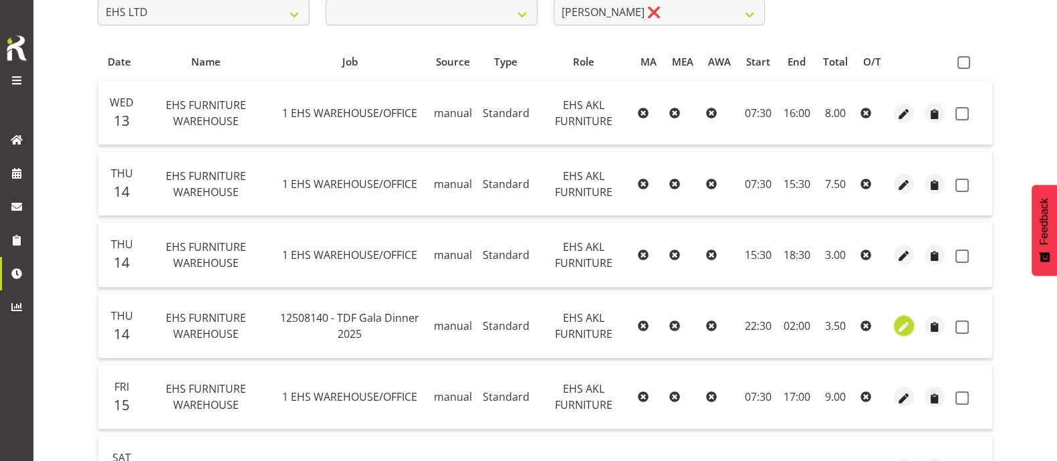
click at [906, 324] on span "button" at bounding box center [904, 327] width 15 height 15
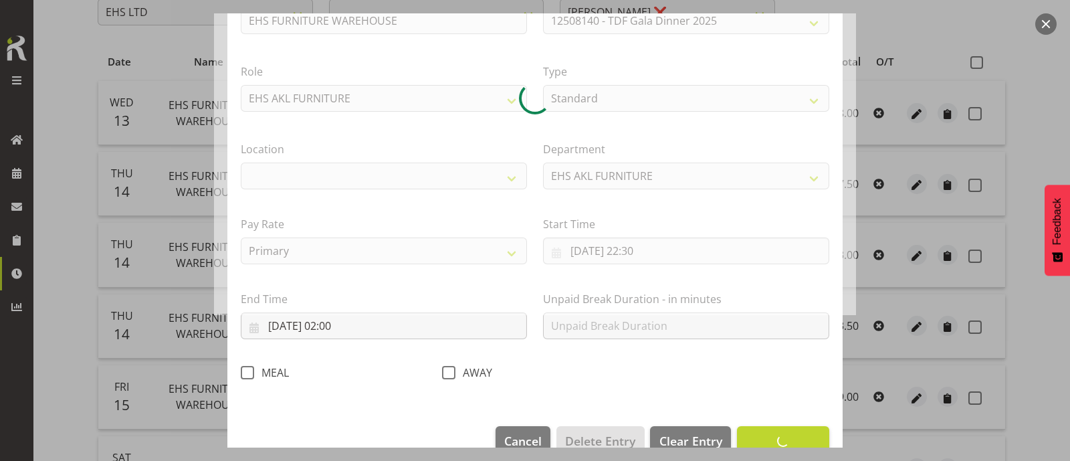
scroll to position [160, 0]
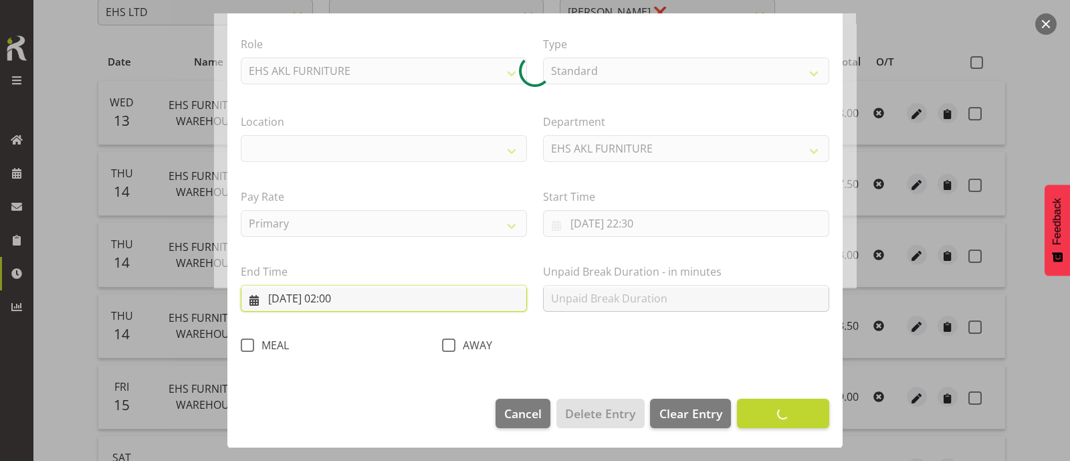
click at [358, 302] on input "[DATE] 02:00" at bounding box center [384, 298] width 286 height 27
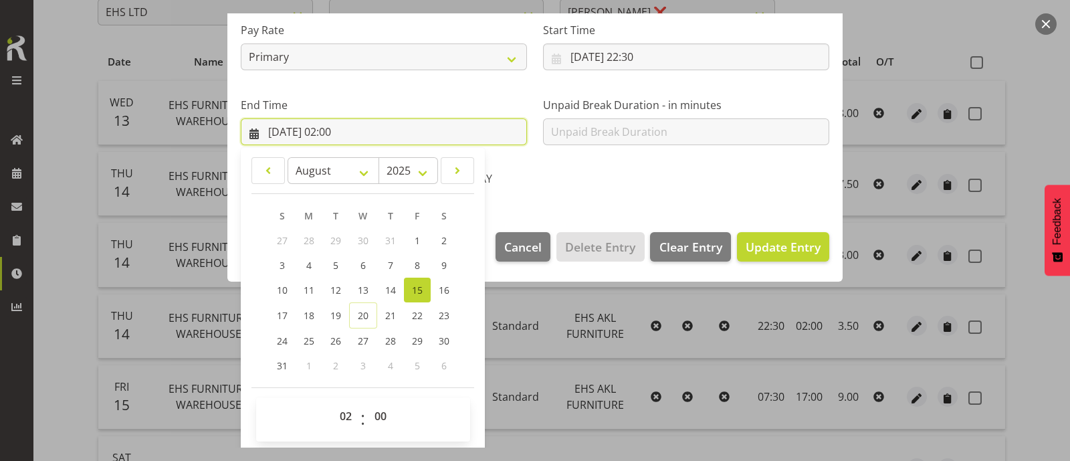
scroll to position [328, 0]
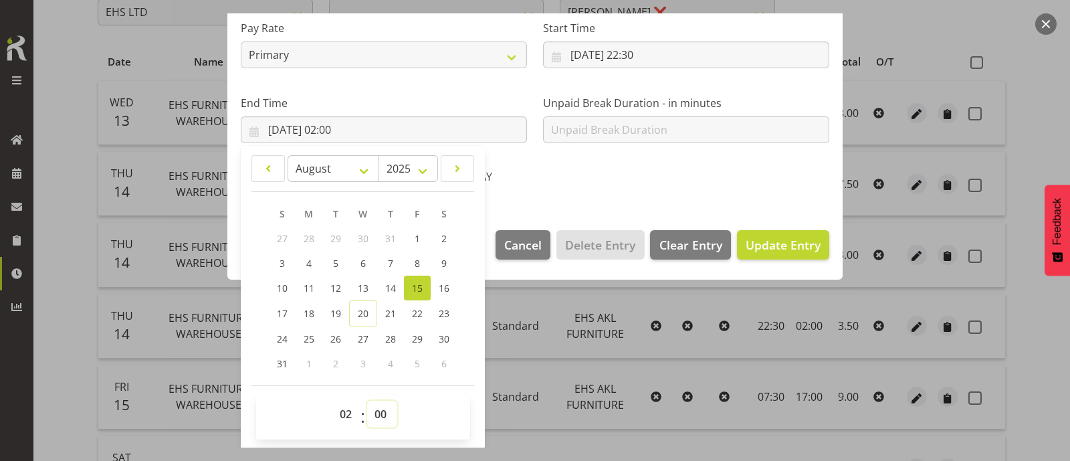
click at [377, 413] on select "00 01 02 03 04 05 06 07 08 09 10 11 12 13 14 15 16 17 18 19 20 21 22 23 24 25 2…" at bounding box center [382, 414] width 30 height 27
click at [367, 401] on select "00 01 02 03 04 05 06 07 08 09 10 11 12 13 14 15 16 17 18 19 20 21 22 23 24 25 2…" at bounding box center [382, 414] width 30 height 27
click at [623, 177] on div "AWAY" at bounding box center [534, 173] width 201 height 44
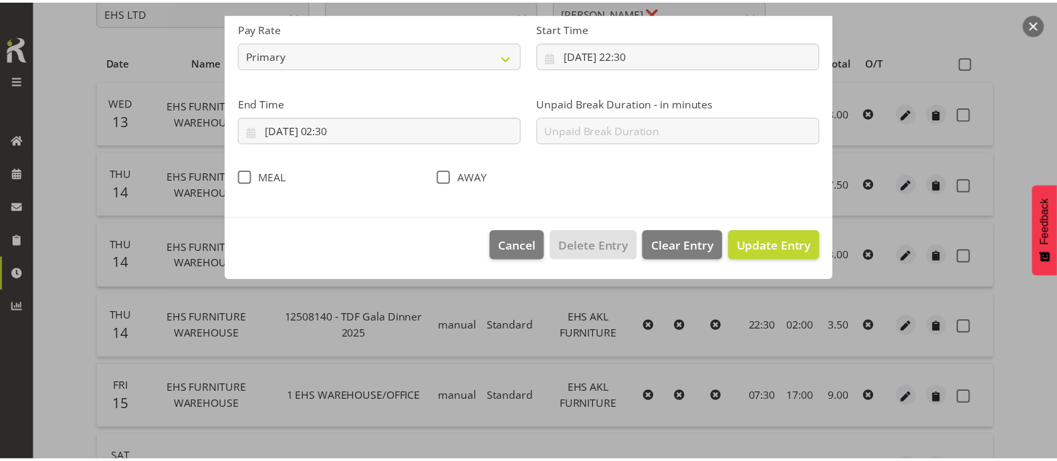
scroll to position [160, 0]
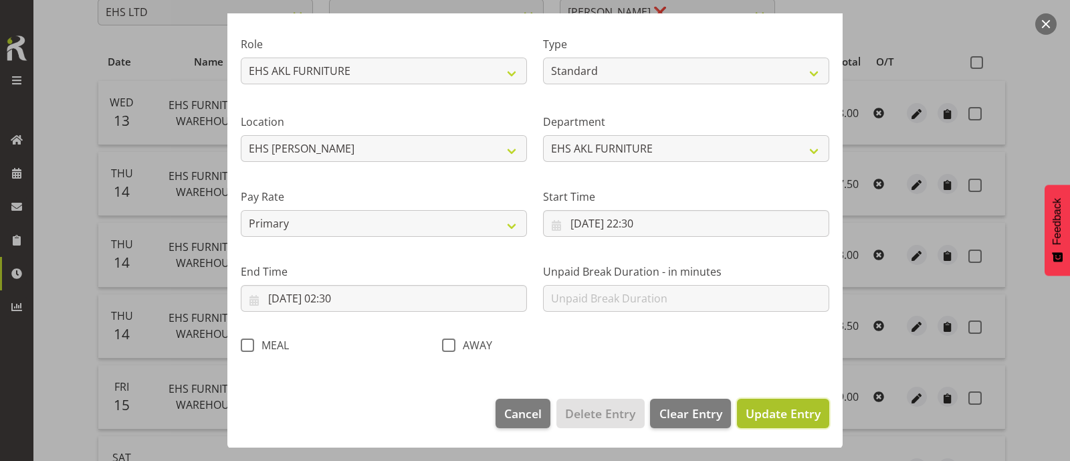
click at [767, 413] on span "Update Entry" at bounding box center [783, 413] width 75 height 16
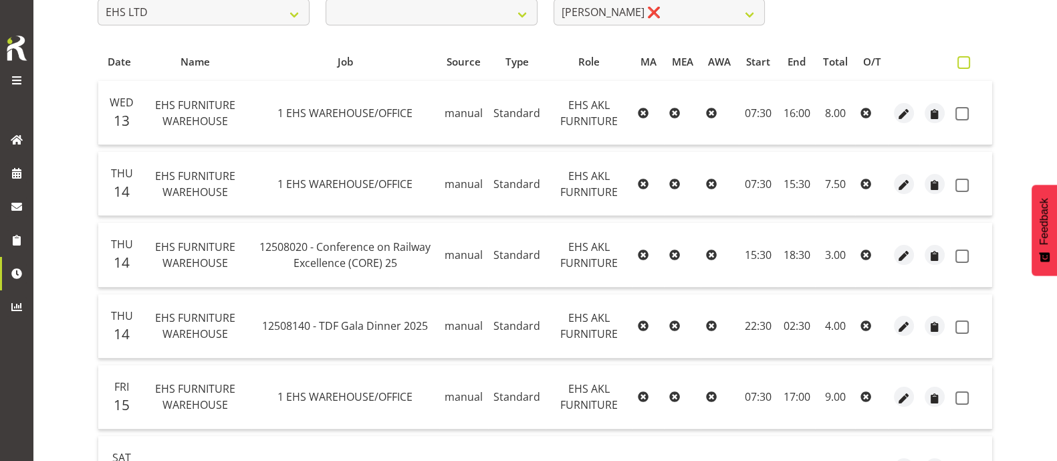
click at [967, 62] on span at bounding box center [964, 62] width 13 height 13
click at [967, 62] on input "checkbox" at bounding box center [962, 62] width 9 height 9
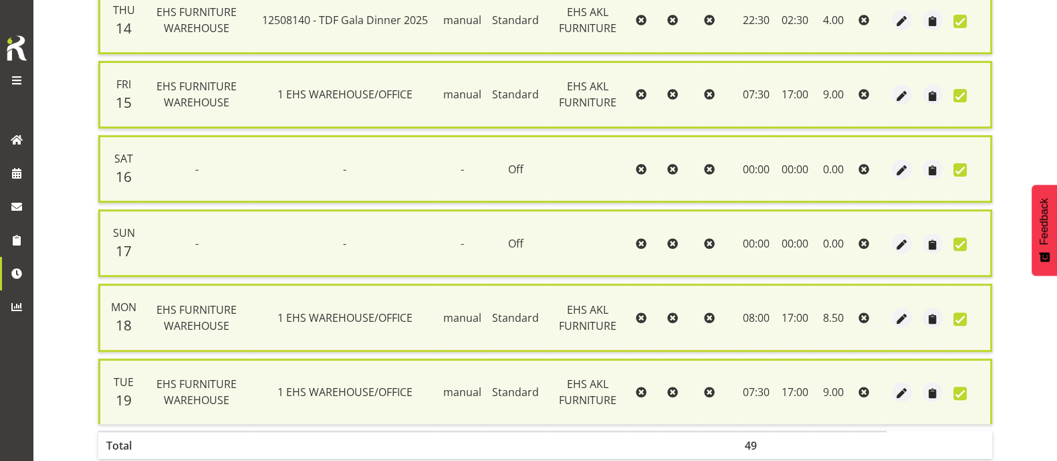
scroll to position [622, 0]
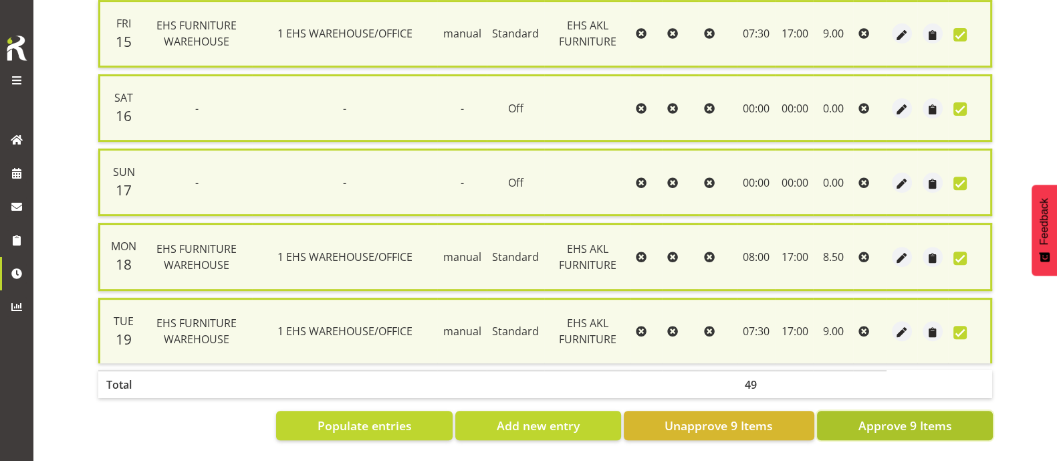
click at [876, 417] on span "Approve 9 Items" at bounding box center [905, 425] width 94 height 17
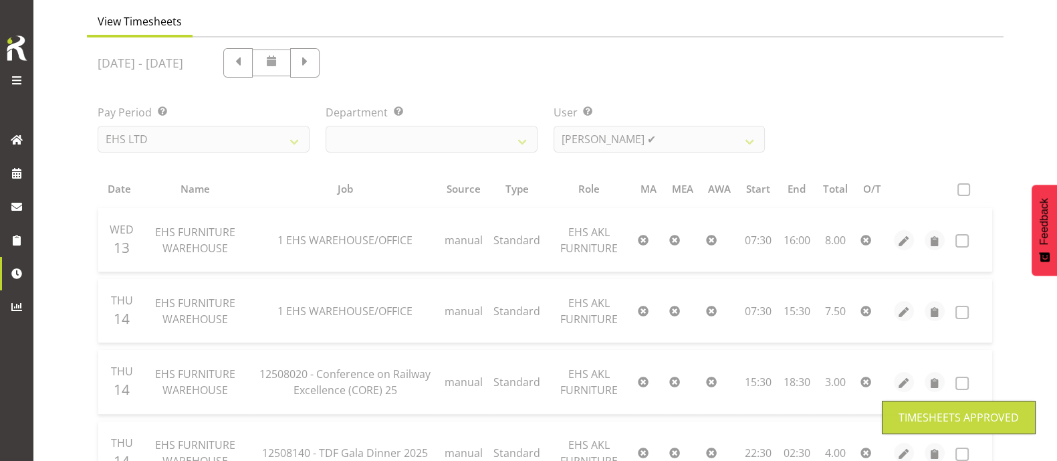
scroll to position [97, 0]
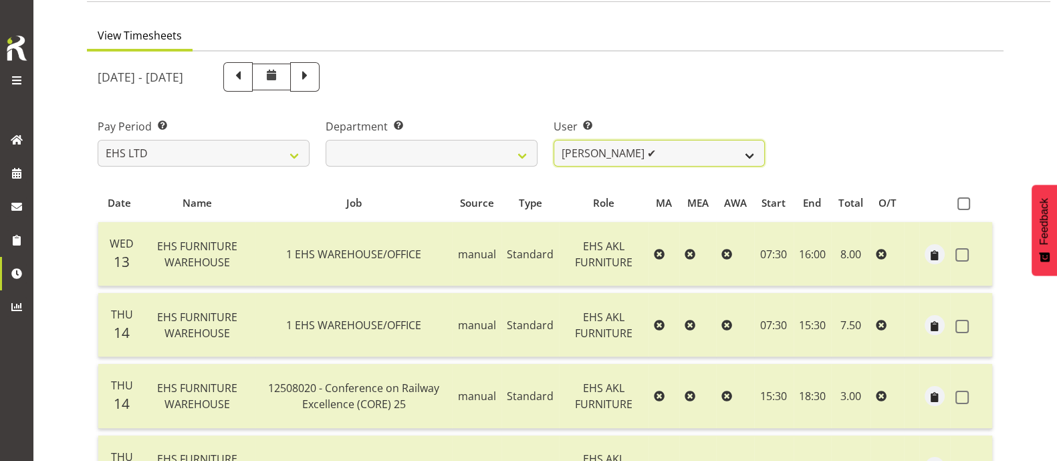
click at [692, 150] on select "[PERSON_NAME] ❌ [PERSON_NAME] ❌ [PERSON_NAME] ✔ [PERSON_NAME] ✔ [PERSON_NAME] ✔…" at bounding box center [660, 153] width 212 height 27
click at [554, 140] on select "[PERSON_NAME] ❌ [PERSON_NAME] ❌ [PERSON_NAME] ✔ [PERSON_NAME] ✔ [PERSON_NAME] ✔…" at bounding box center [660, 153] width 212 height 27
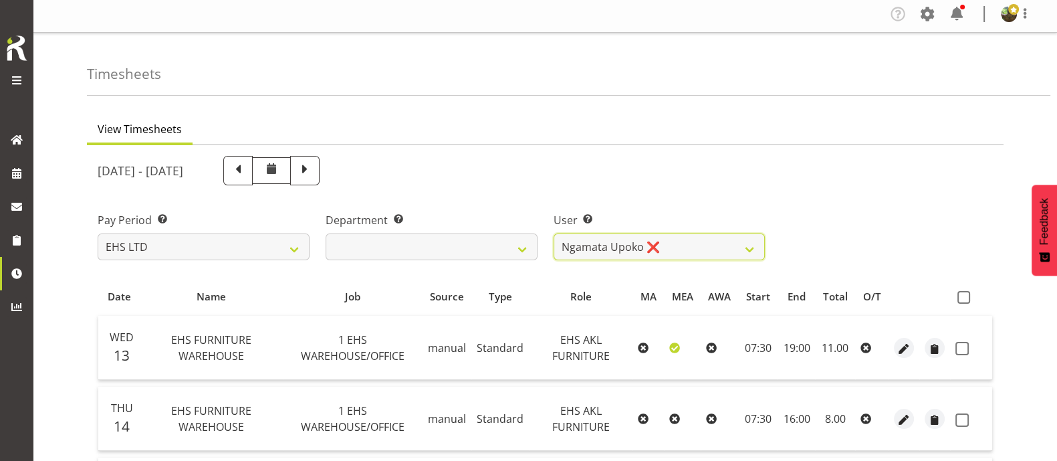
scroll to position [0, 0]
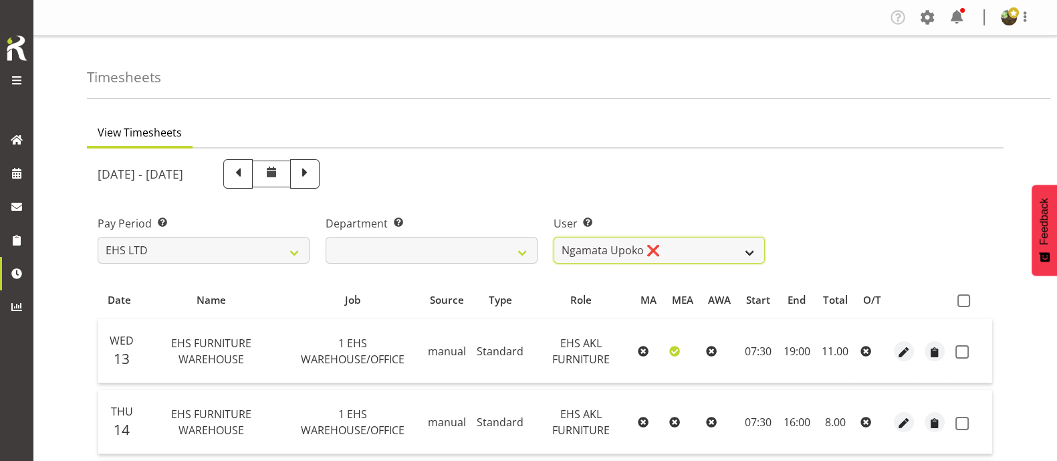
click at [686, 244] on select "[PERSON_NAME] ❌ [PERSON_NAME] ❌ [PERSON_NAME] ✔ [PERSON_NAME] ✔ [PERSON_NAME] ✔…" at bounding box center [660, 250] width 212 height 27
click at [554, 237] on select "[PERSON_NAME] ❌ [PERSON_NAME] ❌ [PERSON_NAME] ✔ [PERSON_NAME] ✔ [PERSON_NAME] ✔…" at bounding box center [660, 250] width 212 height 27
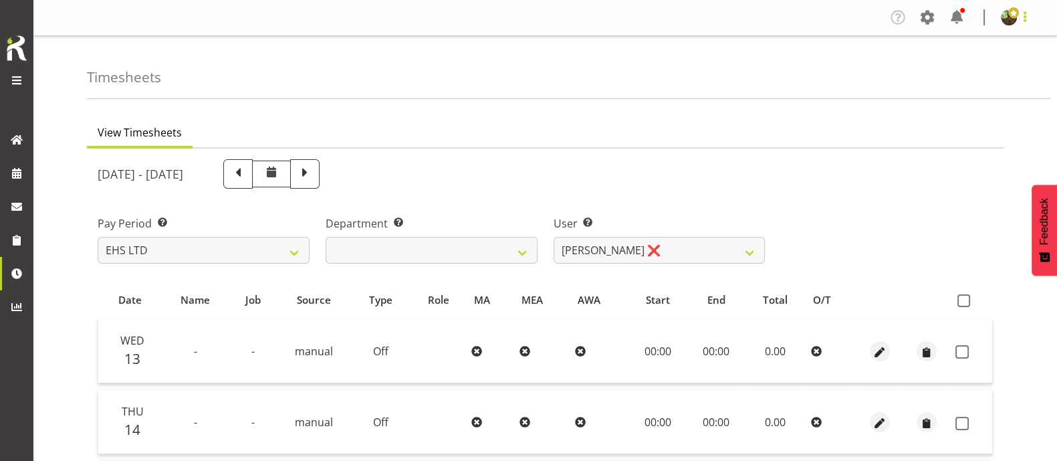
click at [1027, 18] on span at bounding box center [1025, 17] width 16 height 16
click at [967, 70] on link "Log Out" at bounding box center [969, 70] width 128 height 24
